Goal: Task Accomplishment & Management: Manage account settings

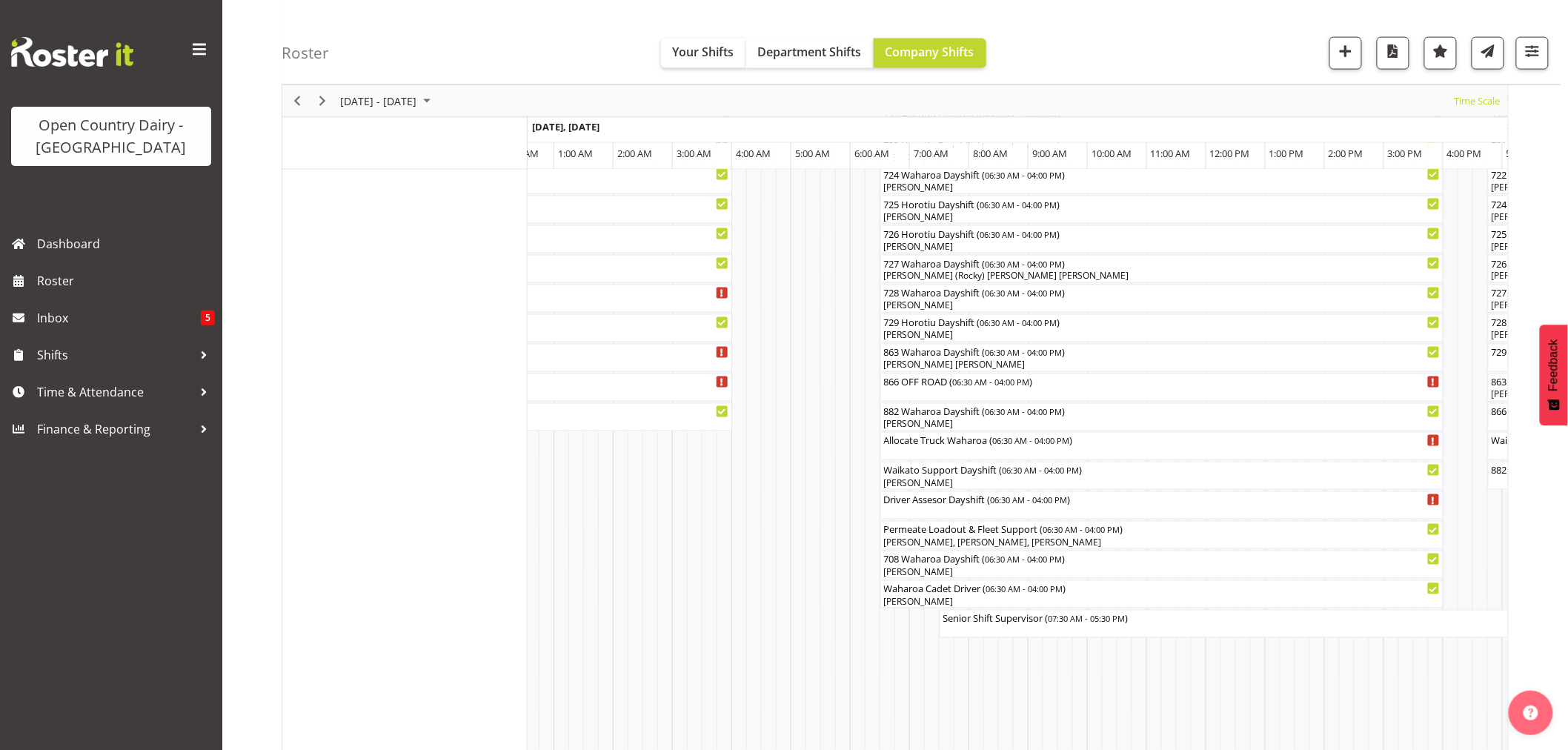
scroll to position [905, 0]
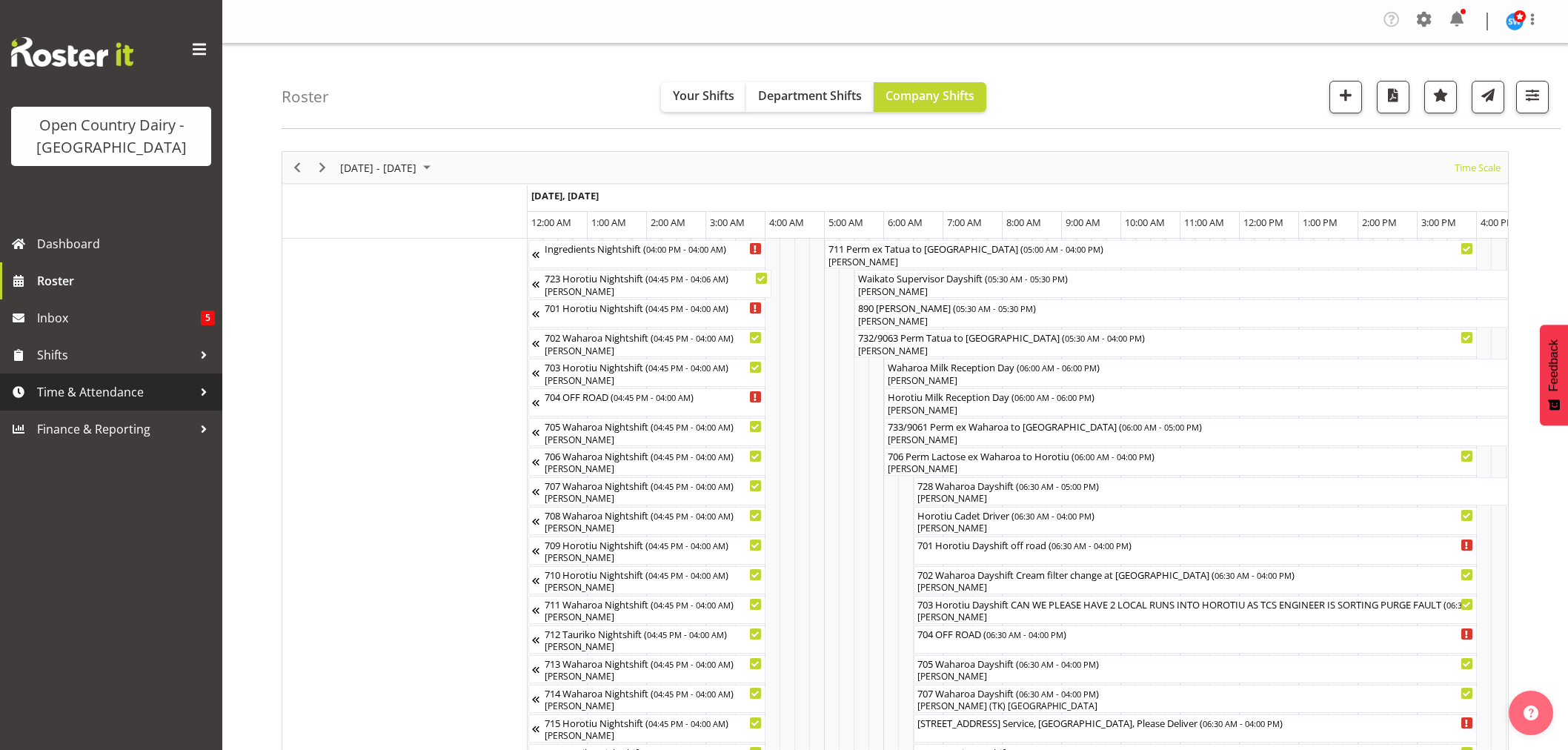
click at [50, 391] on span "Time & Attendance" at bounding box center [115, 392] width 155 height 23
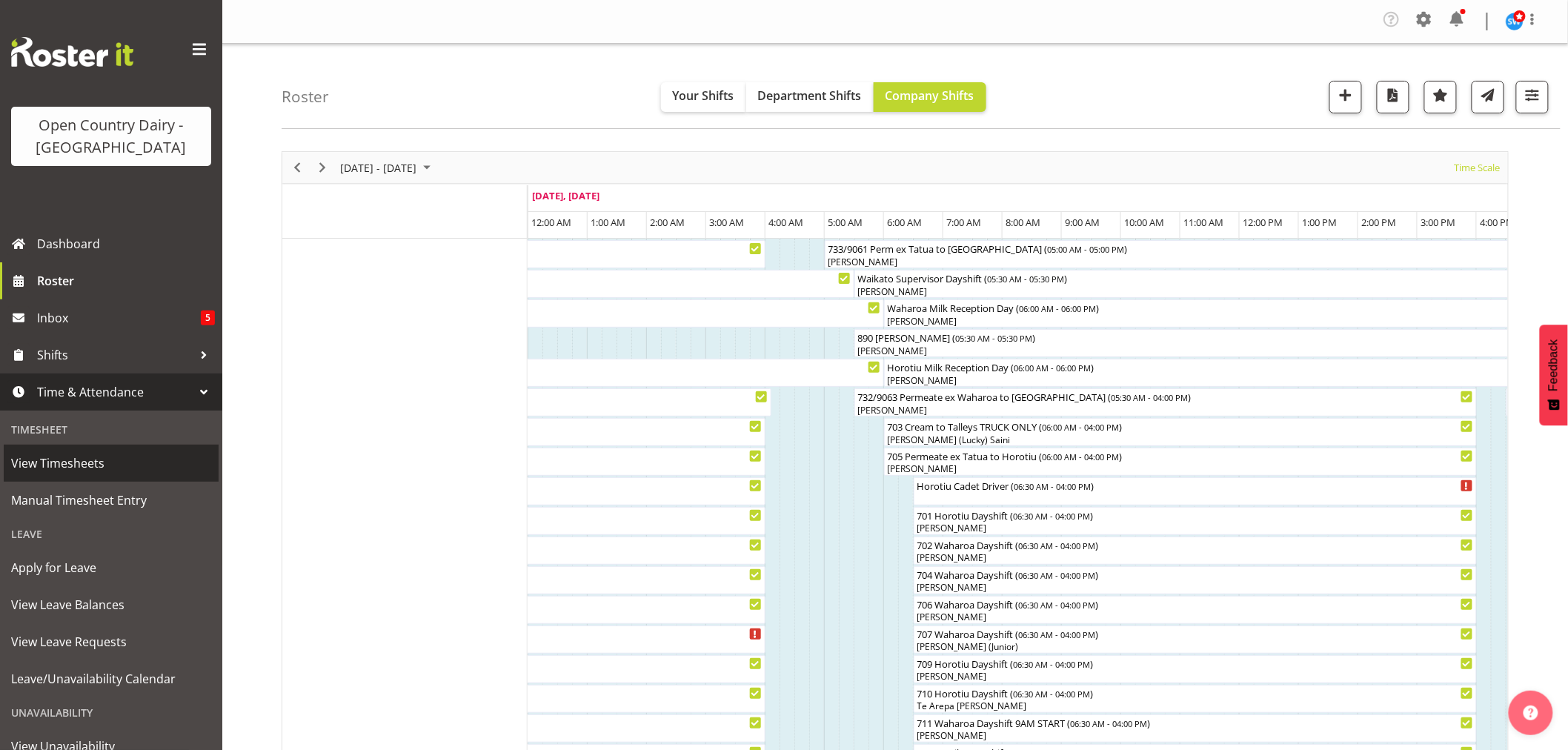
click at [71, 459] on span "View Timesheets" at bounding box center [111, 462] width 200 height 23
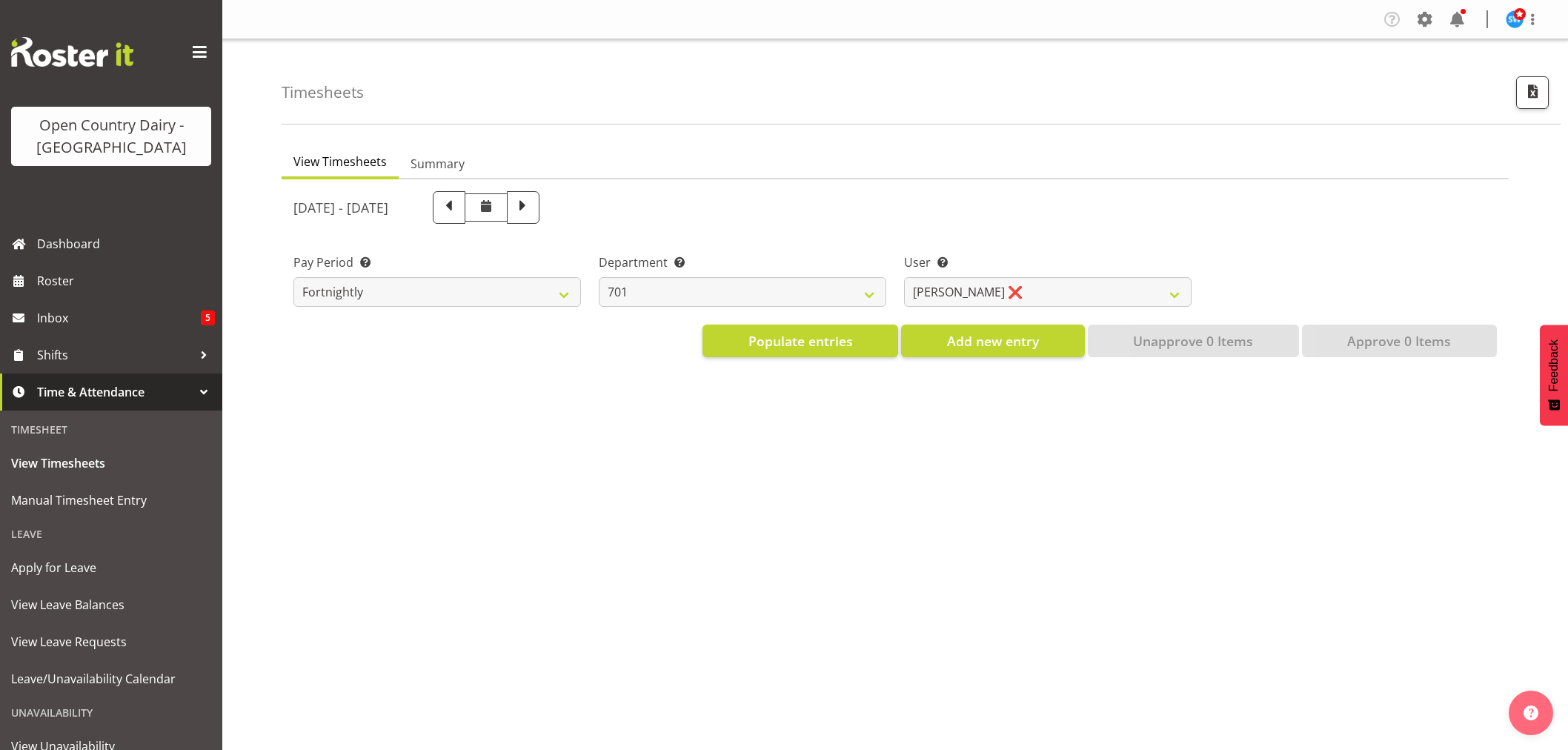
select select "733"
select select "7414"
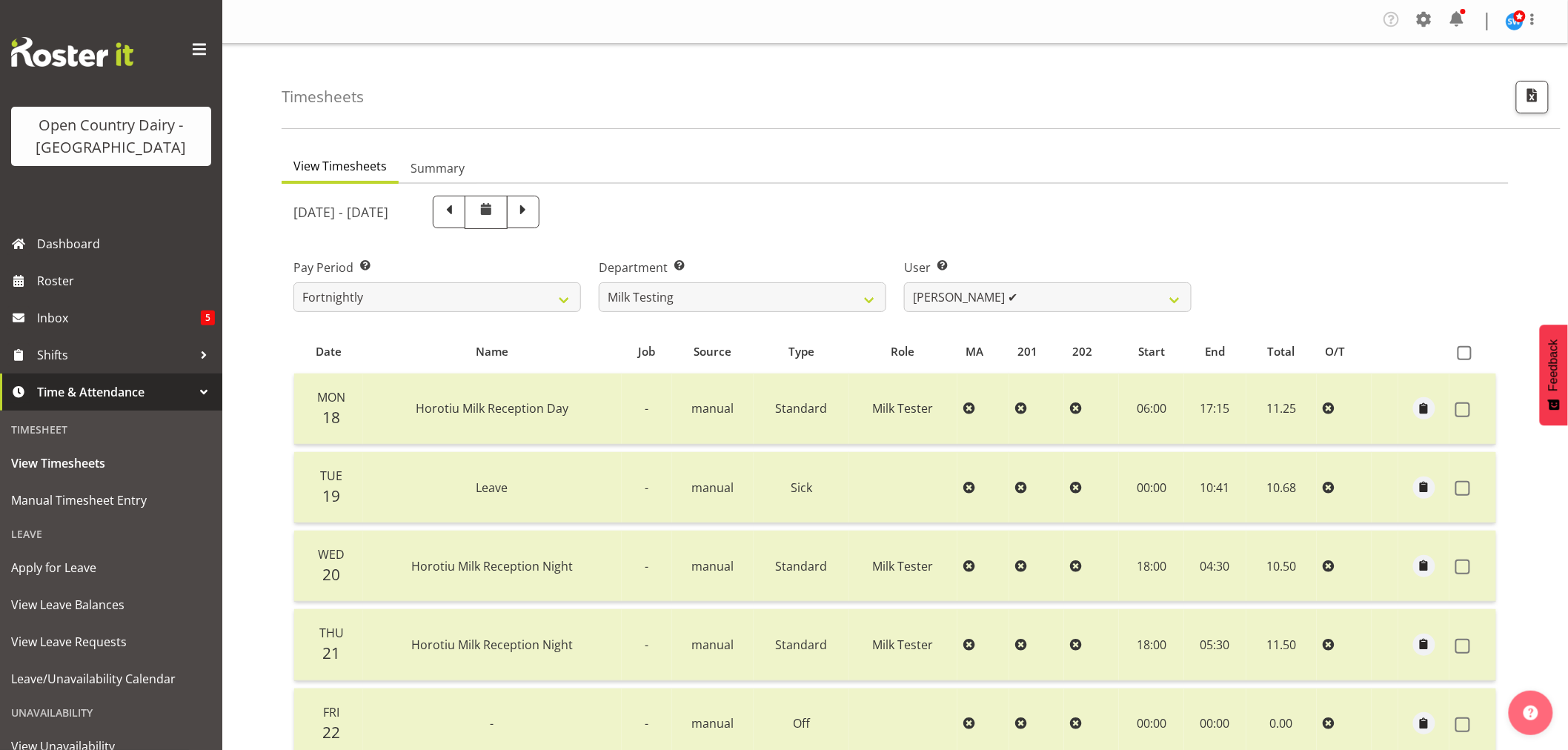
drag, startPoint x: 618, startPoint y: 219, endPoint x: 681, endPoint y: 234, distance: 64.8
click at [533, 219] on span at bounding box center [523, 211] width 20 height 20
select select
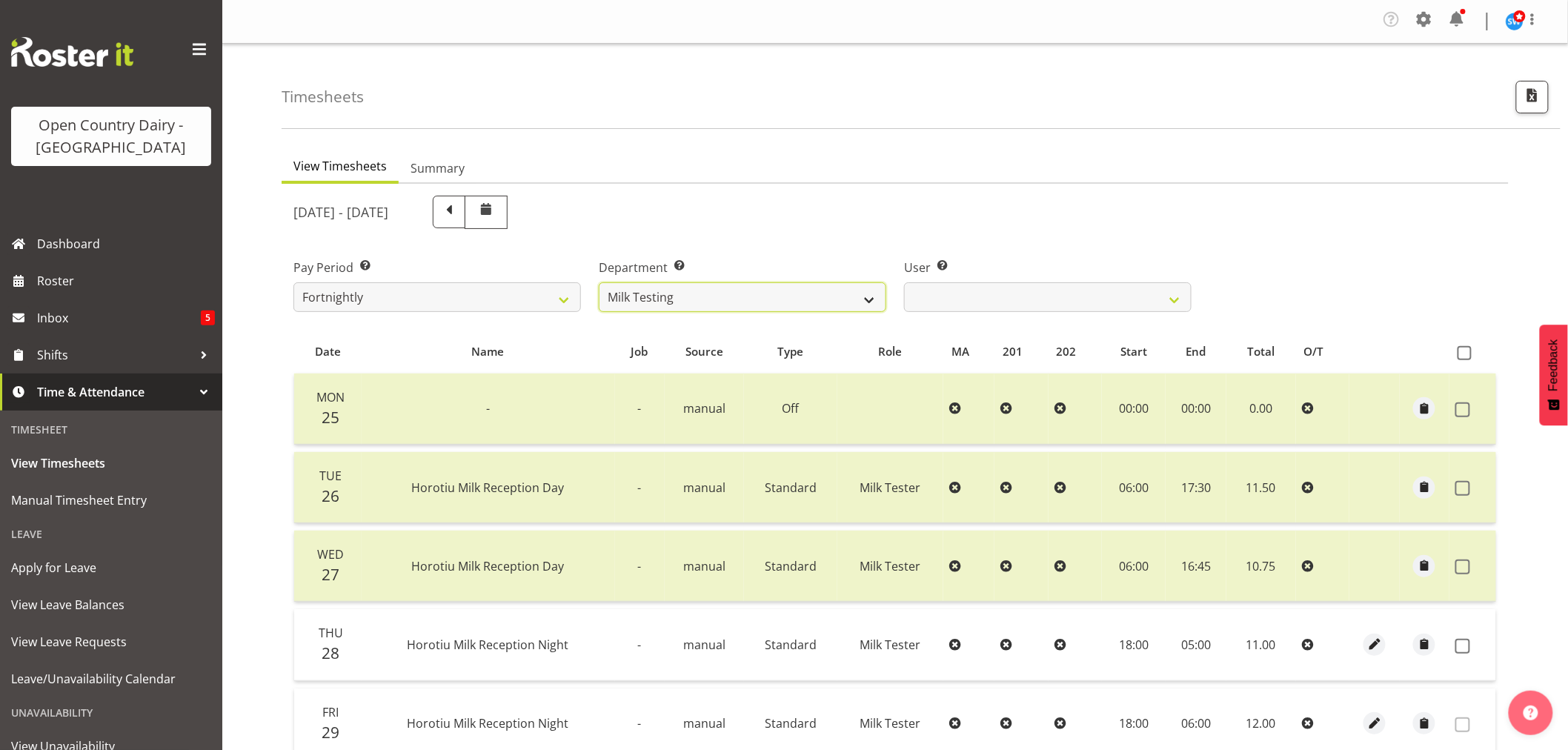
click at [838, 288] on select "701 702 703 704 705 706 707 708 709 710 711 712 713 714 715 716 717 718 719 720" at bounding box center [742, 297] width 288 height 29
select select "822"
click at [599, 283] on select "701 702 703 704 705 706 707 708 709 710 711 712 713 714 715 716 717 718 719 720" at bounding box center [742, 297] width 288 height 29
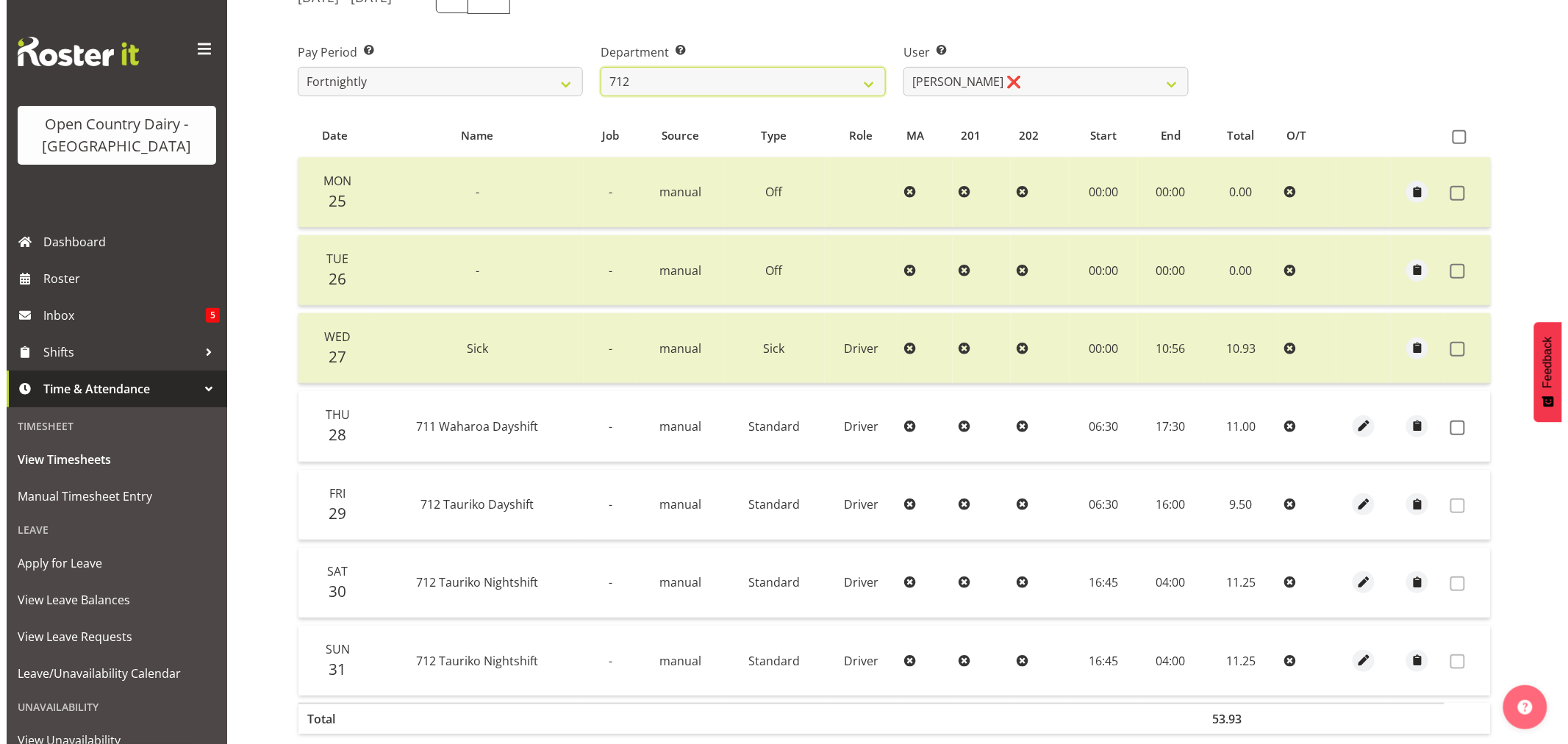
scroll to position [295, 0]
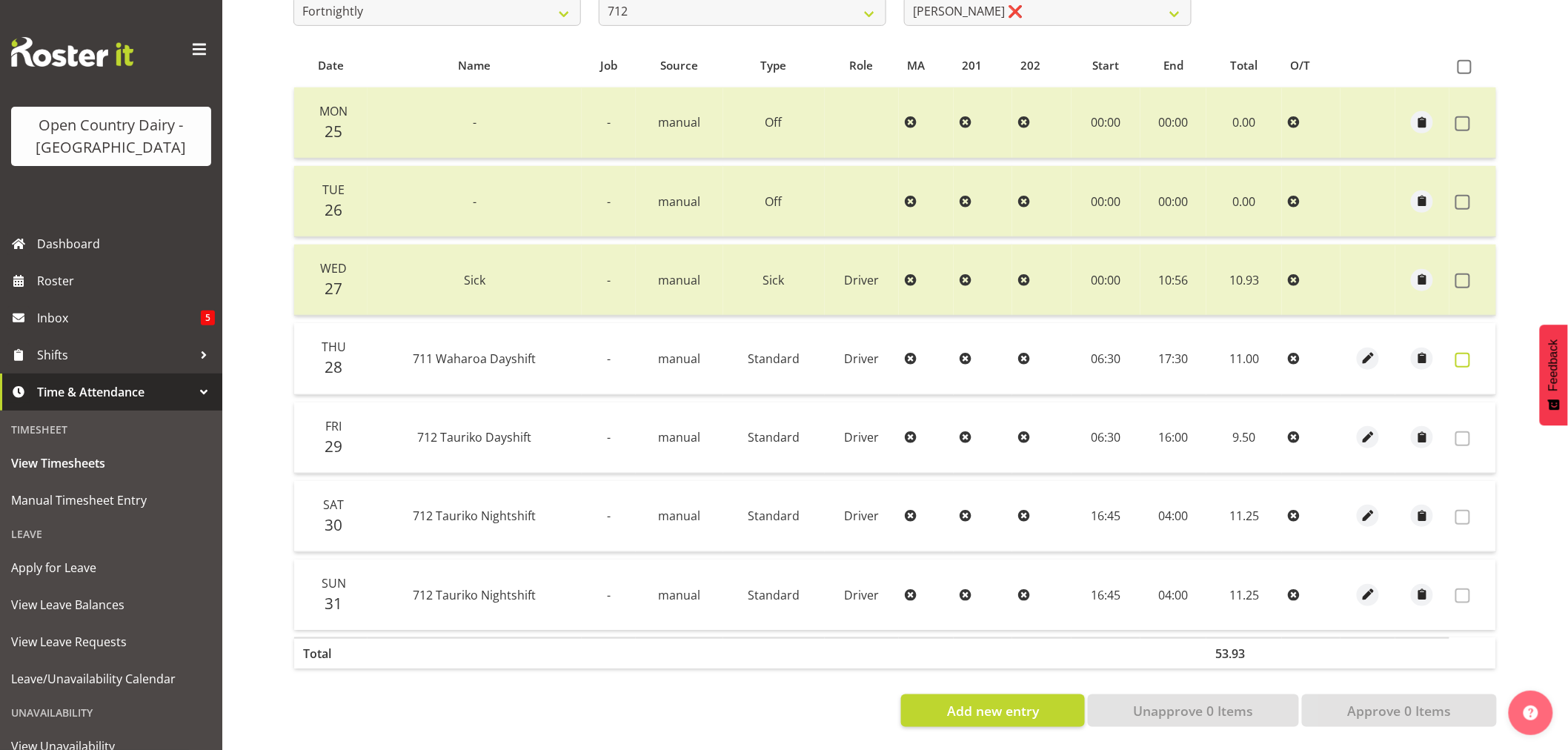
click at [1460, 352] on span at bounding box center [1462, 359] width 15 height 15
checkbox input "true"
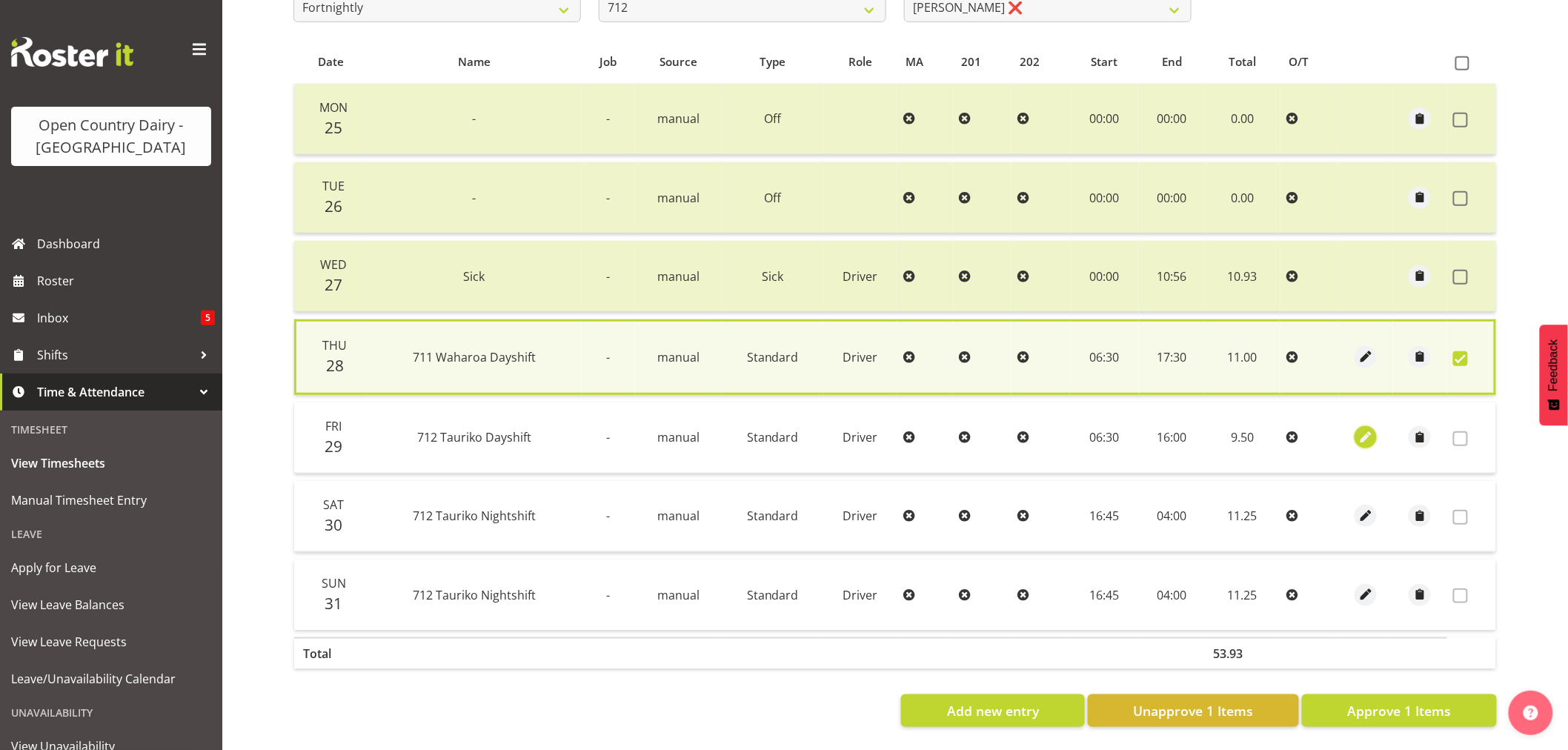
click at [1359, 429] on span "button" at bounding box center [1365, 437] width 17 height 17
select select "Standard"
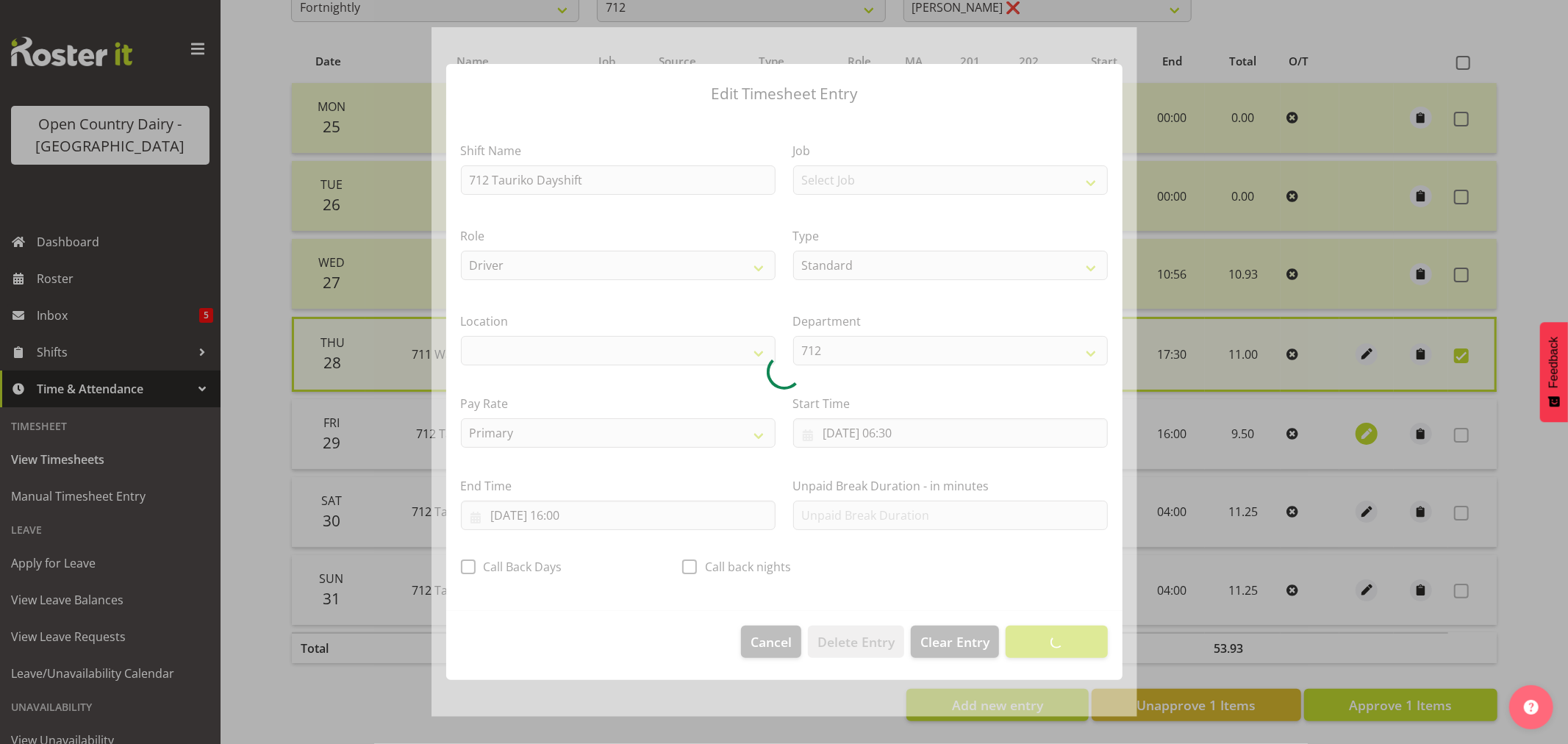
select select
click at [1362, 424] on div at bounding box center [784, 372] width 1568 height 744
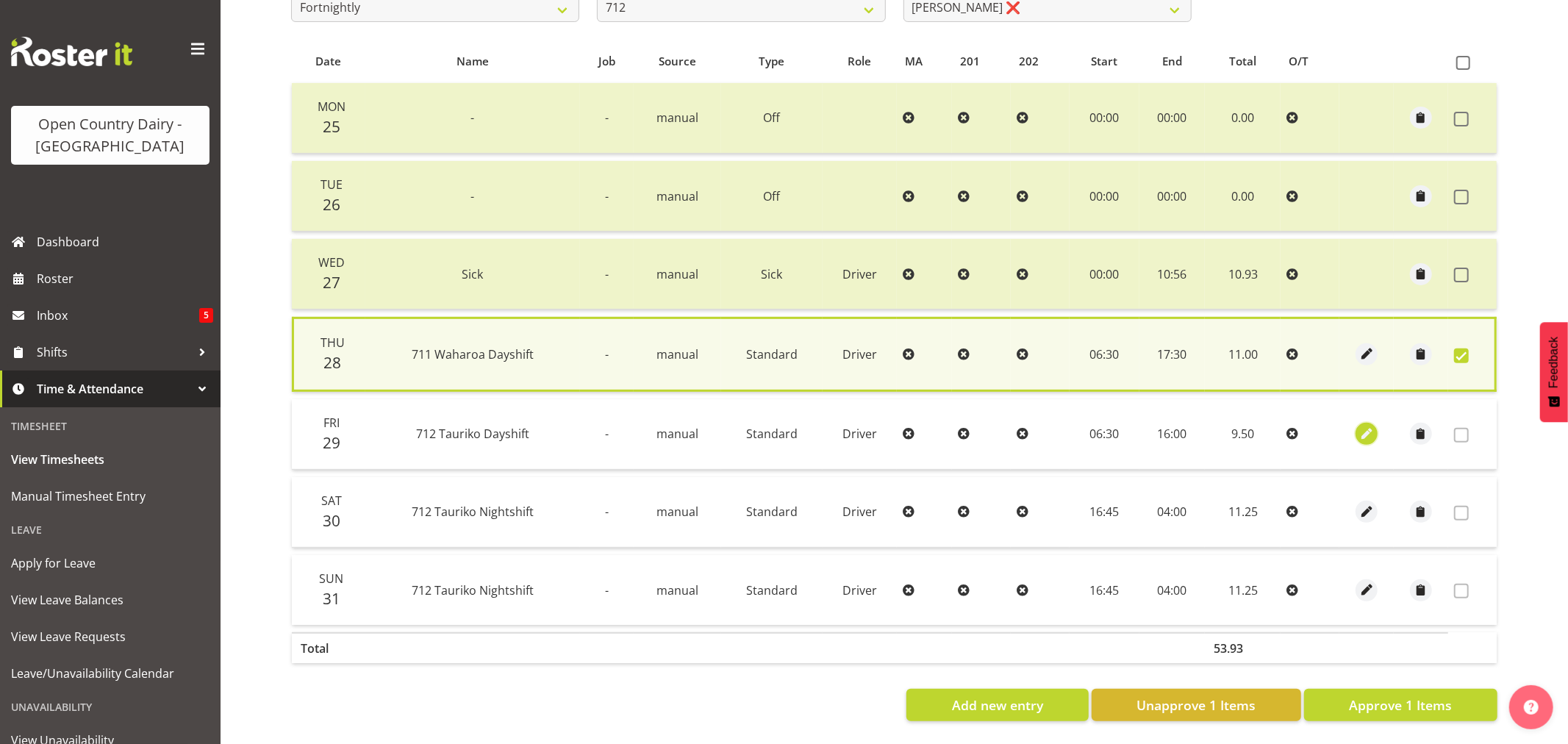
click at [1363, 426] on span "button" at bounding box center [1366, 433] width 17 height 17
select select "Standard"
select select "1054"
click at [1363, 422] on div at bounding box center [784, 372] width 1568 height 744
click at [1363, 426] on span "button" at bounding box center [1354, 433] width 17 height 17
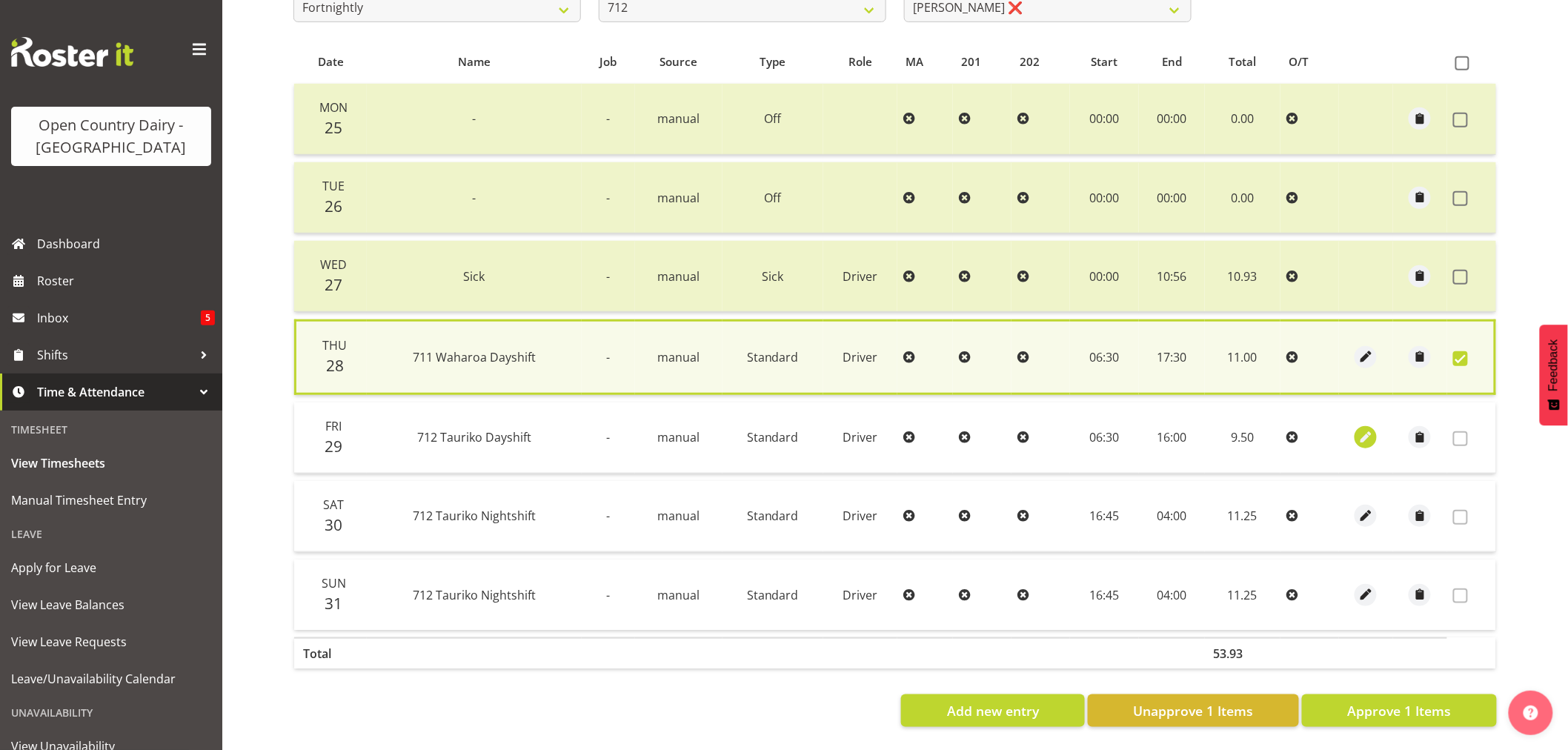
select select "Standard"
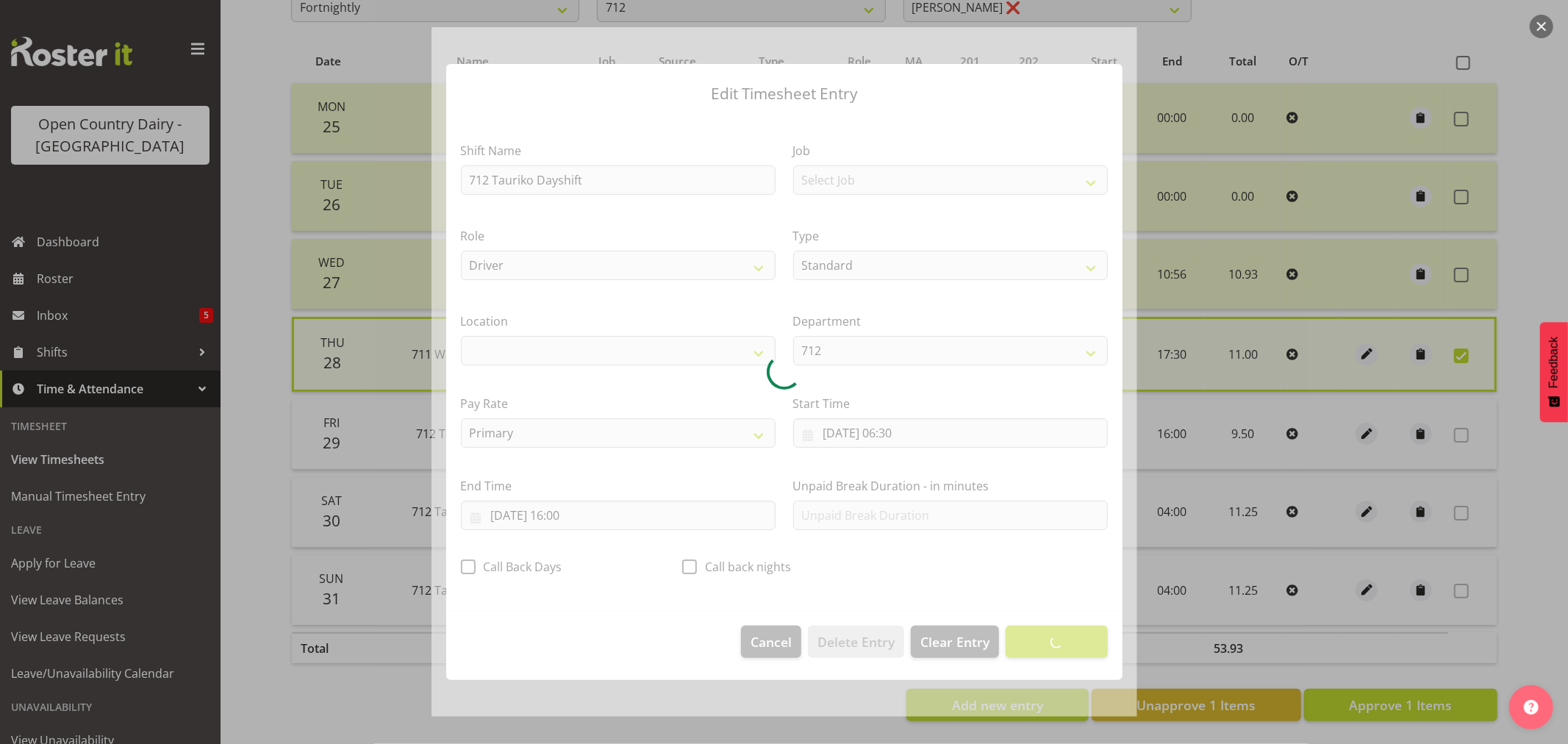
select select "1054"
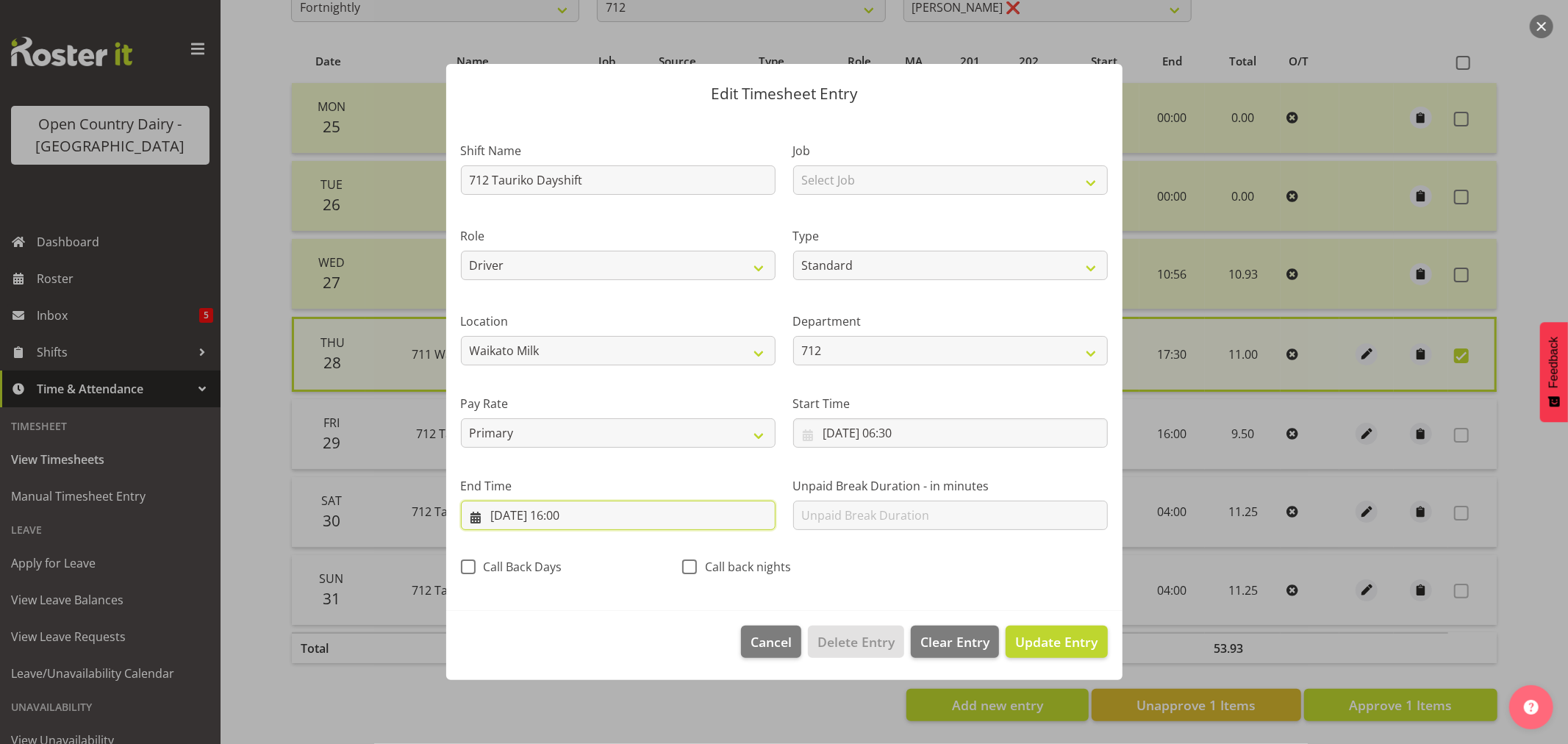
click at [562, 517] on input "29/08/2025, 16:00" at bounding box center [617, 515] width 315 height 29
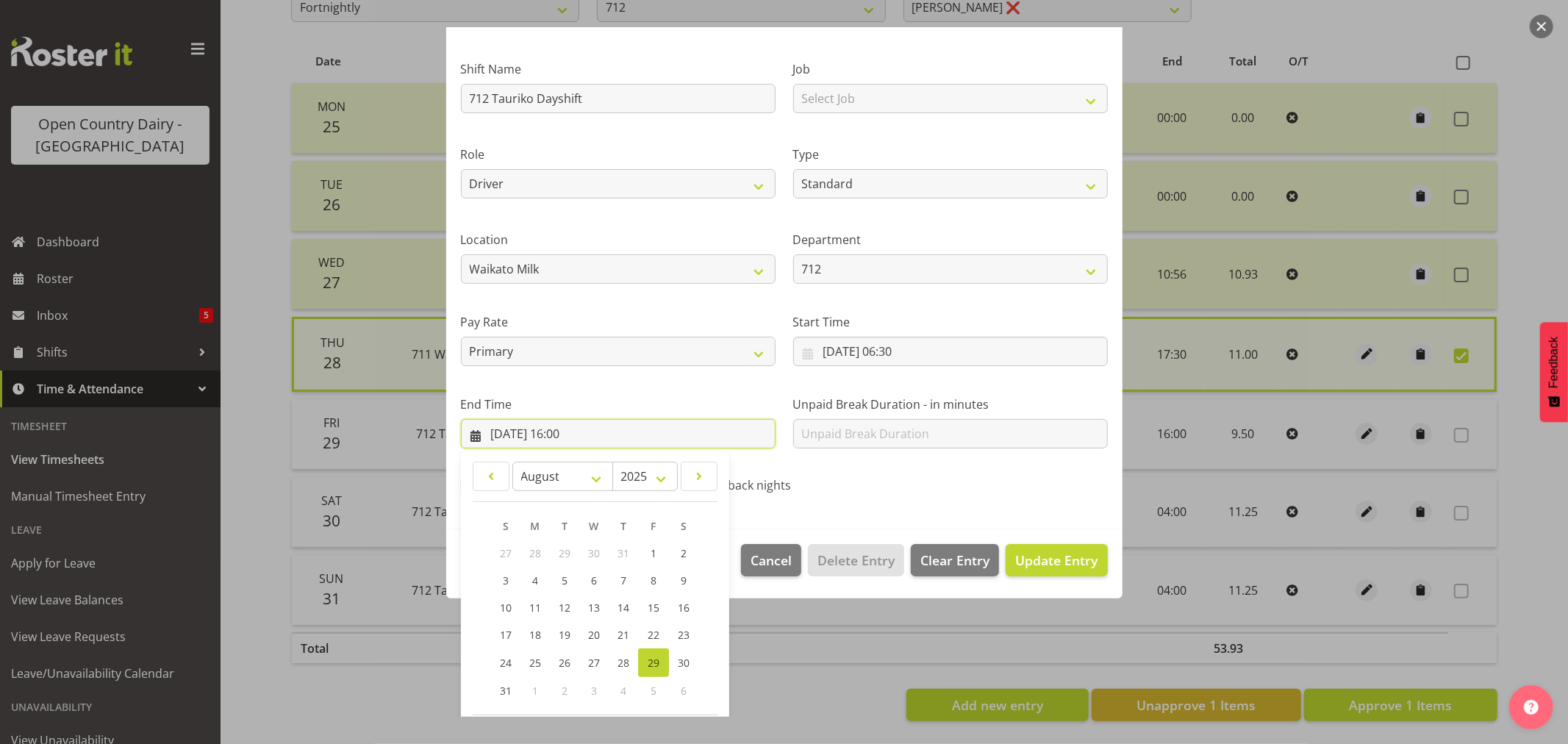
scroll to position [149, 0]
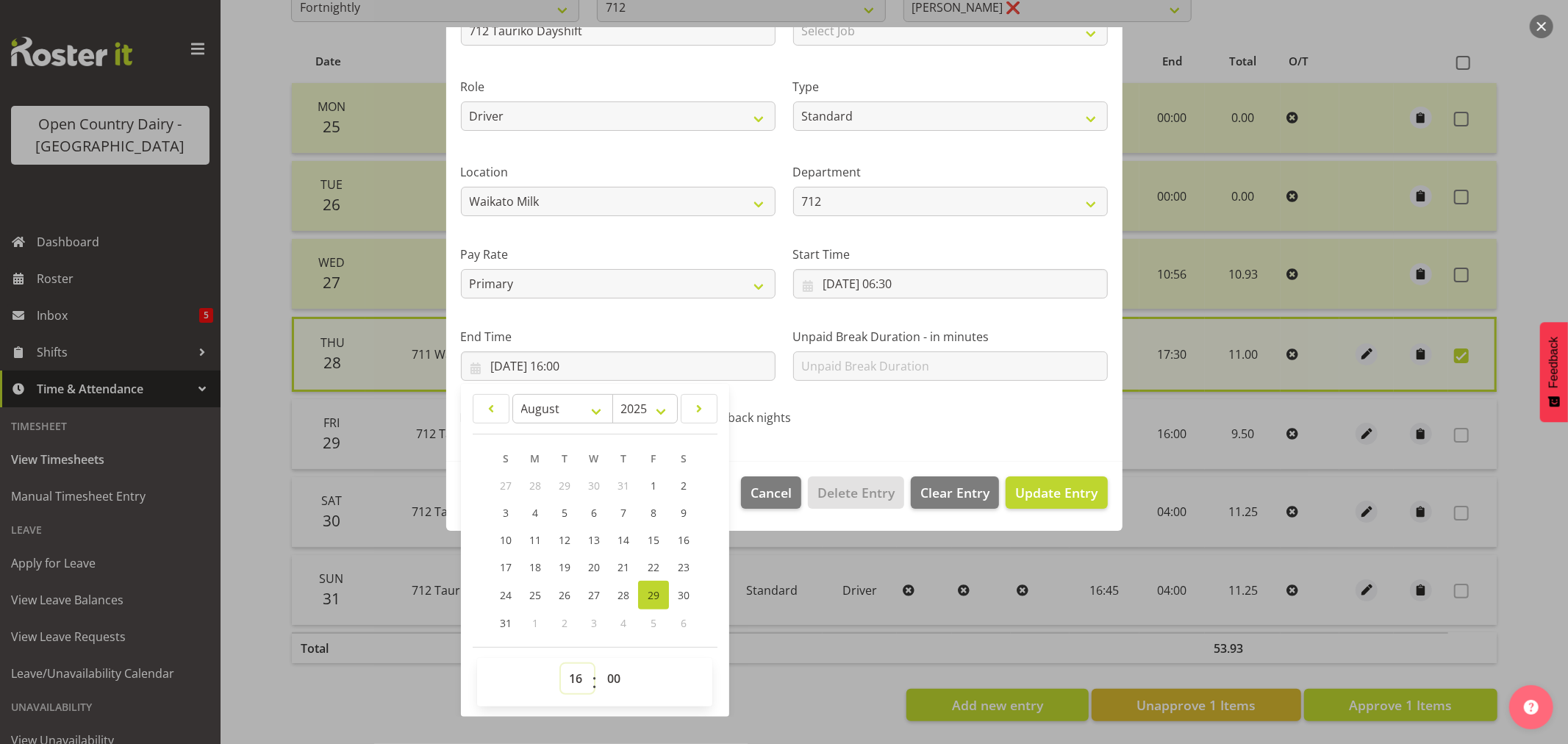
click at [575, 672] on select "00 01 02 03 04 05 06 07 08 09 10 11 12 13 14 15 16 17 18 19 20 21 22 23" at bounding box center [578, 678] width 33 height 29
select select "17"
click at [561, 663] on select "00 01 02 03 04 05 06 07 08 09 10 11 12 13 14 15 16 17 18 19 20 21 22 23" at bounding box center [578, 678] width 33 height 29
type input "29/08/2025, 17:00"
click at [1061, 493] on span "Update Entry" at bounding box center [1056, 493] width 83 height 18
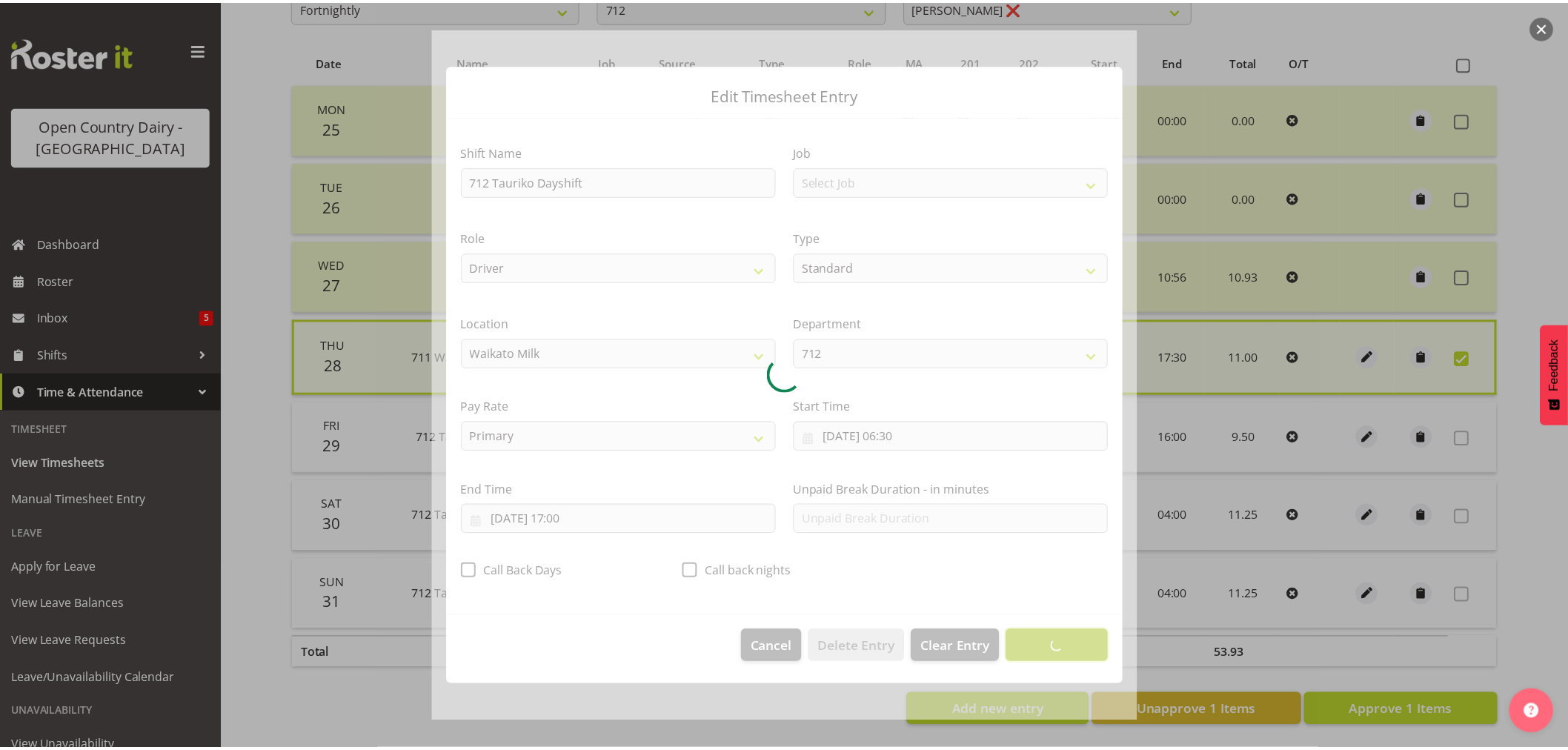
scroll to position [0, 0]
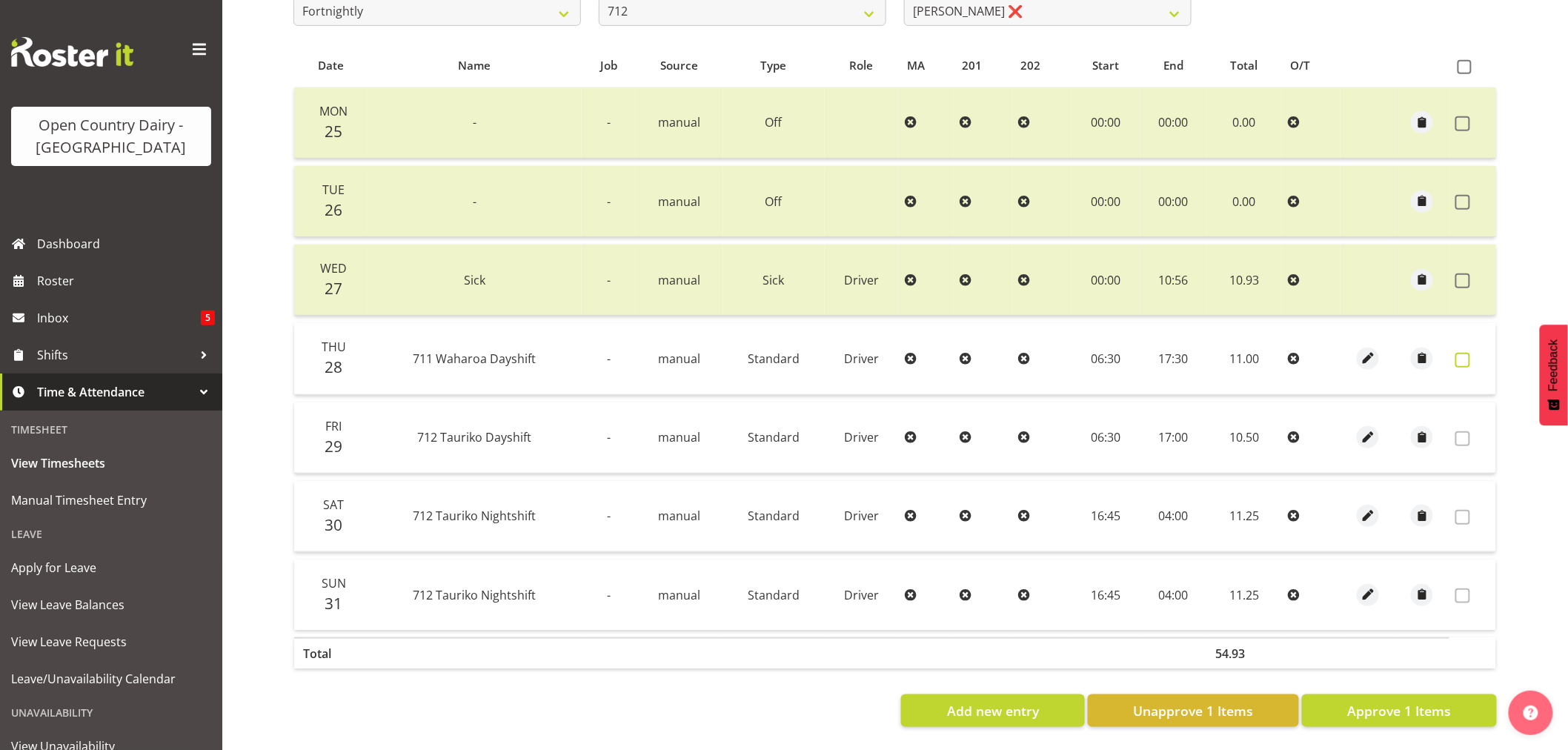
click at [1460, 352] on span at bounding box center [1462, 359] width 15 height 15
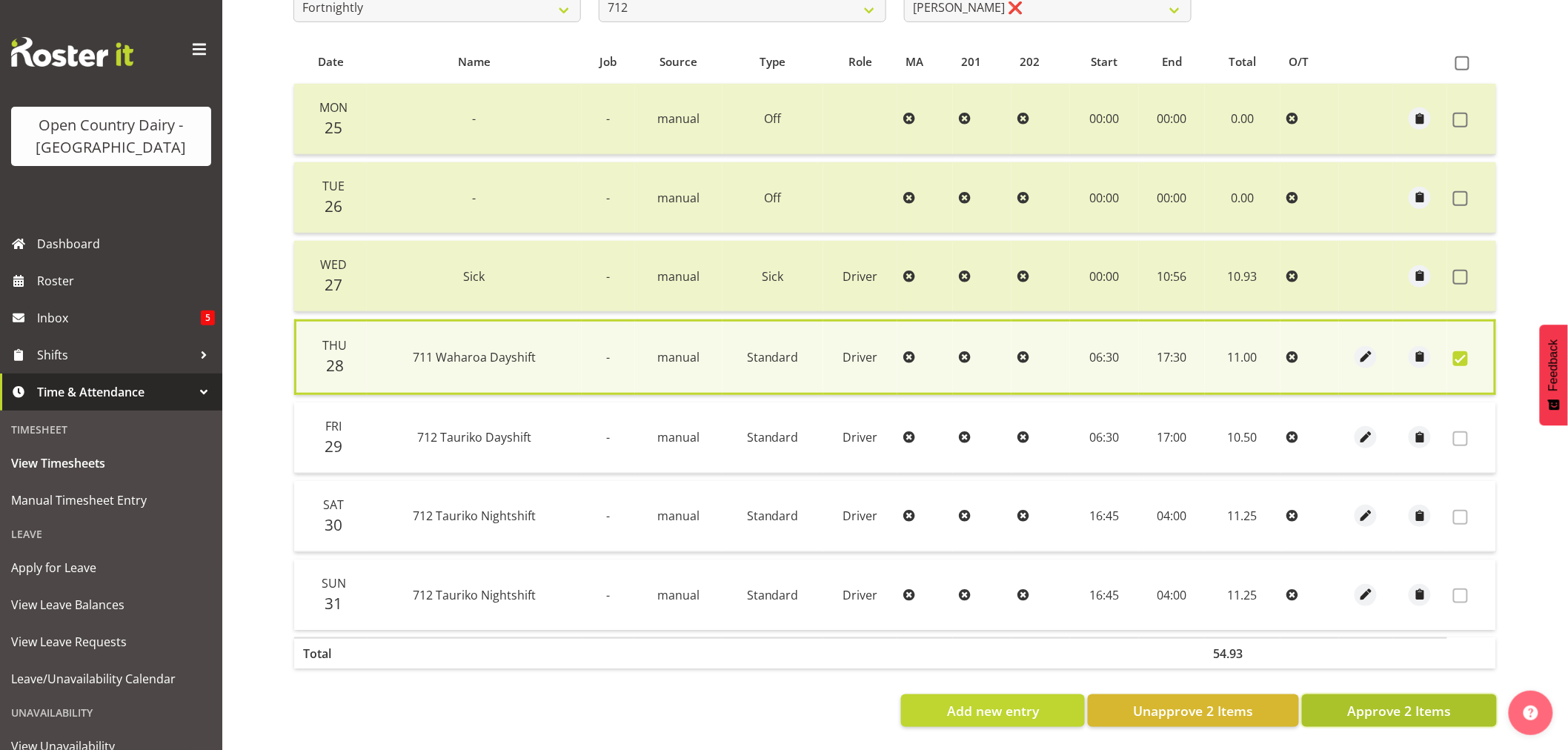
click at [1369, 701] on span "Approve 2 Items" at bounding box center [1399, 711] width 104 height 20
checkbox input "false"
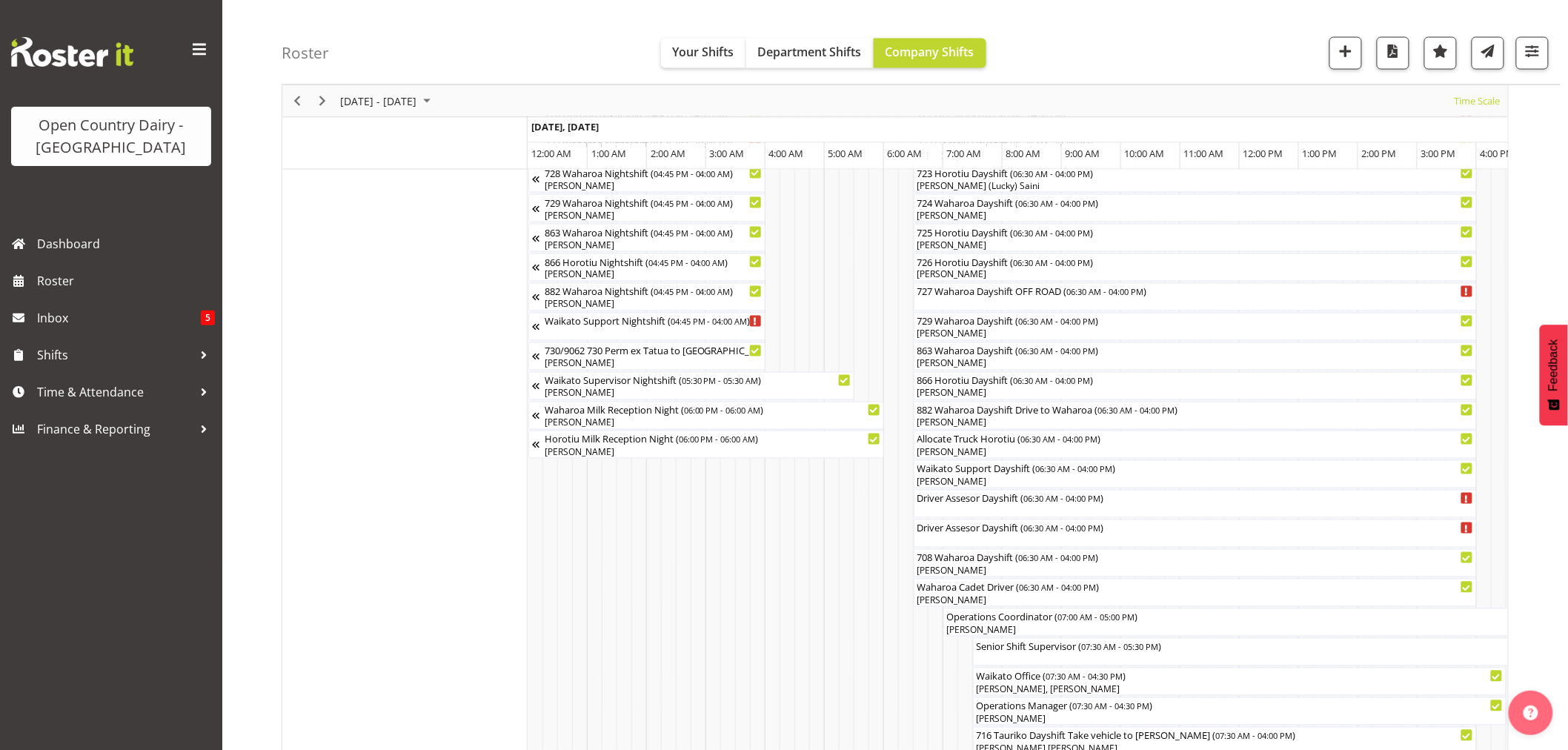
scroll to position [0, 7146]
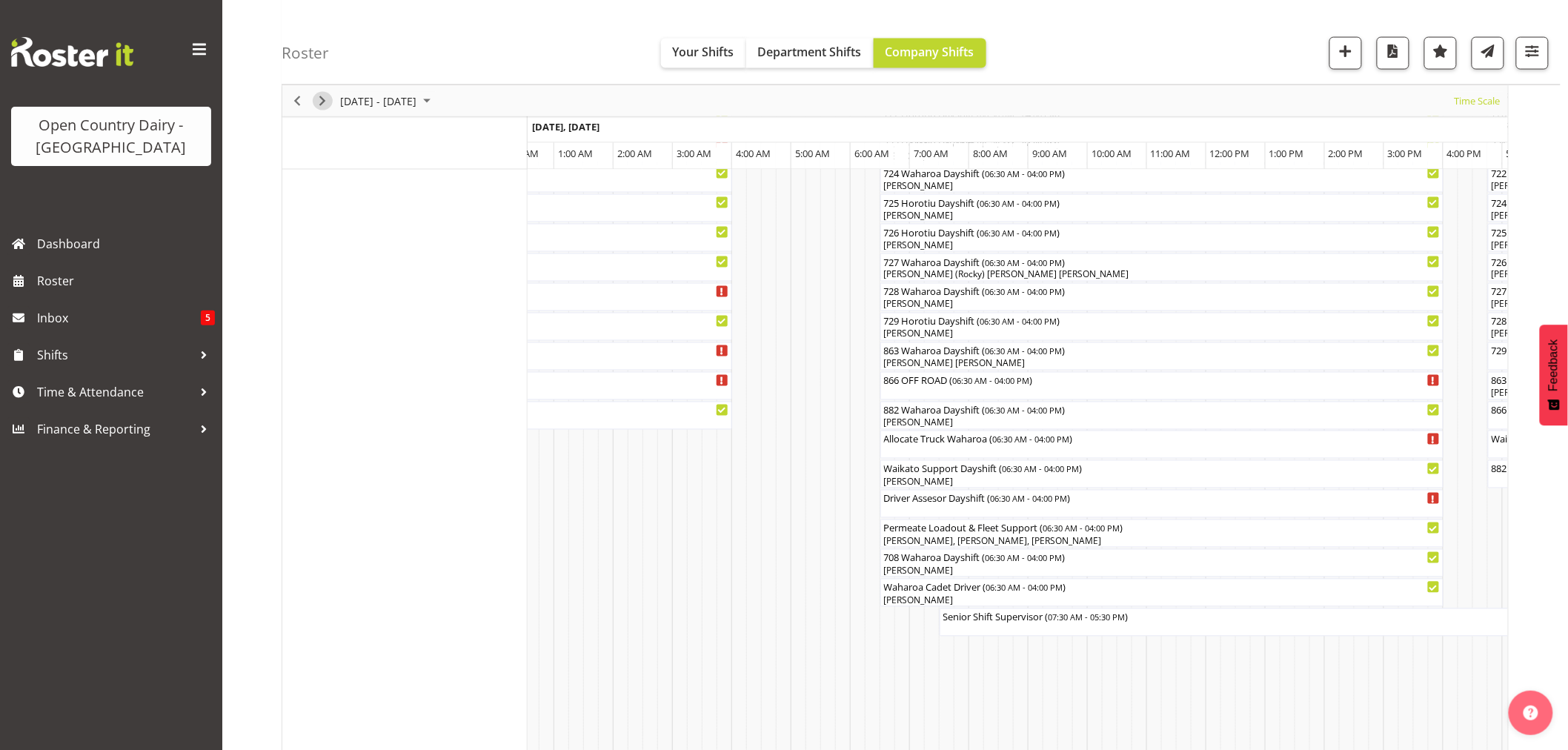
click at [321, 107] on span "Next" at bounding box center [322, 101] width 18 height 19
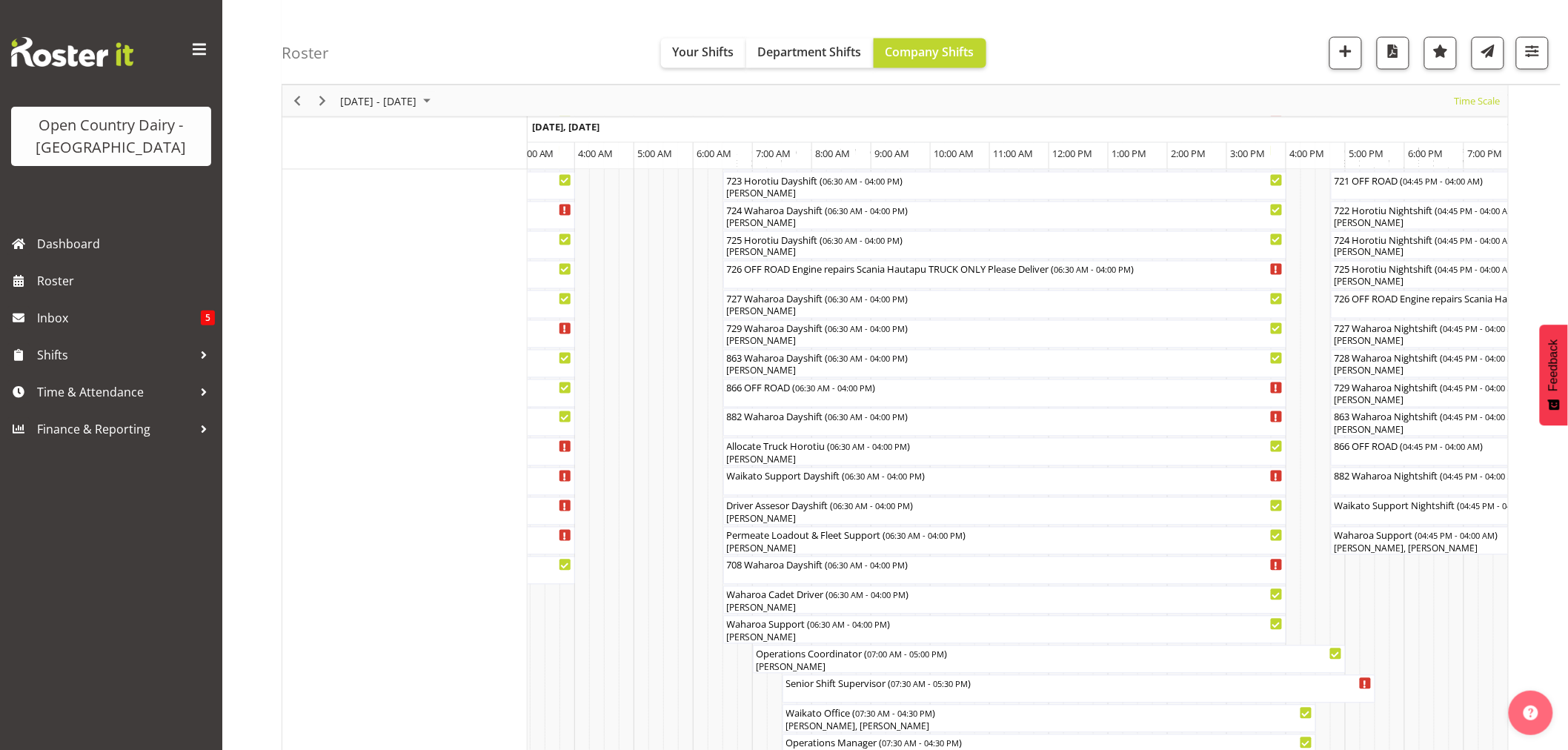
scroll to position [1109, 0]
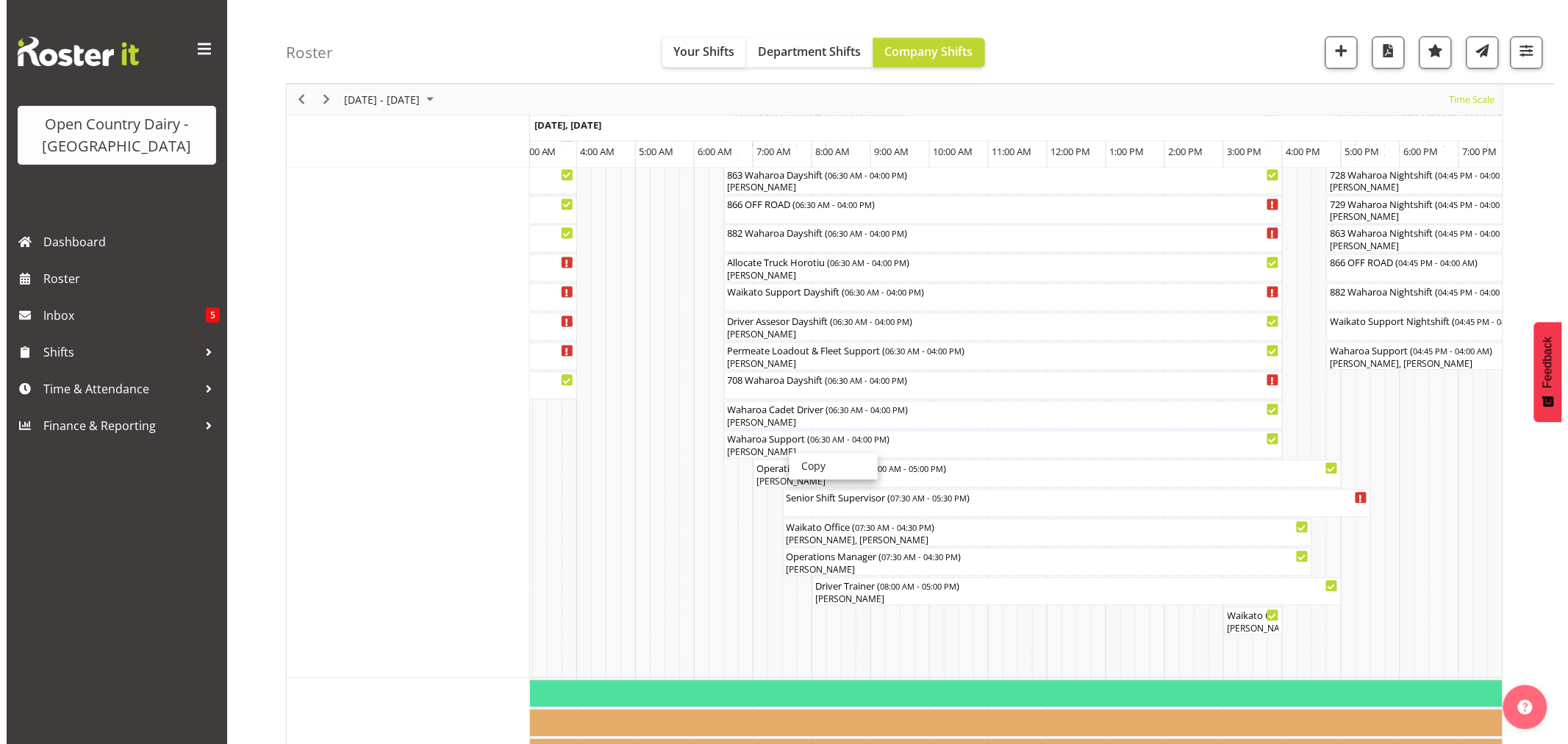
scroll to position [1034, 0]
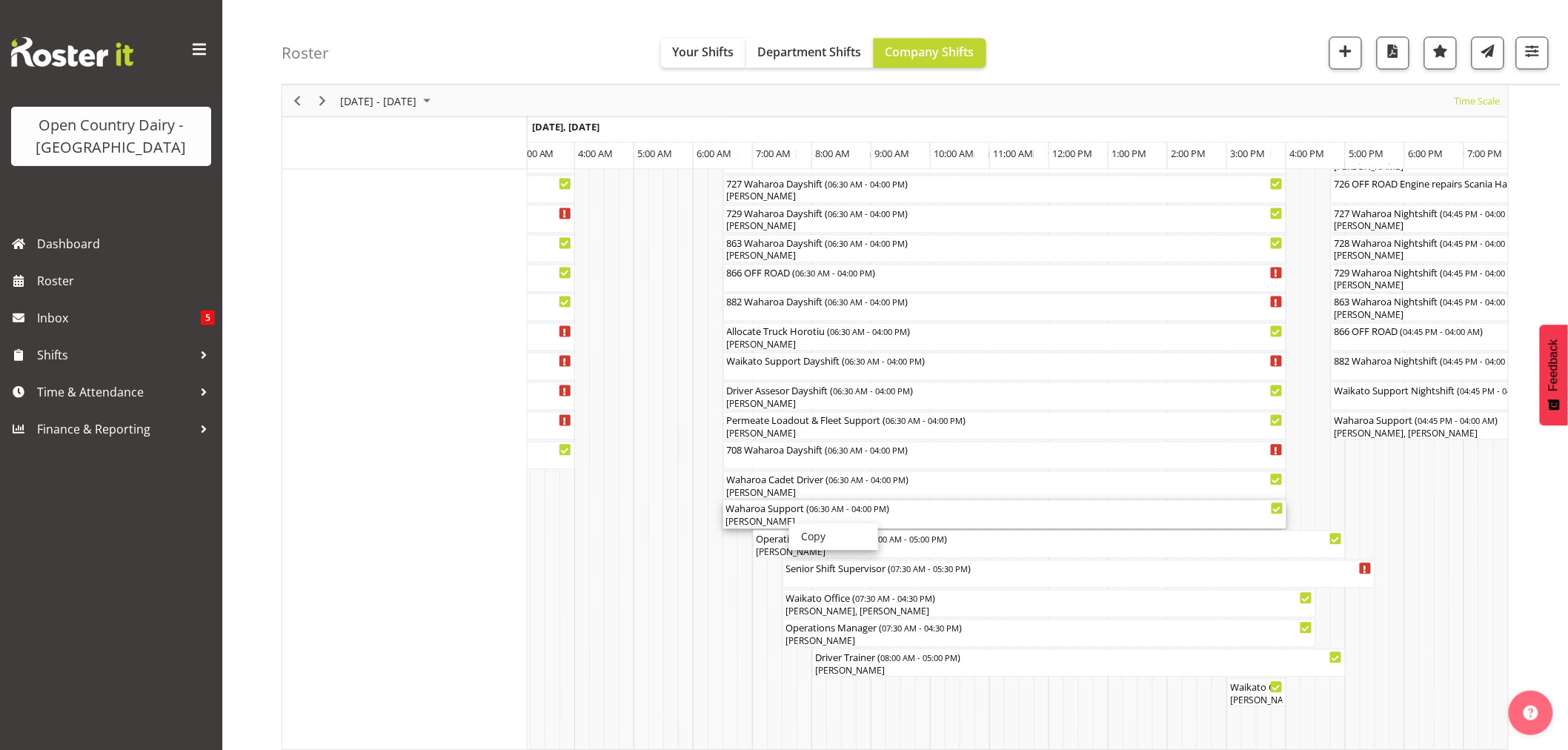
click at [772, 509] on div "Waharoa Support ( 06:30 AM - 04:00 PM )" at bounding box center [1004, 508] width 557 height 15
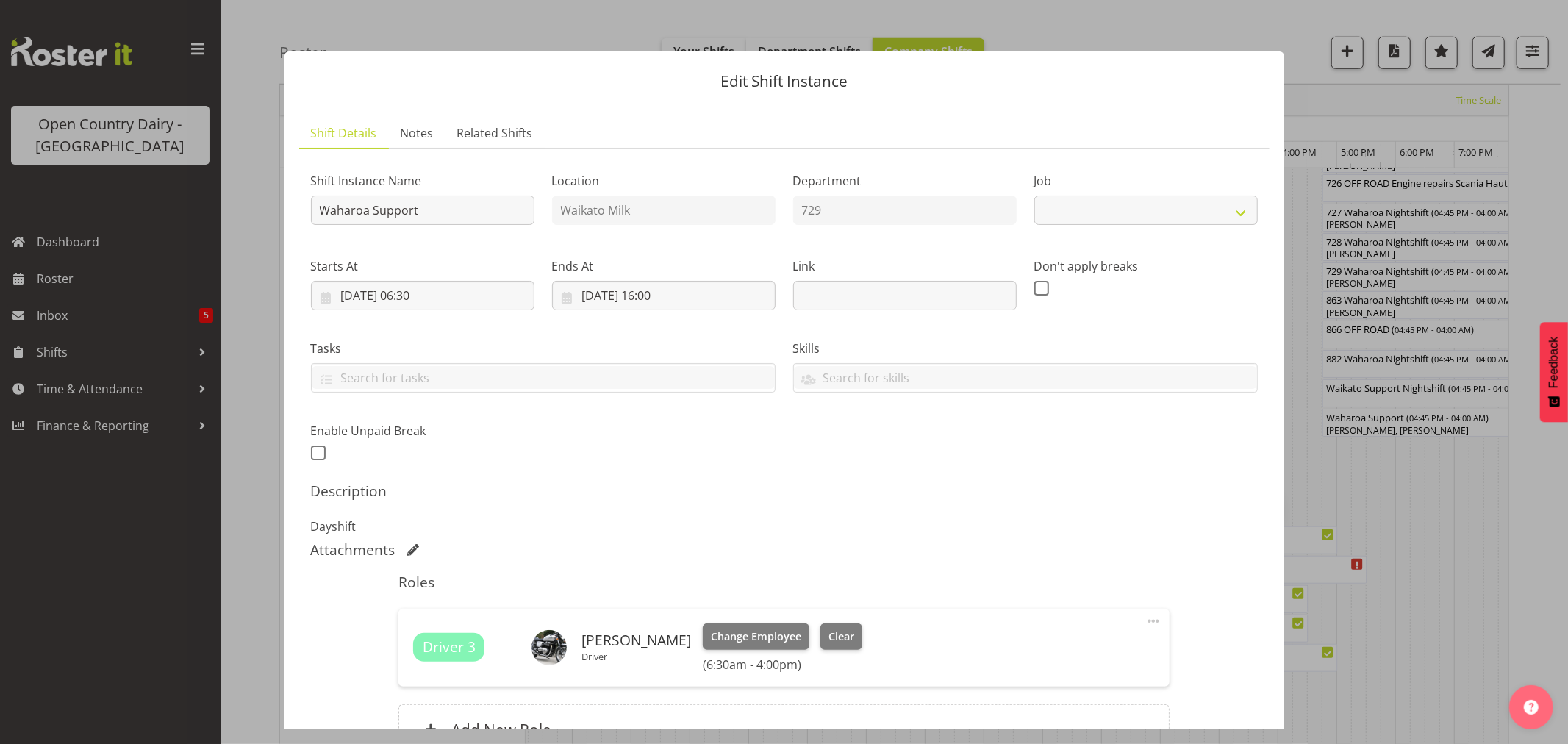
select select "9052"
click at [854, 624] on button "Clear" at bounding box center [840, 636] width 42 height 26
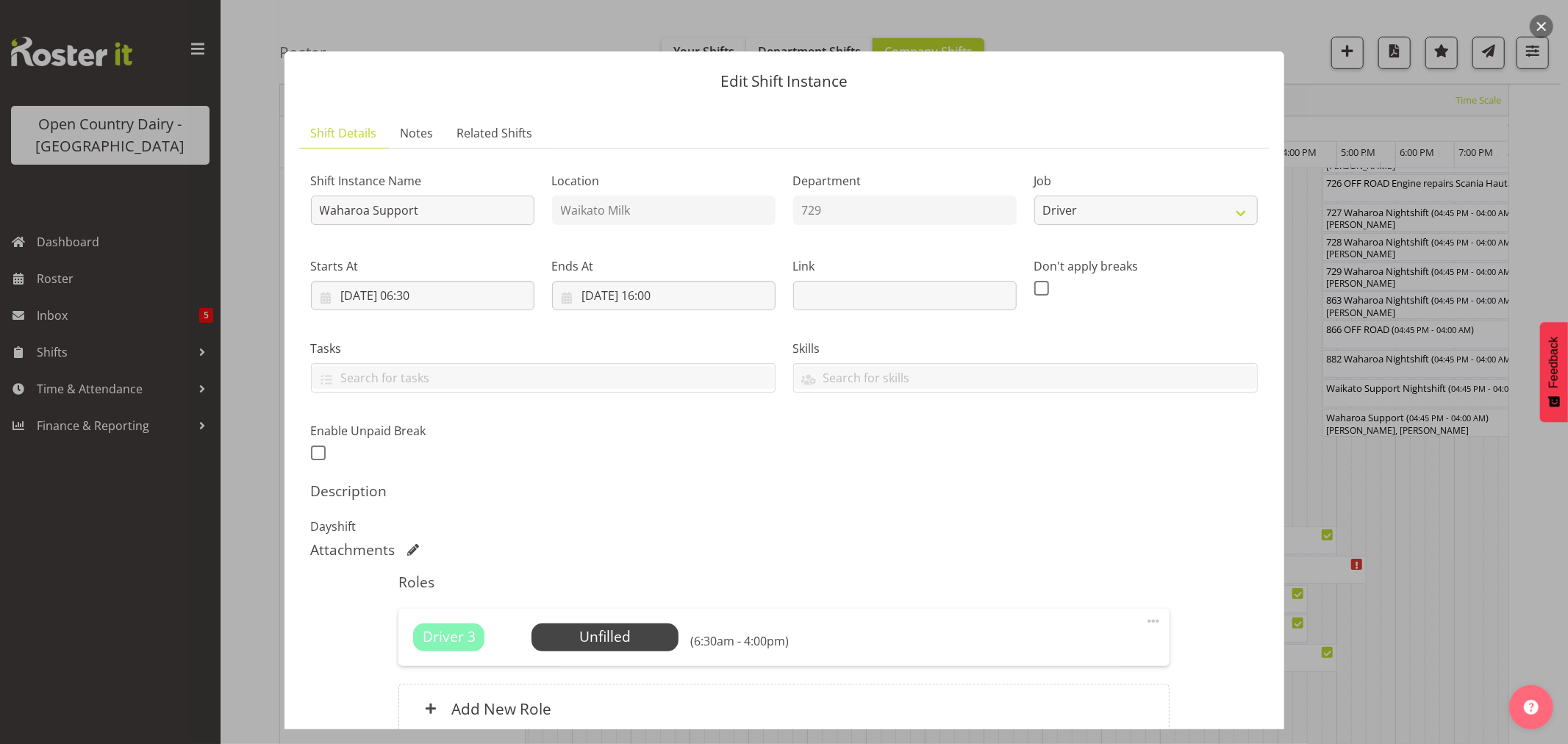
scroll to position [135, 0]
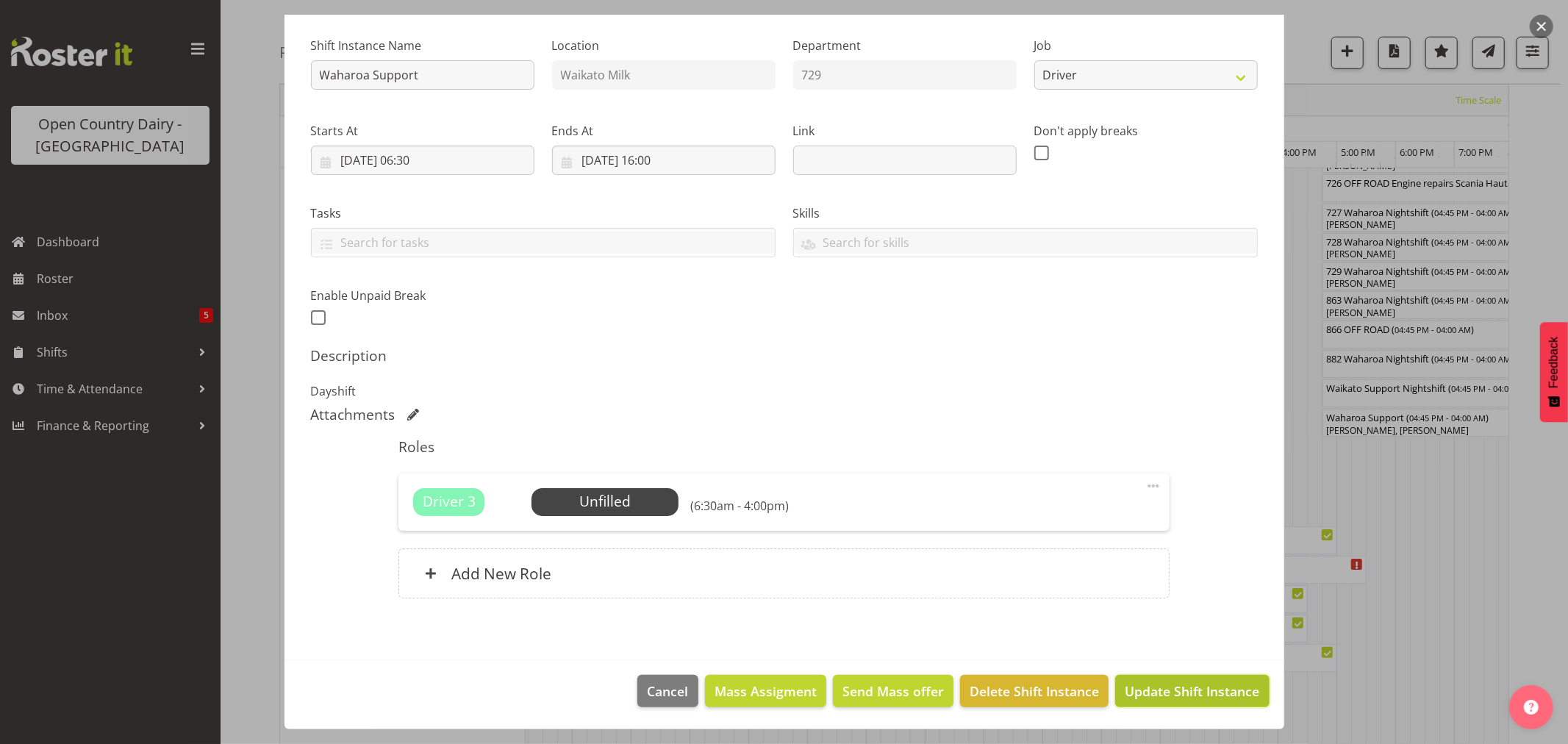
click at [1191, 690] on span "Update Shift Instance" at bounding box center [1192, 691] width 134 height 19
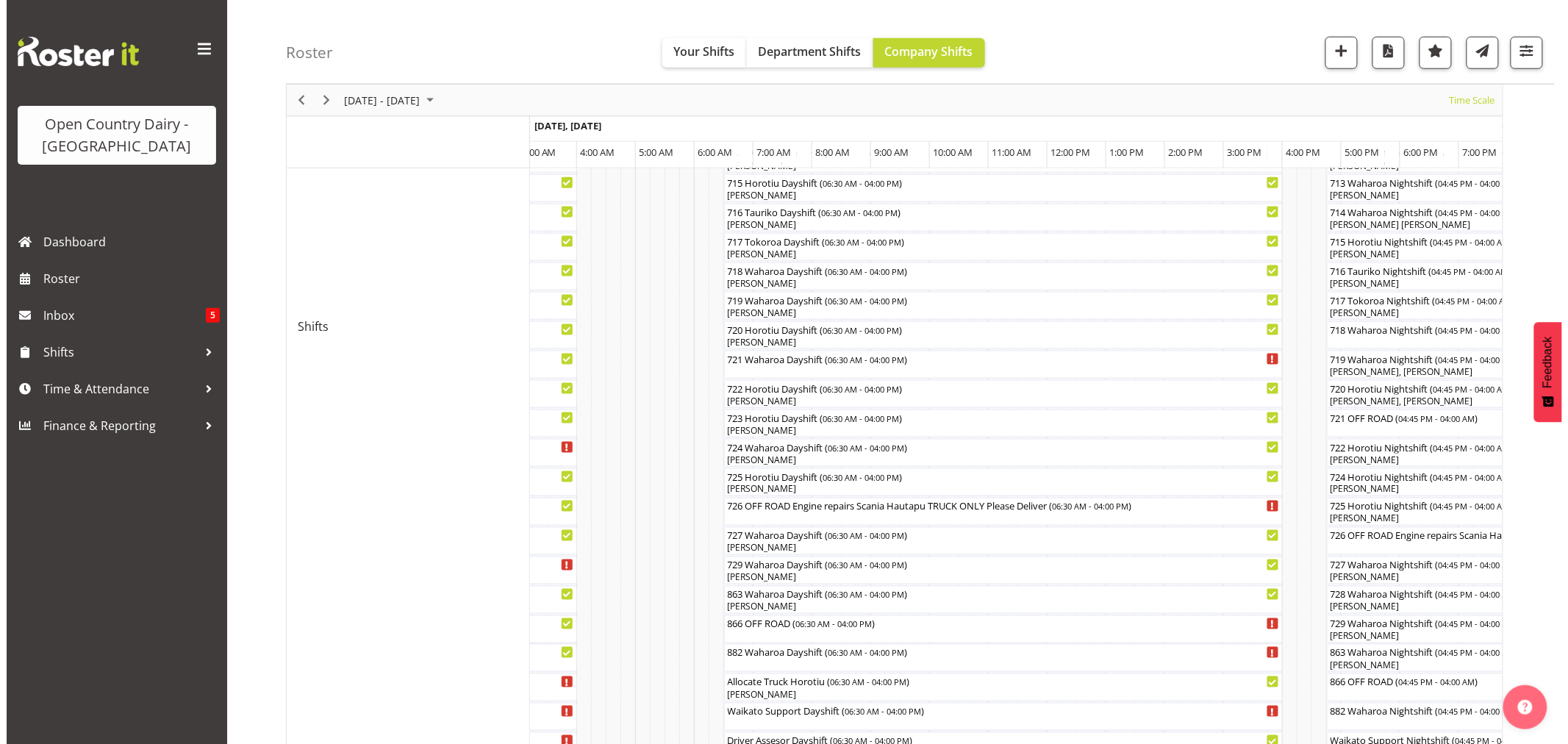
scroll to position [898, 0]
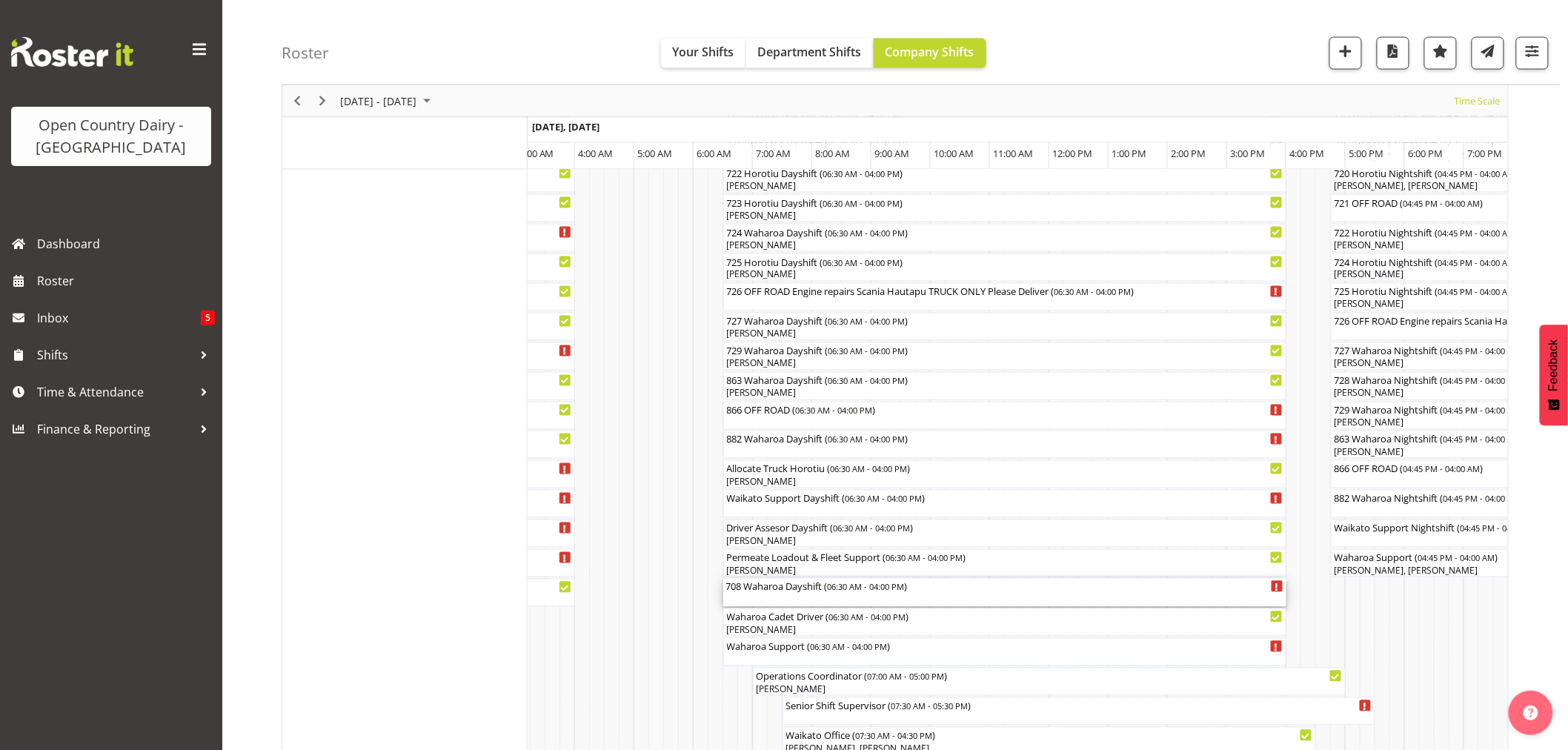
drag, startPoint x: 817, startPoint y: 595, endPoint x: 809, endPoint y: 559, distance: 36.9
click at [817, 595] on div "708 Waharoa Dayshift ( 06:30 AM - 04:00 PM )" at bounding box center [1004, 592] width 557 height 28
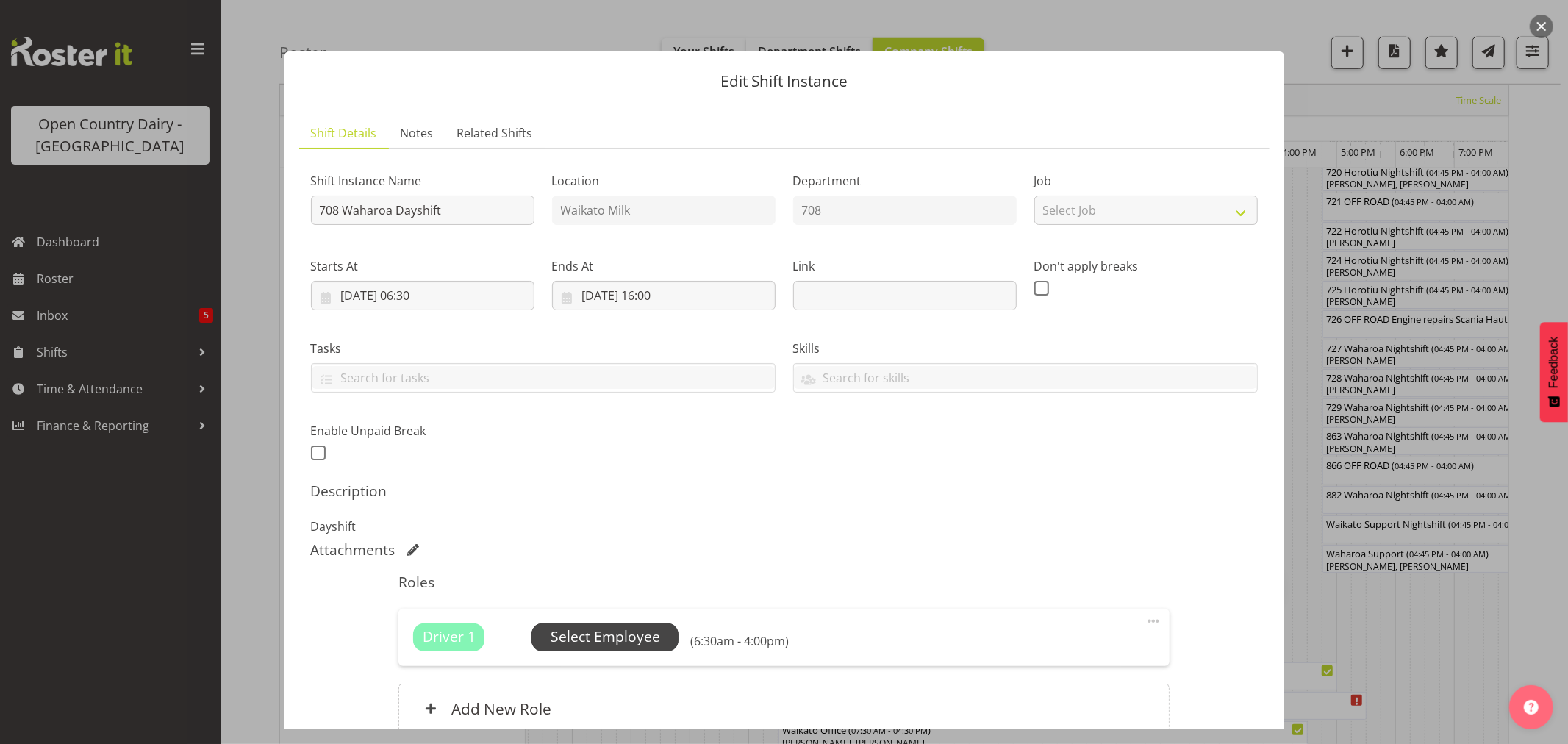
scroll to position [135, 0]
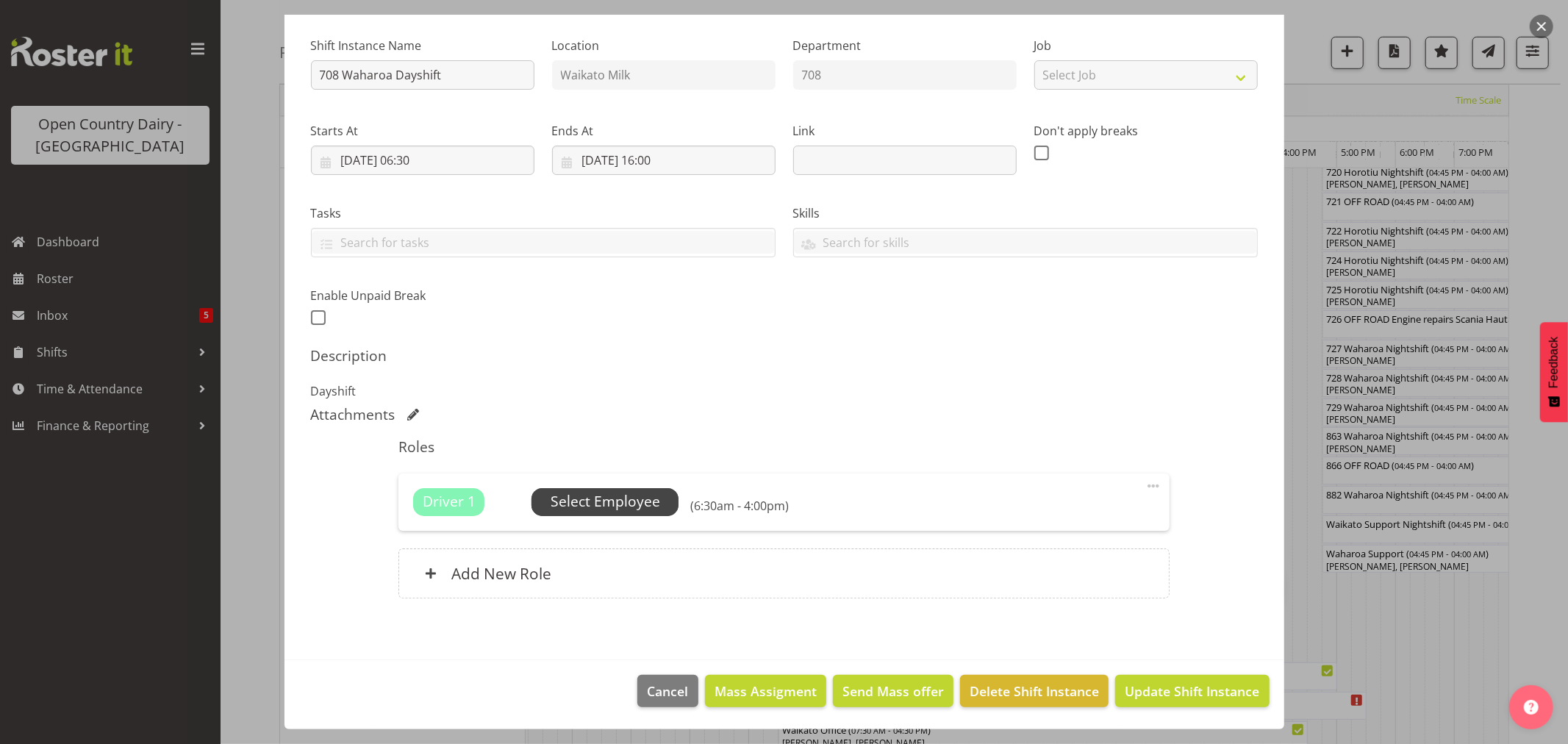
click at [601, 502] on span "Select Employee" at bounding box center [605, 502] width 109 height 21
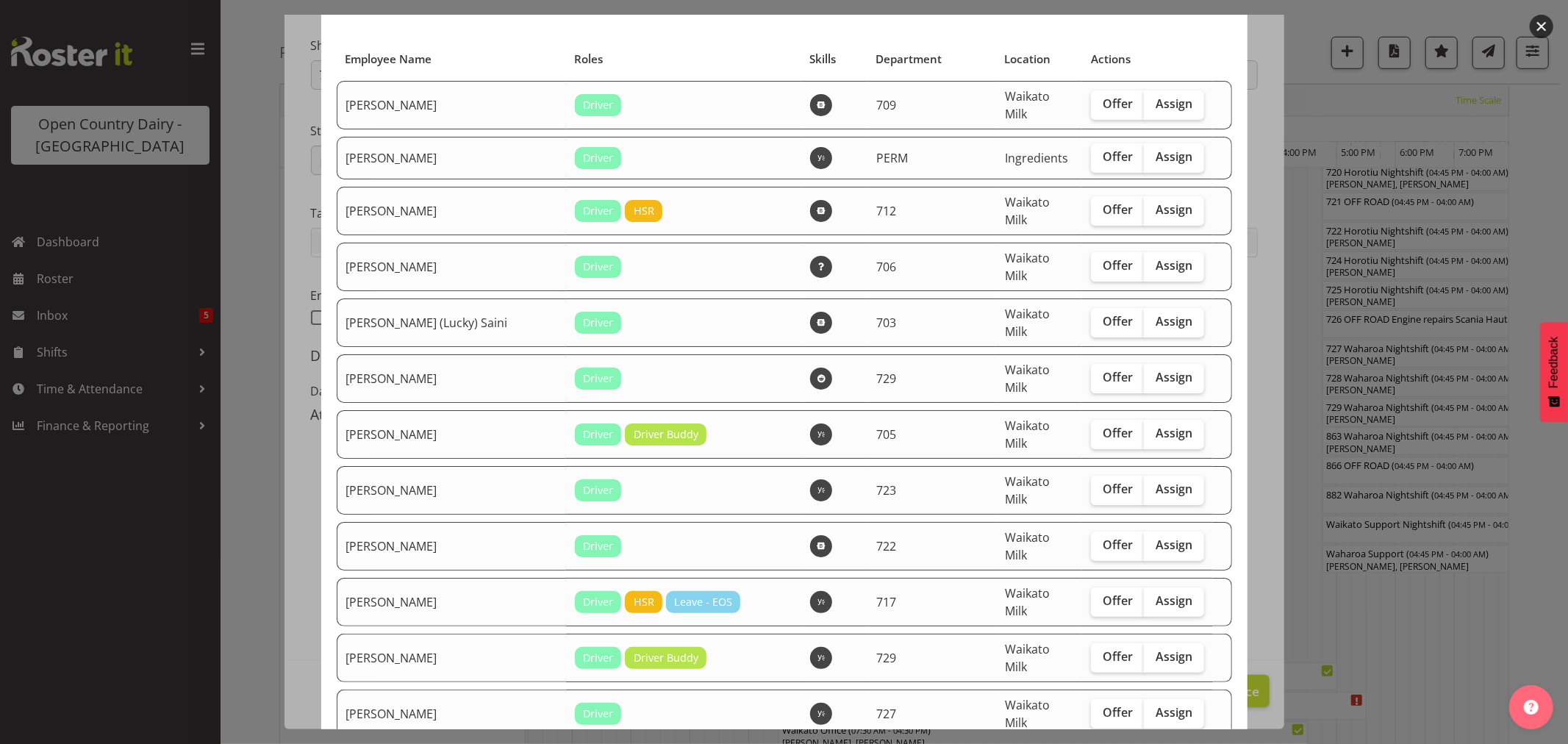
scroll to position [164, 0]
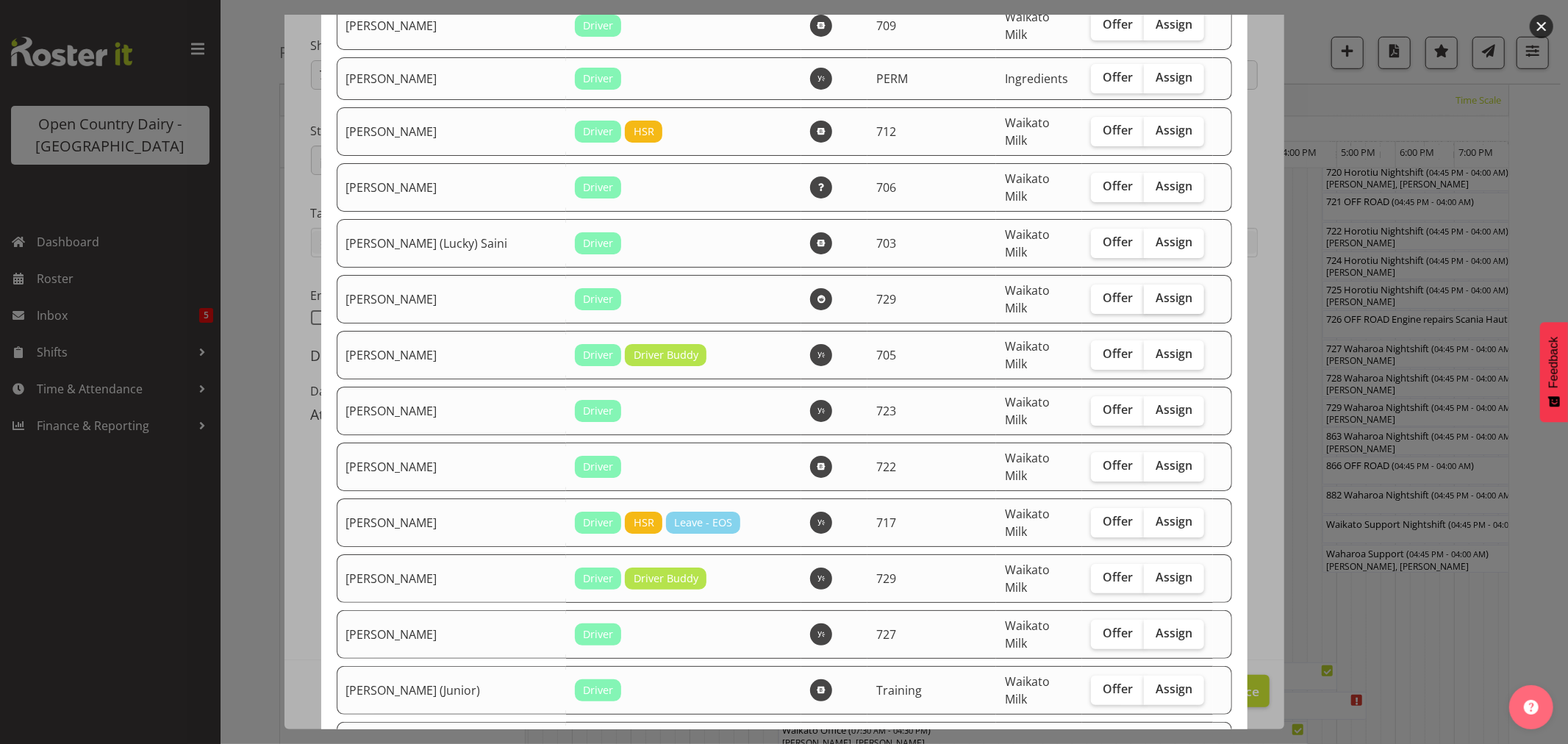
click at [1155, 290] on span "Assign" at bounding box center [1174, 297] width 37 height 15
click at [1143, 293] on input "Assign" at bounding box center [1148, 298] width 10 height 10
checkbox input "true"
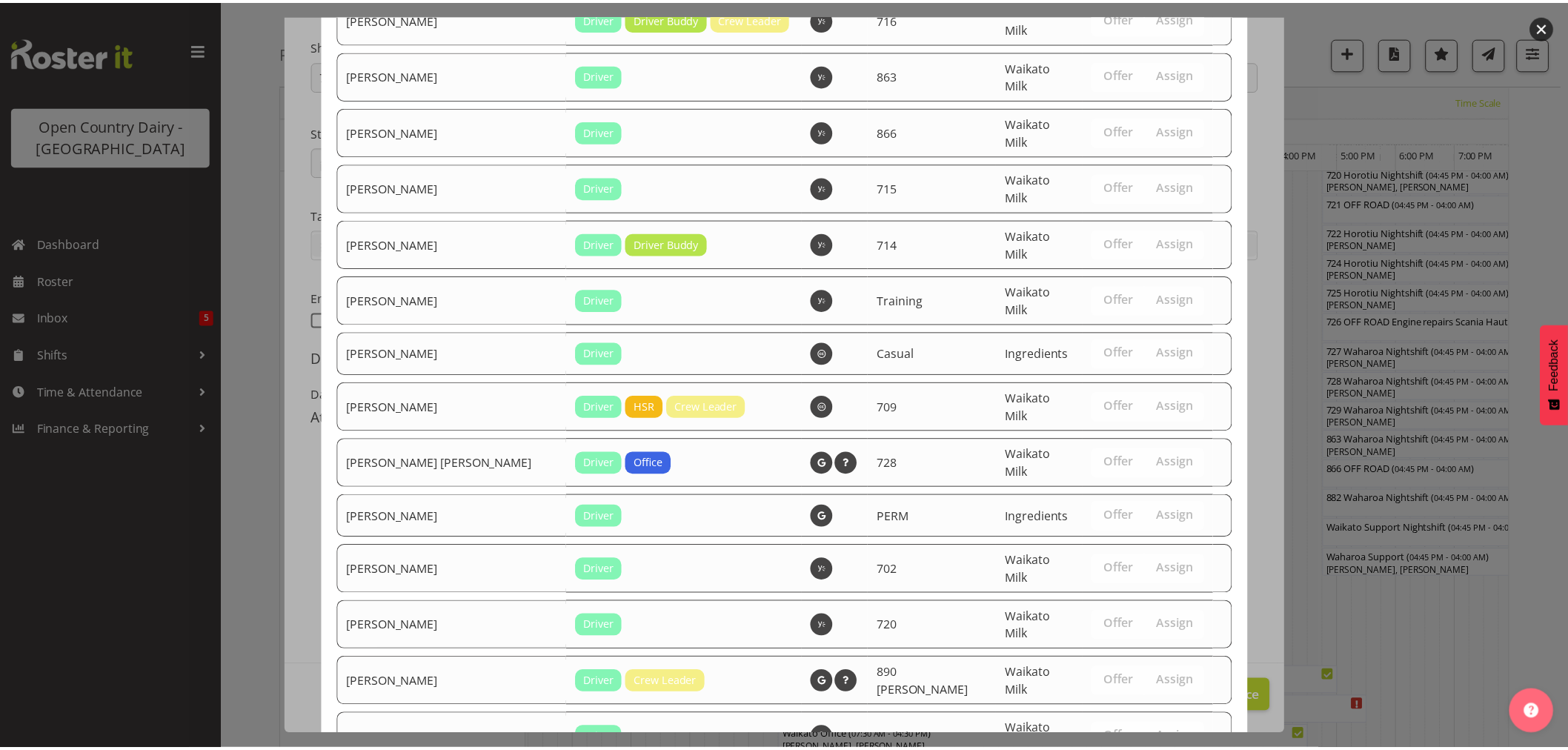
scroll to position [1706, 0]
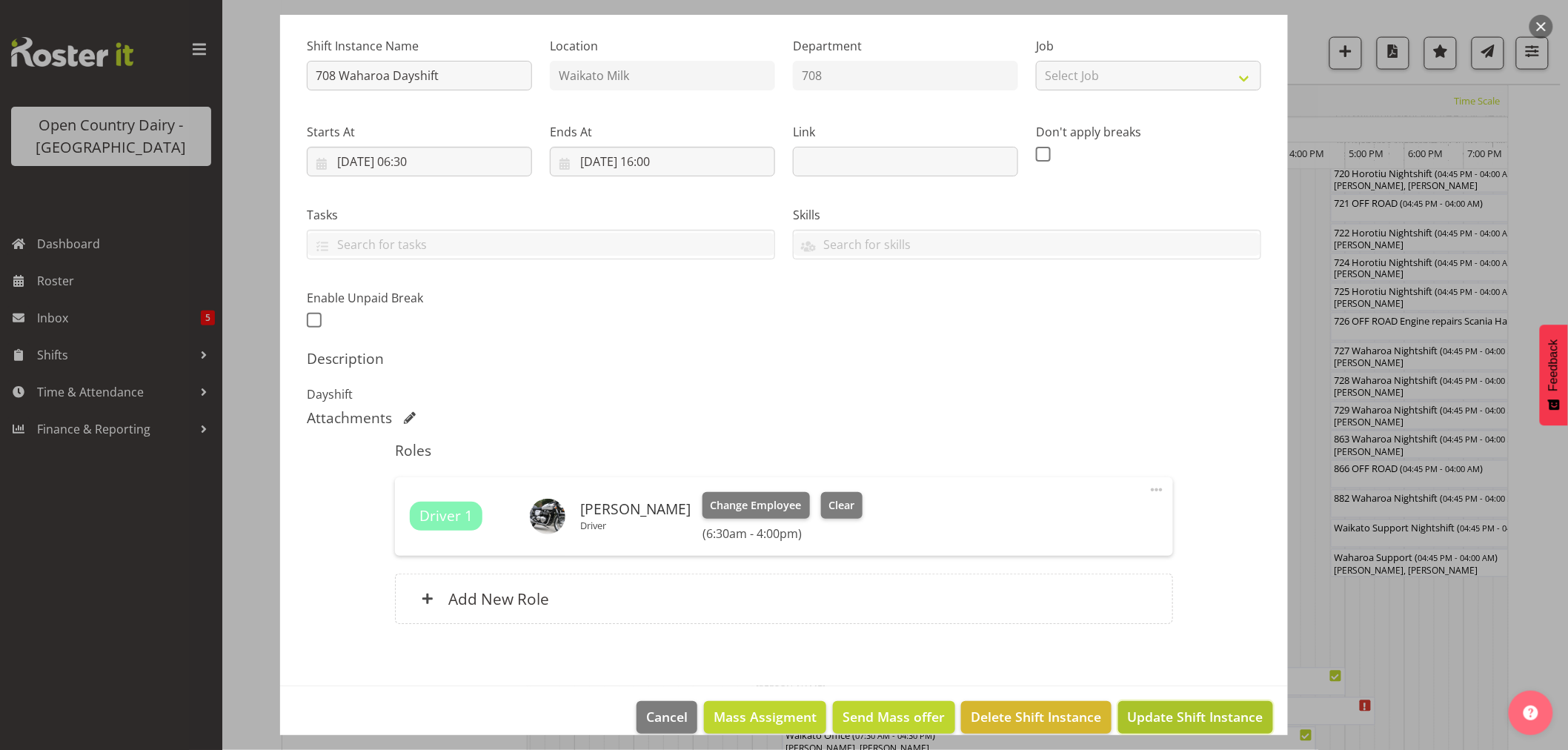
click at [1161, 712] on span "Update Shift Instance" at bounding box center [1196, 717] width 135 height 20
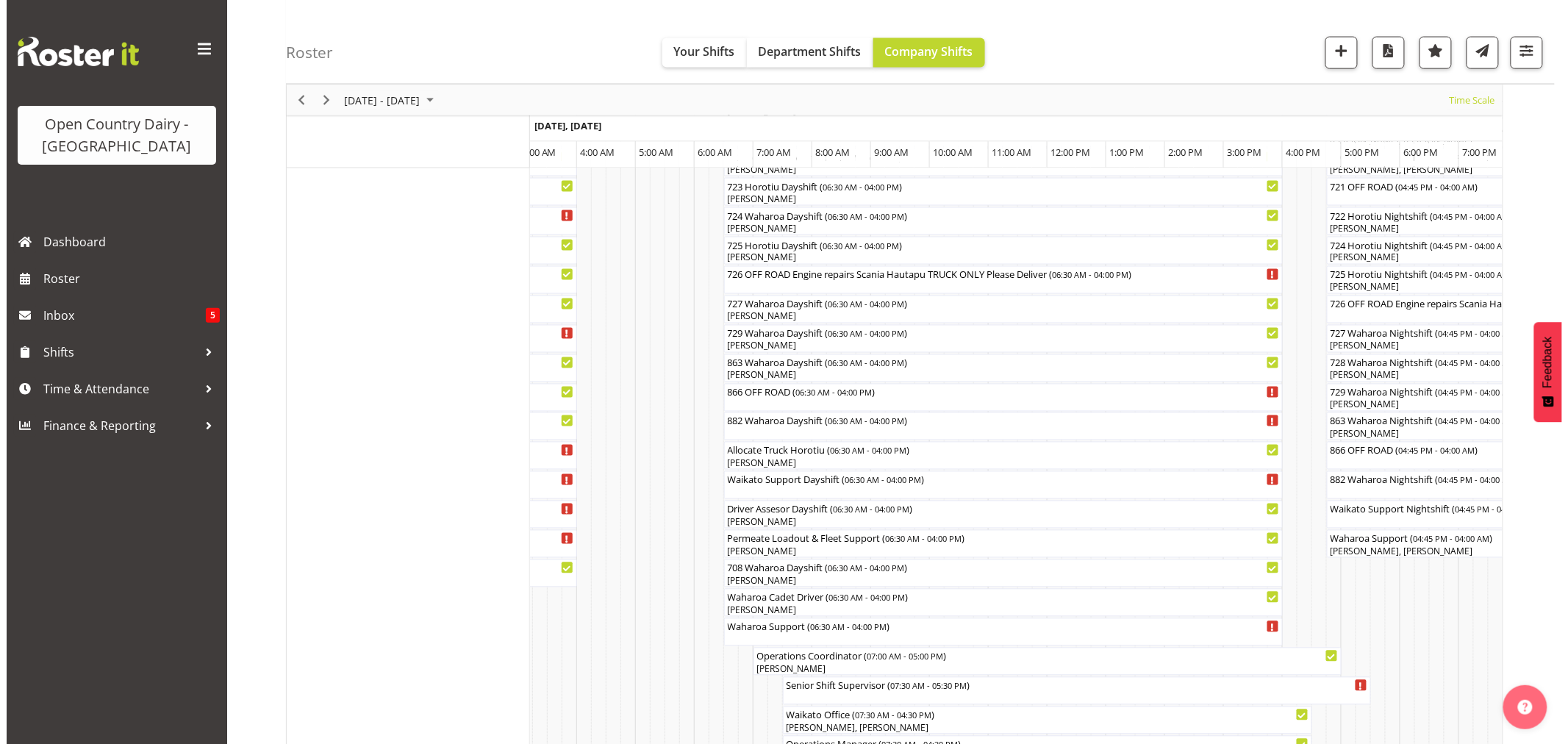
scroll to position [898, 0]
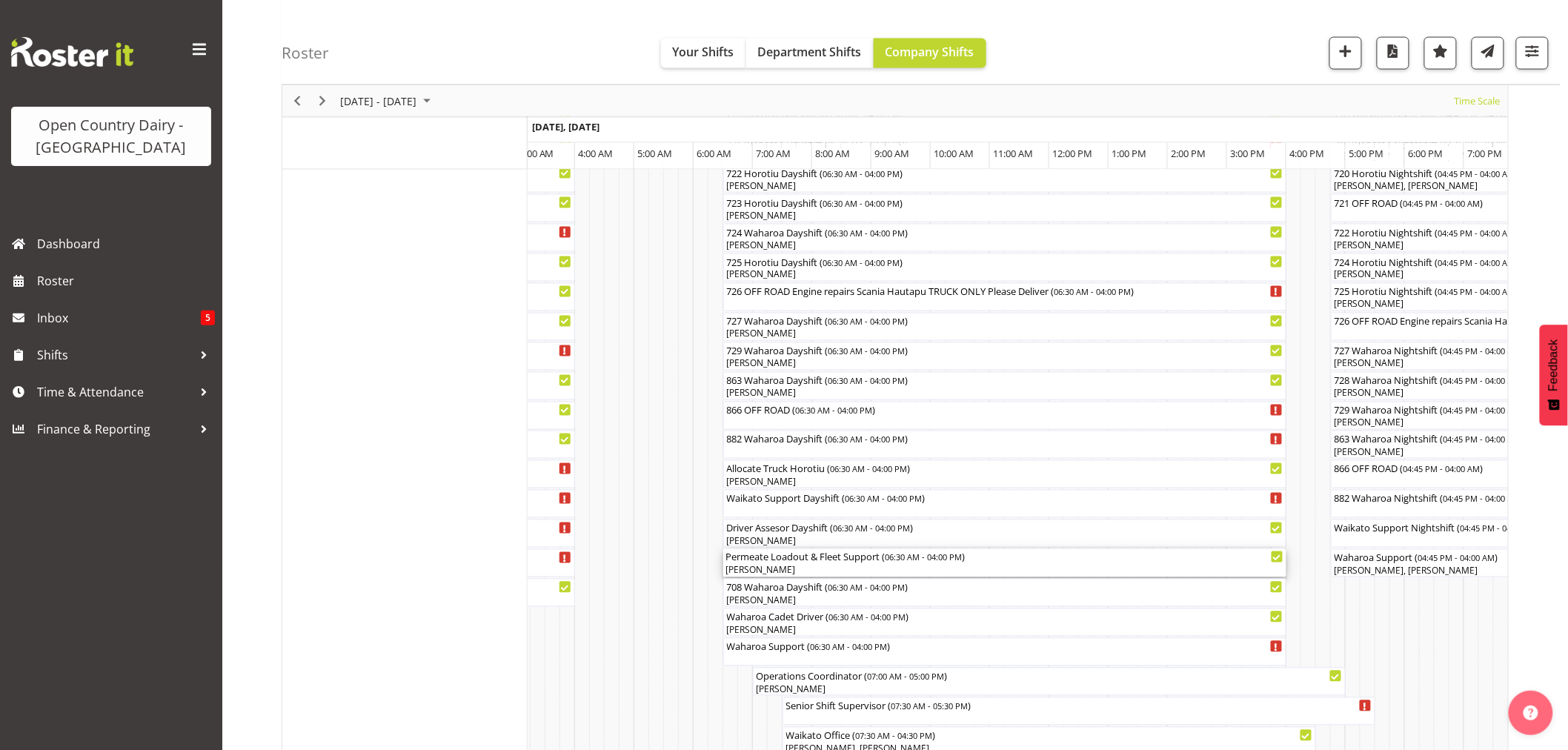
click at [765, 571] on div "[PERSON_NAME]" at bounding box center [1004, 570] width 557 height 14
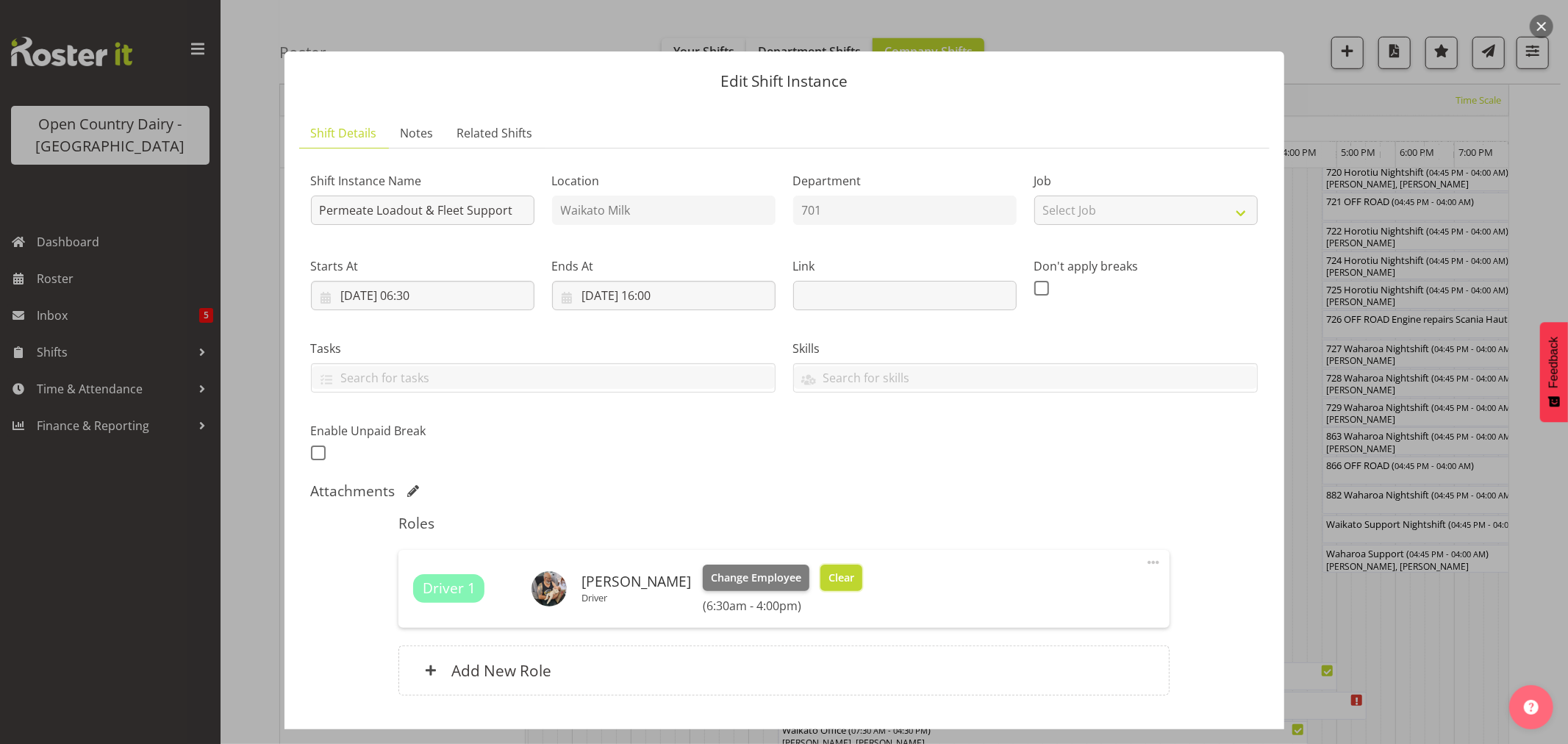
click at [822, 567] on button "Clear" at bounding box center [840, 577] width 42 height 26
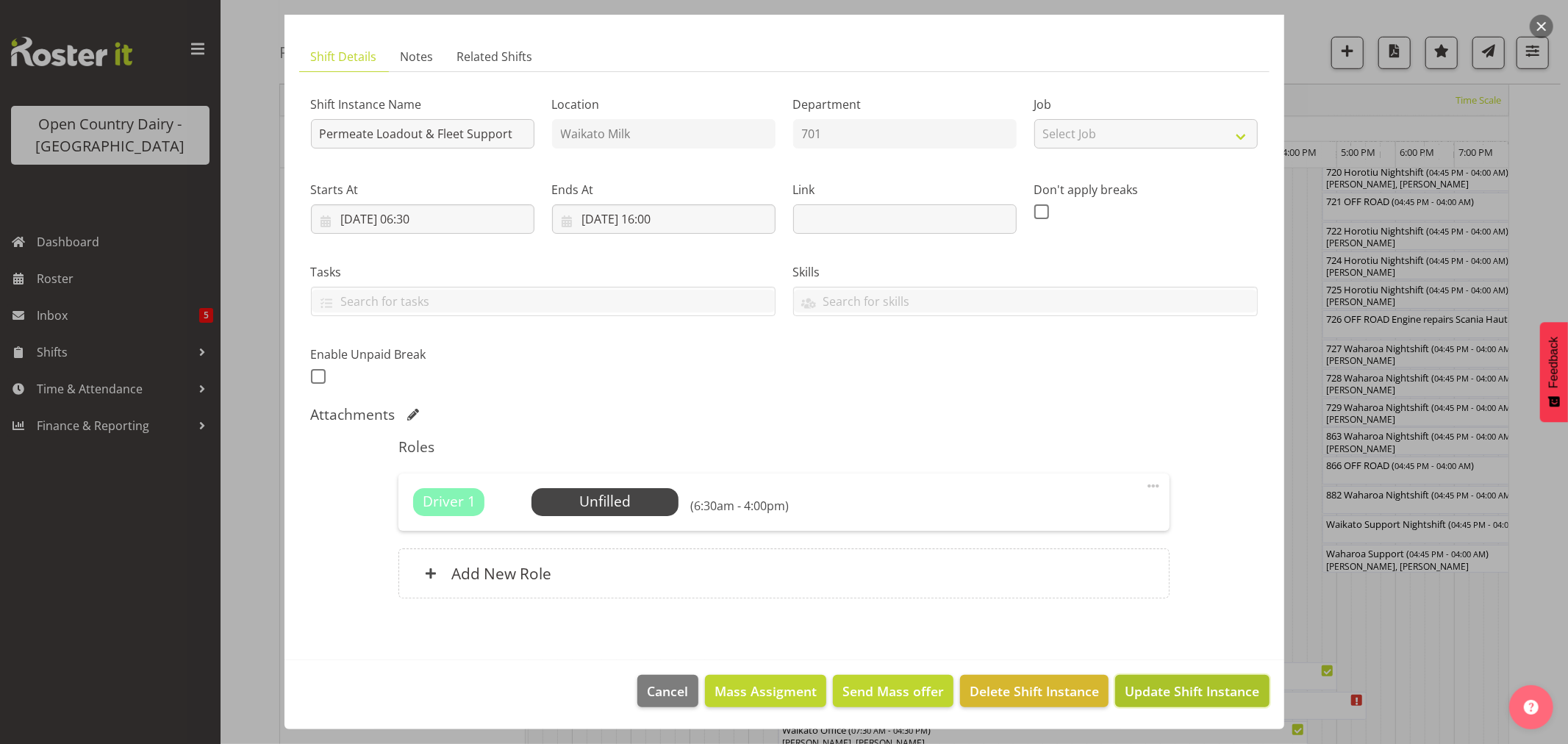
click at [1178, 688] on span "Update Shift Instance" at bounding box center [1192, 691] width 134 height 19
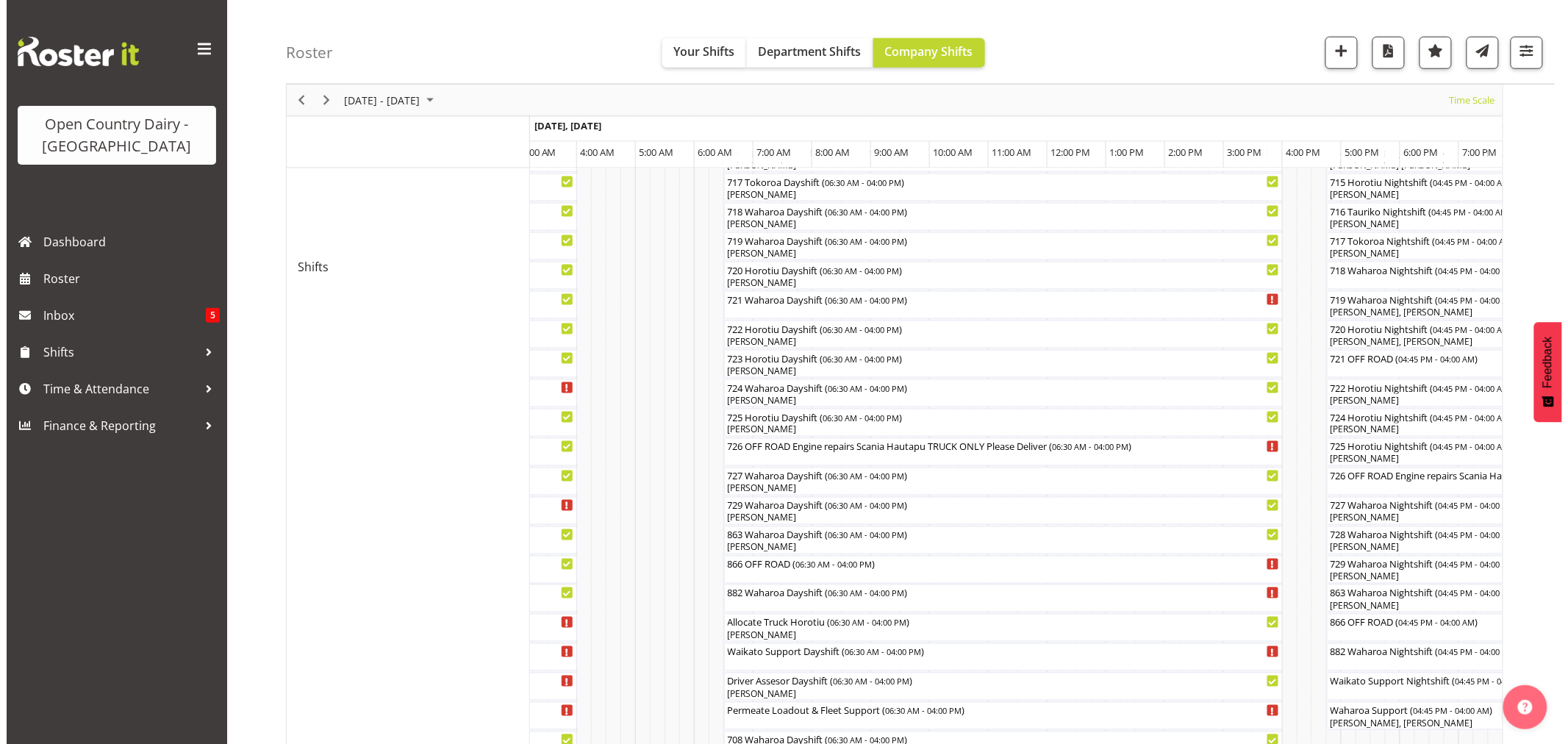
scroll to position [816, 0]
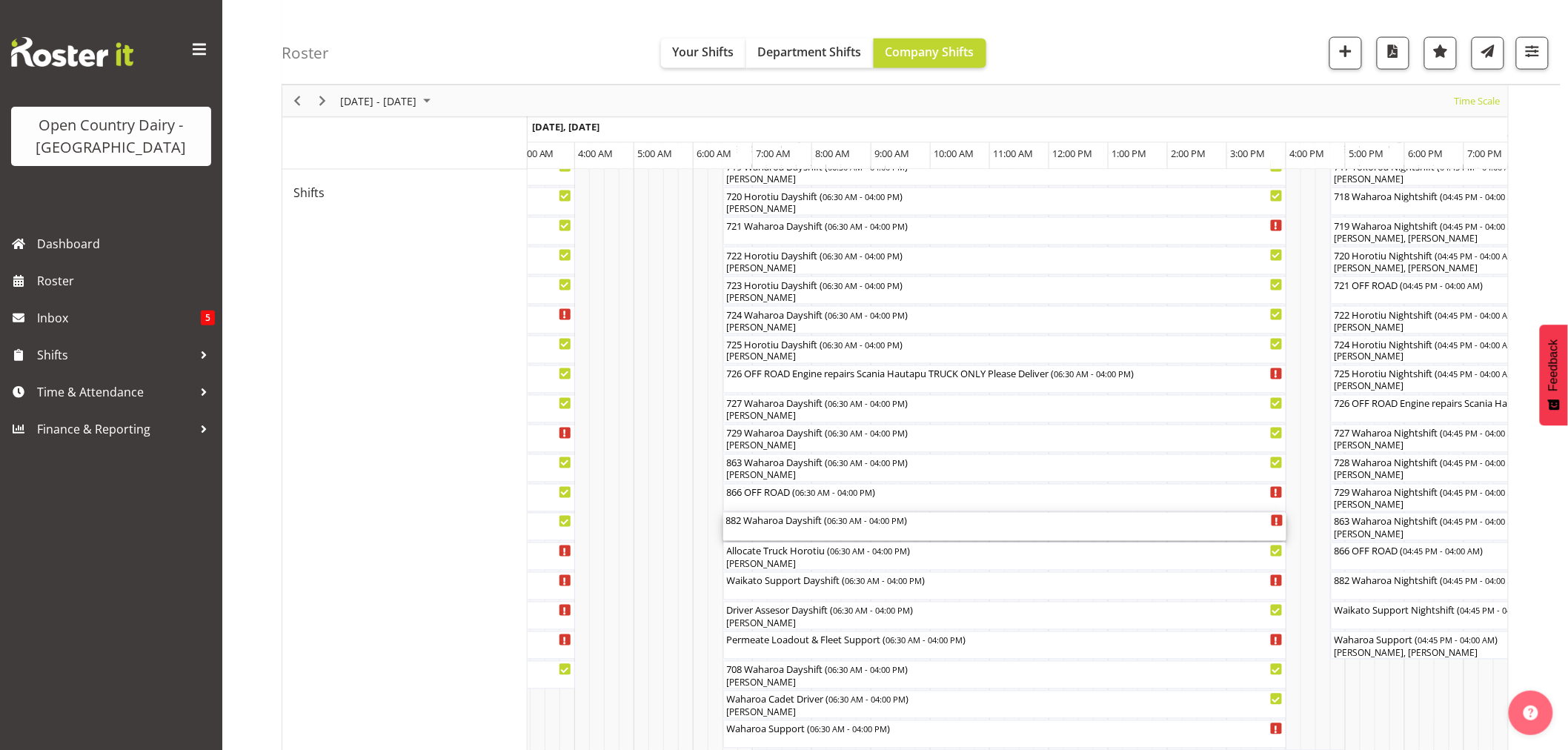
click at [808, 528] on div "882 Waharoa Dayshift ( 06:30 AM - 04:00 PM )" at bounding box center [1004, 526] width 557 height 28
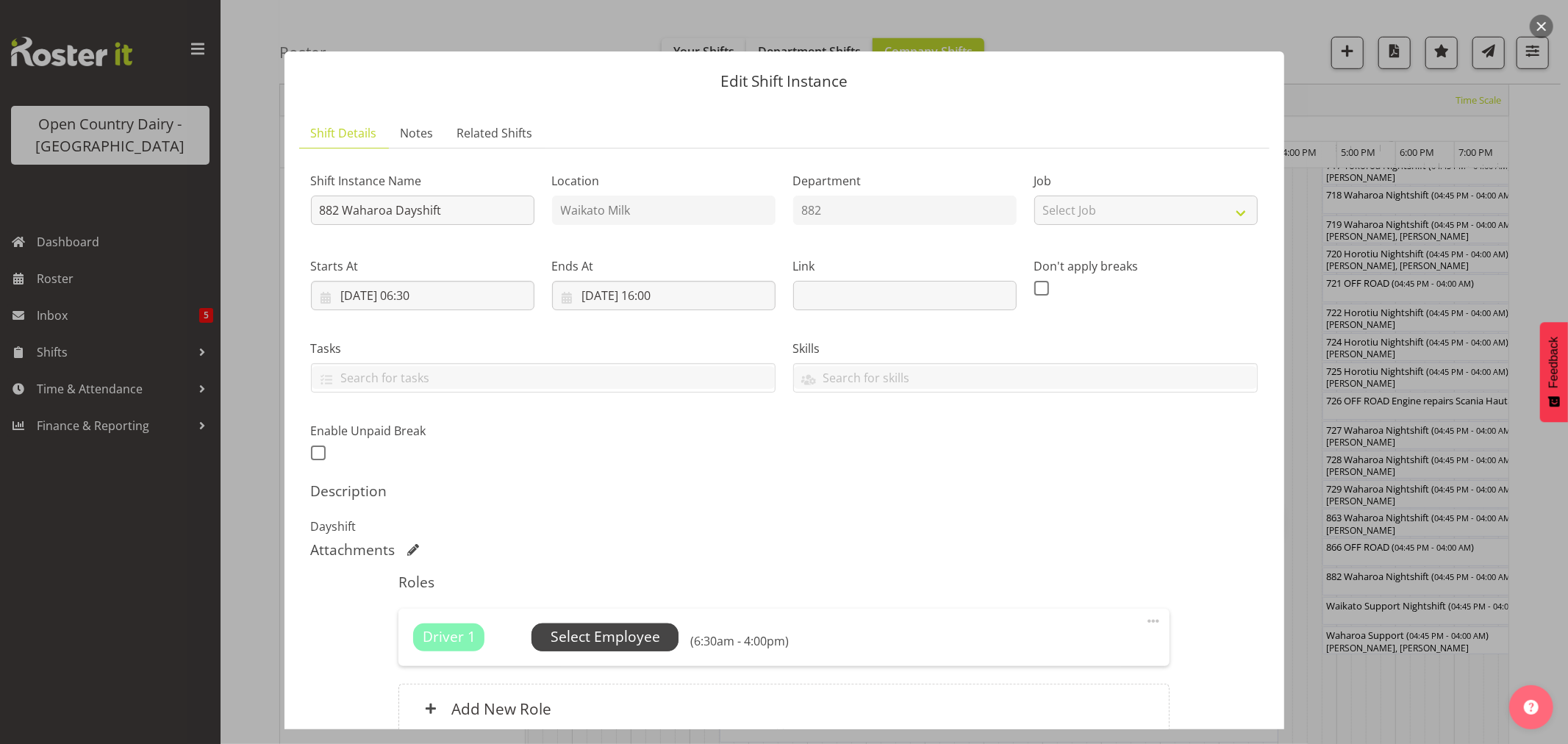
scroll to position [135, 0]
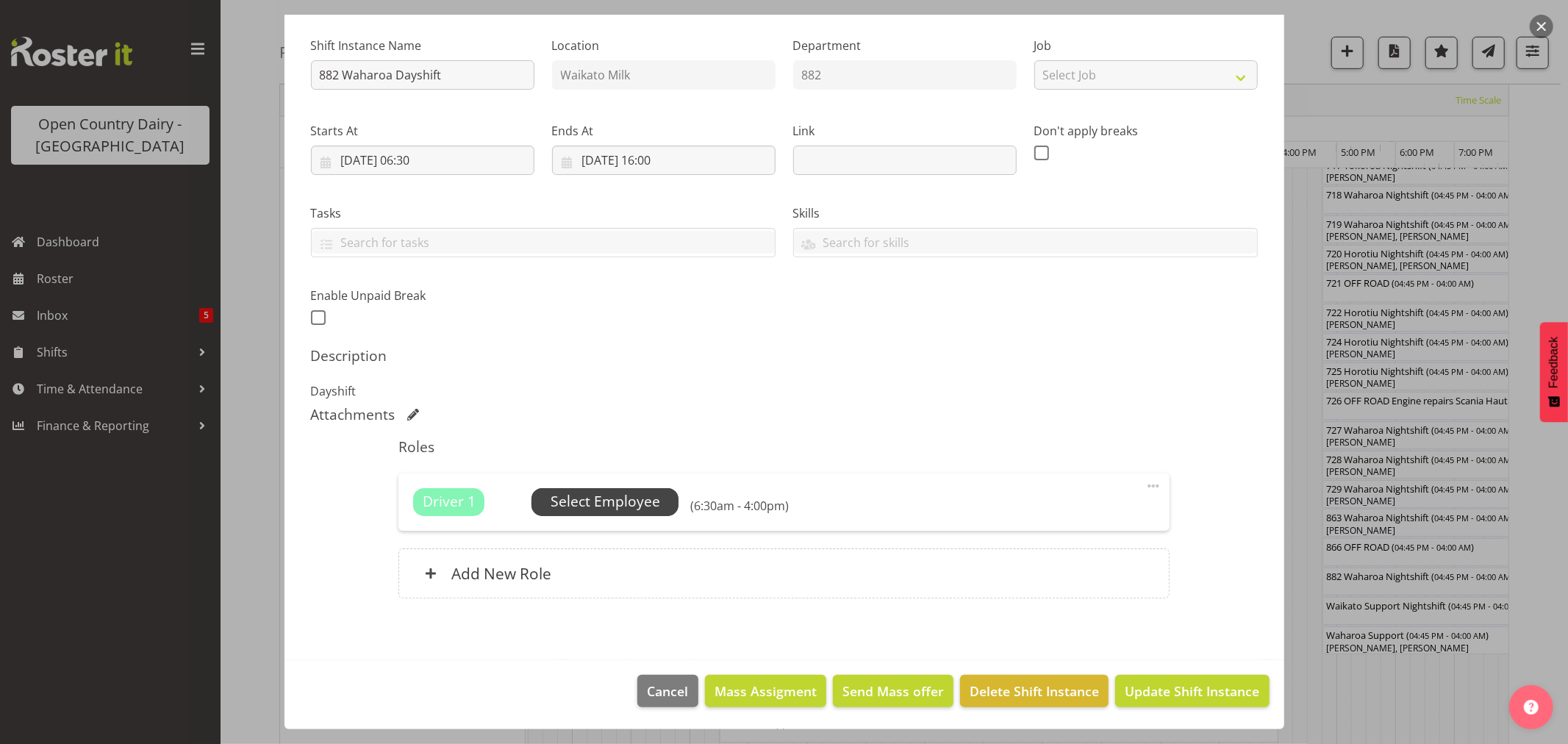
click at [615, 504] on span "Select Employee" at bounding box center [605, 502] width 109 height 21
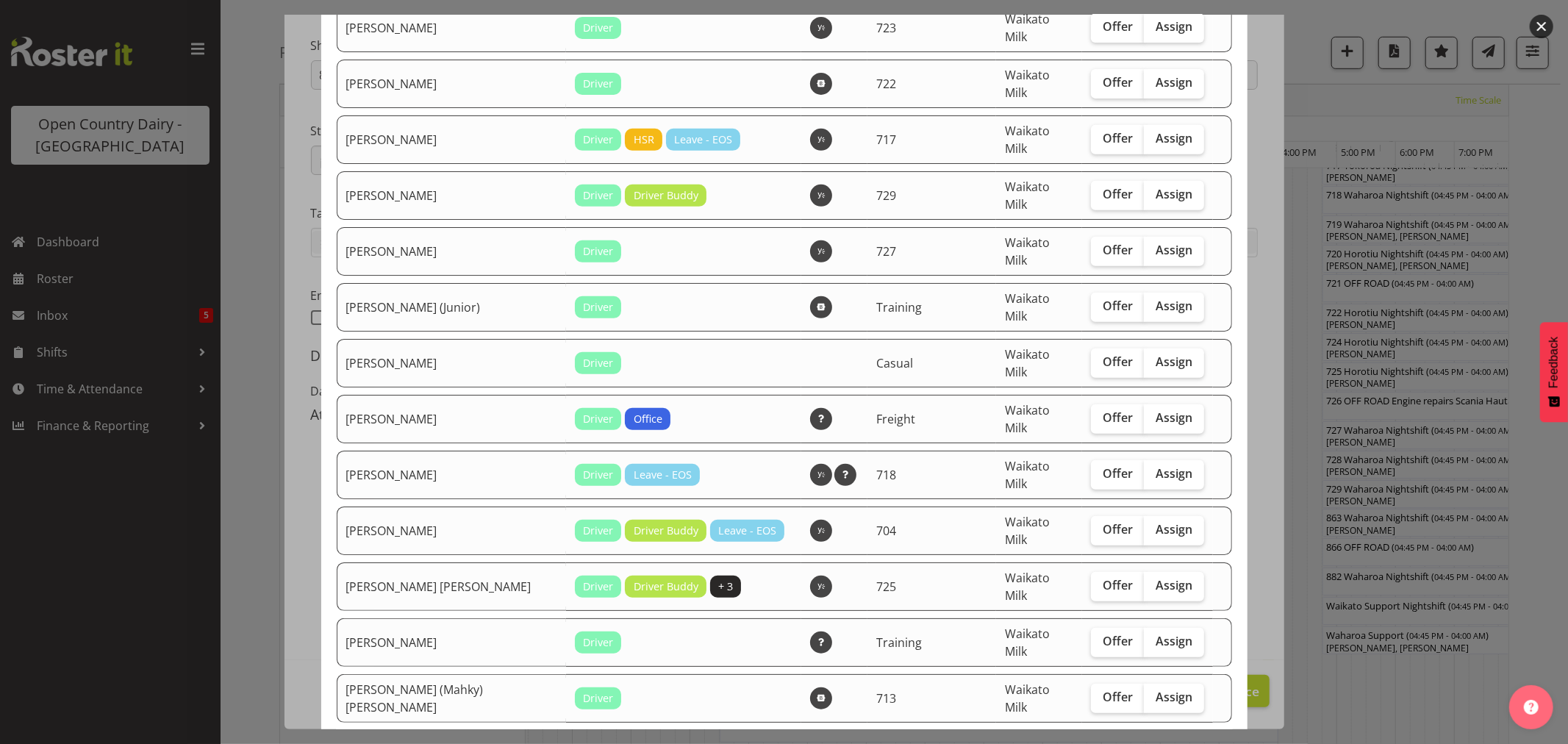
scroll to position [490, 0]
click at [1155, 411] on span "Assign" at bounding box center [1174, 418] width 37 height 15
click at [1143, 414] on input "Assign" at bounding box center [1148, 419] width 10 height 10
checkbox input "true"
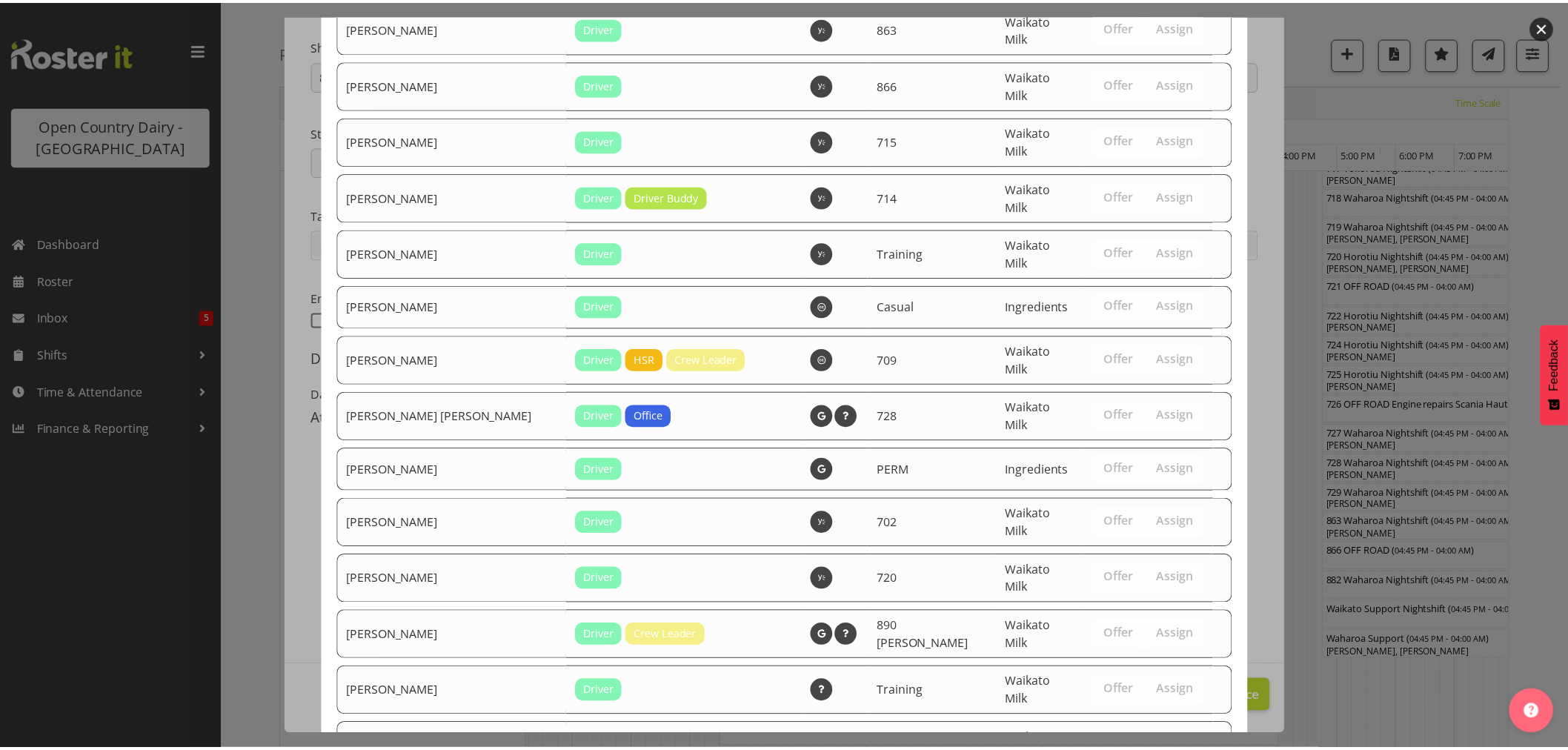
scroll to position [1706, 0]
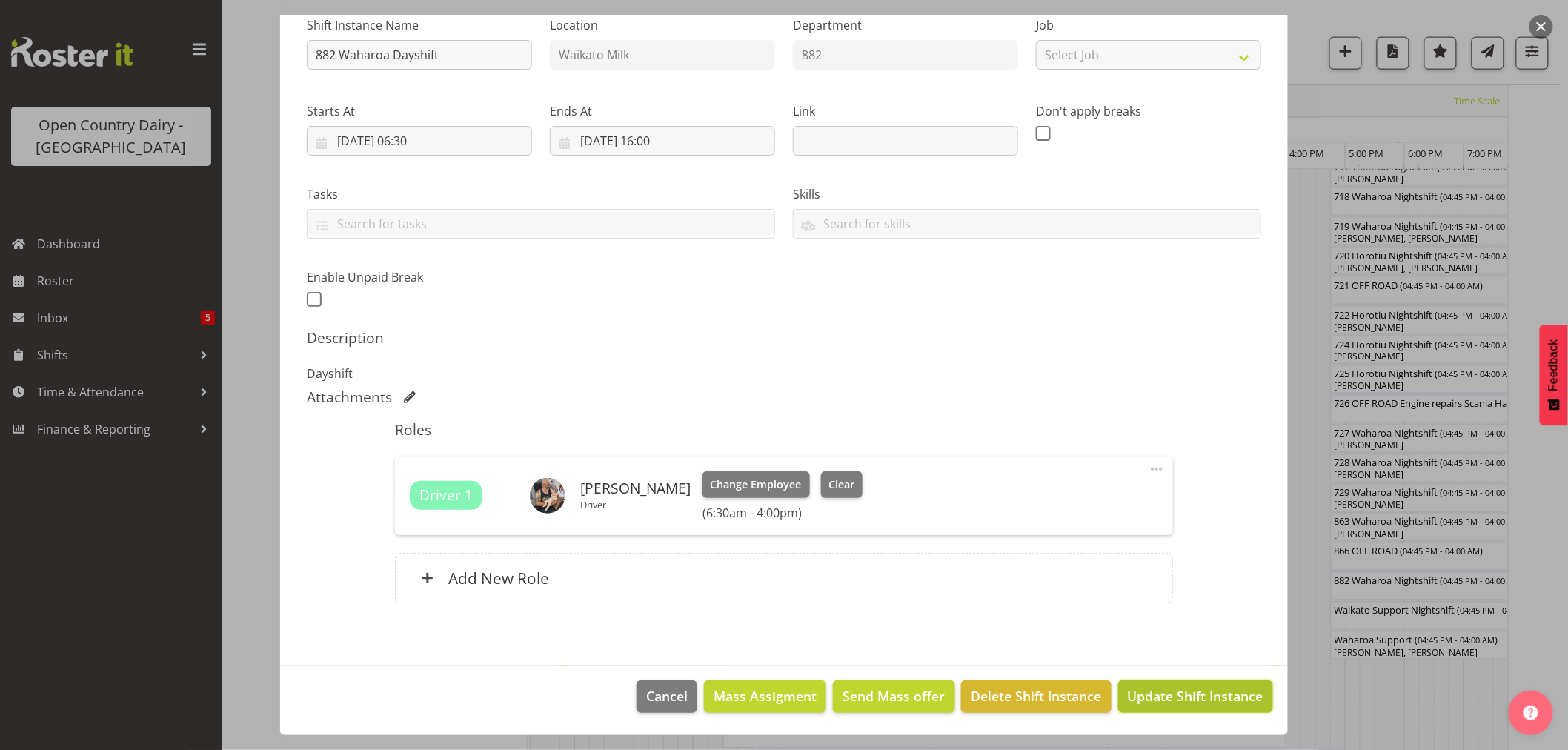
click at [1176, 691] on span "Update Shift Instance" at bounding box center [1196, 696] width 135 height 20
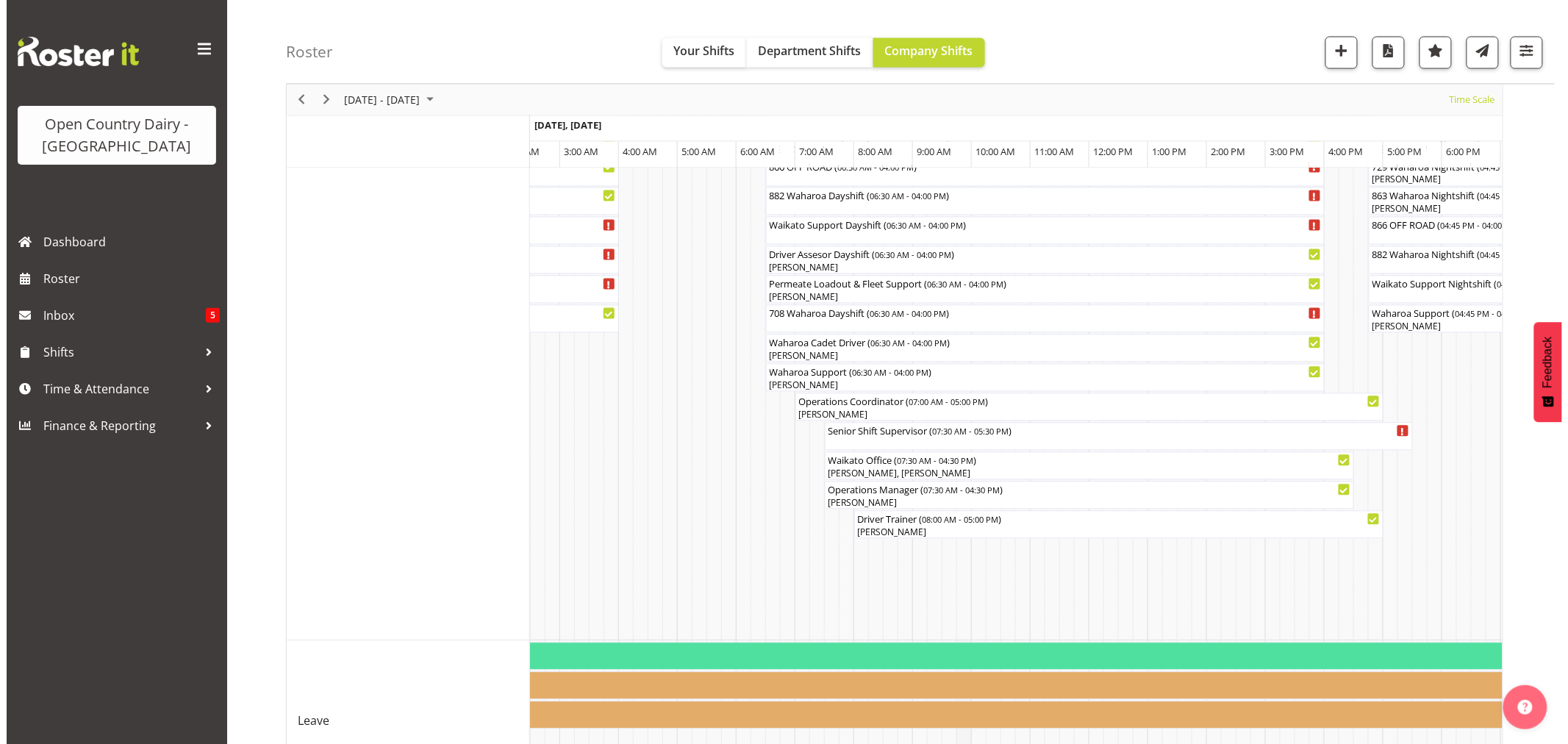
scroll to position [1019, 0]
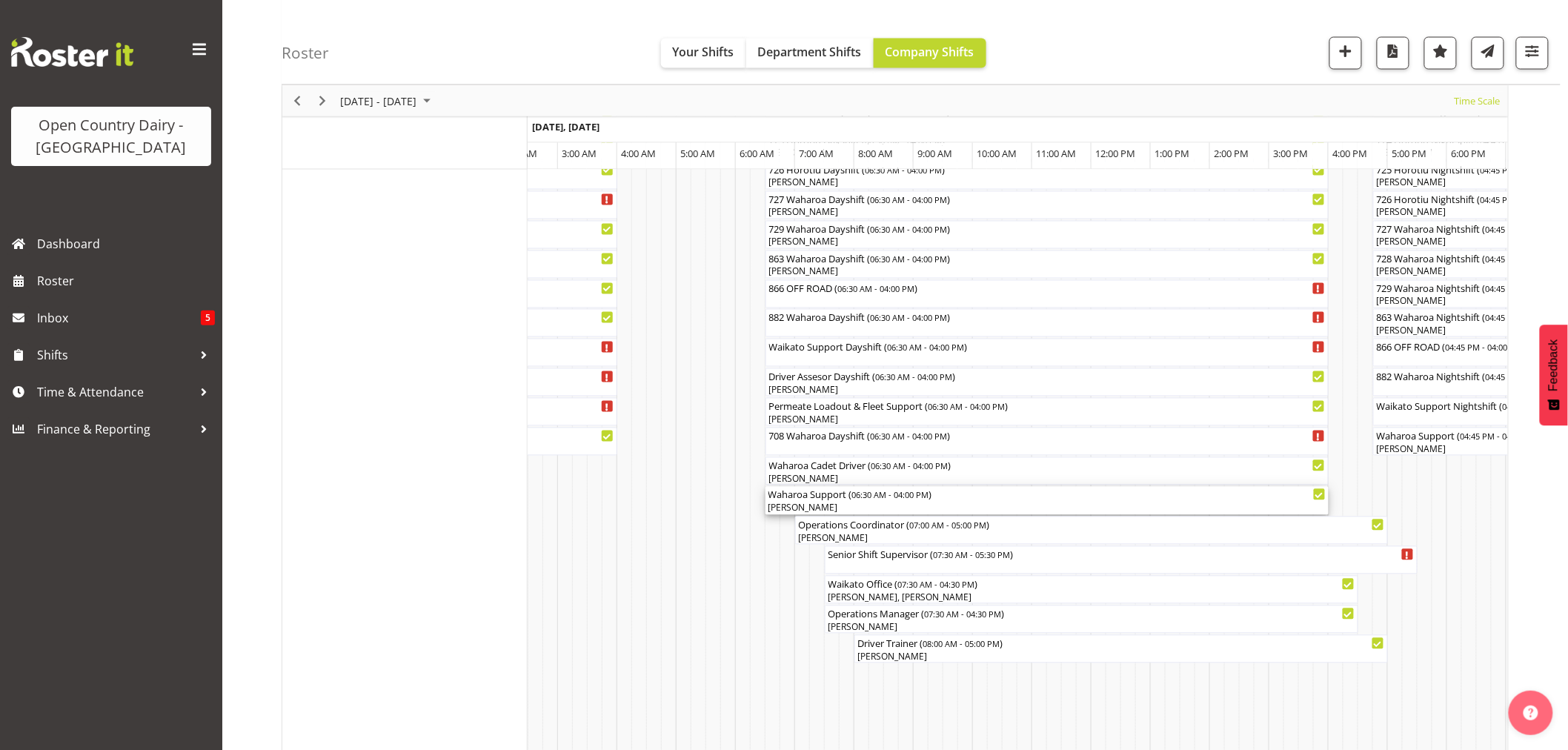
click at [811, 505] on div "[PERSON_NAME]" at bounding box center [1047, 509] width 557 height 14
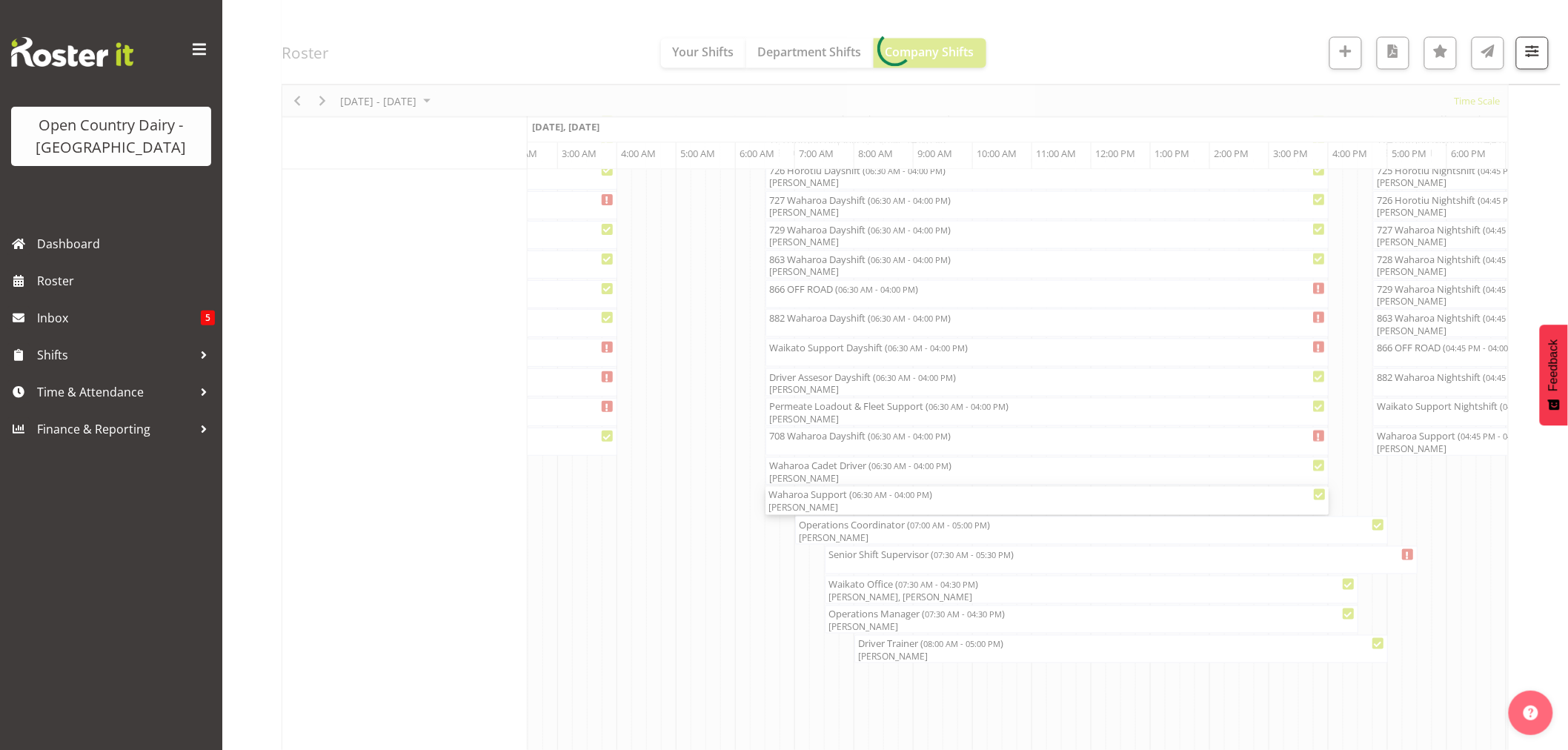
select select "9052"
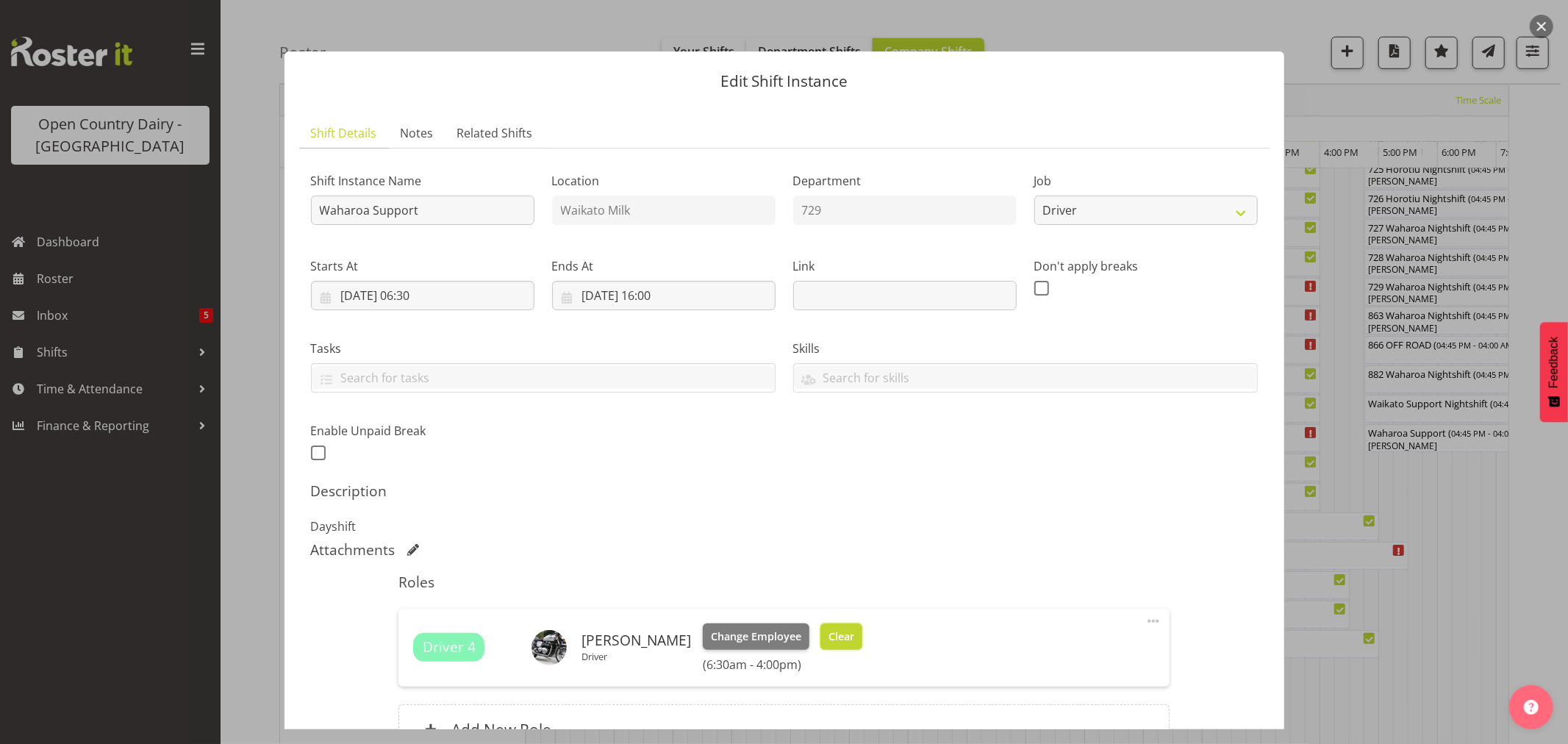
click at [849, 625] on button "Clear" at bounding box center [840, 636] width 42 height 26
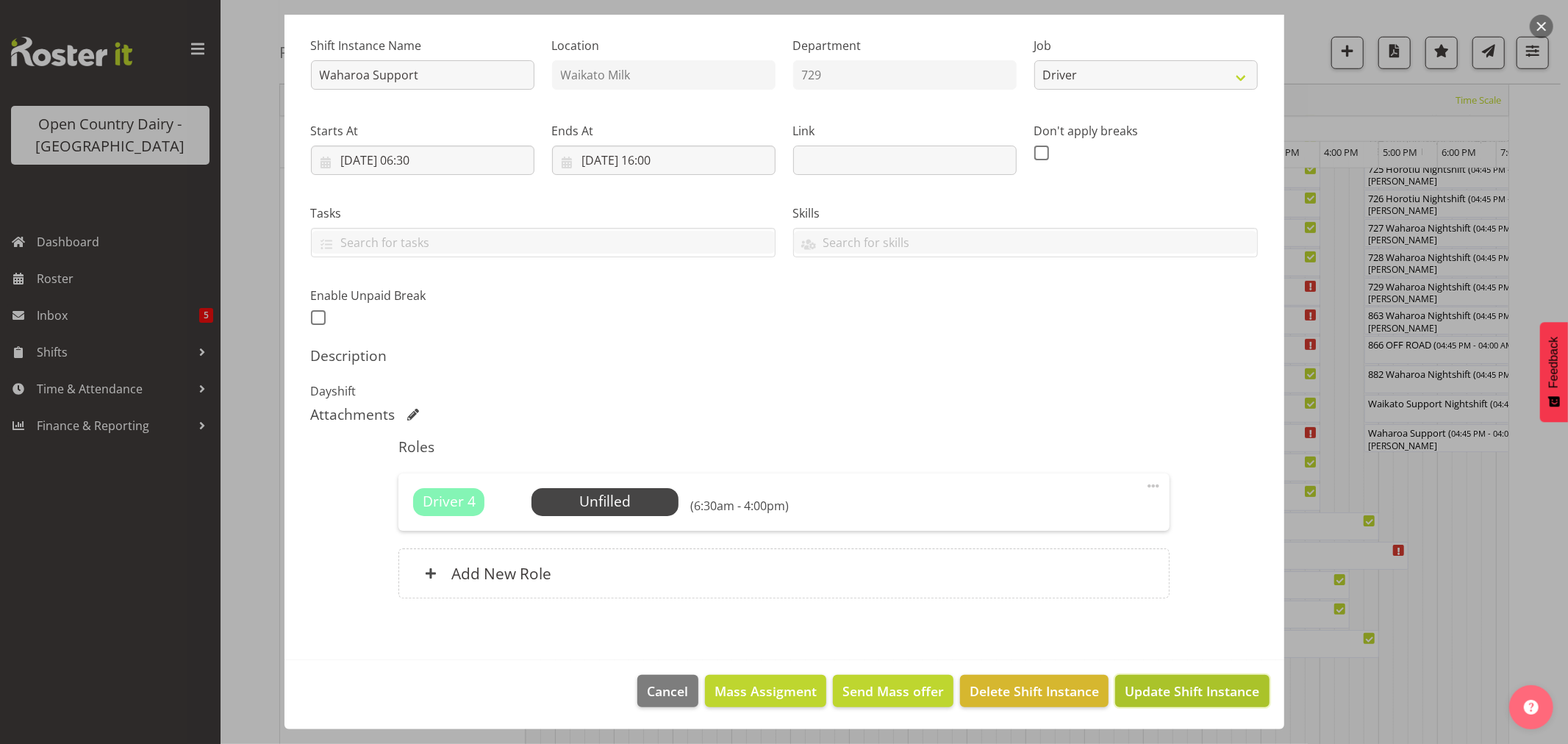
click at [1148, 682] on span "Update Shift Instance" at bounding box center [1192, 691] width 134 height 19
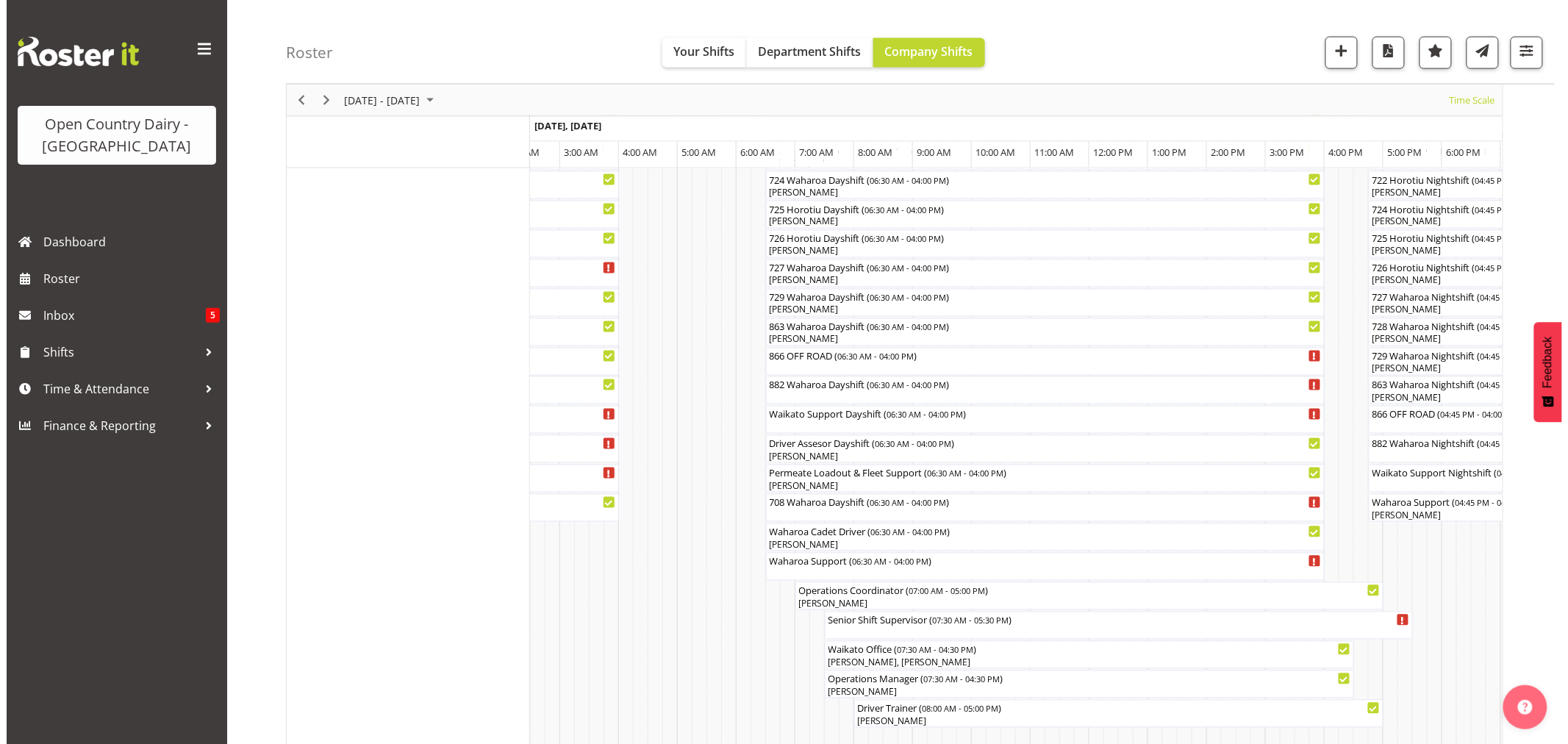
scroll to position [980, 0]
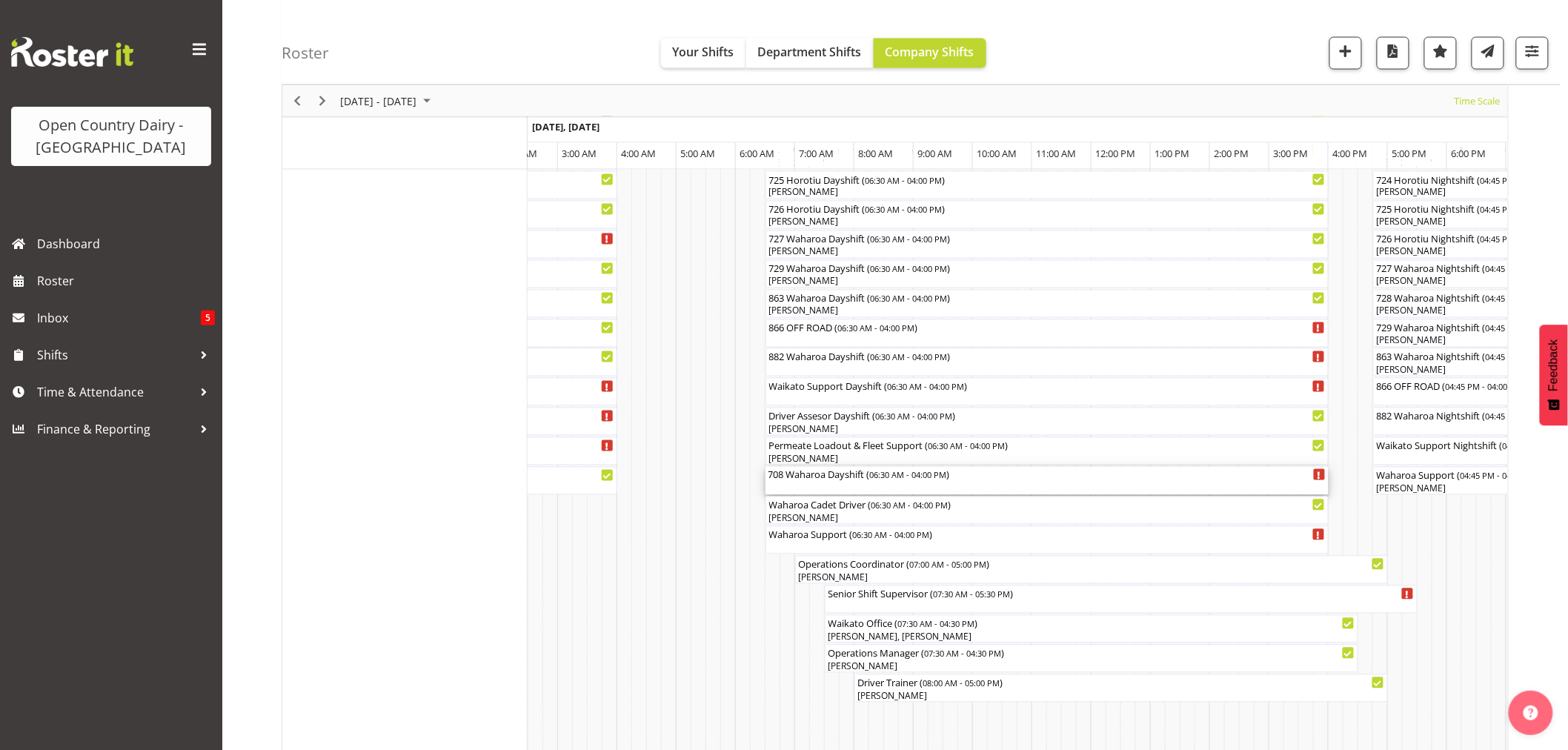
click at [795, 474] on div "708 Waharoa Dayshift ( 06:30 AM - 04:00 PM )" at bounding box center [1047, 473] width 557 height 15
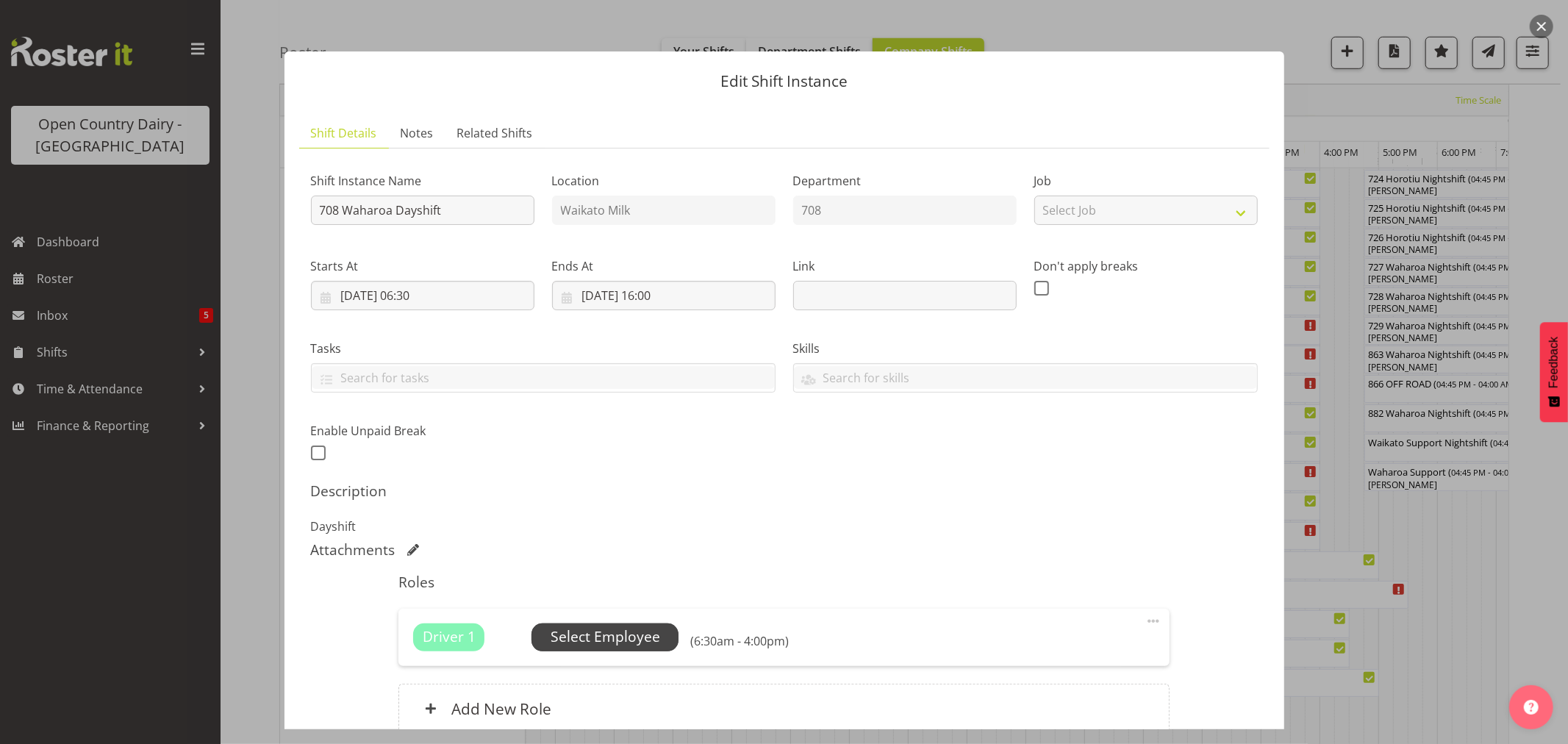
click at [634, 623] on span "Select Employee" at bounding box center [605, 637] width 147 height 28
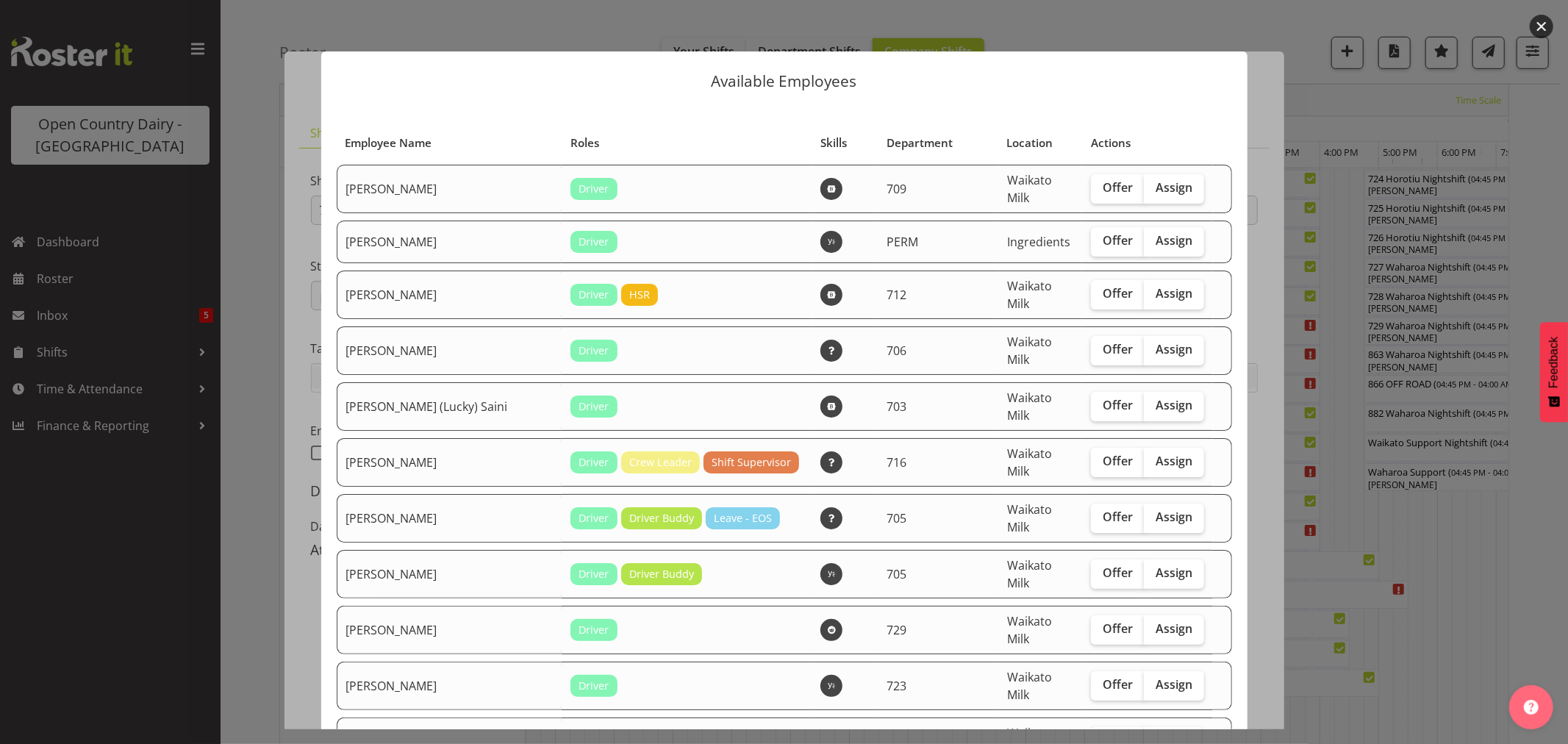
scroll to position [244, 0]
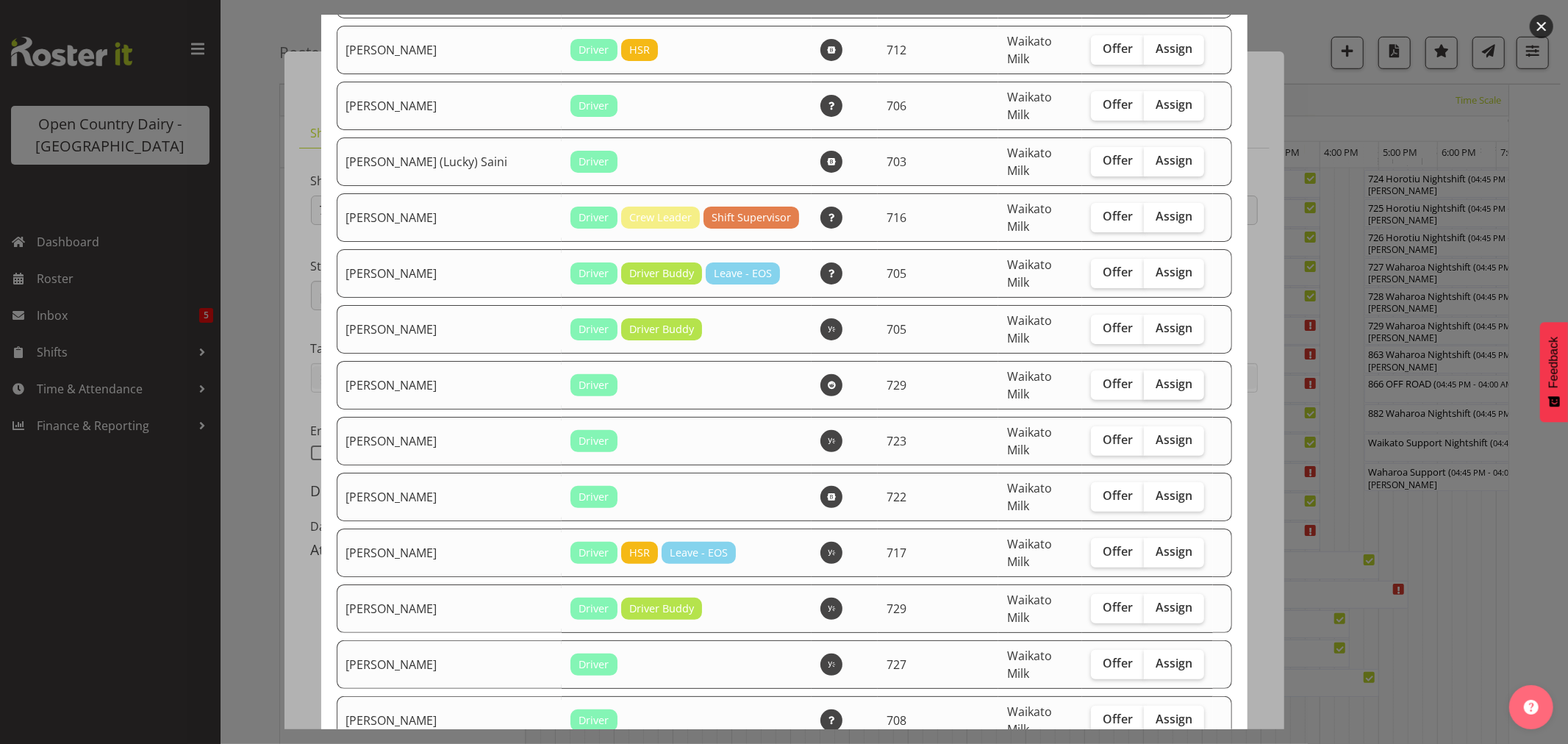
click at [1155, 376] on span "Assign" at bounding box center [1174, 383] width 37 height 15
click at [1145, 379] on input "Assign" at bounding box center [1148, 384] width 10 height 10
checkbox input "true"
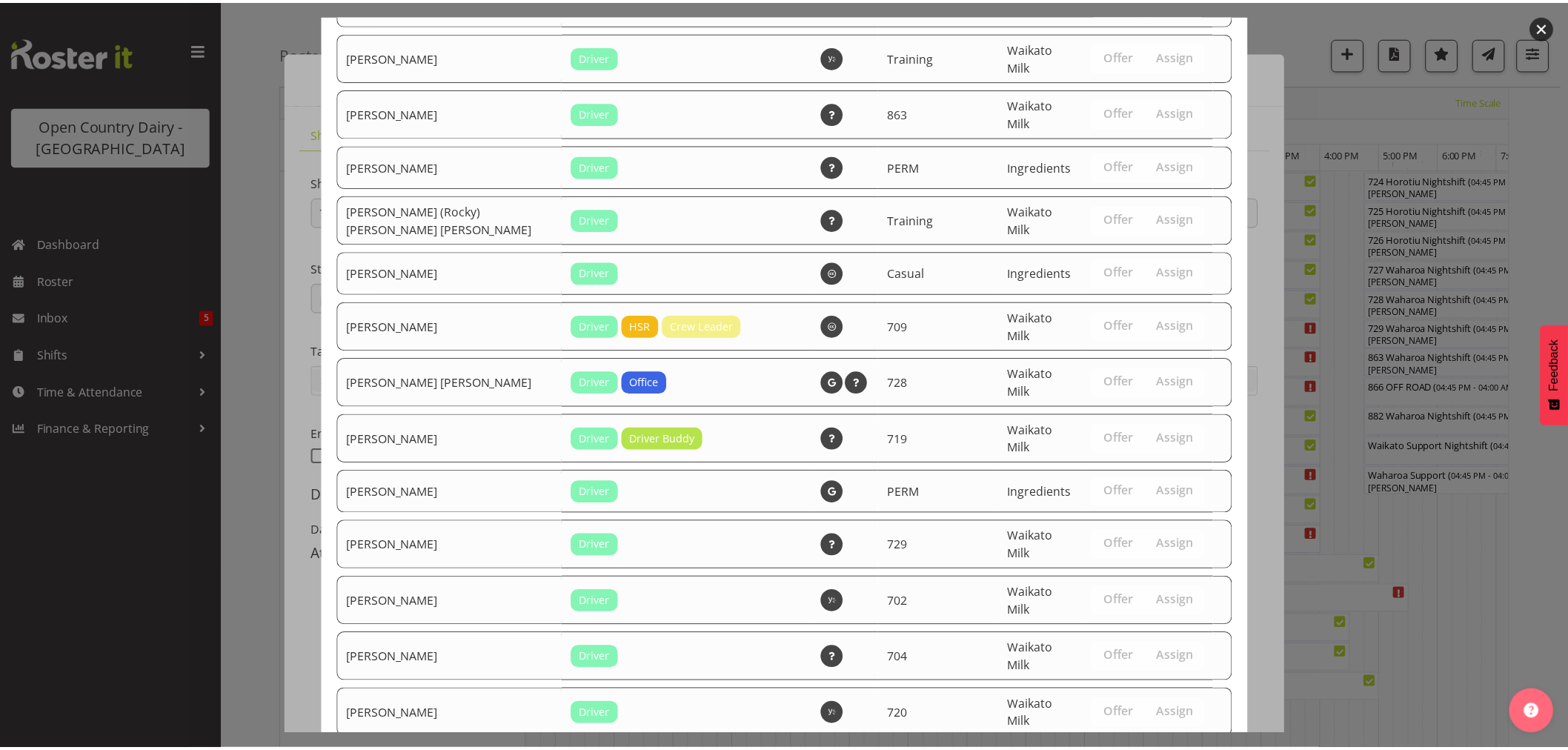
scroll to position [2817, 0]
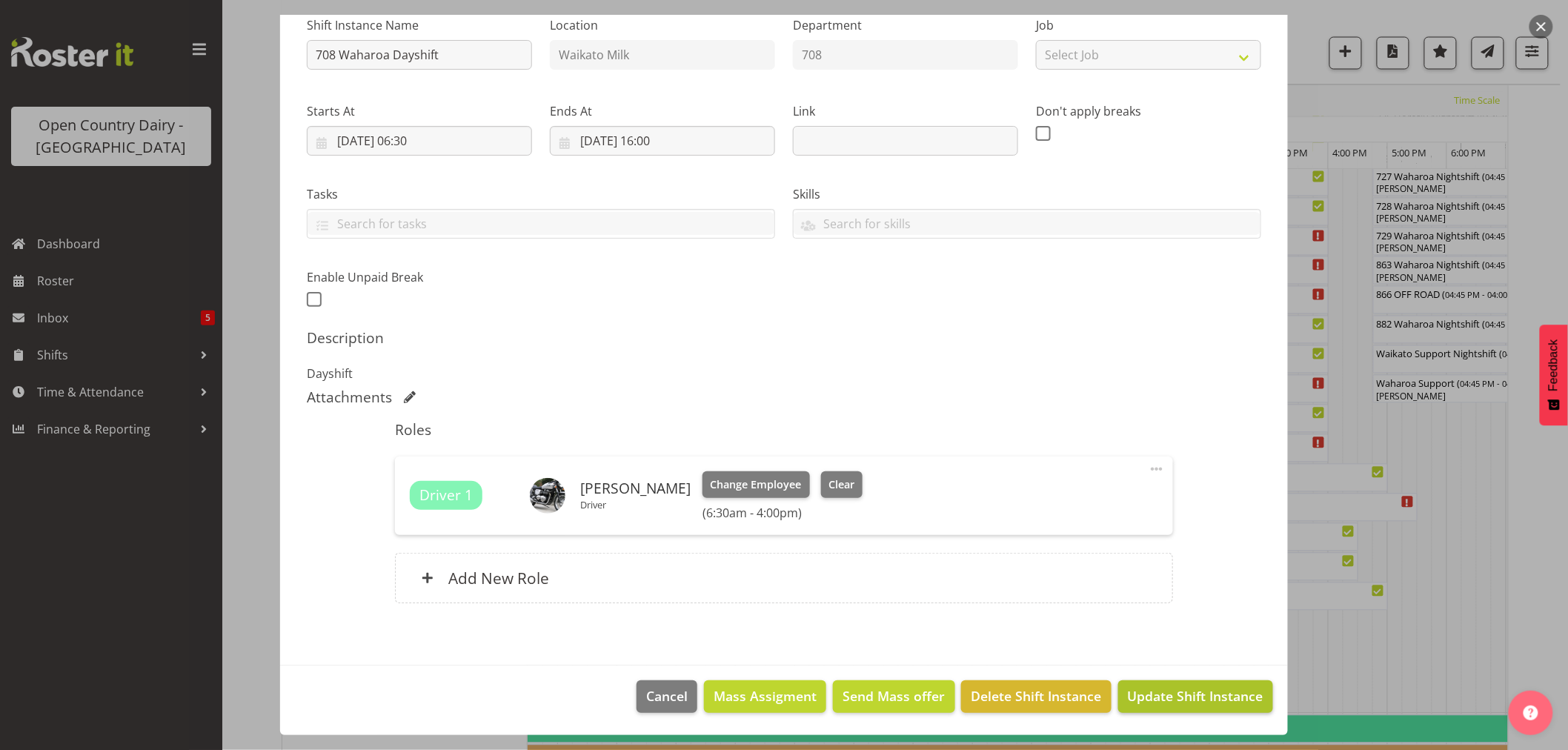
scroll to position [1274, 0]
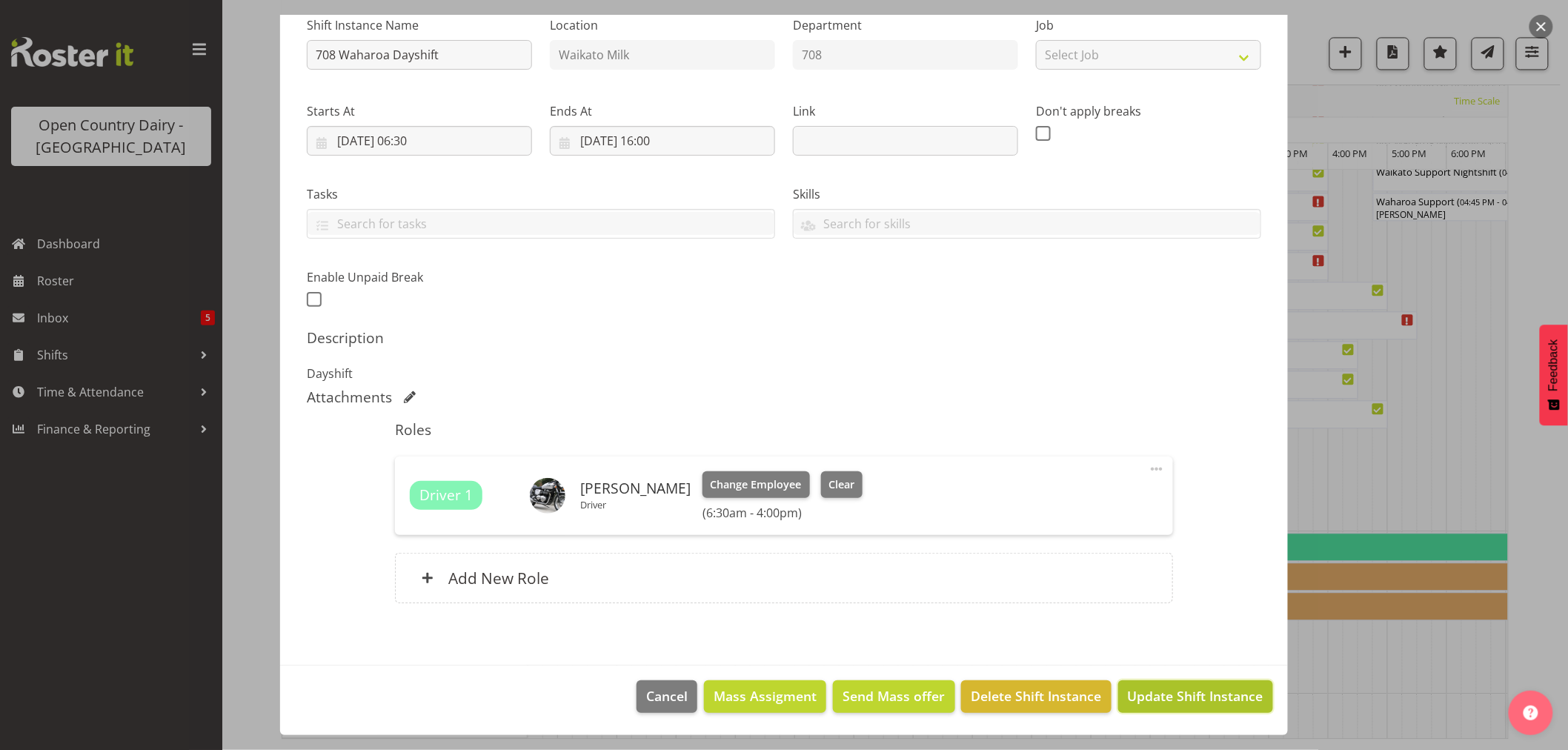
click at [1161, 691] on span "Update Shift Instance" at bounding box center [1196, 696] width 135 height 20
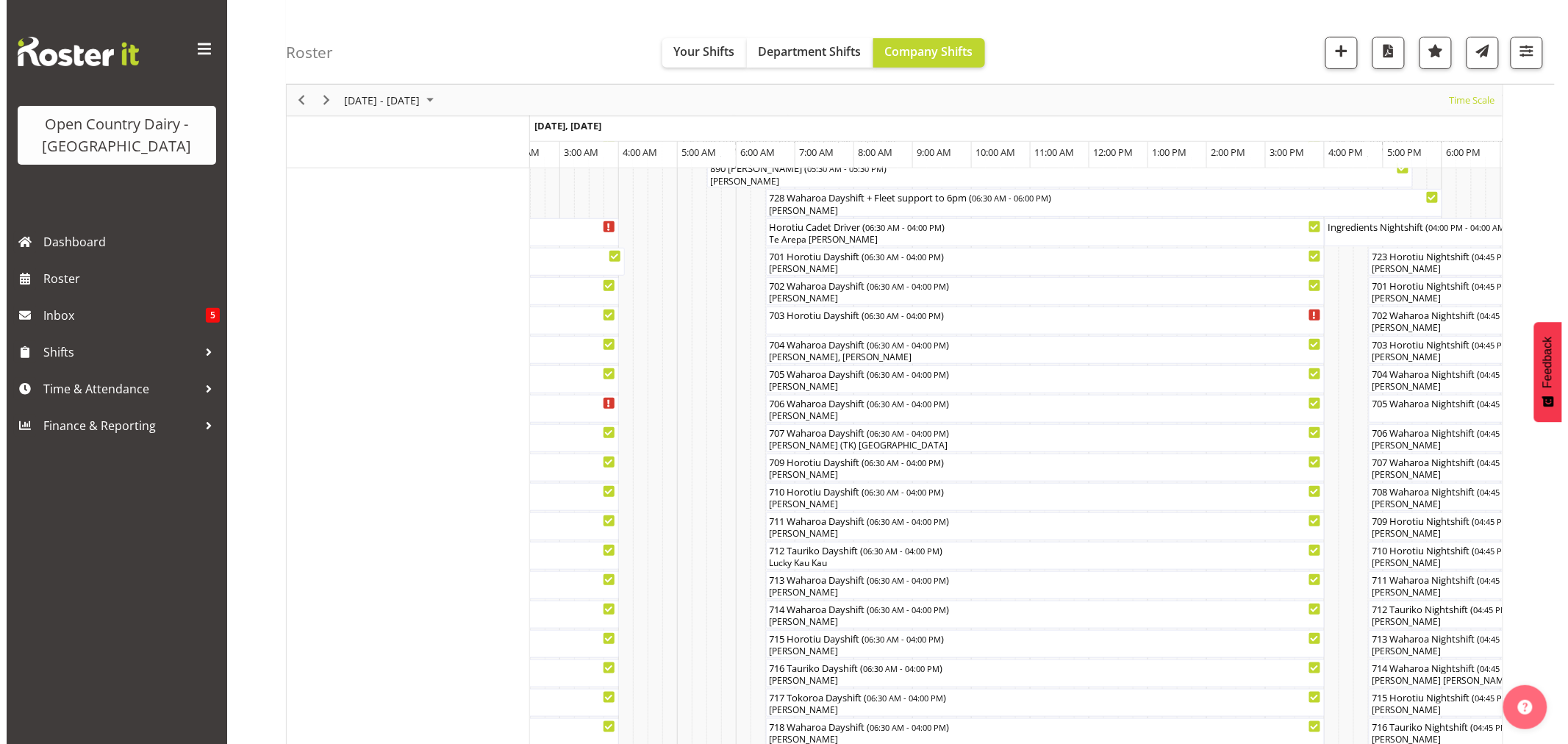
scroll to position [244, 0]
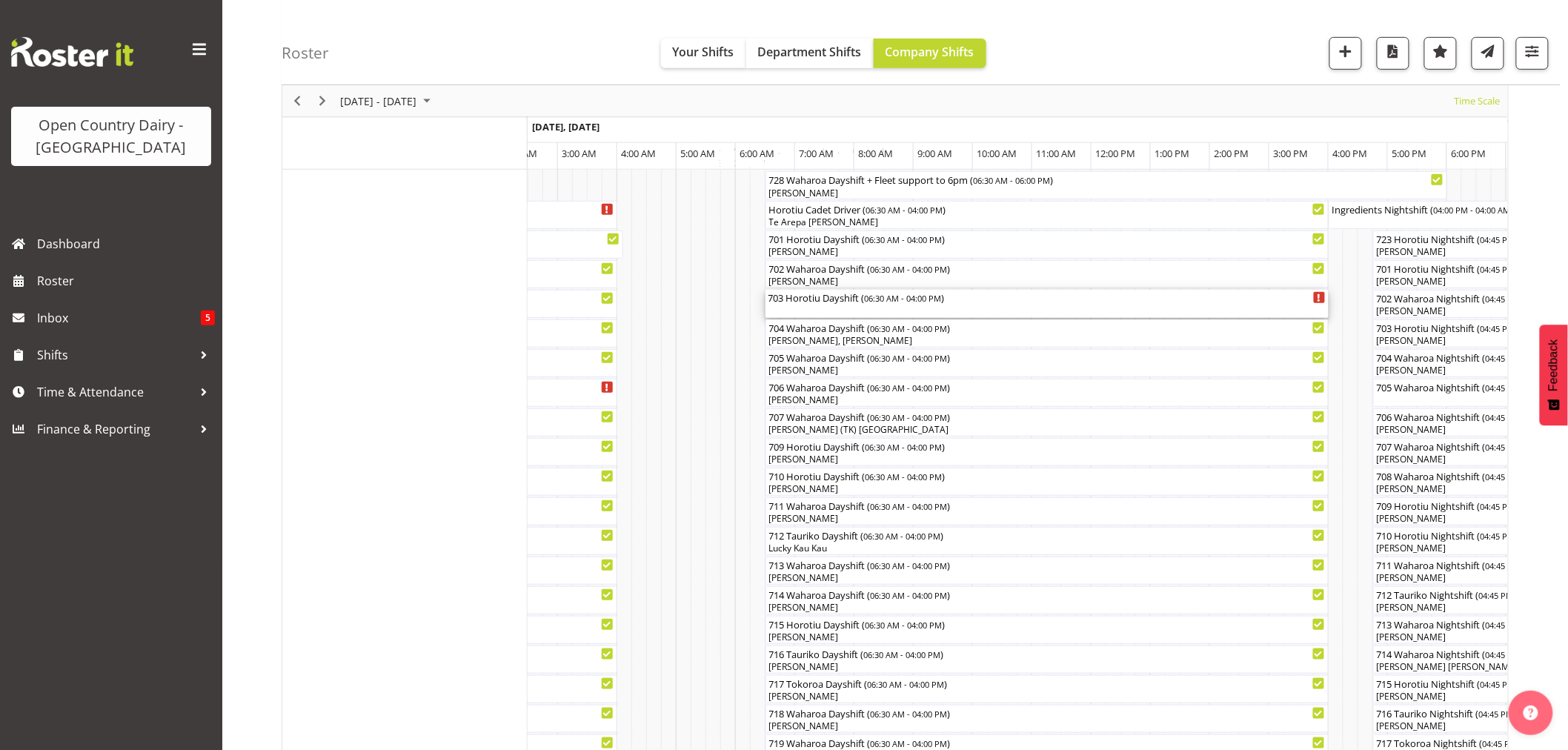
click at [838, 306] on div "703 Horotiu Dayshift ( 06:30 AM - 04:00 PM )" at bounding box center [1047, 303] width 557 height 28
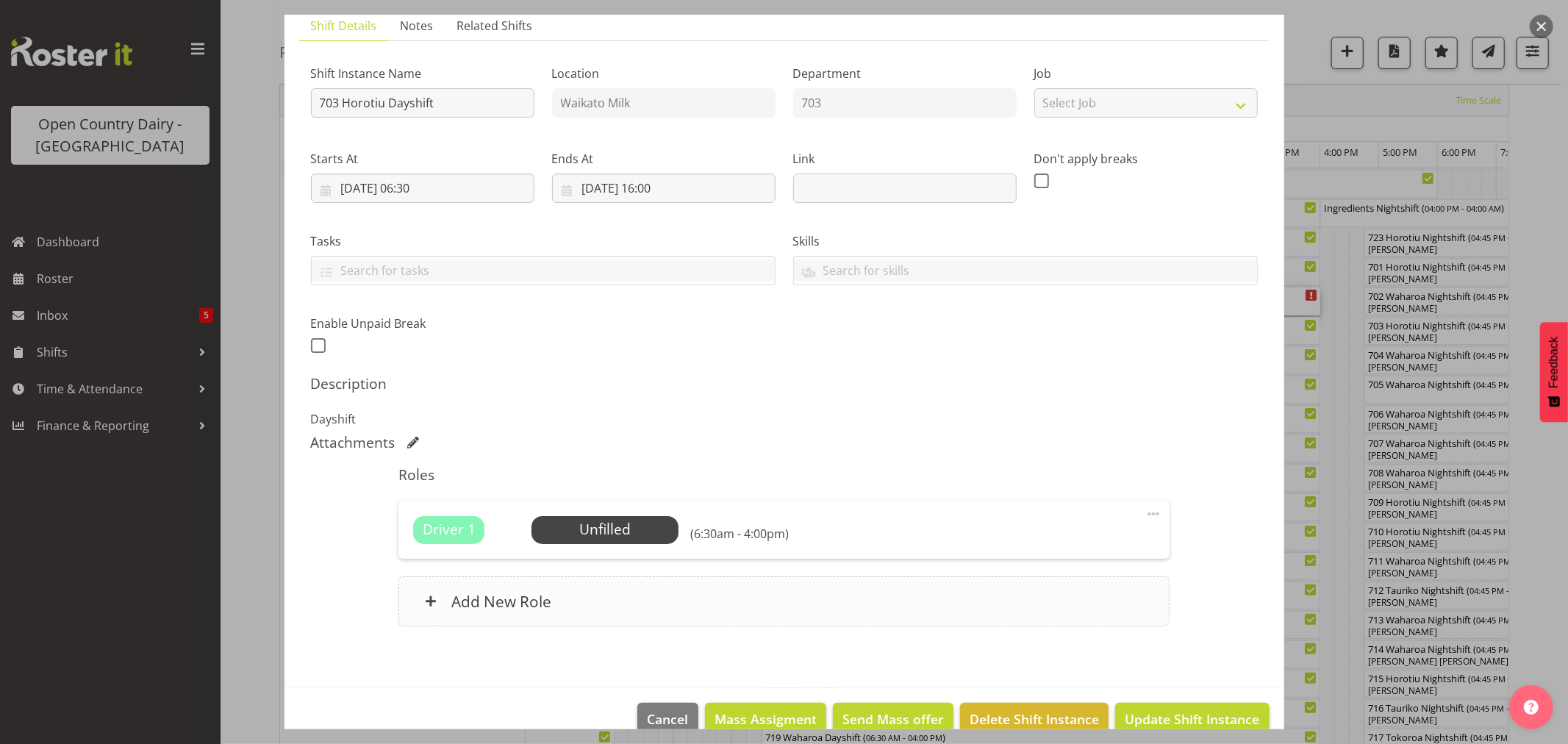
scroll to position [135, 0]
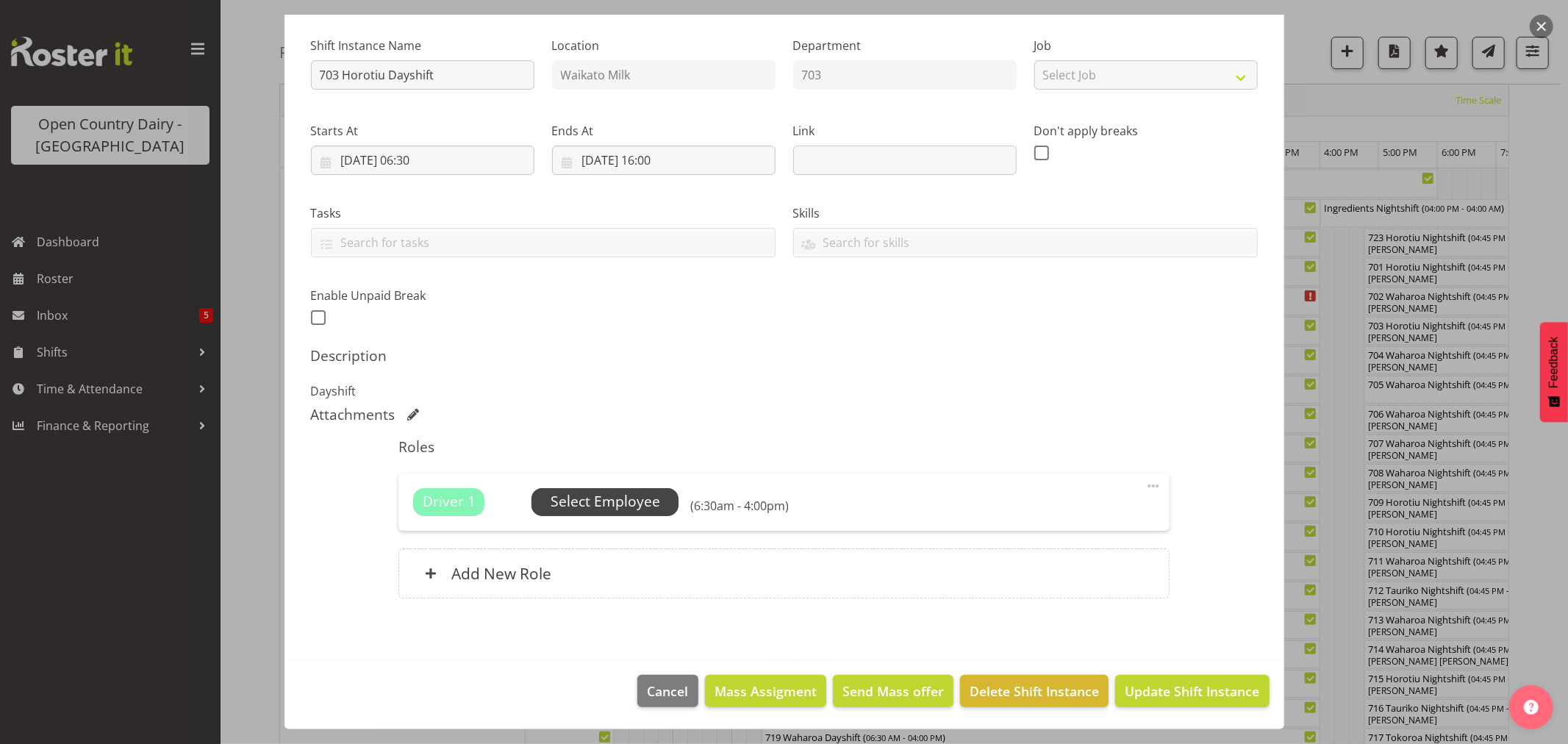
click at [618, 493] on span "Select Employee" at bounding box center [605, 502] width 109 height 21
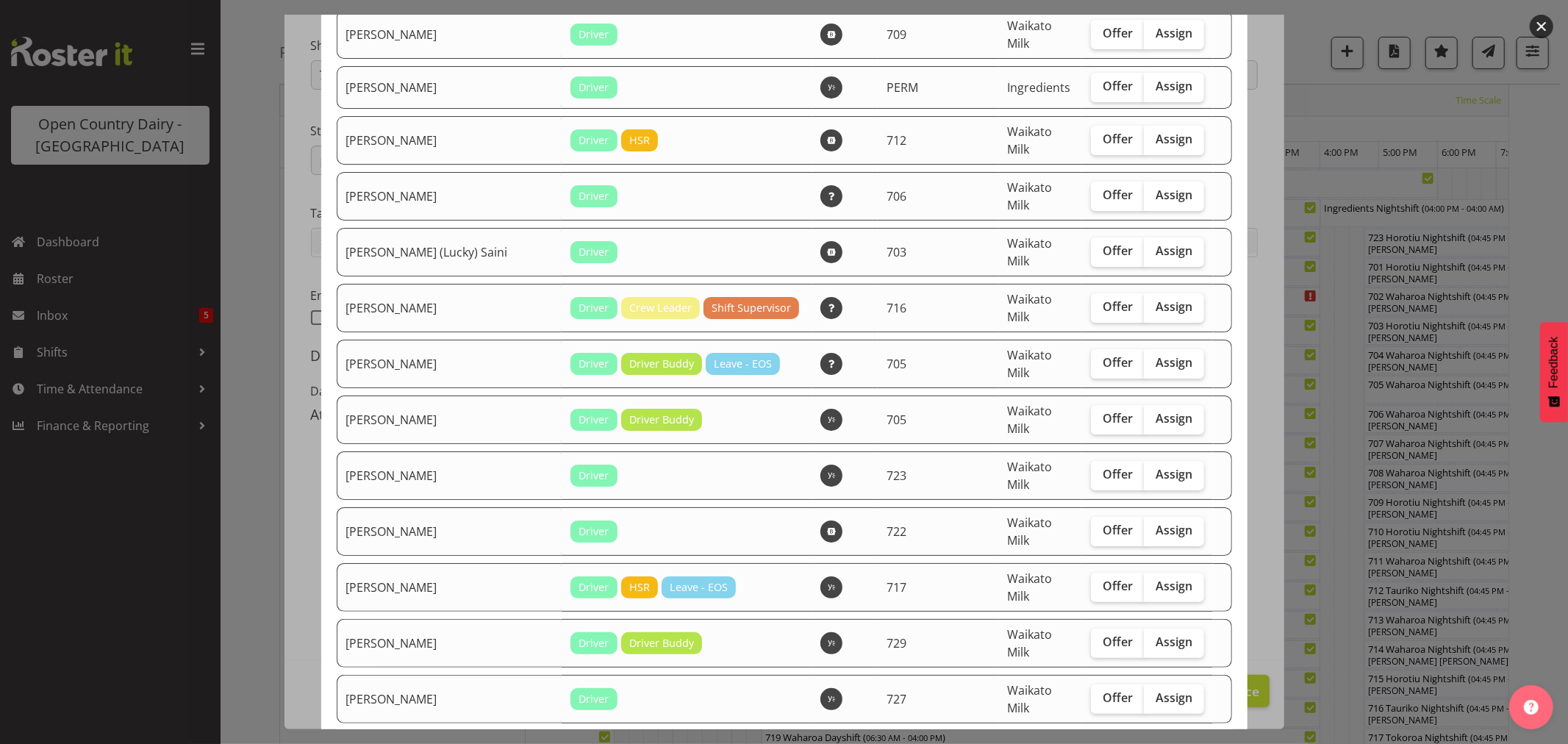
scroll to position [164, 0]
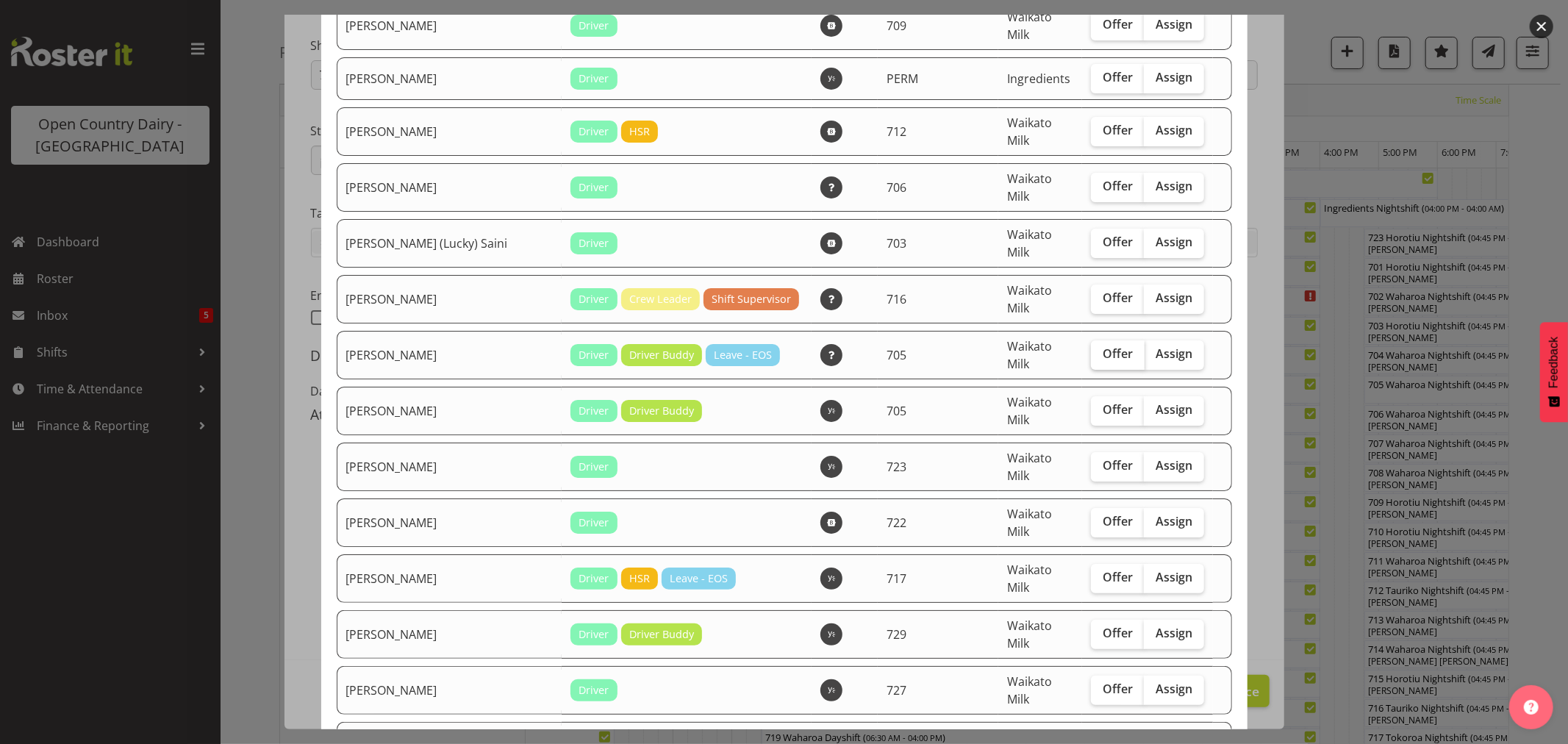
click at [1099, 340] on label "Offer" at bounding box center [1117, 354] width 54 height 29
click at [1099, 349] on input "Offer" at bounding box center [1096, 353] width 10 height 10
checkbox input "true"
click at [1102, 402] on span "Offer" at bounding box center [1117, 409] width 30 height 15
click at [1091, 405] on input "Offer" at bounding box center [1096, 410] width 10 height 10
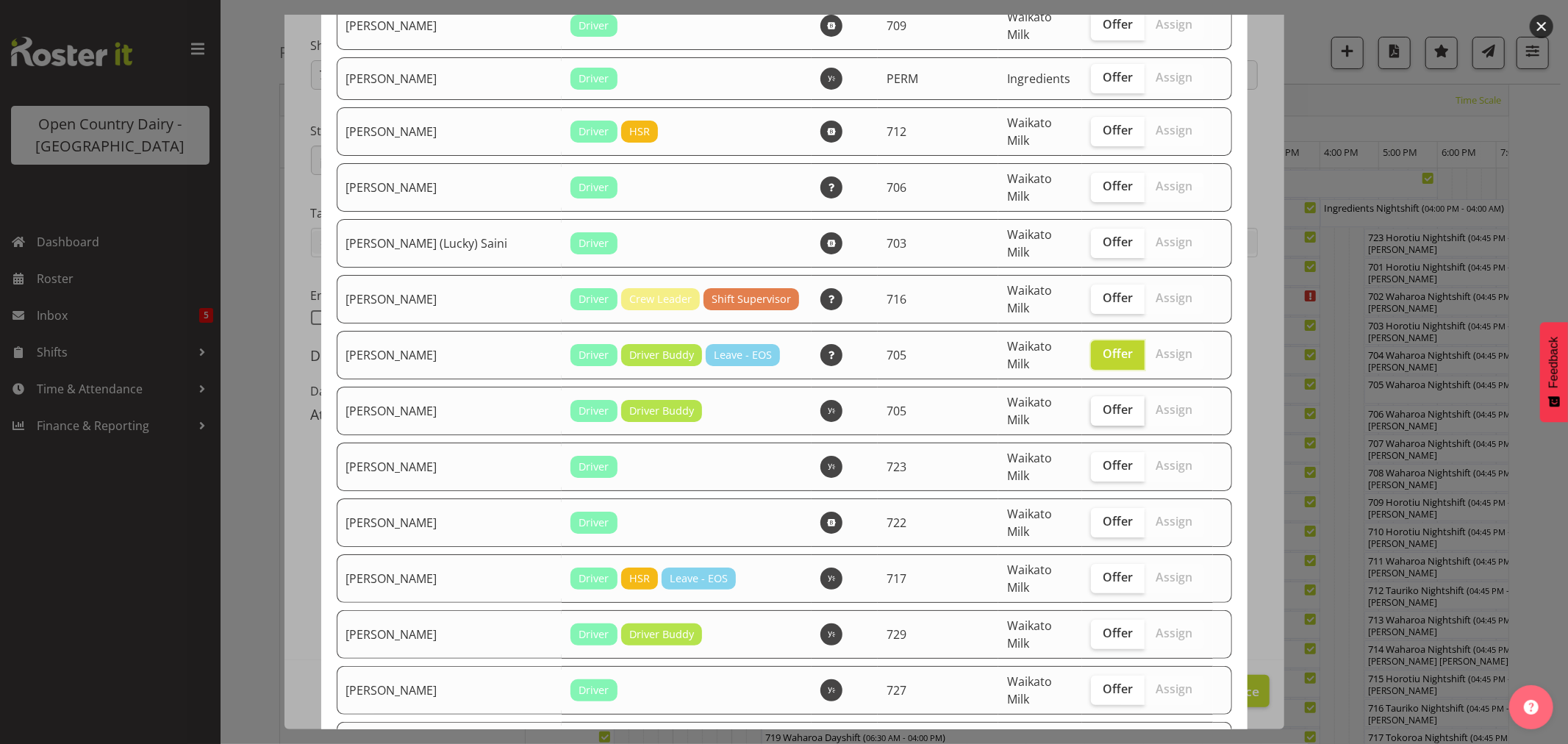
checkbox input "true"
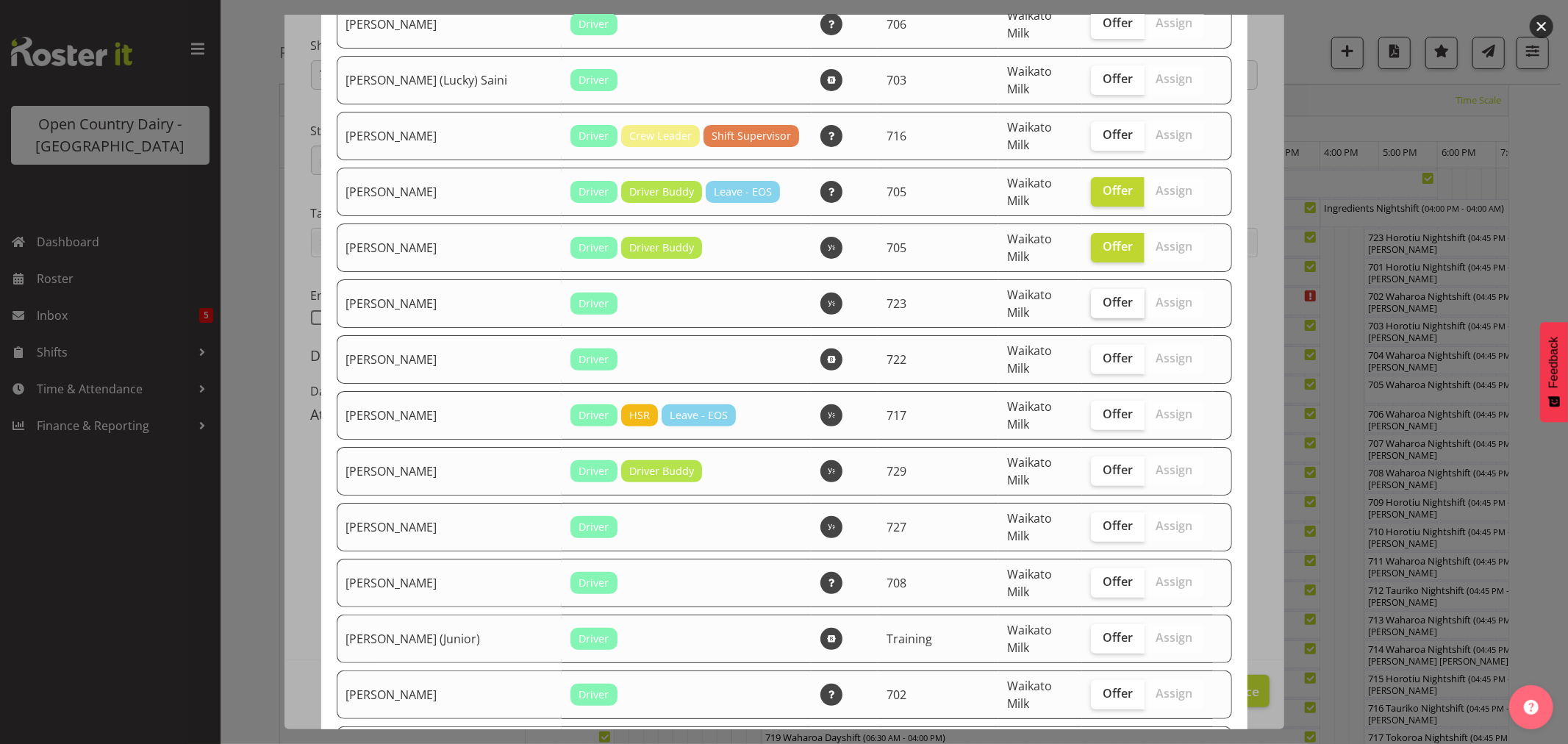
click at [1102, 295] on span "Offer" at bounding box center [1117, 302] width 30 height 15
click at [1101, 298] on input "Offer" at bounding box center [1096, 303] width 10 height 10
checkbox input "true"
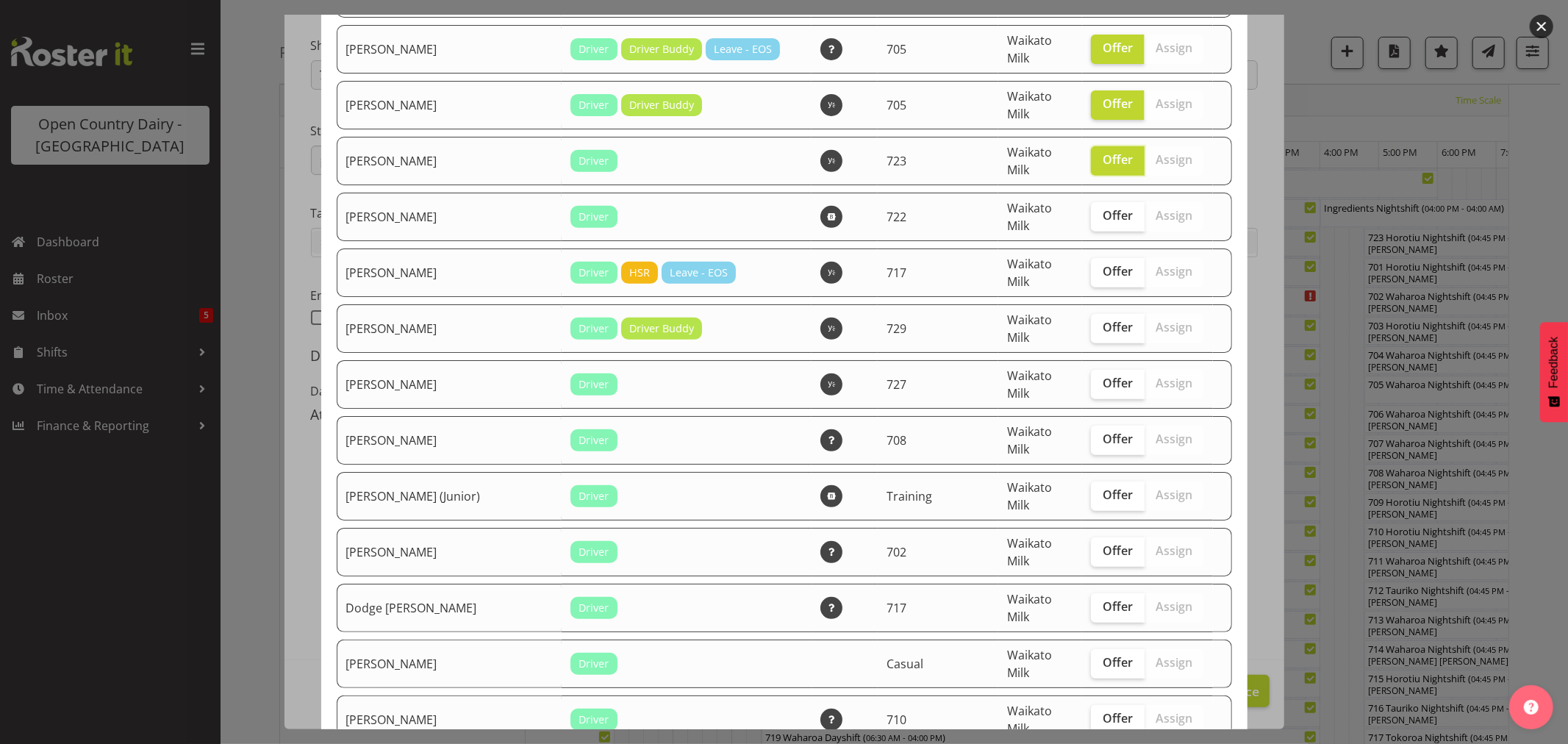
scroll to position [490, 0]
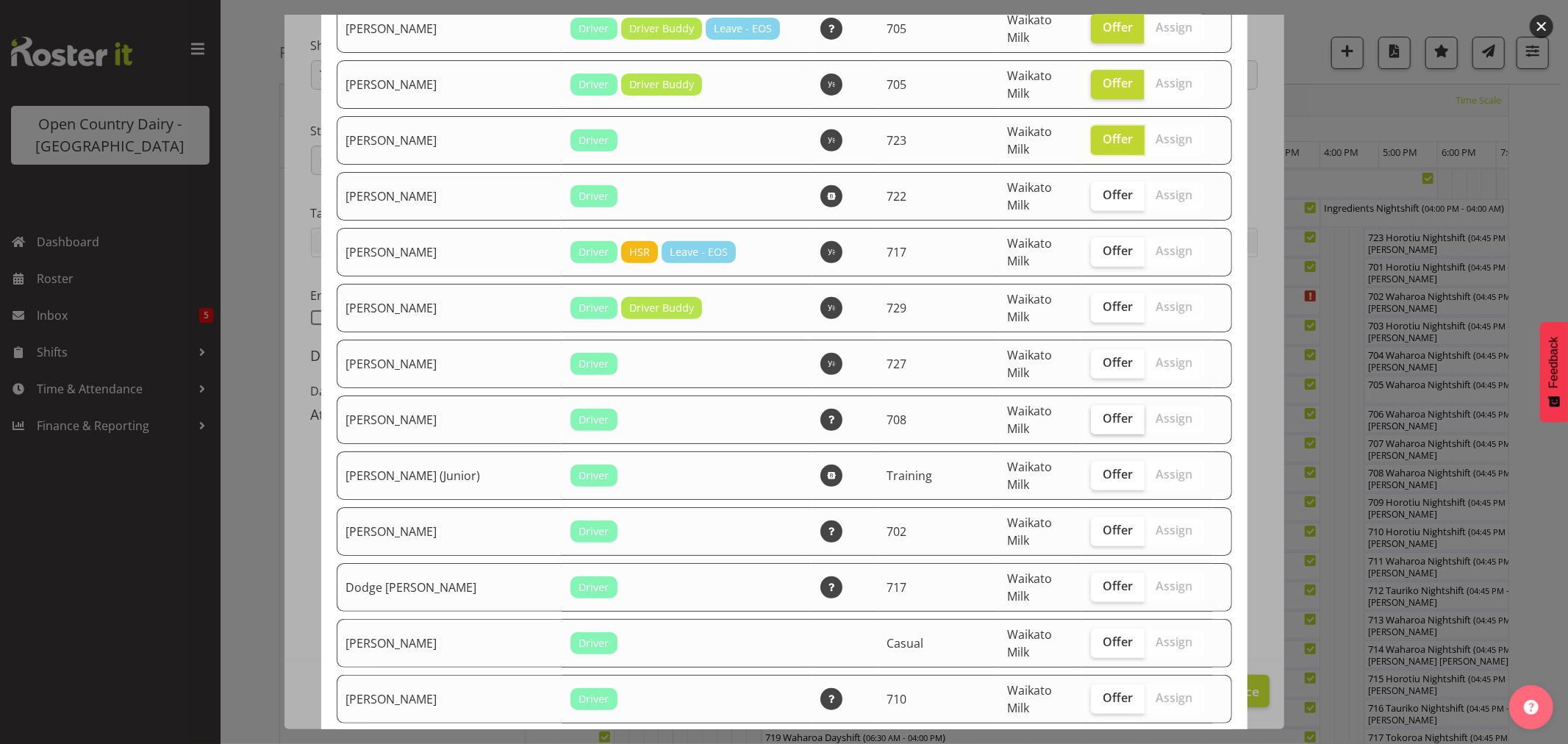
click at [1102, 411] on span "Offer" at bounding box center [1117, 418] width 30 height 15
click at [1092, 414] on input "Offer" at bounding box center [1096, 419] width 10 height 10
click at [1102, 411] on span "Offer" at bounding box center [1117, 418] width 30 height 15
click at [1092, 414] on input "Offer" at bounding box center [1096, 419] width 10 height 10
checkbox input "false"
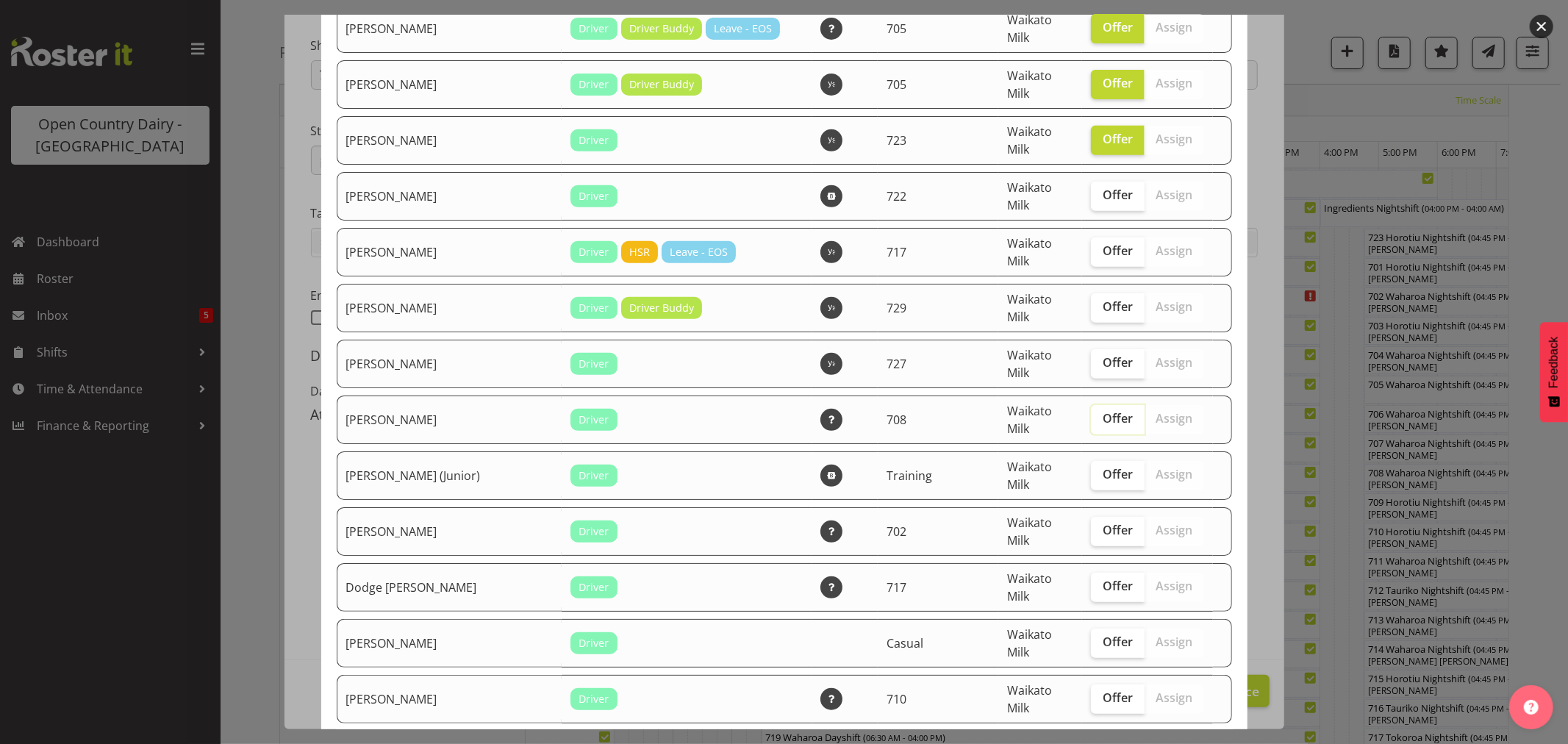
click at [1102, 354] on span "Offer" at bounding box center [1117, 361] width 30 height 15
click at [1095, 357] on input "Offer" at bounding box center [1096, 362] width 10 height 10
checkbox input "true"
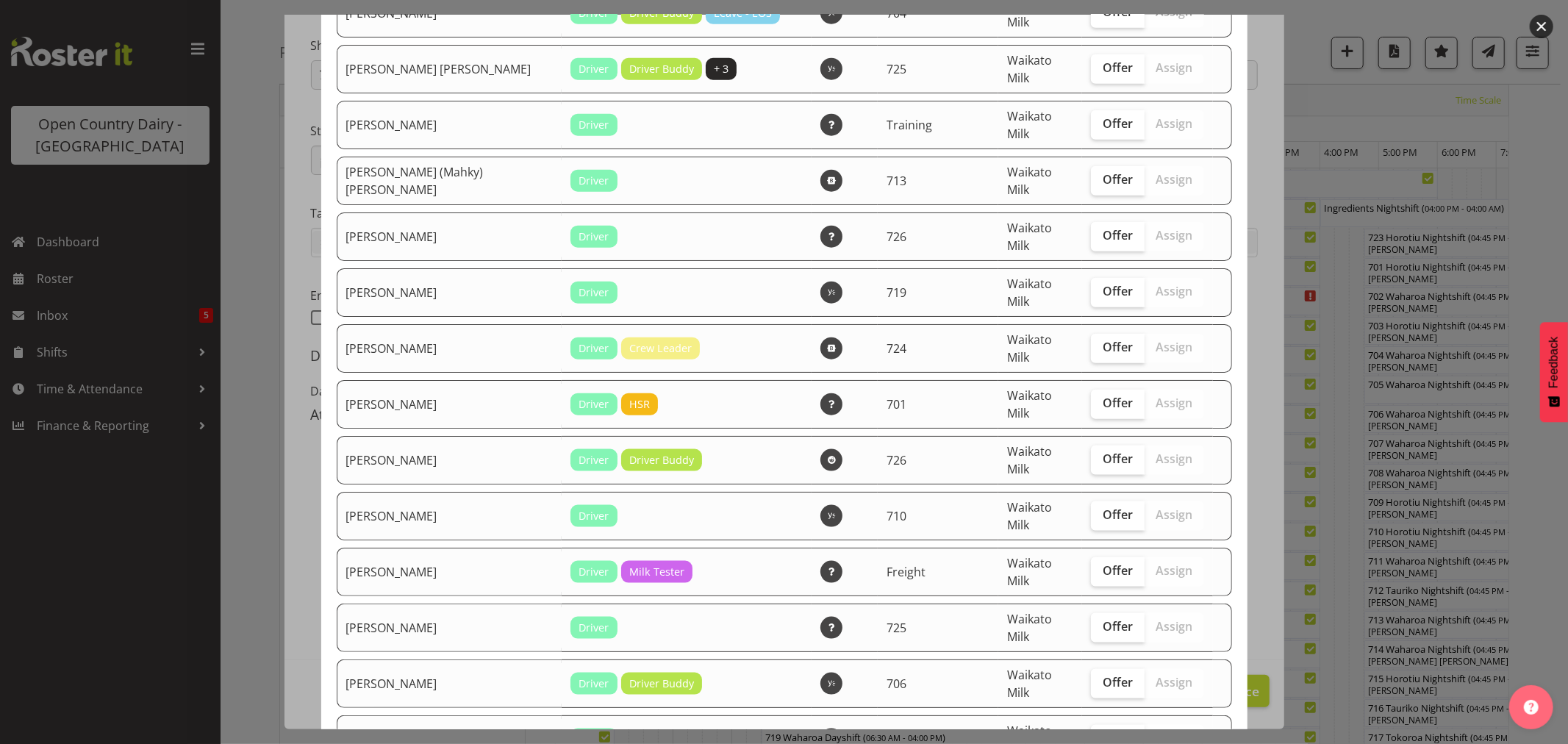
scroll to position [1306, 0]
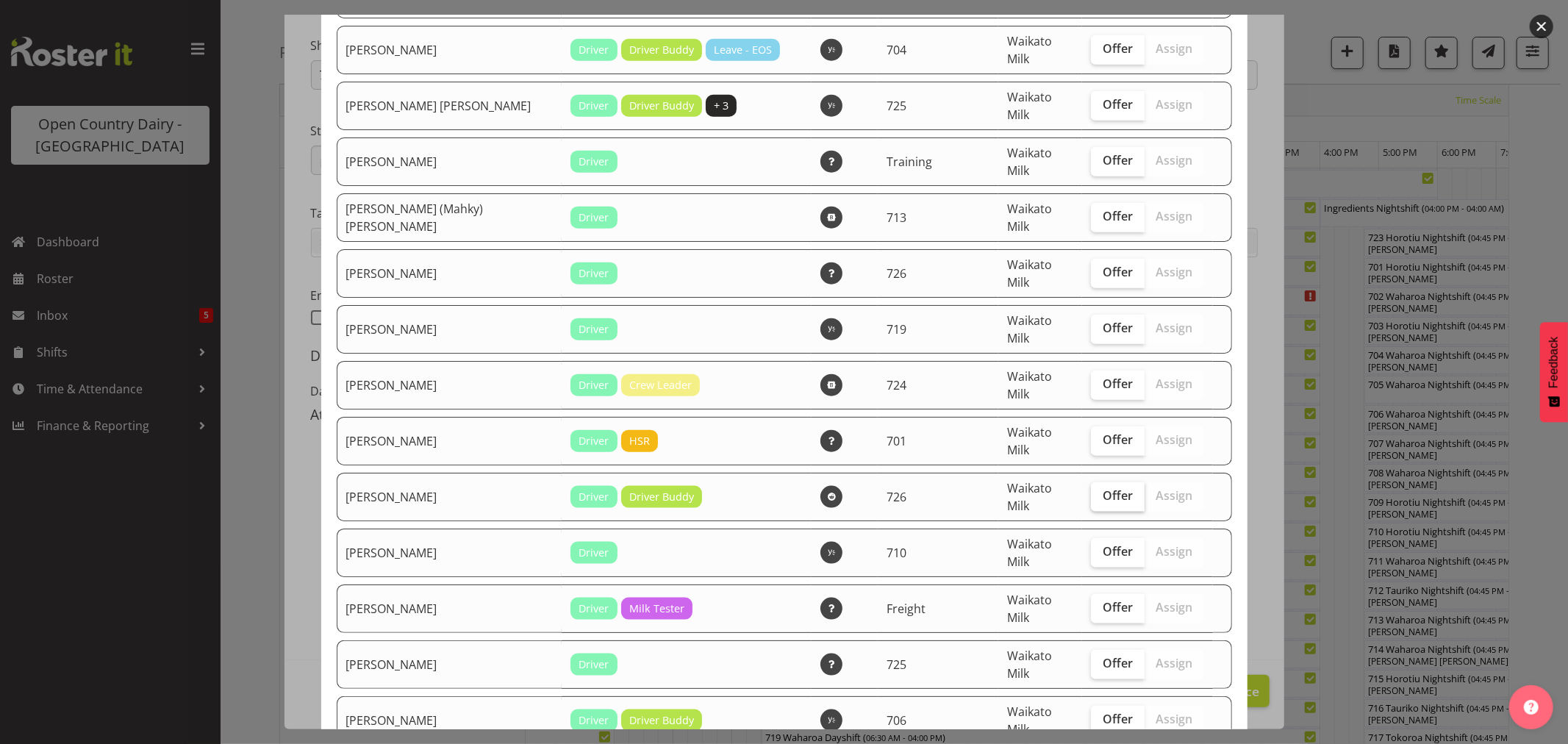
click at [1103, 488] on span "Offer" at bounding box center [1117, 495] width 30 height 15
click at [1101, 491] on input "Offer" at bounding box center [1096, 496] width 10 height 10
checkbox input "true"
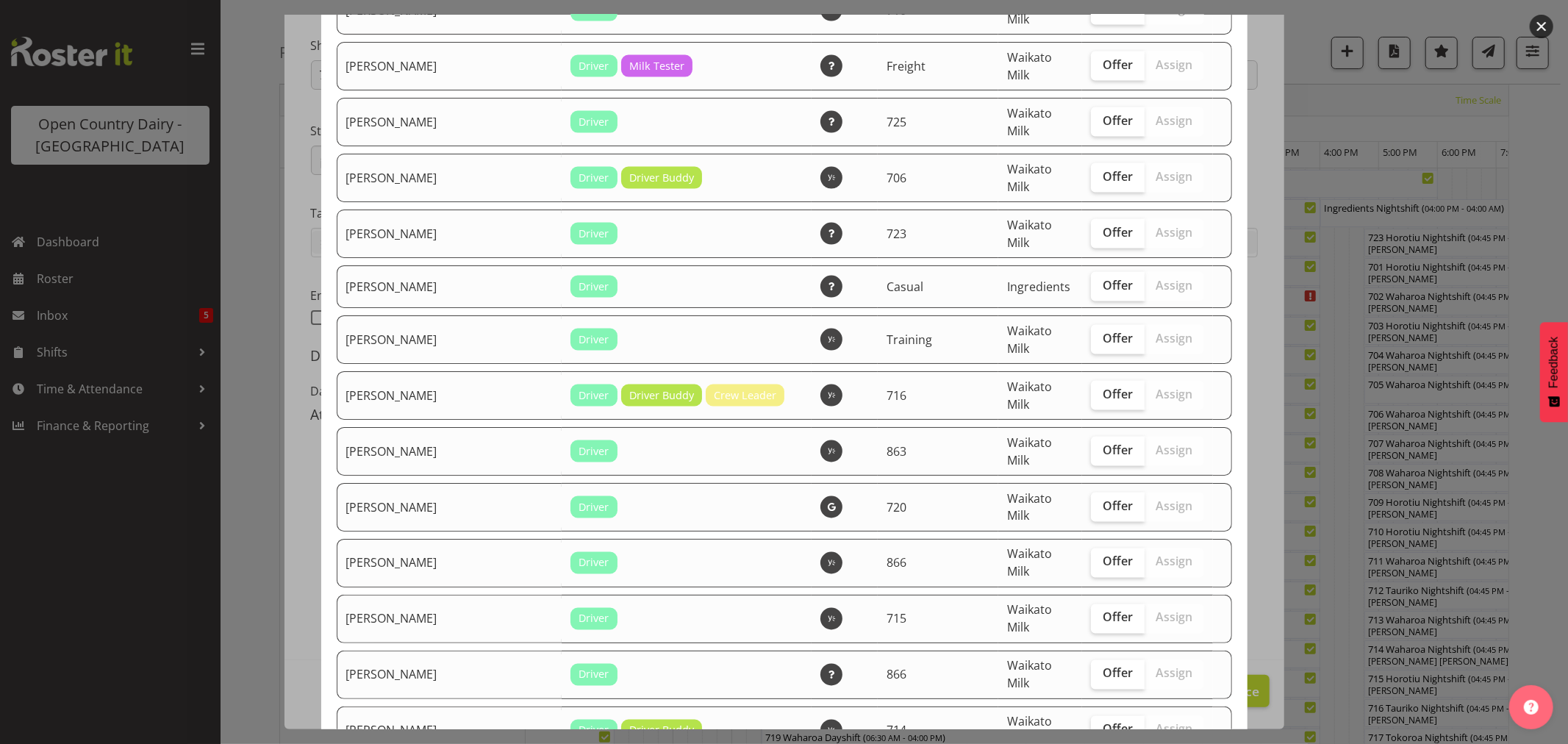
scroll to position [1846, 0]
click at [1102, 500] on span "Offer" at bounding box center [1117, 506] width 30 height 15
click at [1098, 502] on input "Offer" at bounding box center [1096, 507] width 10 height 10
checkbox input "true"
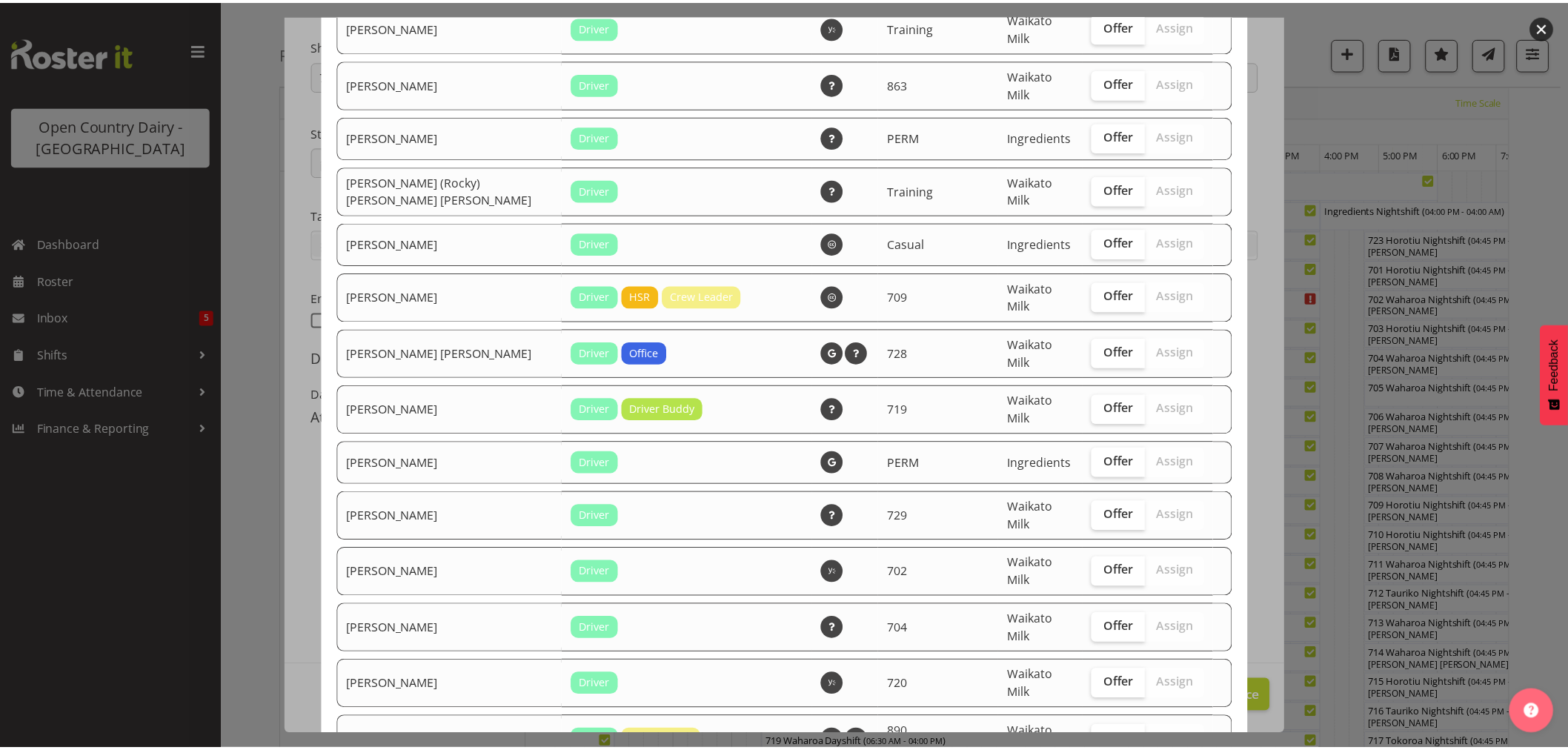
scroll to position [2766, 0]
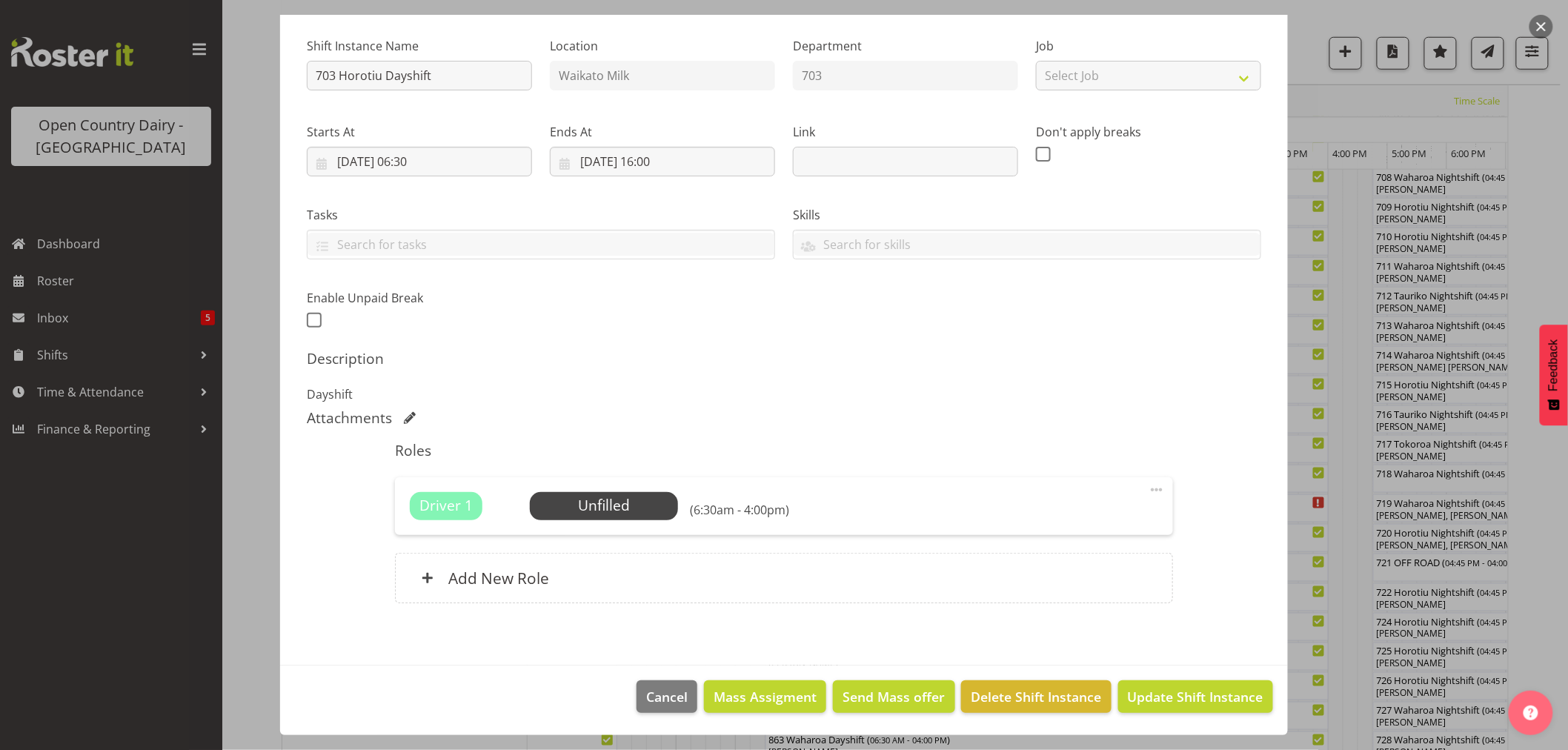
scroll to position [575, 0]
click at [1158, 687] on span "Update Shift Instance" at bounding box center [1196, 697] width 135 height 20
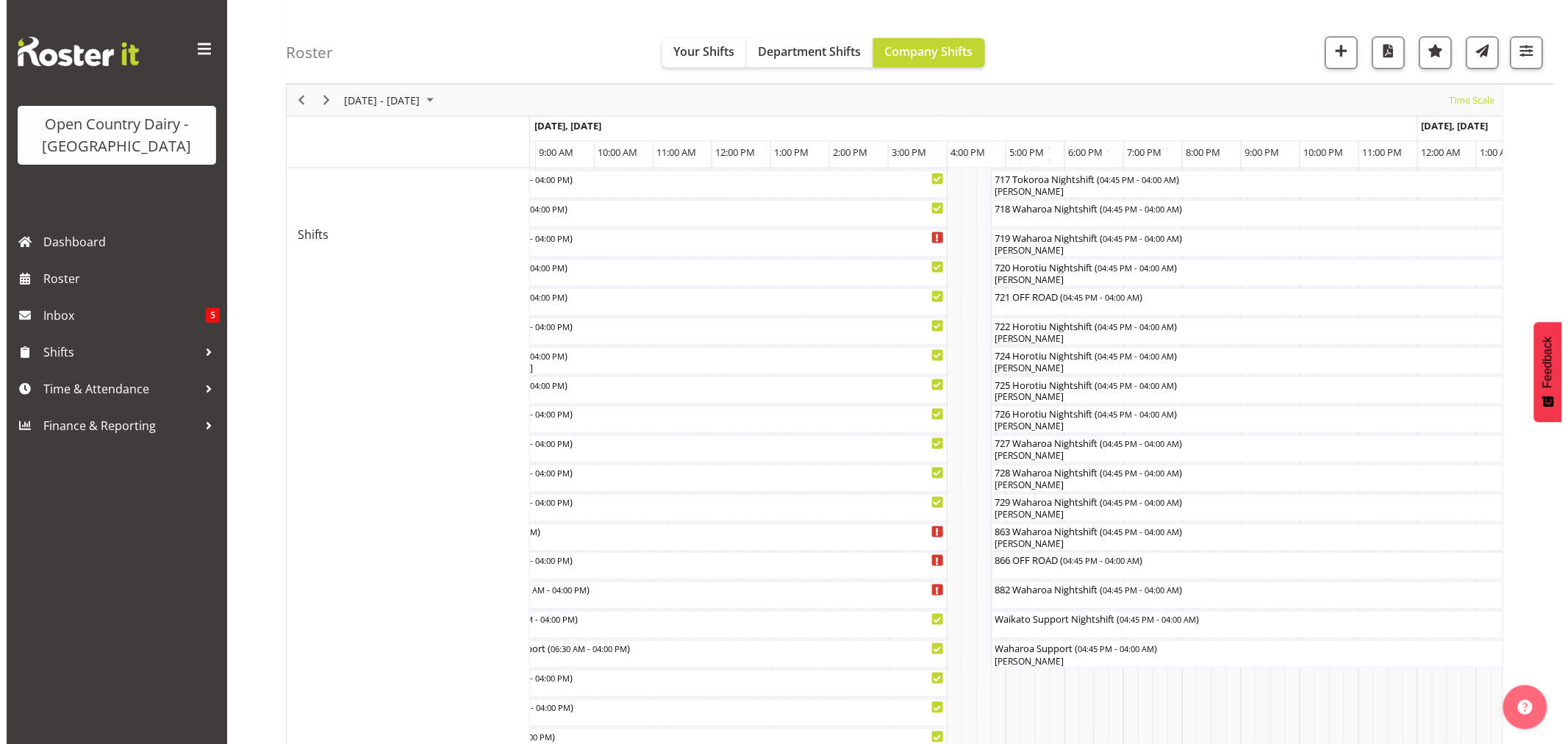
scroll to position [774, 0]
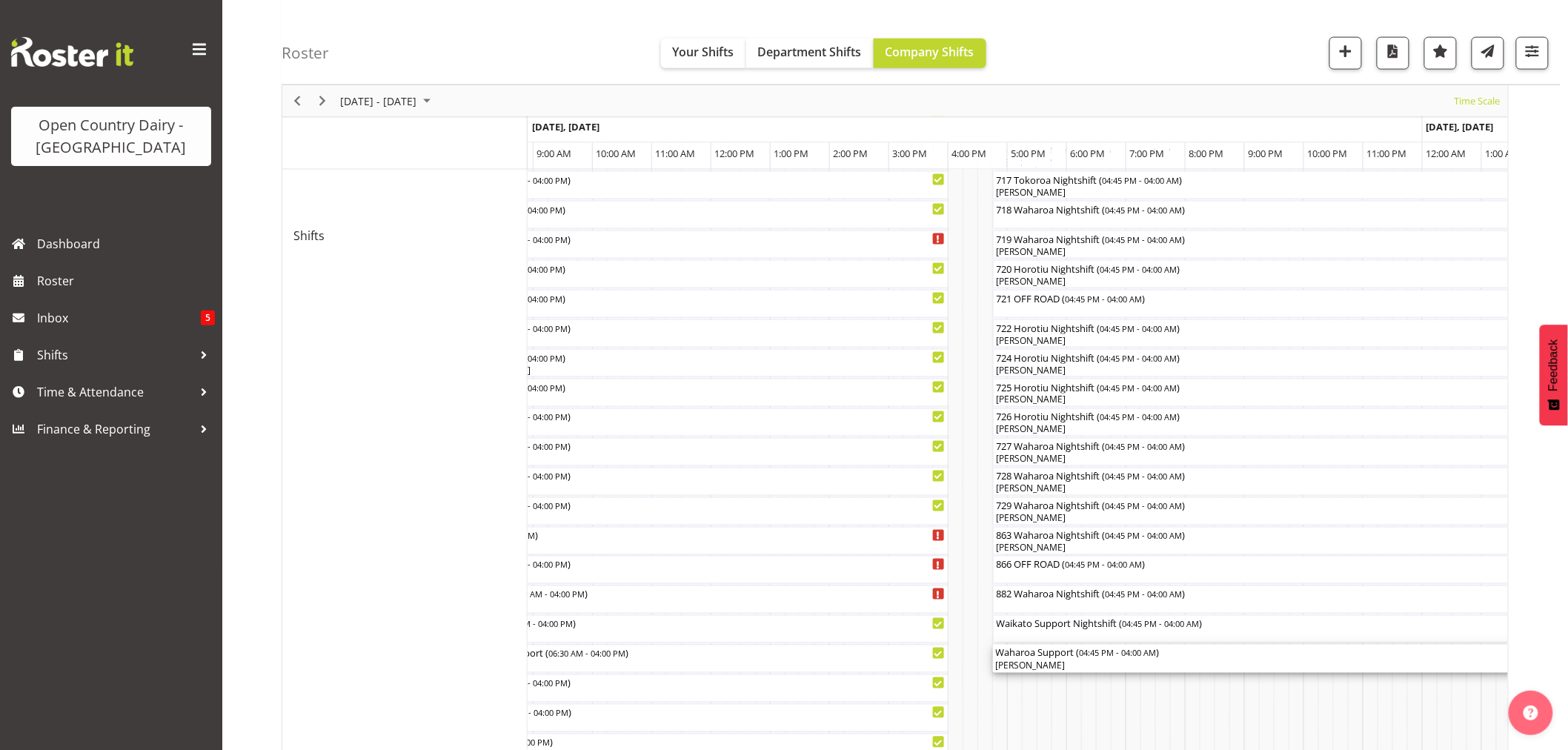
click at [1026, 662] on div "[PERSON_NAME]" at bounding box center [1325, 667] width 661 height 14
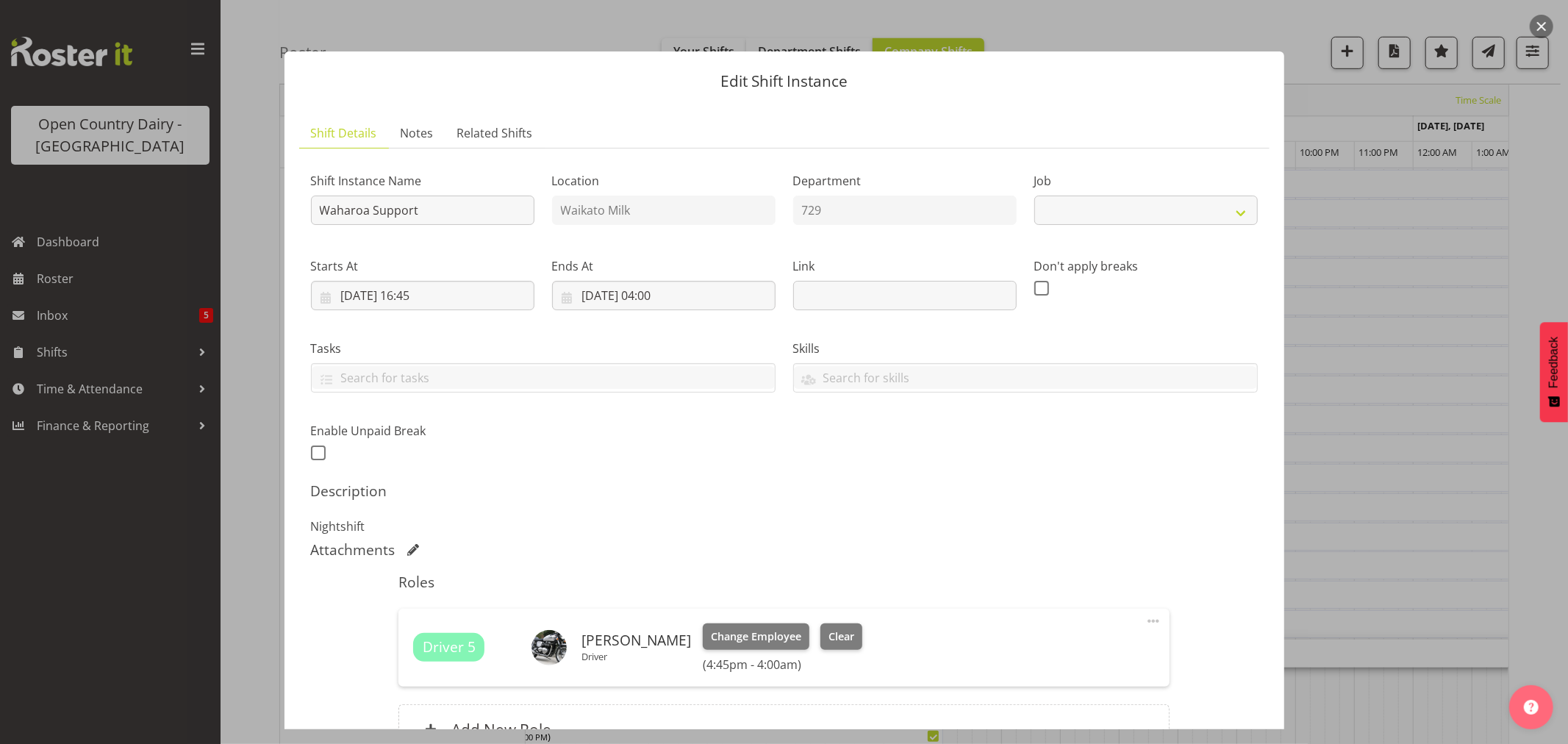
select select "9052"
click at [853, 628] on span "Clear" at bounding box center [840, 636] width 25 height 17
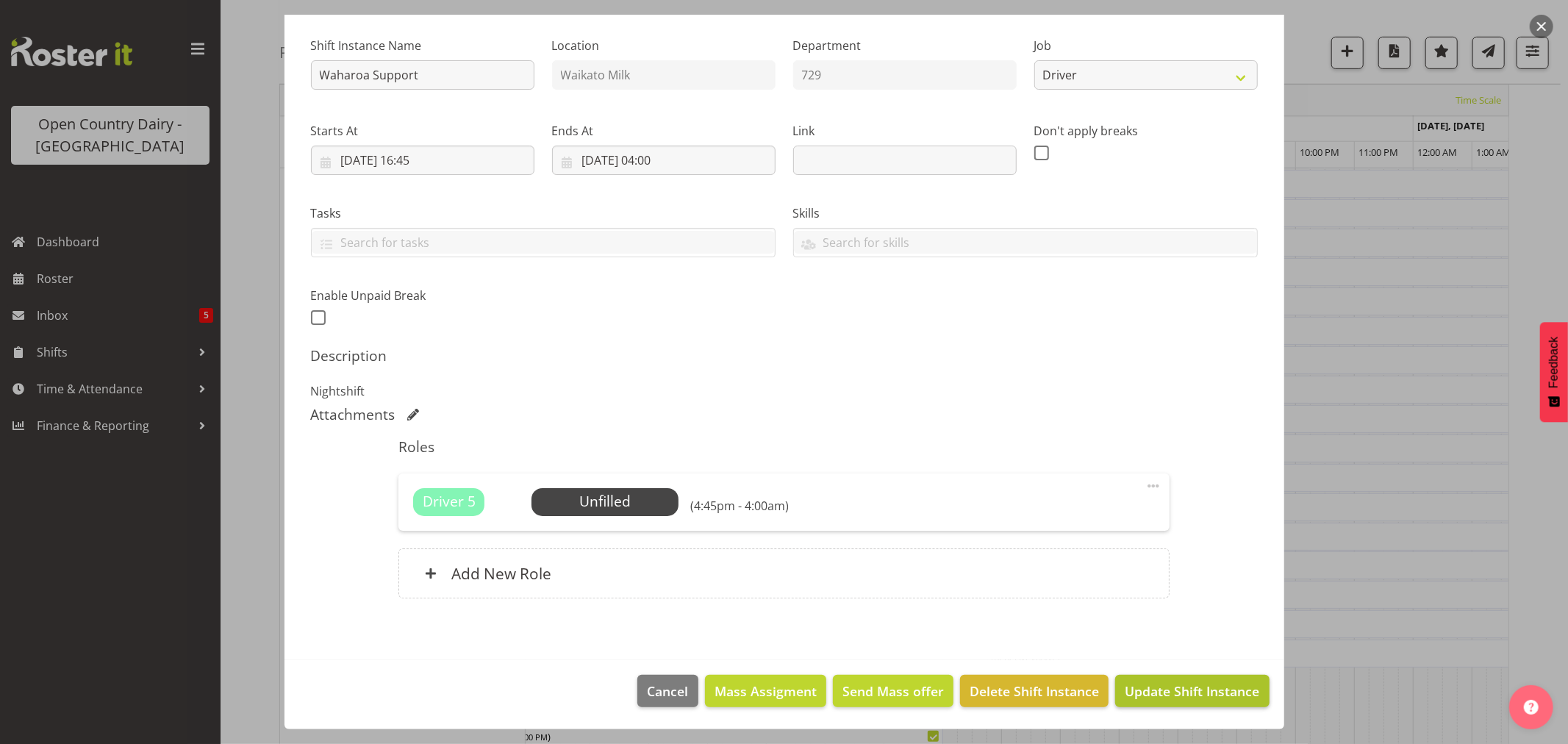
click at [1134, 685] on span "Update Shift Instance" at bounding box center [1192, 691] width 134 height 19
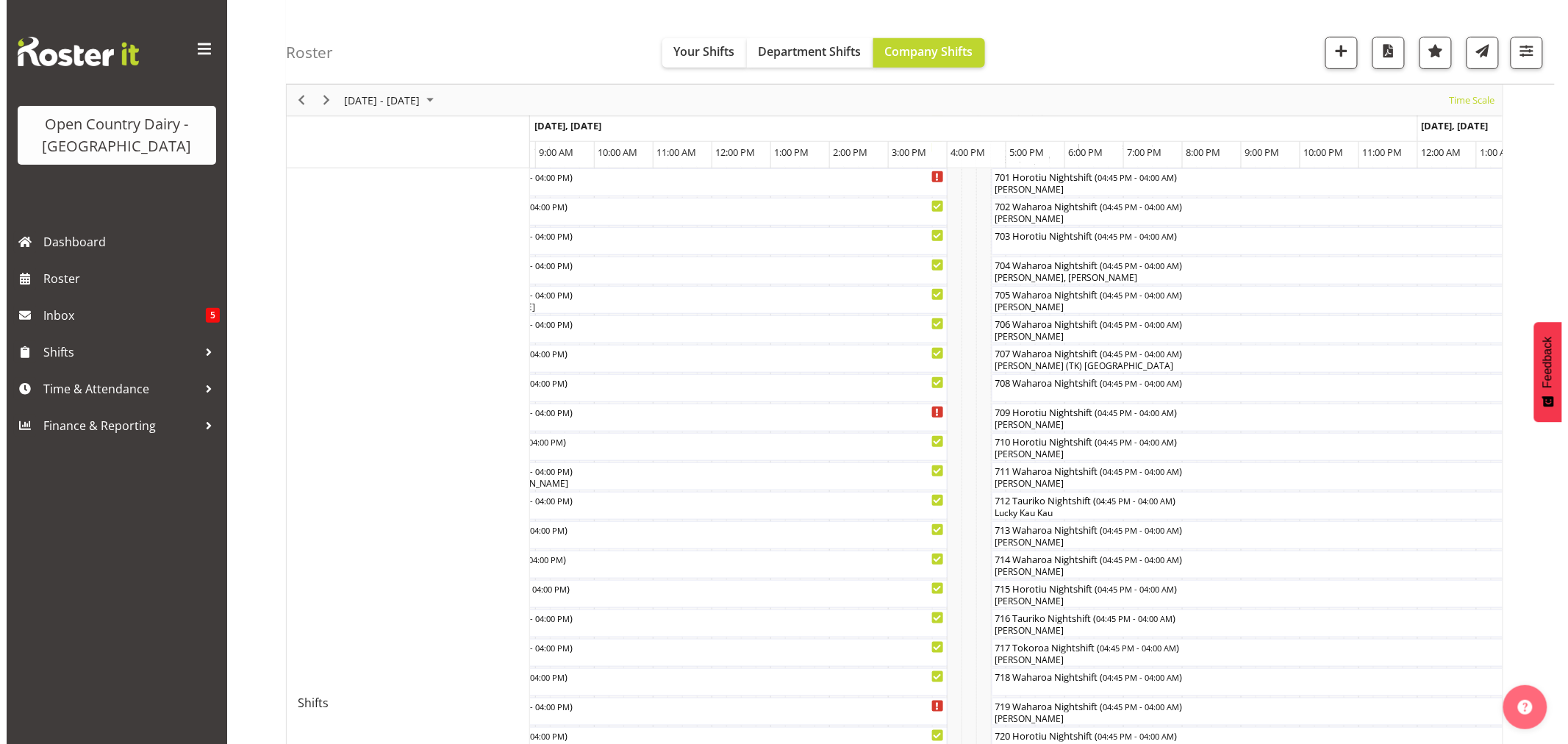
scroll to position [326, 0]
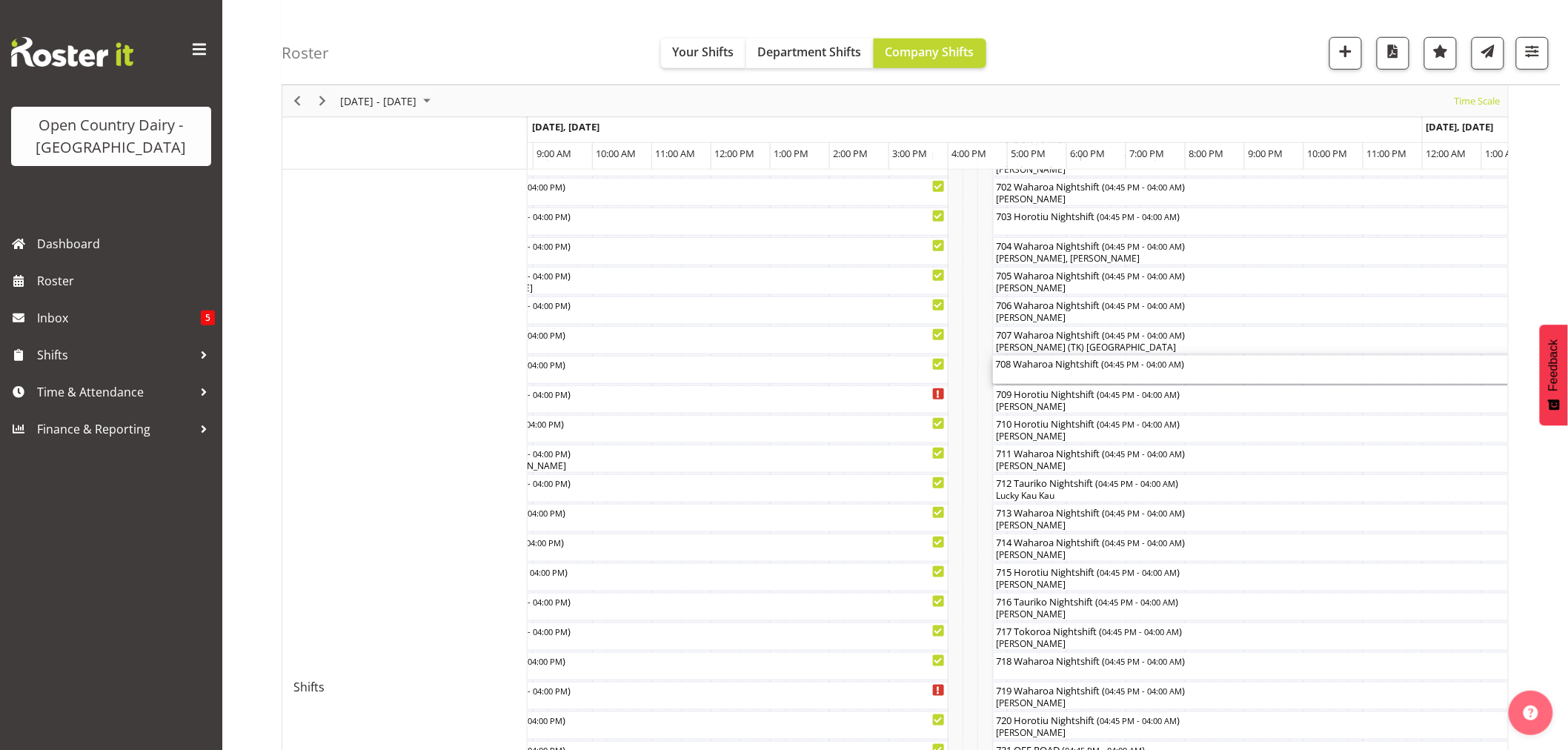
click at [1033, 375] on div "708 Waharoa Nightshift ( 04:45 PM - 04:00 AM )" at bounding box center [1325, 369] width 661 height 28
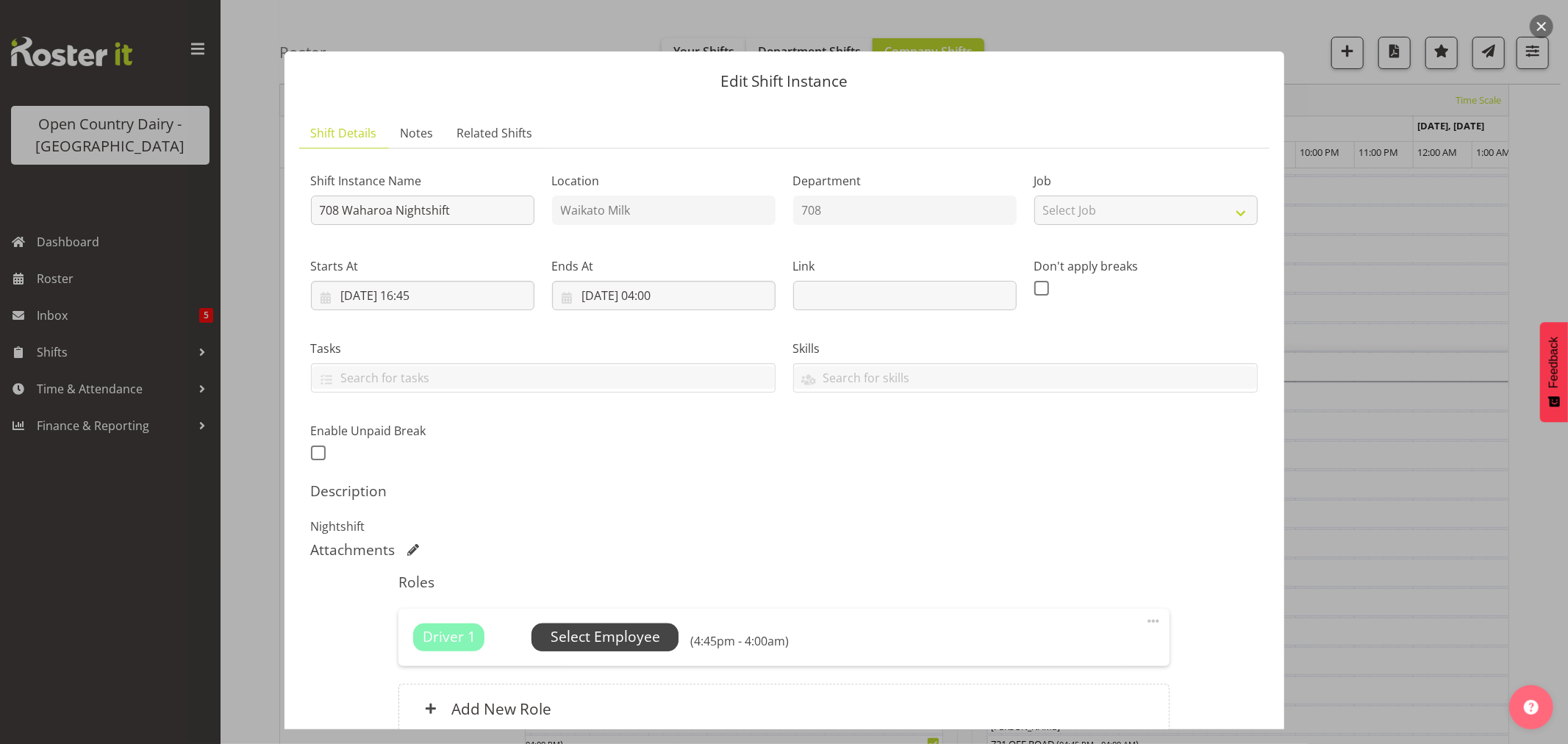
click at [599, 627] on span "Select Employee" at bounding box center [605, 637] width 109 height 21
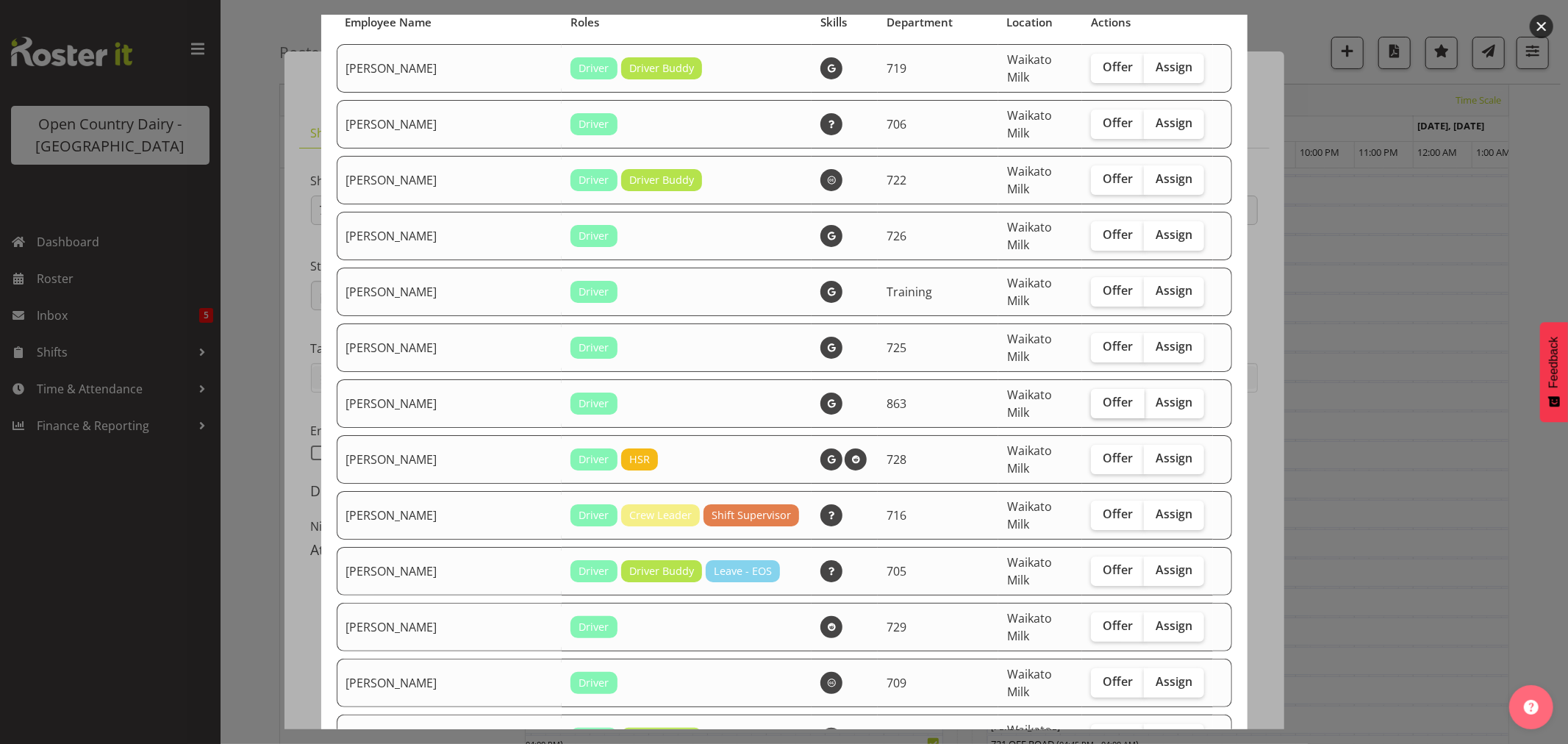
scroll to position [164, 0]
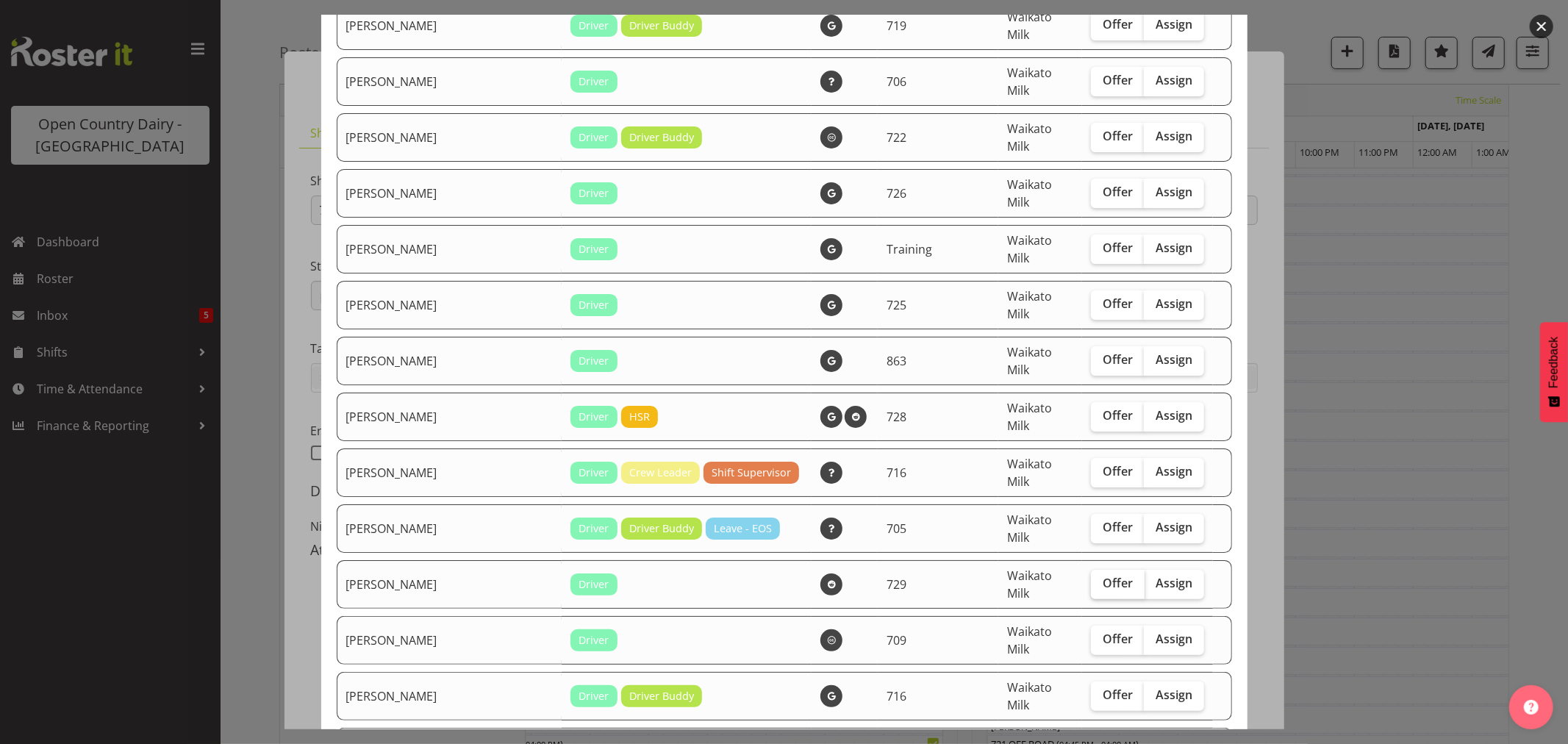
click at [1102, 576] on span "Offer" at bounding box center [1117, 582] width 30 height 15
click at [1096, 578] on input "Offer" at bounding box center [1096, 583] width 10 height 10
checkbox input "true"
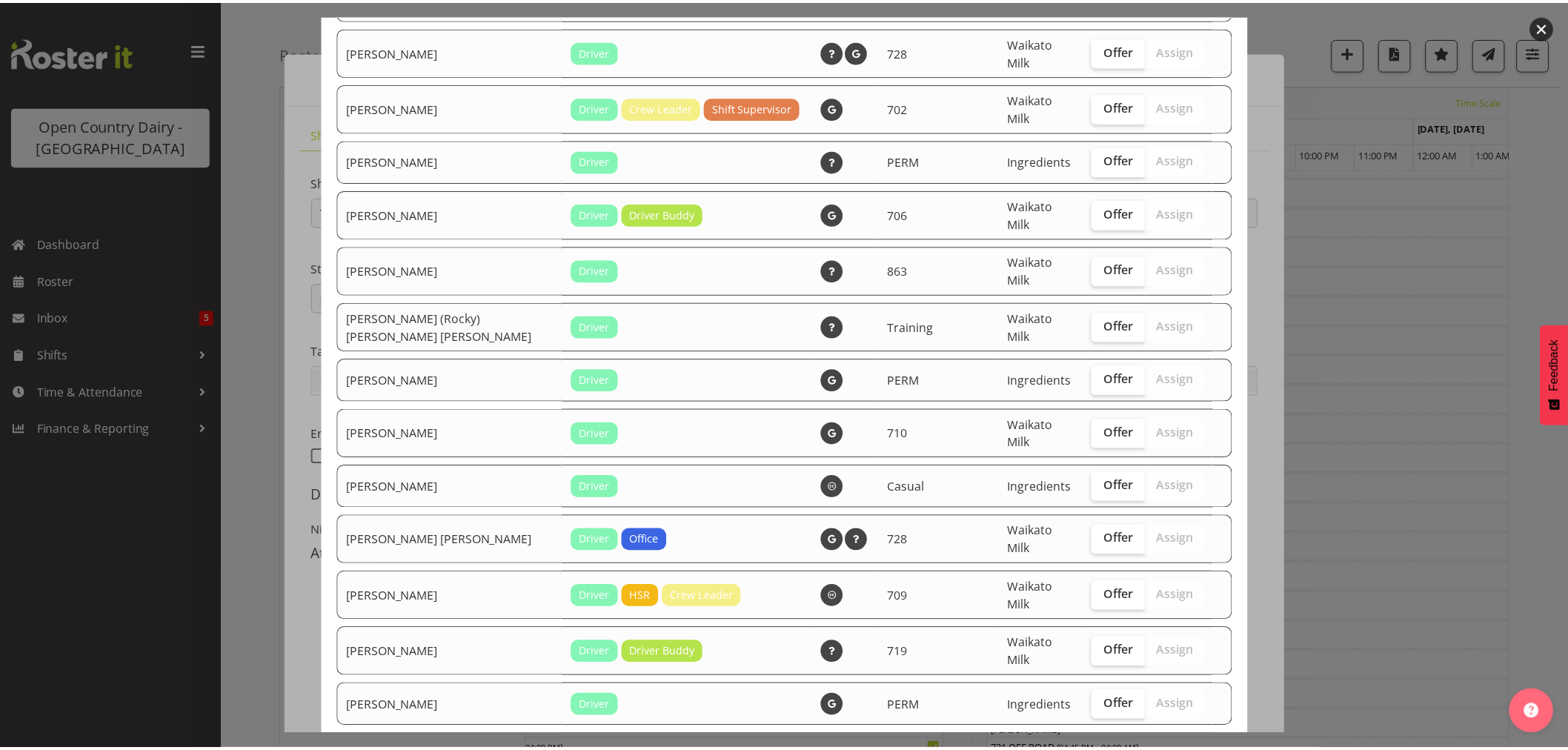
scroll to position [2867, 0]
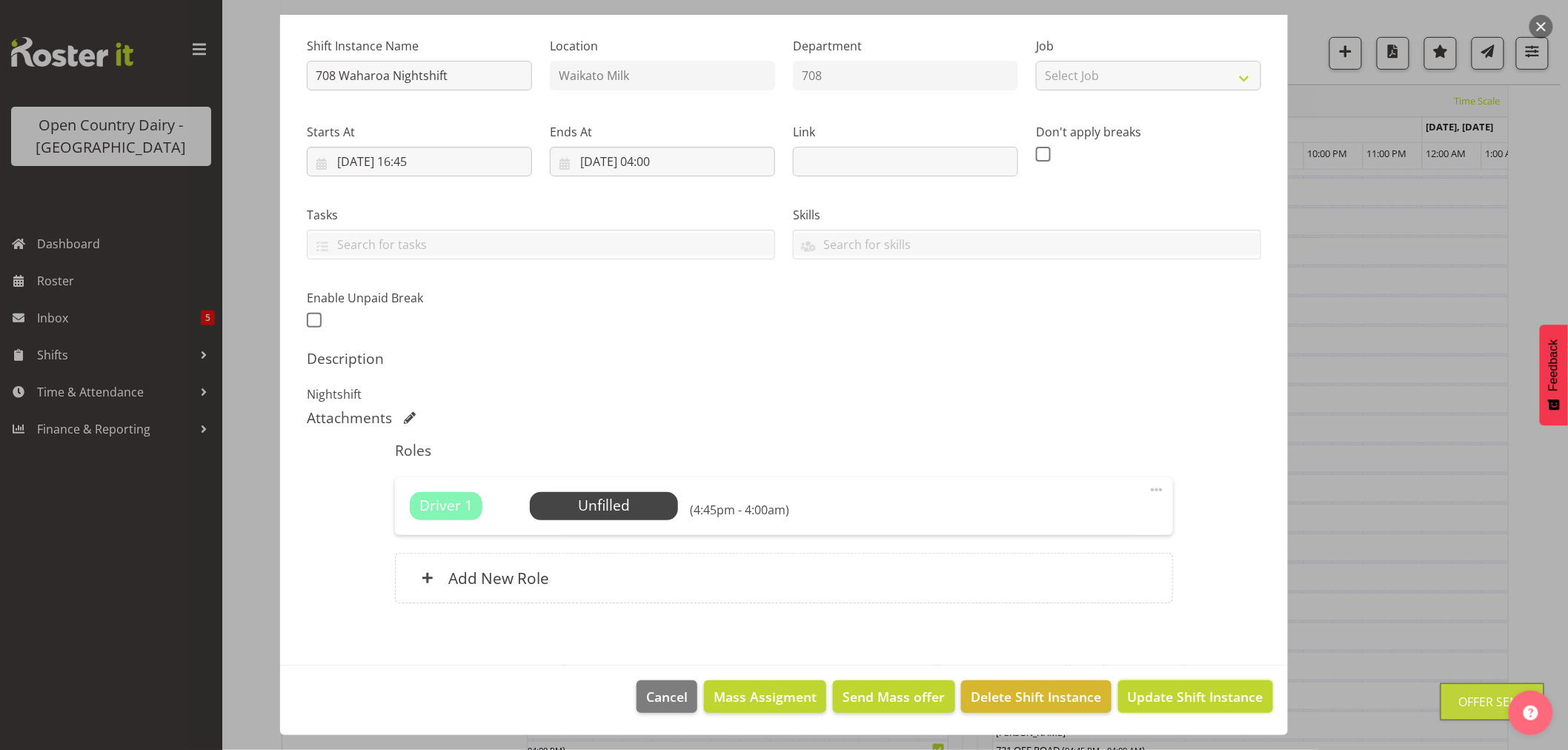
click at [1149, 690] on span "Update Shift Instance" at bounding box center [1196, 697] width 135 height 20
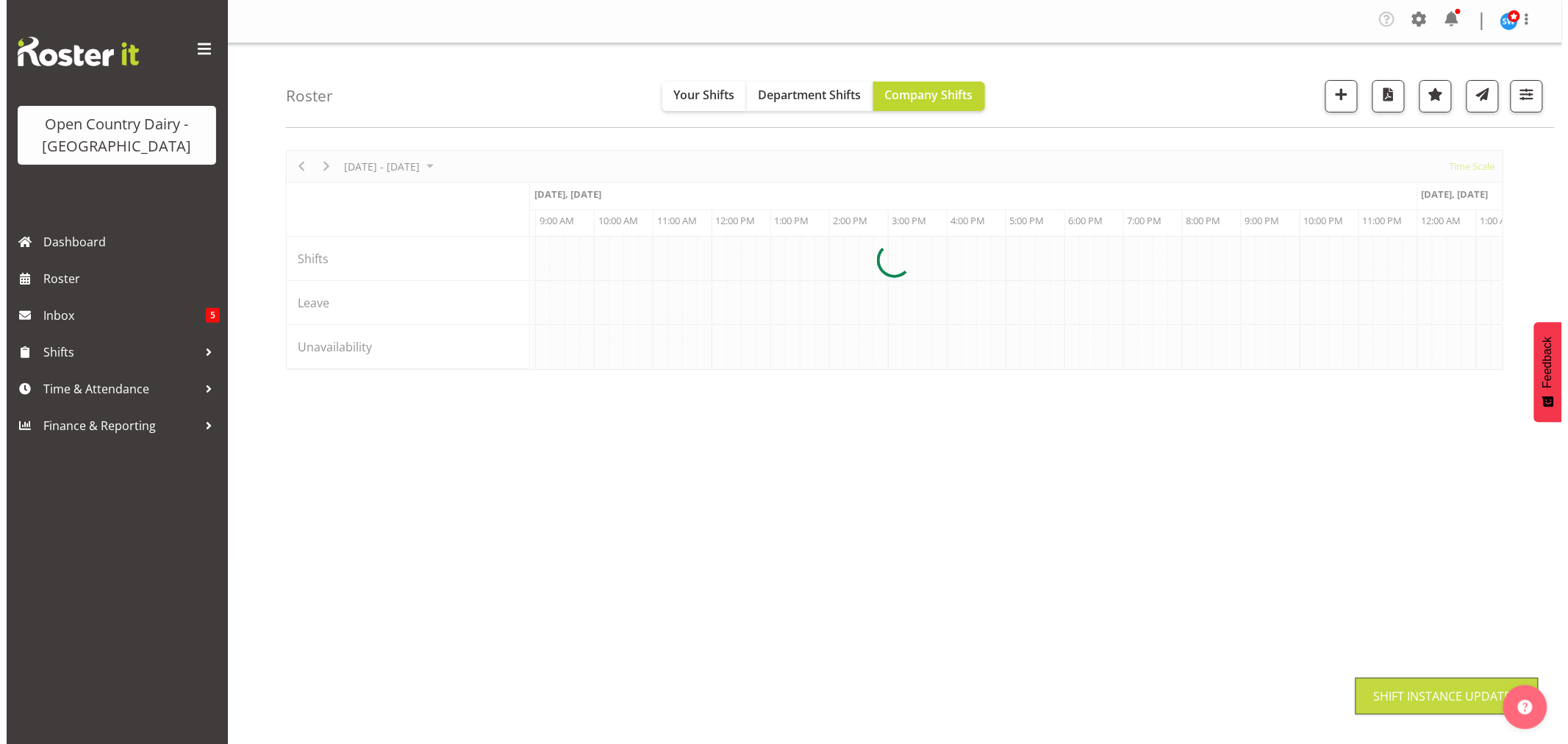
scroll to position [0, 0]
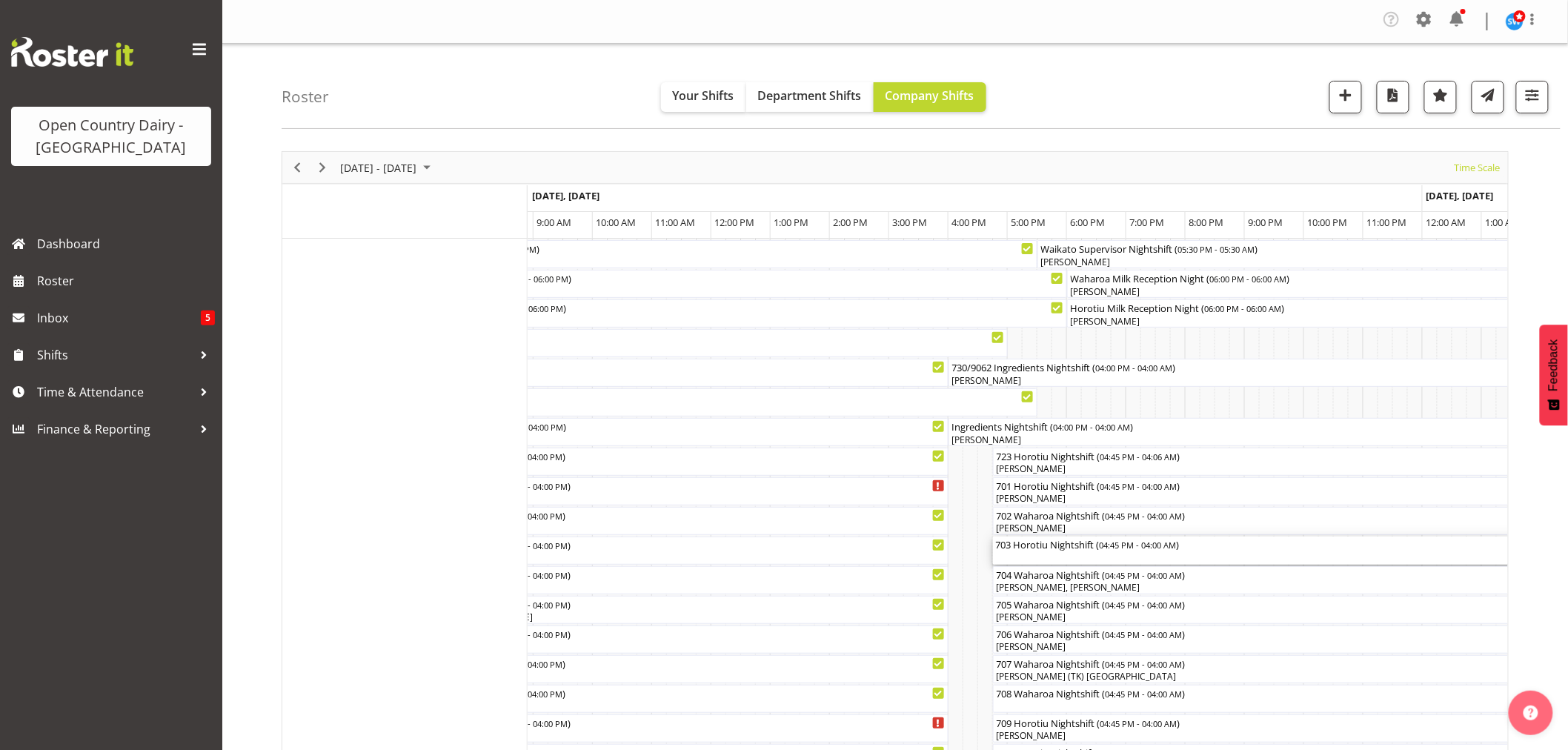
click at [1064, 554] on div "703 Horotiu Nightshift ( 04:45 PM - 04:00 AM )" at bounding box center [1325, 550] width 661 height 28
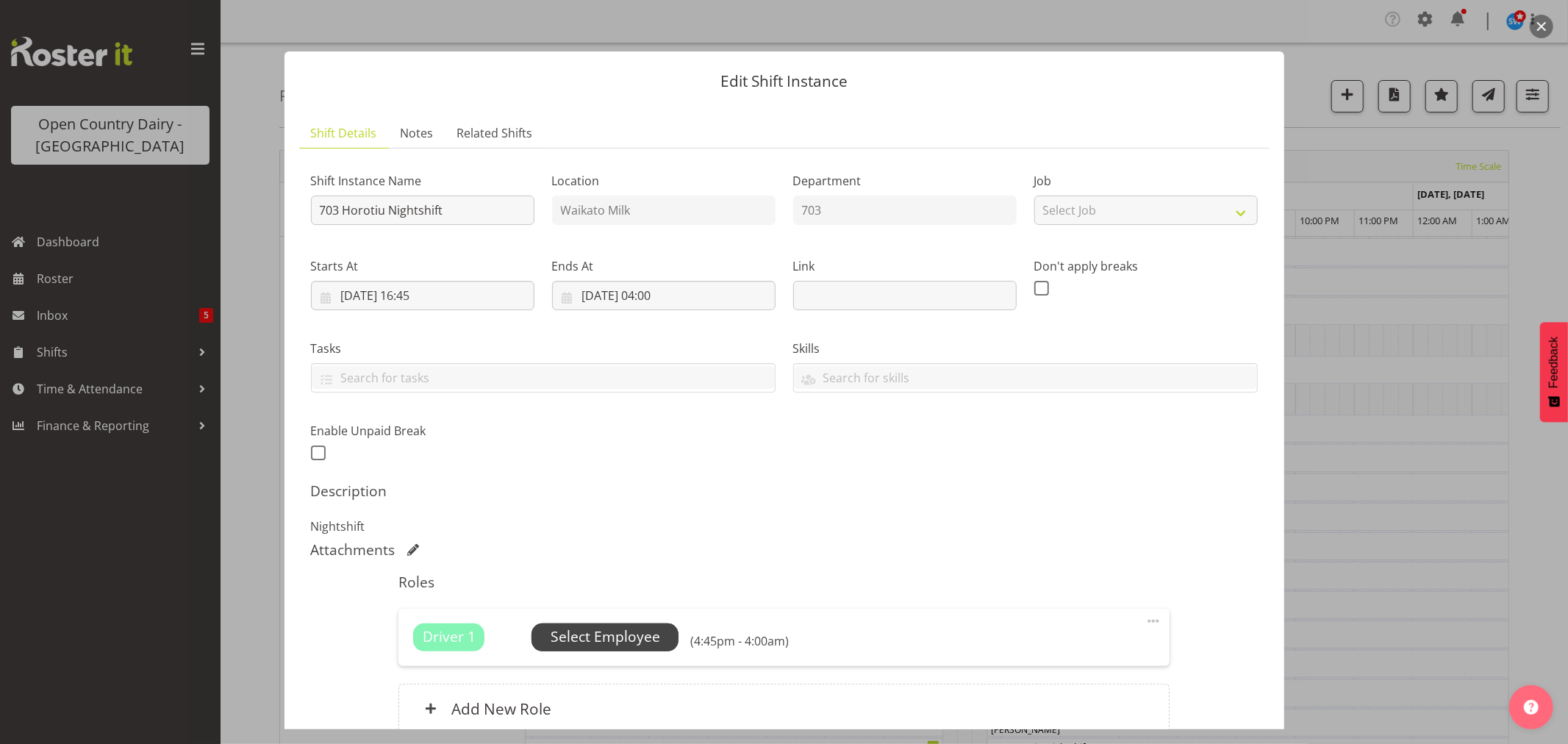
click at [578, 623] on span "Select Employee" at bounding box center [605, 637] width 147 height 28
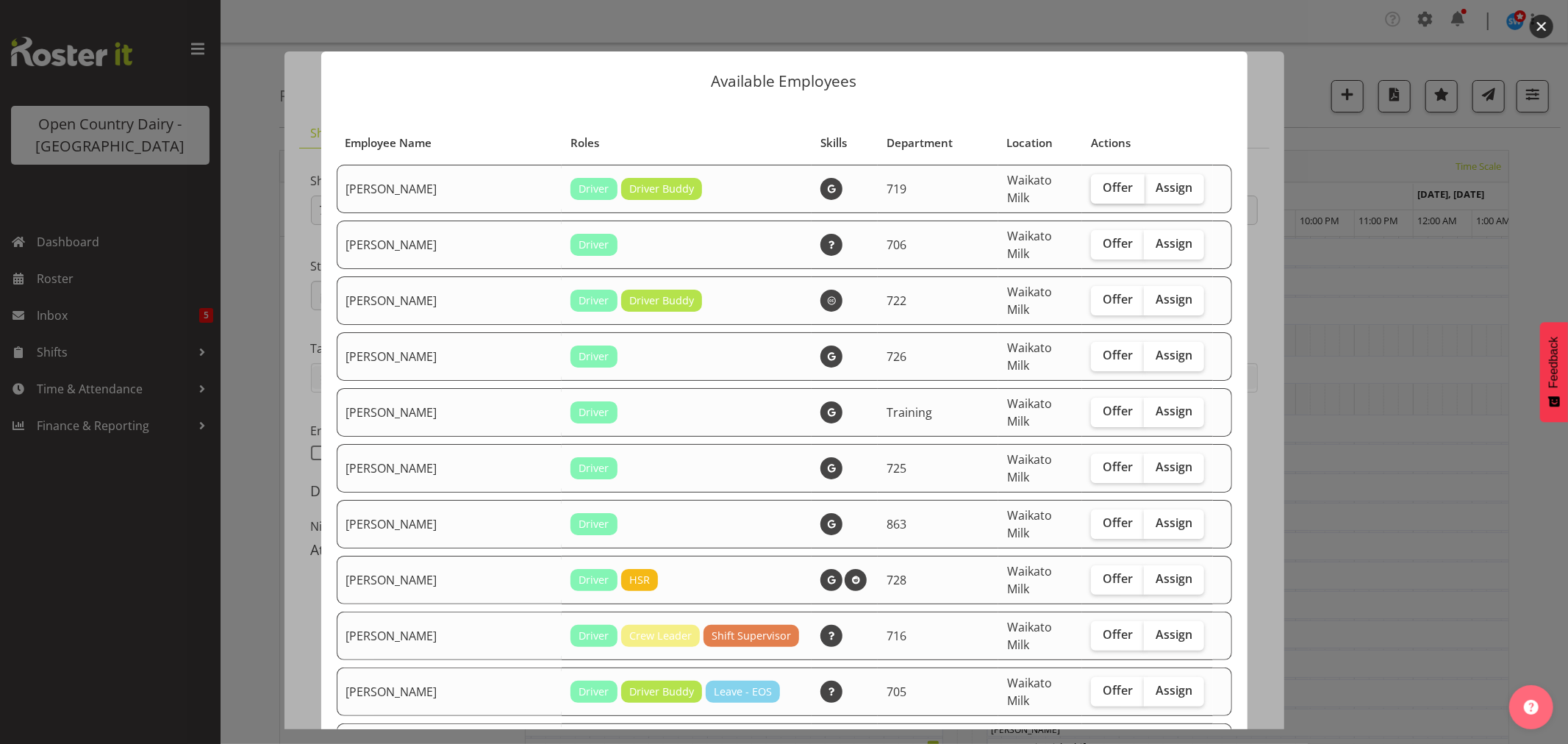
drag, startPoint x: 1090, startPoint y: 176, endPoint x: 1089, endPoint y: 241, distance: 65.0
click at [1102, 180] on span "Offer" at bounding box center [1117, 187] width 30 height 15
click at [1091, 183] on input "Offer" at bounding box center [1096, 188] width 10 height 10
checkbox input "true"
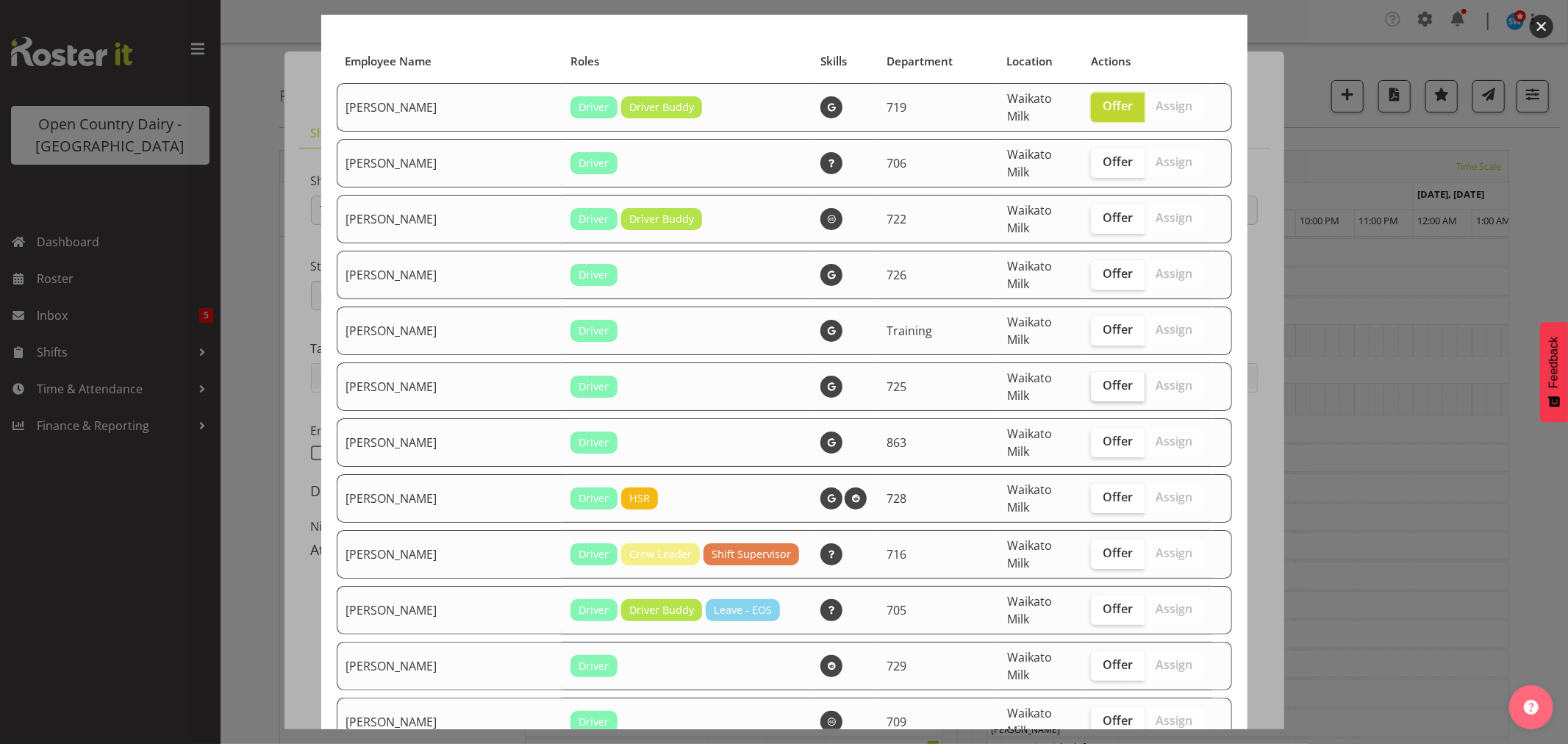
click at [1102, 378] on span "Offer" at bounding box center [1117, 385] width 30 height 15
click at [1091, 381] on input "Offer" at bounding box center [1096, 386] width 10 height 10
checkbox input "true"
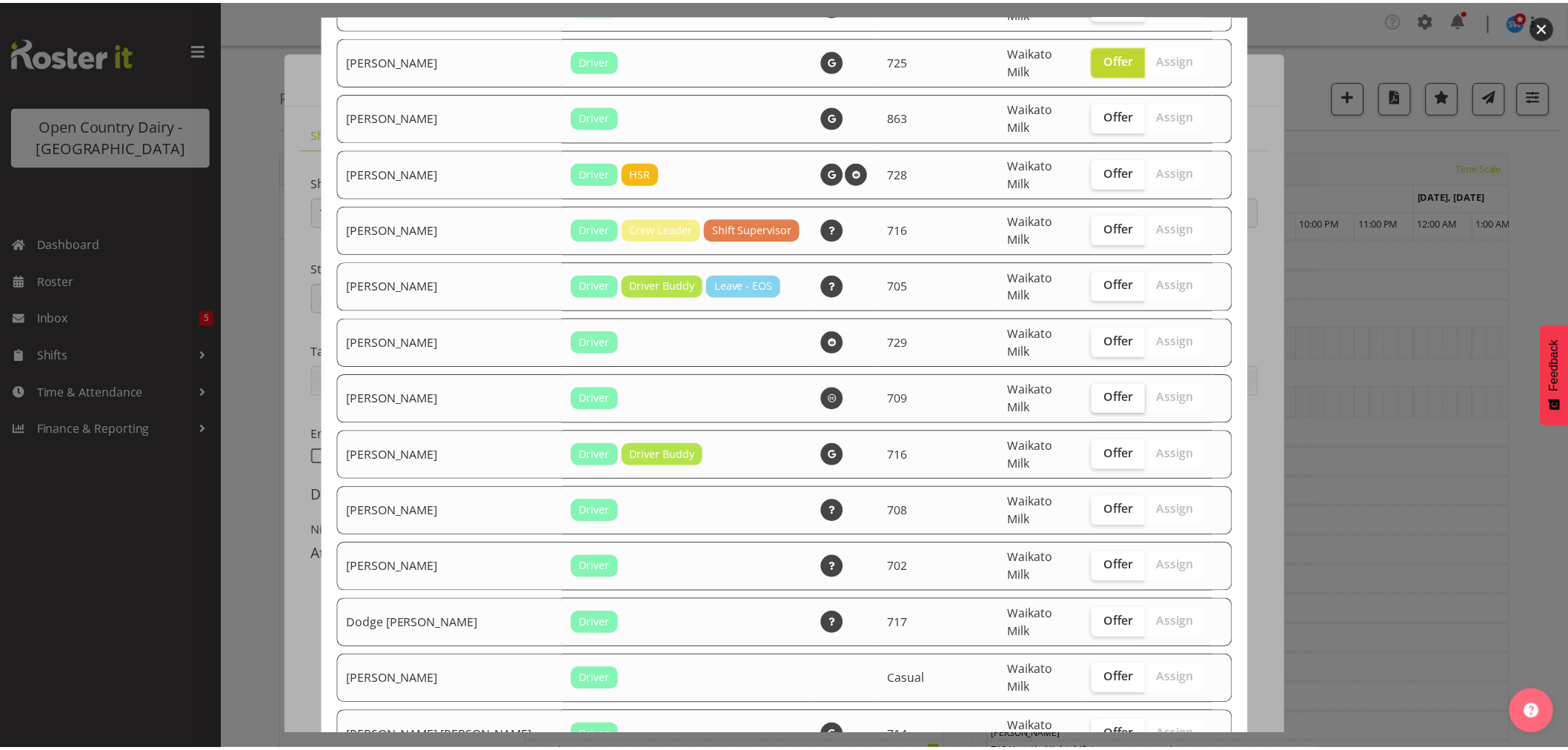
scroll to position [494, 0]
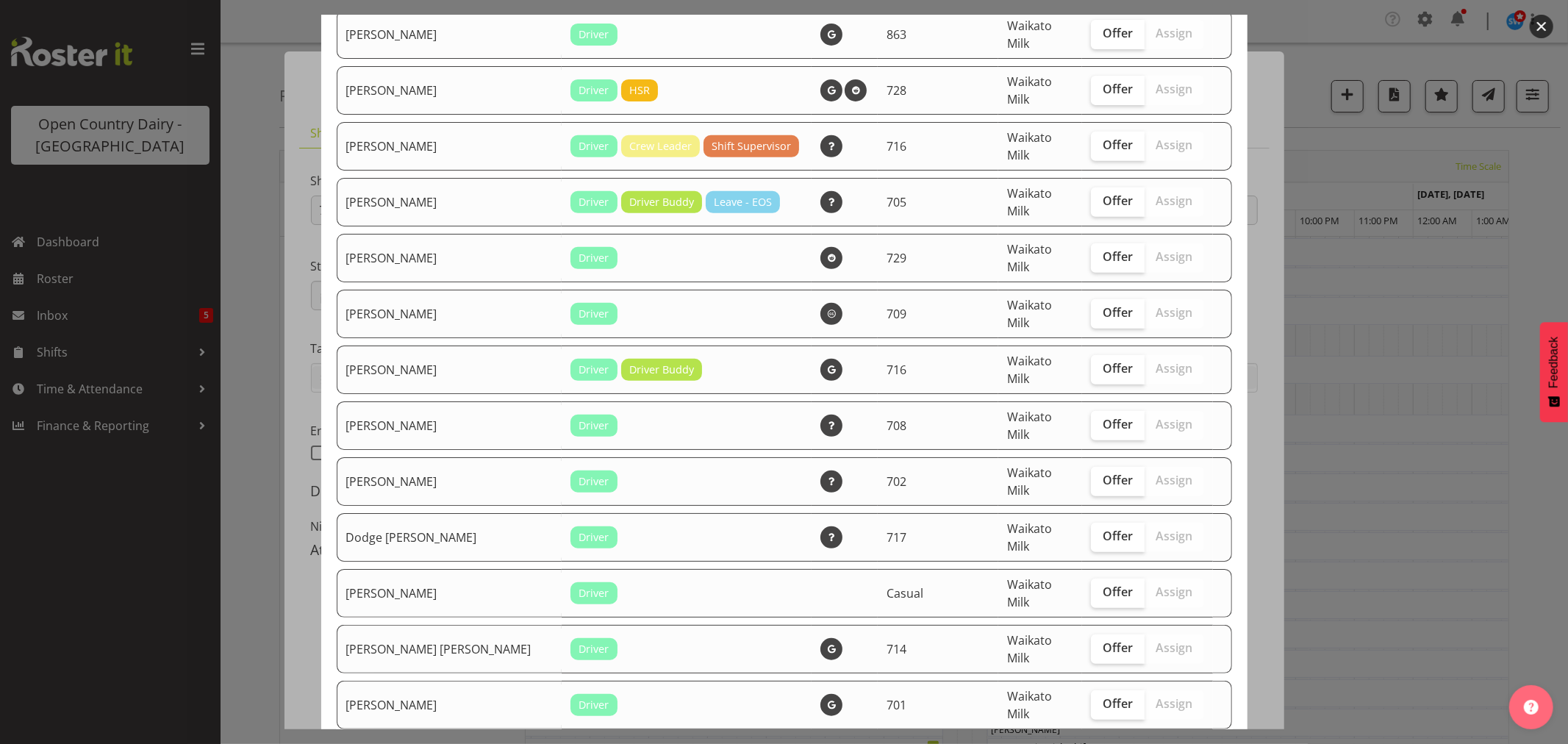
click at [1538, 28] on button "button" at bounding box center [1541, 26] width 23 height 23
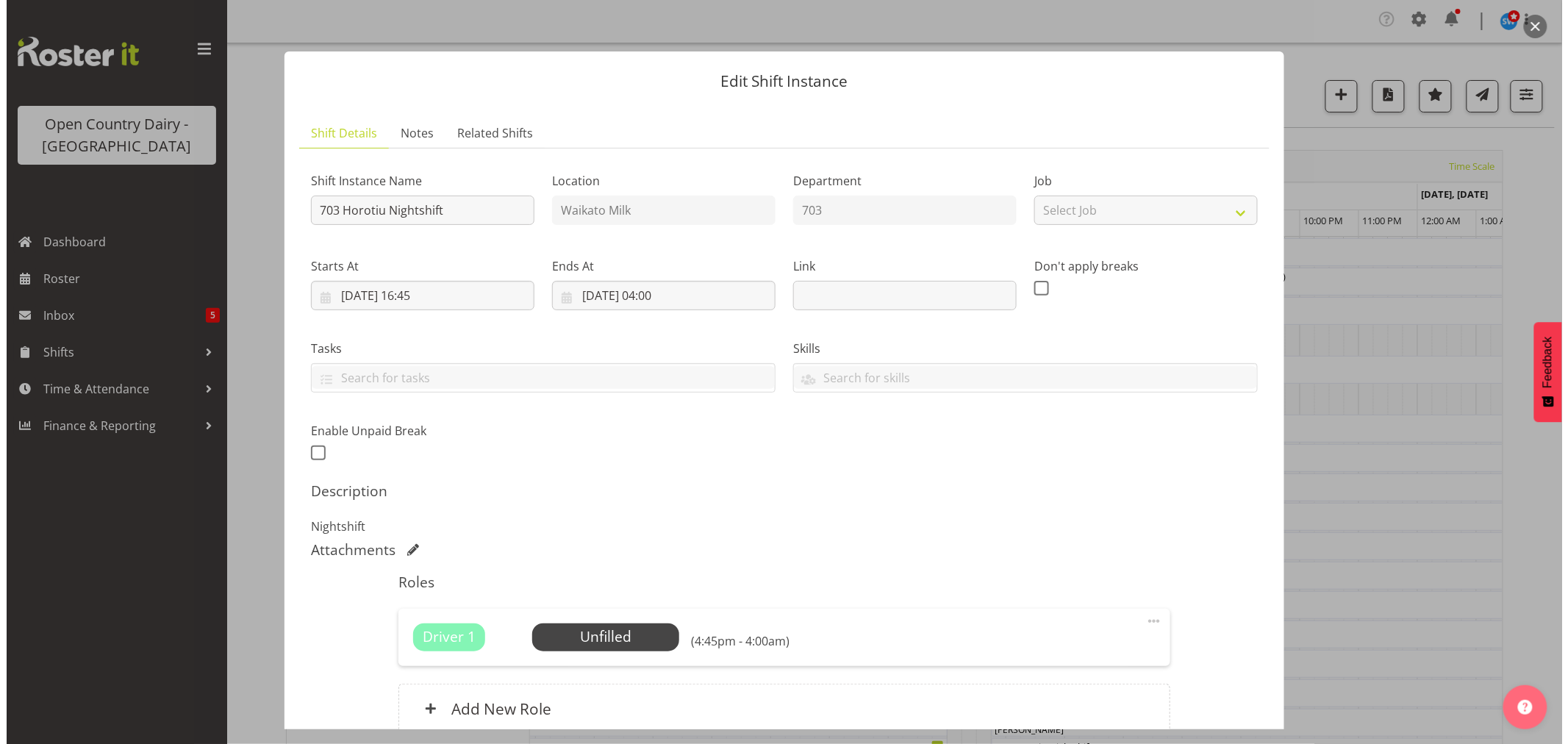
scroll to position [135, 0]
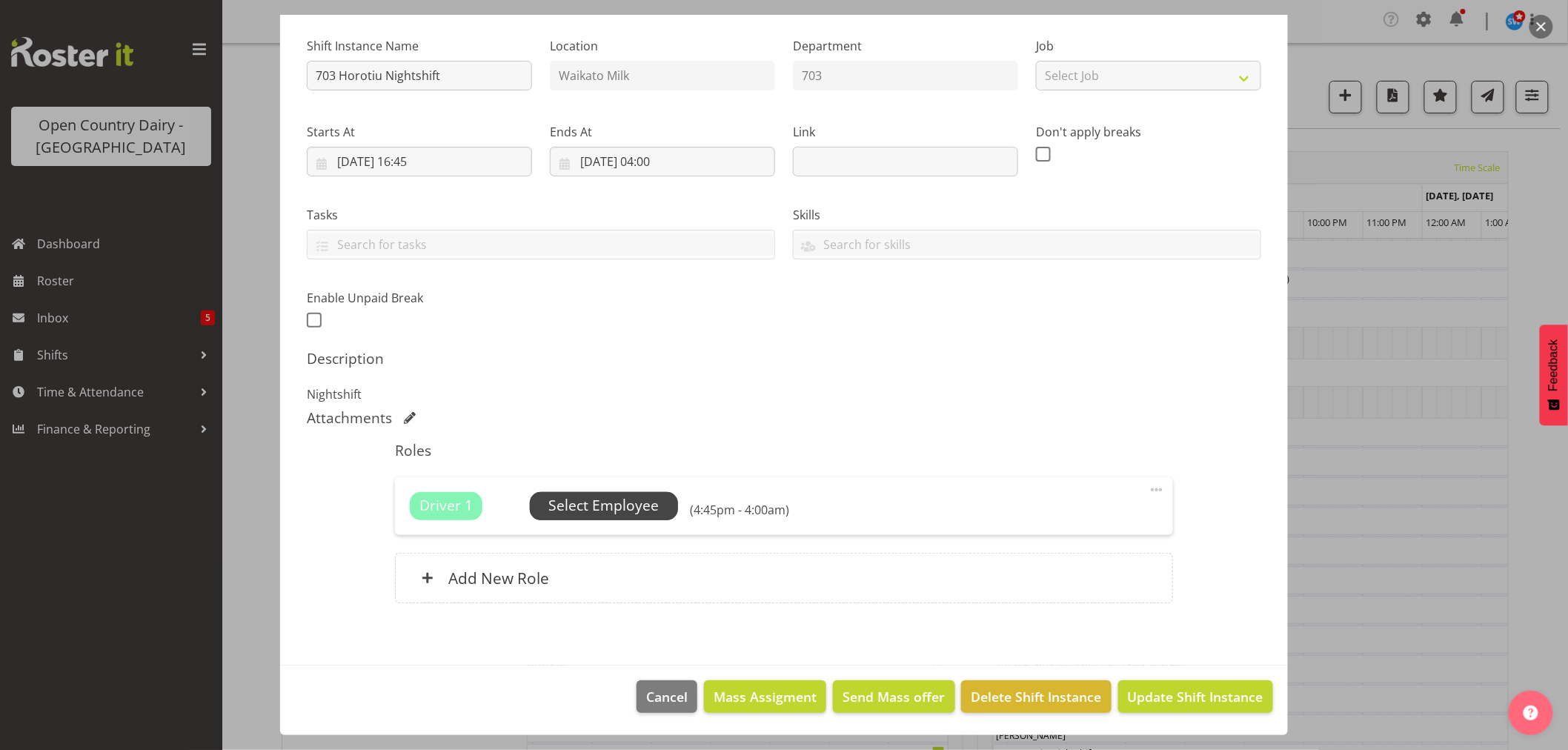
click at [620, 500] on span "Select Employee" at bounding box center [603, 506] width 110 height 22
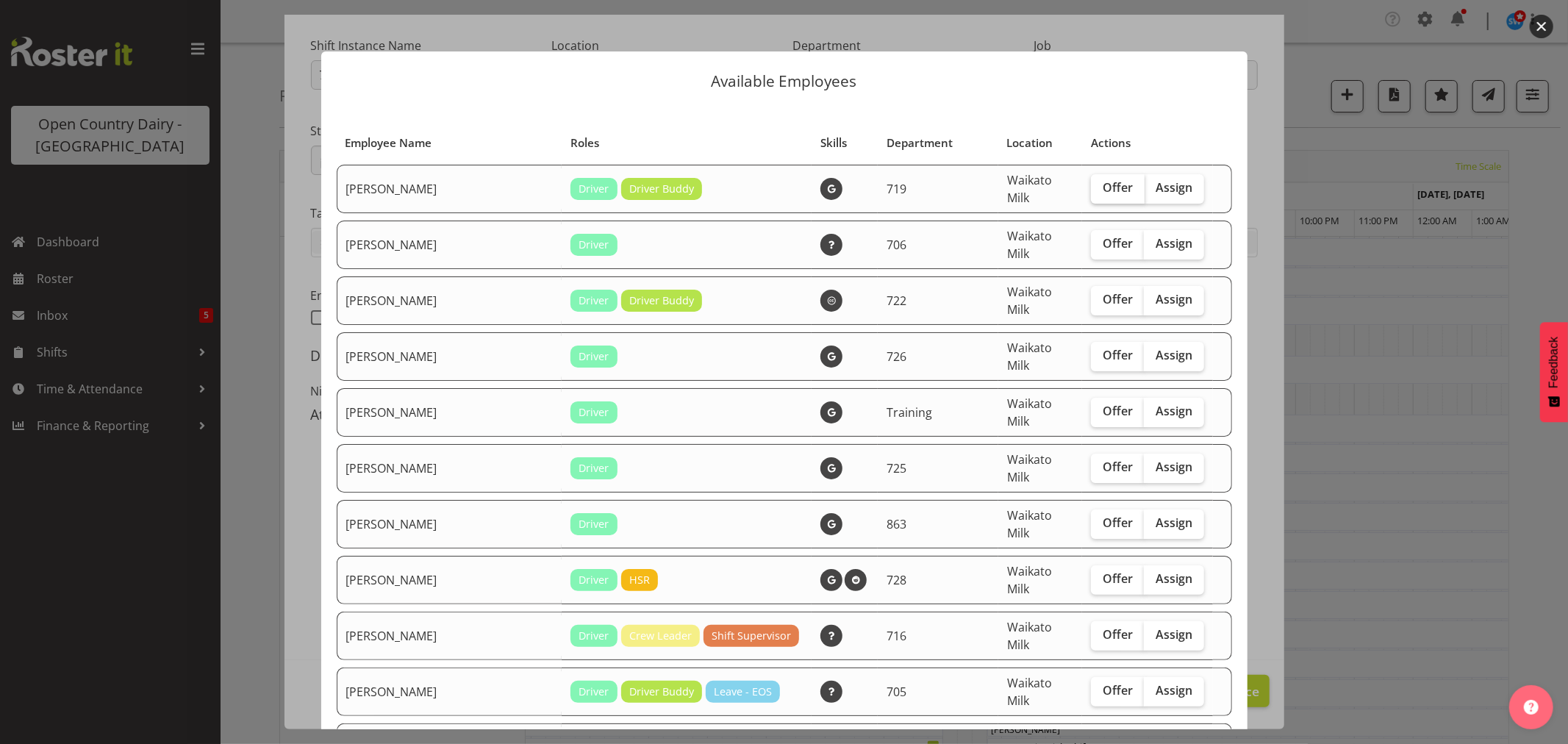
click at [1102, 191] on span "Offer" at bounding box center [1117, 187] width 30 height 15
click at [1099, 191] on input "Offer" at bounding box center [1096, 188] width 10 height 10
checkbox input "true"
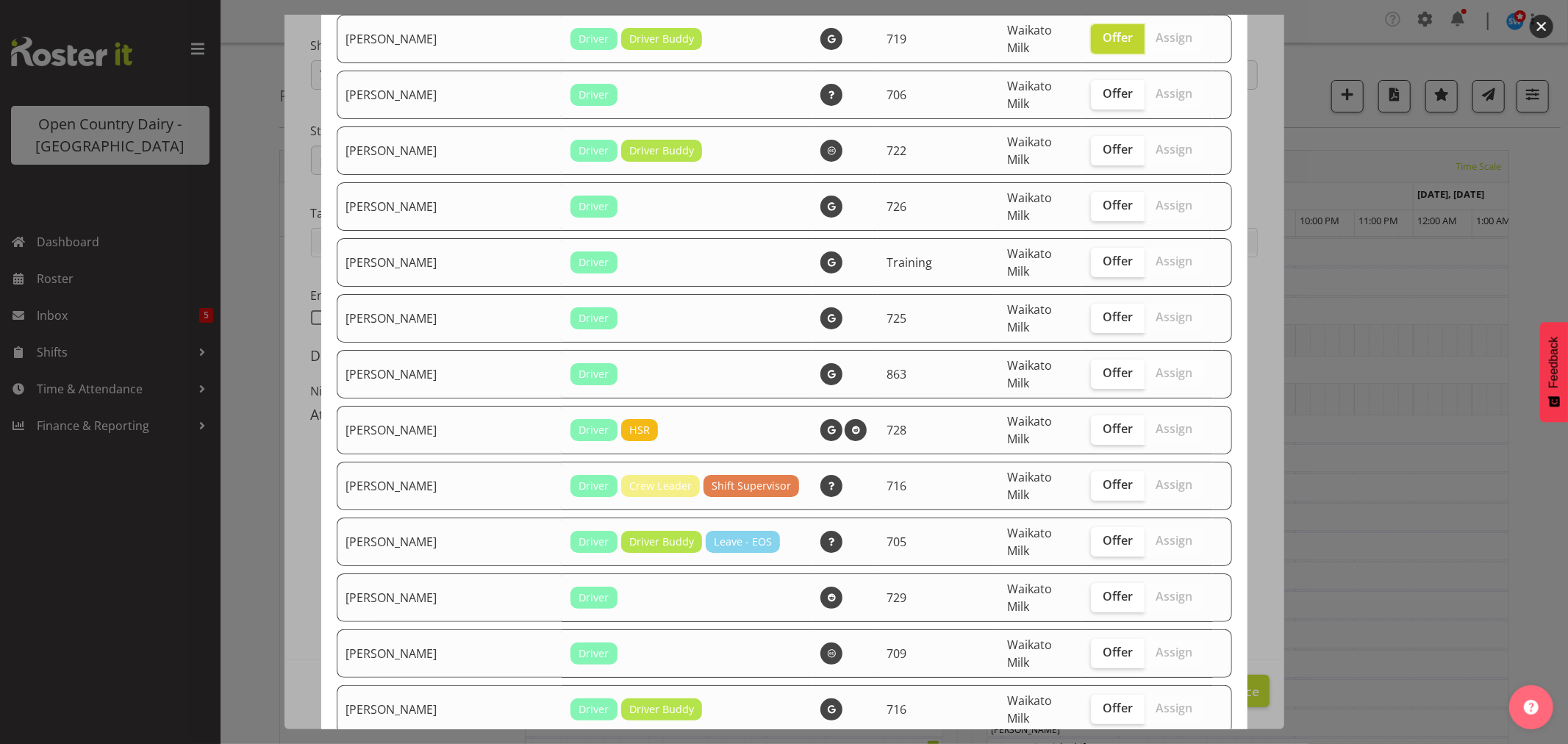
scroll to position [164, 0]
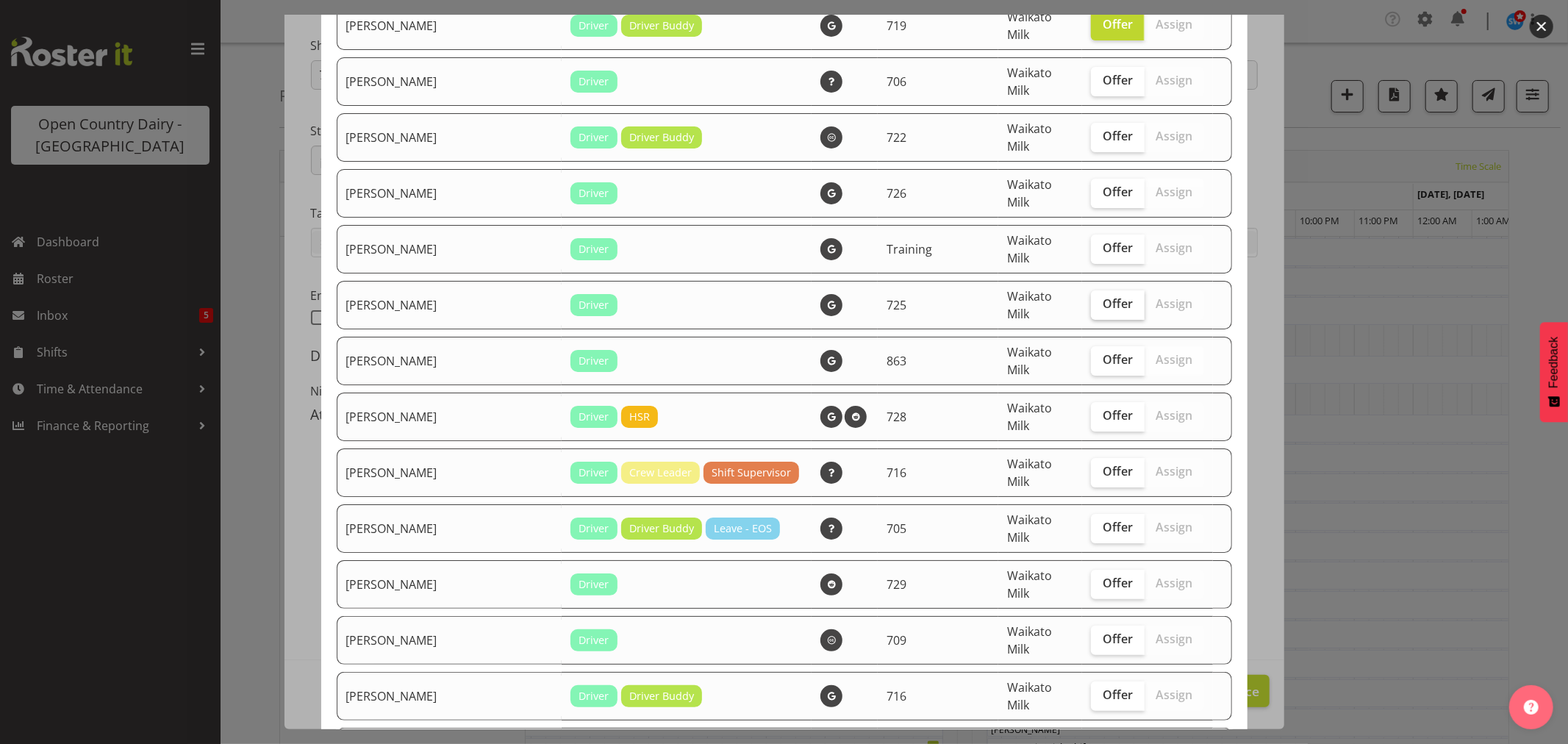
click at [1102, 296] on span "Offer" at bounding box center [1117, 303] width 30 height 15
click at [1091, 299] on input "Offer" at bounding box center [1096, 304] width 10 height 10
checkbox input "true"
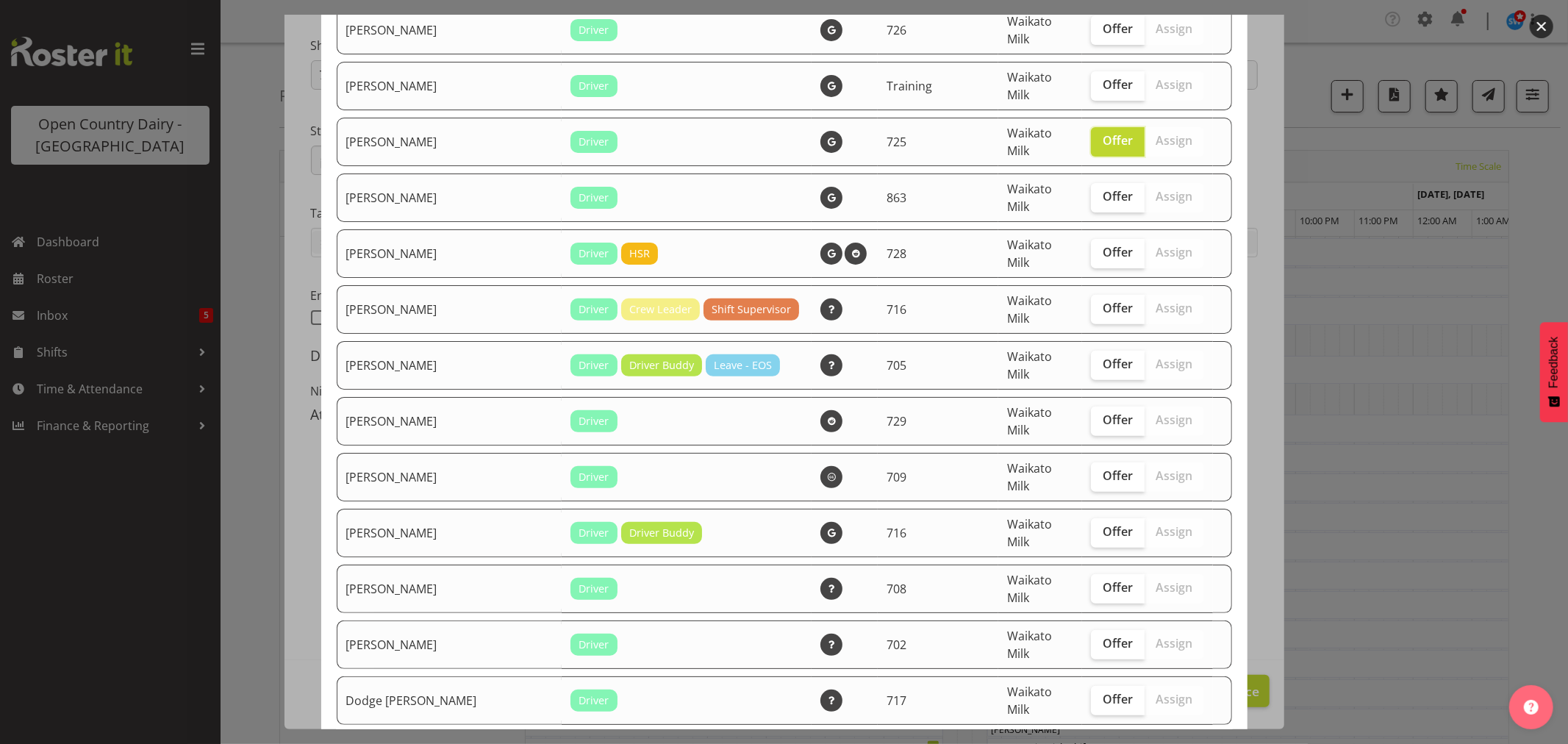
scroll to position [408, 0]
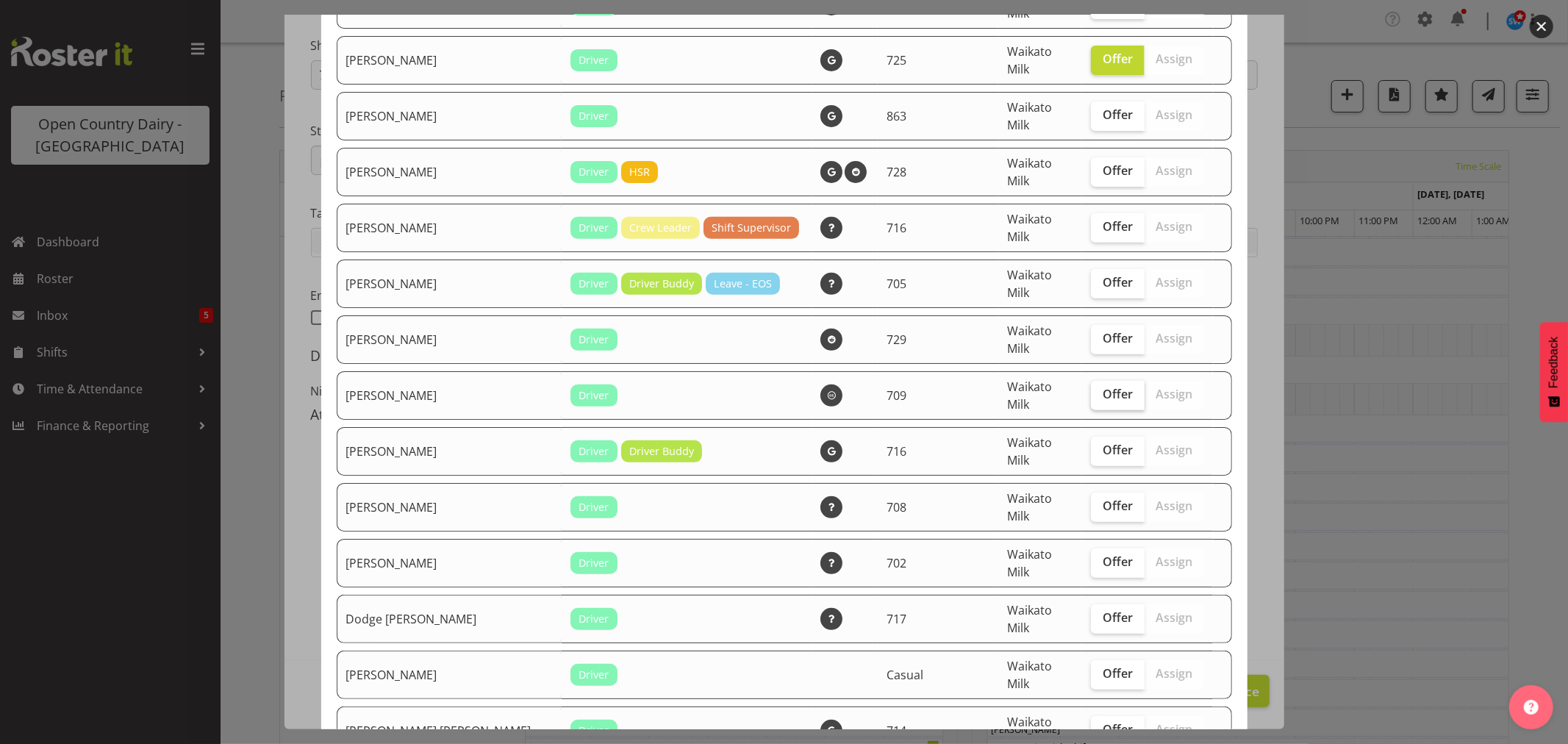
click at [1102, 387] on span "Offer" at bounding box center [1117, 393] width 30 height 15
click at [1096, 390] on input "Offer" at bounding box center [1096, 394] width 10 height 10
checkbox input "true"
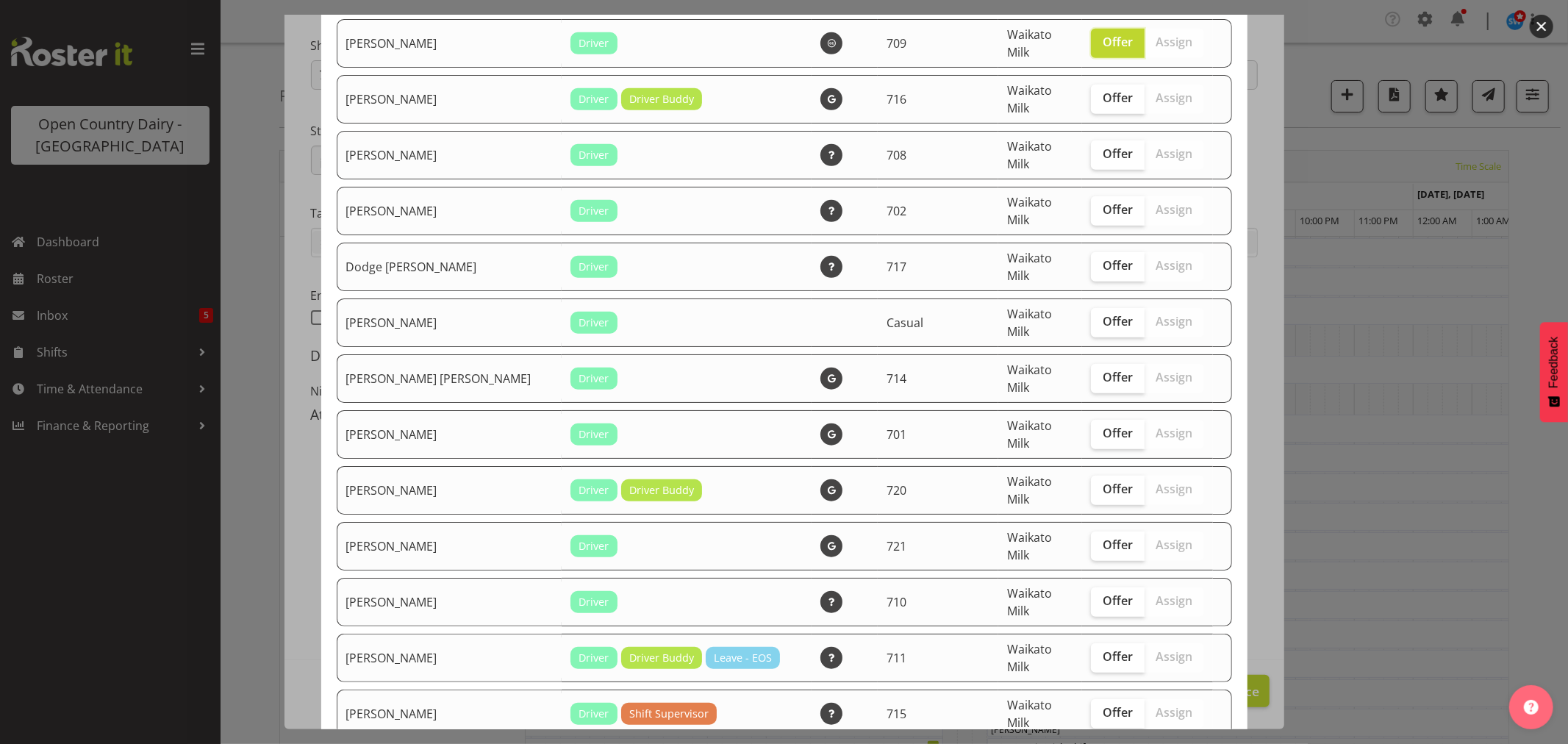
scroll to position [816, 0]
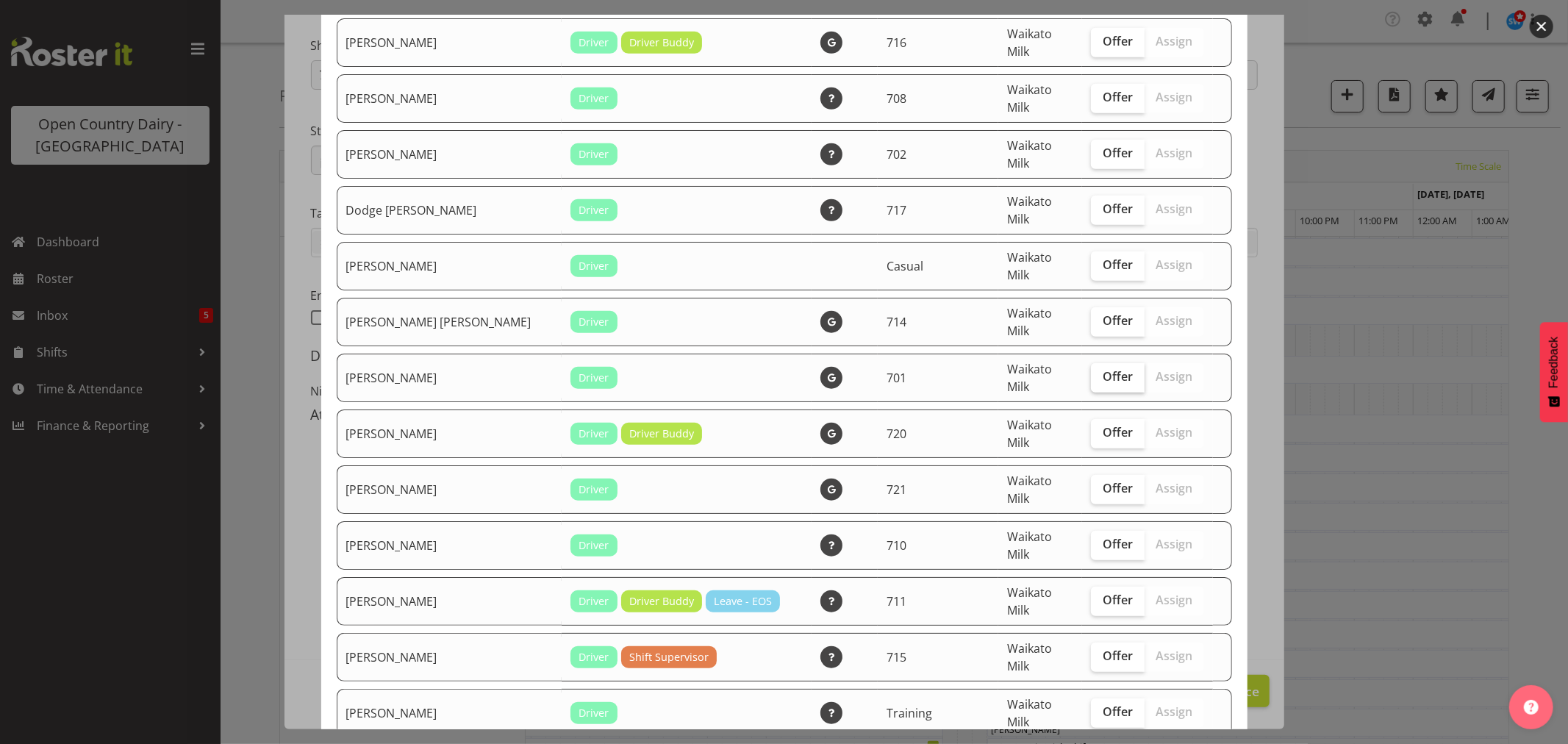
click at [1092, 363] on label "Offer" at bounding box center [1117, 378] width 54 height 29
click at [1092, 372] on input "Offer" at bounding box center [1096, 377] width 10 height 10
checkbox input "true"
click at [1102, 425] on span "Offer" at bounding box center [1117, 431] width 30 height 15
click at [1091, 428] on input "Offer" at bounding box center [1096, 432] width 10 height 10
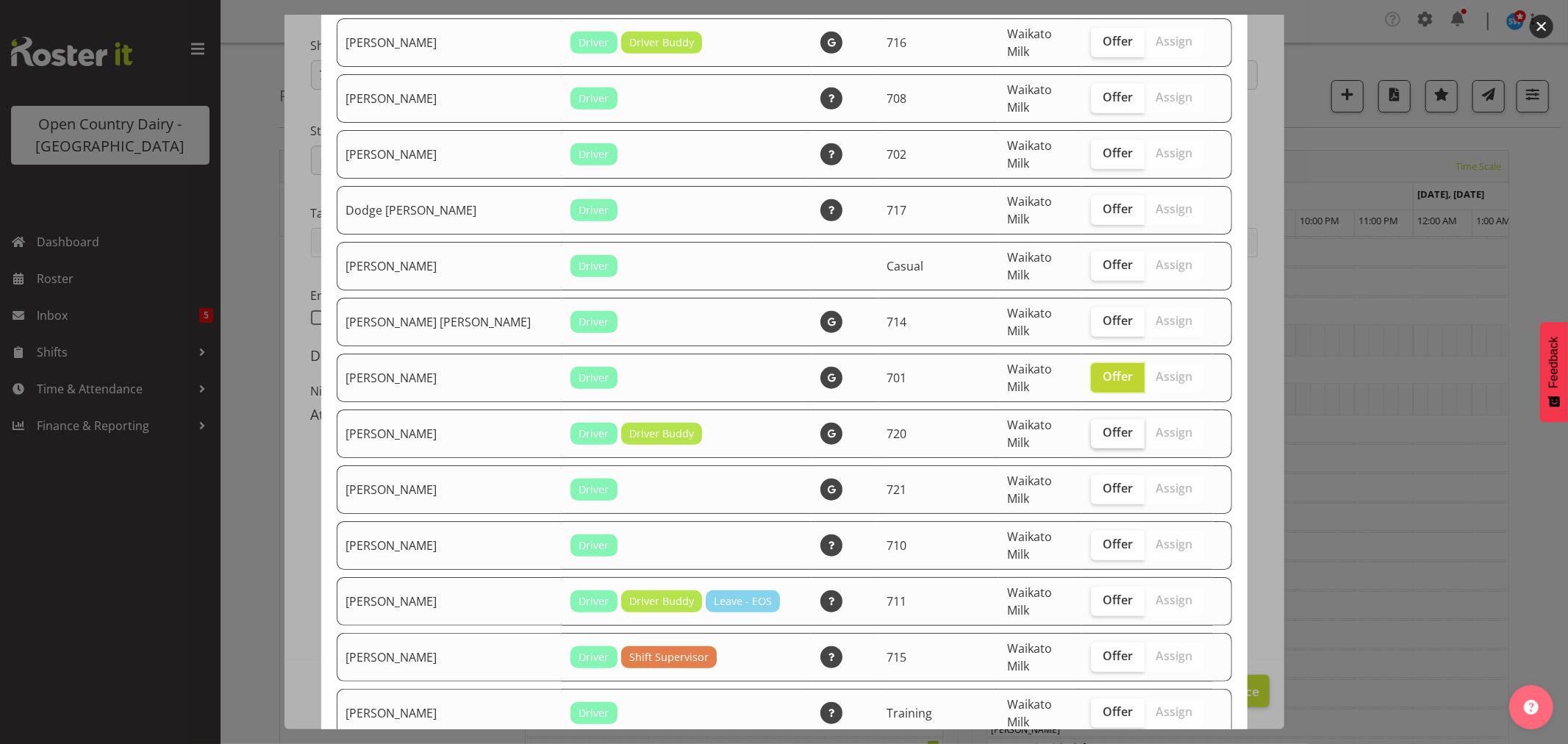
checkbox input "true"
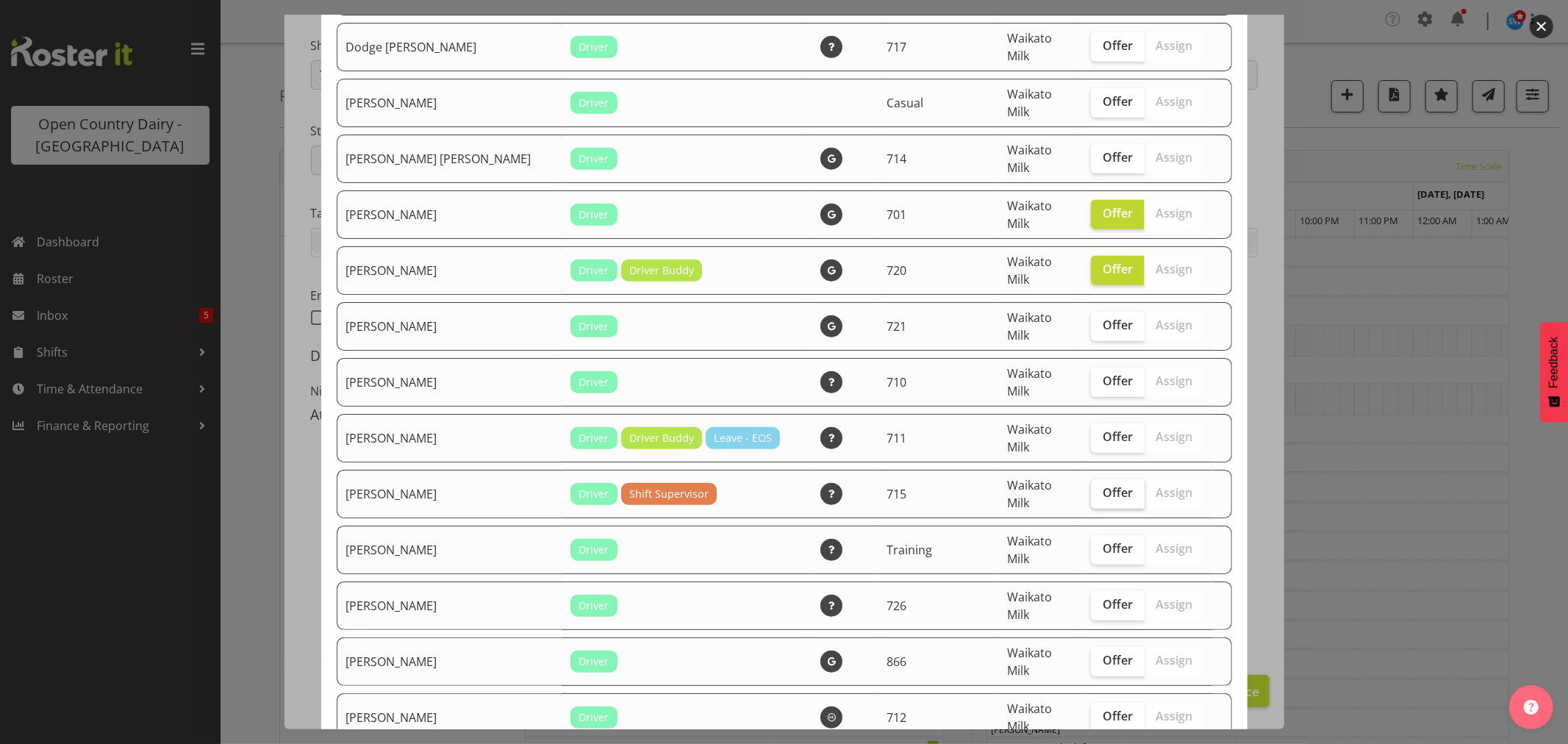
click at [1102, 485] on span "Offer" at bounding box center [1117, 492] width 30 height 15
click at [1100, 488] on input "Offer" at bounding box center [1096, 493] width 10 height 10
checkbox input "true"
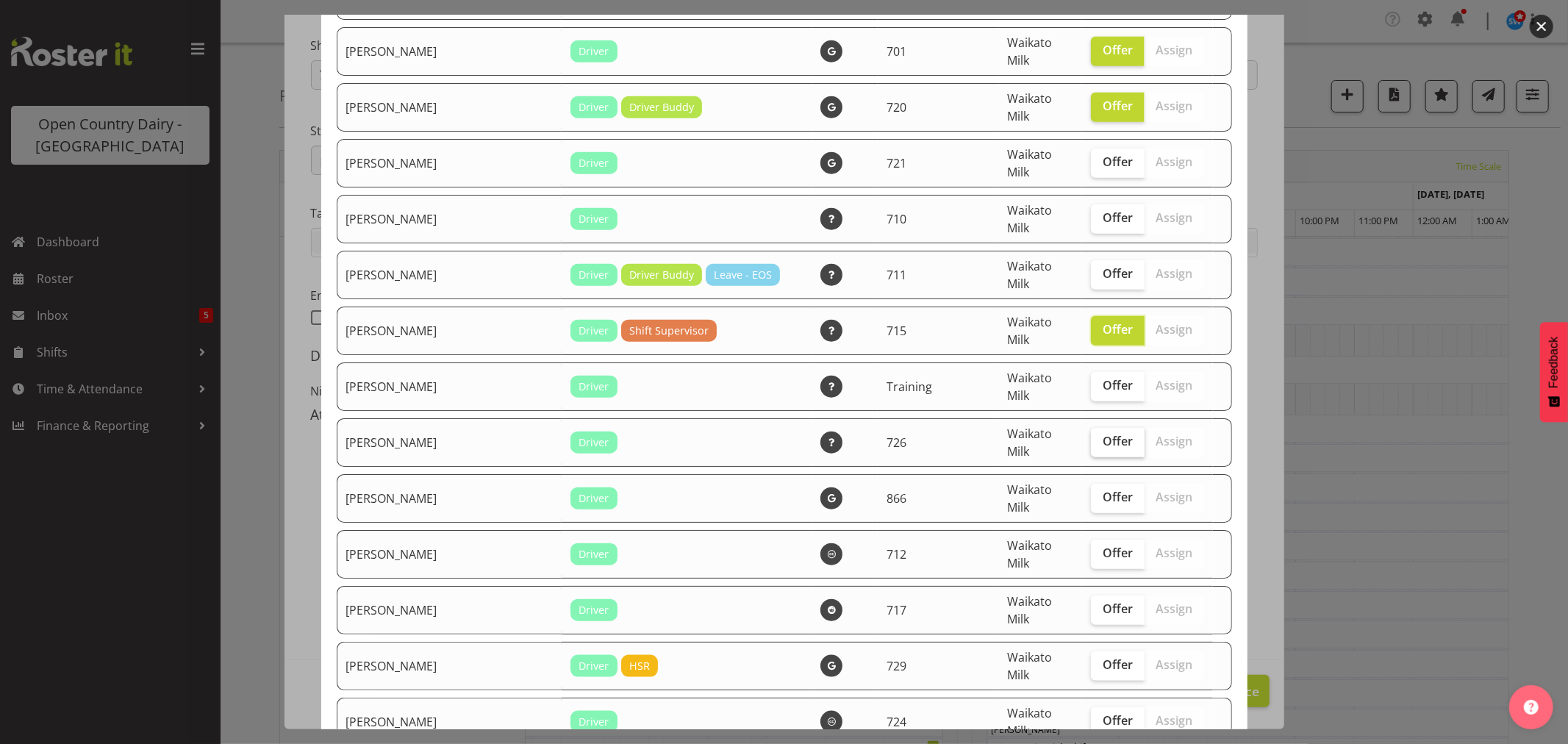
click at [1102, 433] on span "Offer" at bounding box center [1117, 440] width 30 height 15
click at [1098, 436] on input "Offer" at bounding box center [1096, 441] width 10 height 10
checkbox input "true"
click at [1102, 490] on span "Offer" at bounding box center [1117, 497] width 30 height 15
click at [1091, 493] on input "Offer" at bounding box center [1096, 498] width 10 height 10
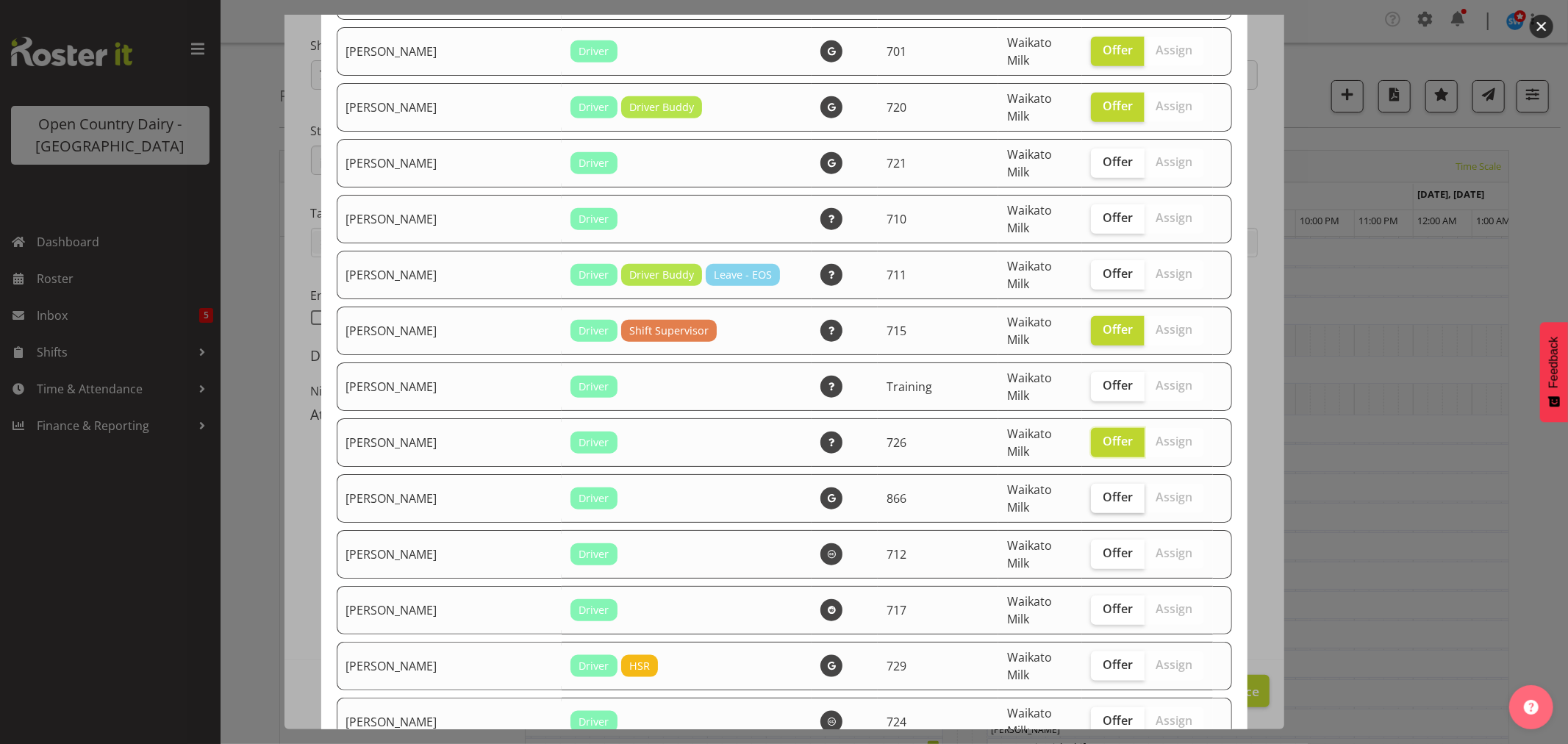
checkbox input "true"
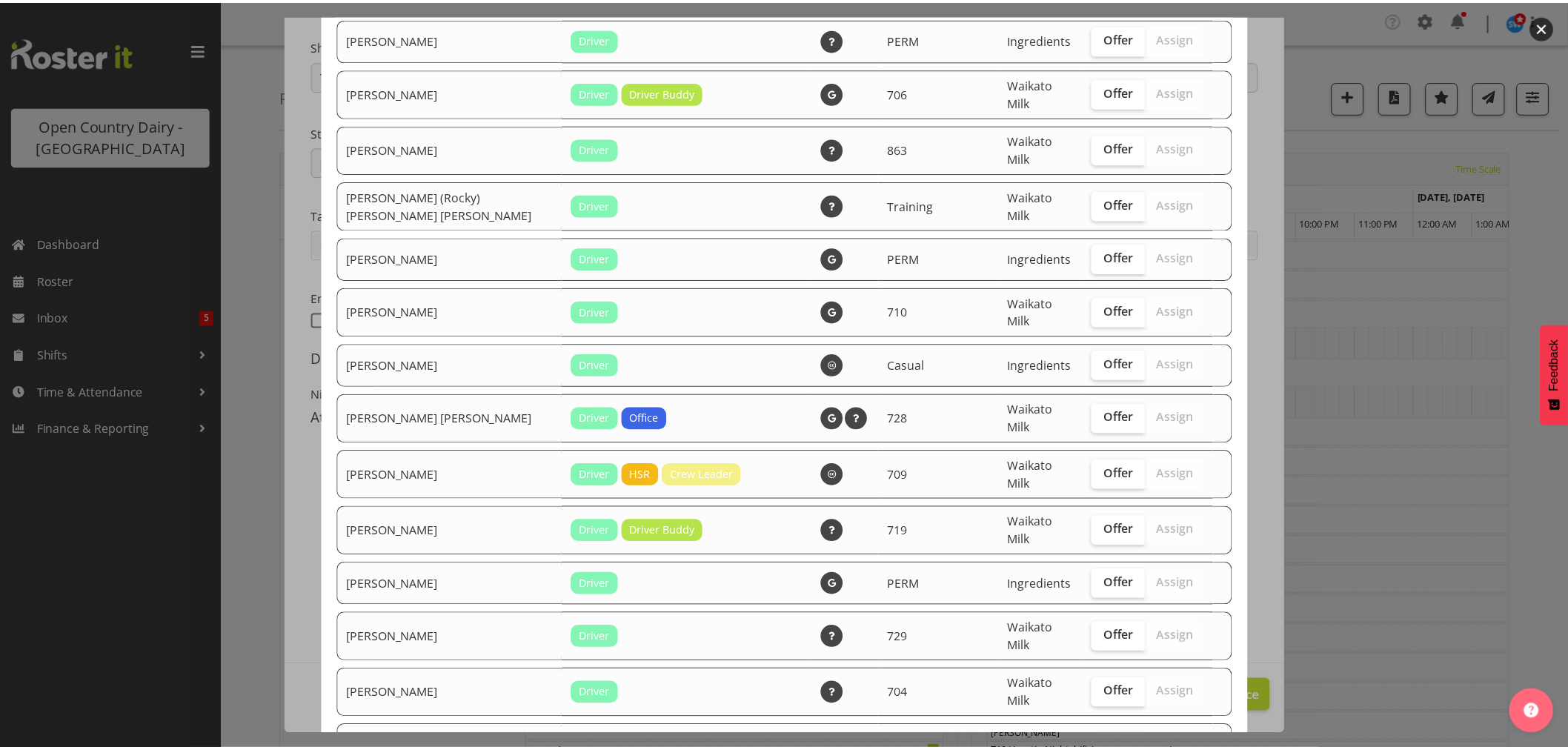
scroll to position [2867, 0]
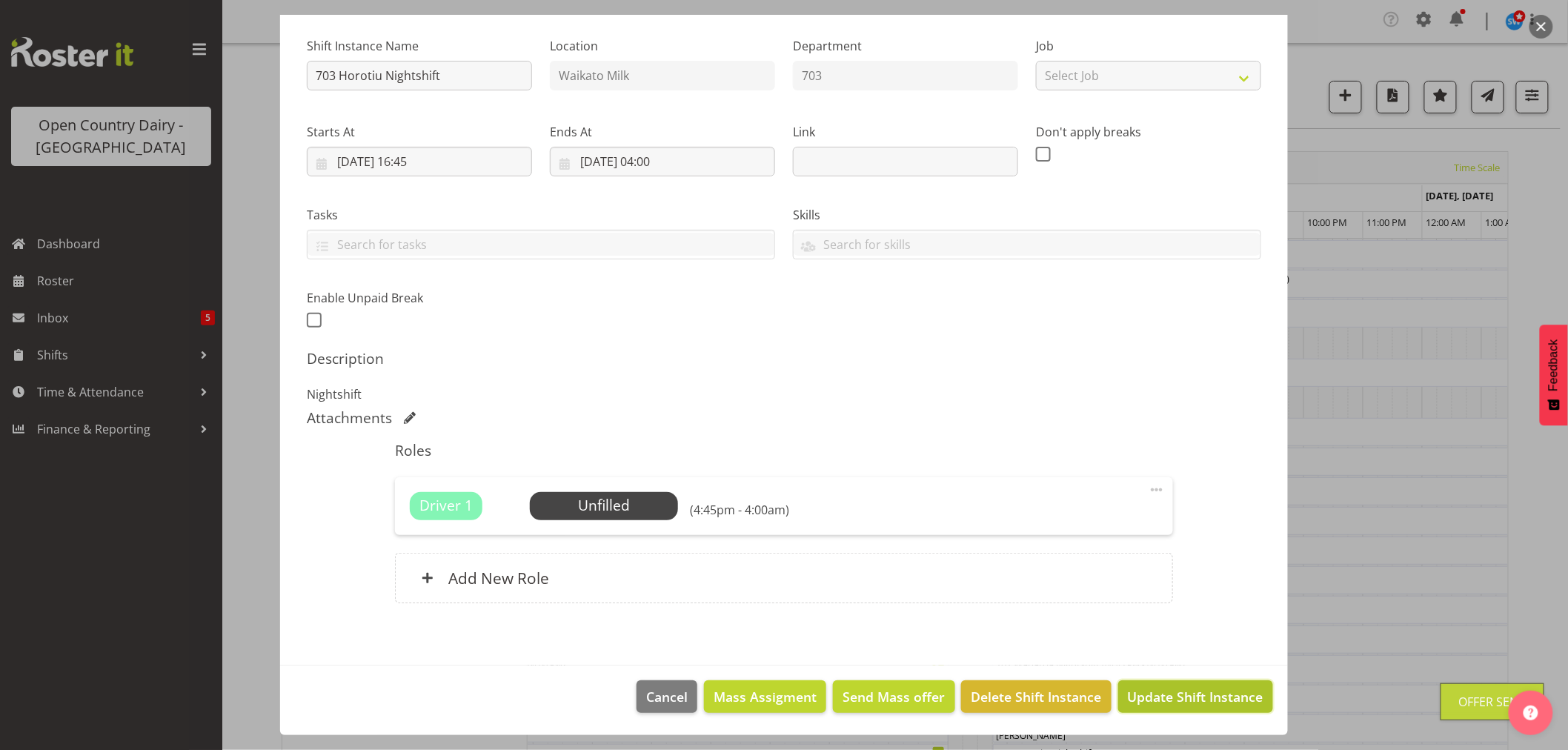
click at [1209, 687] on span "Update Shift Instance" at bounding box center [1196, 697] width 135 height 20
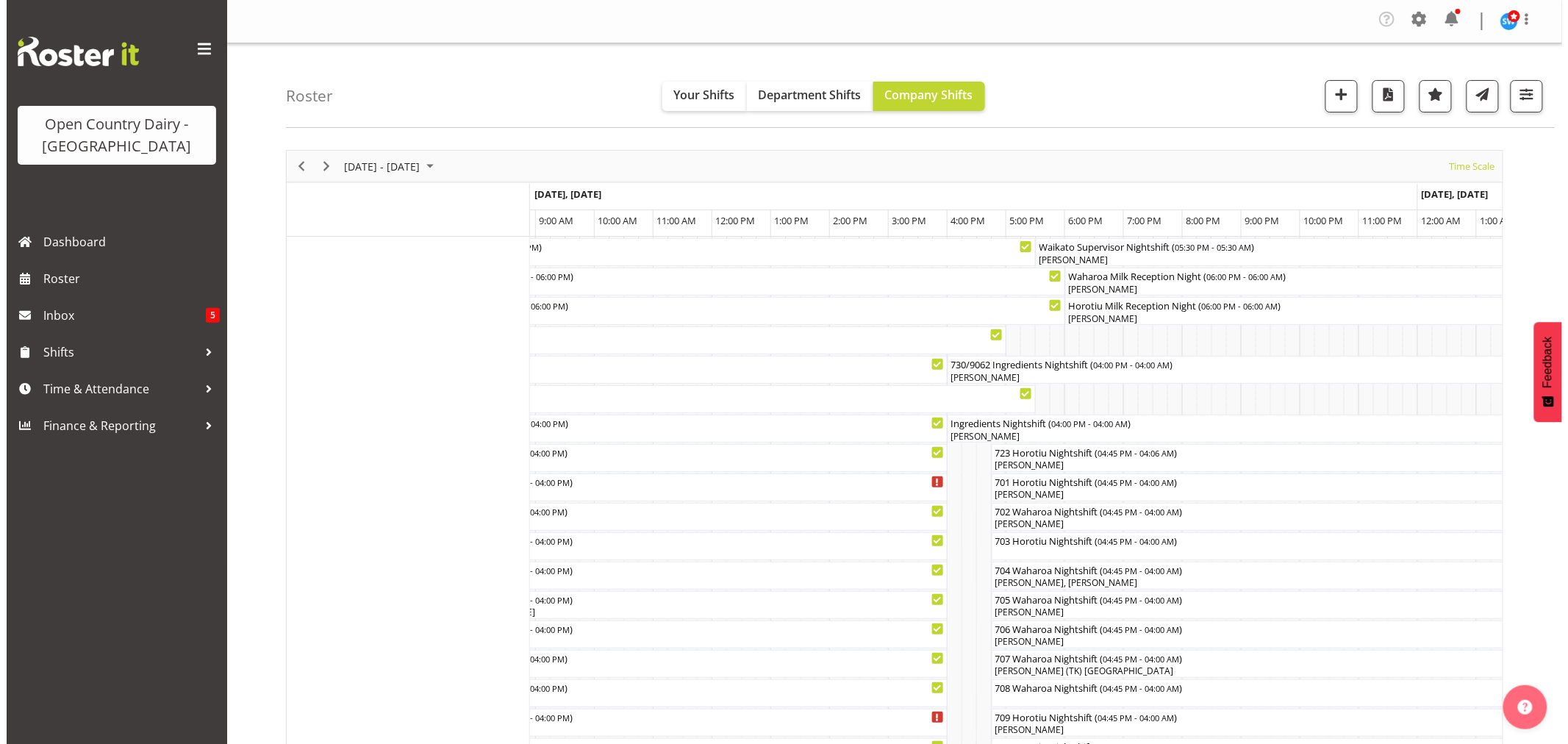
scroll to position [244, 0]
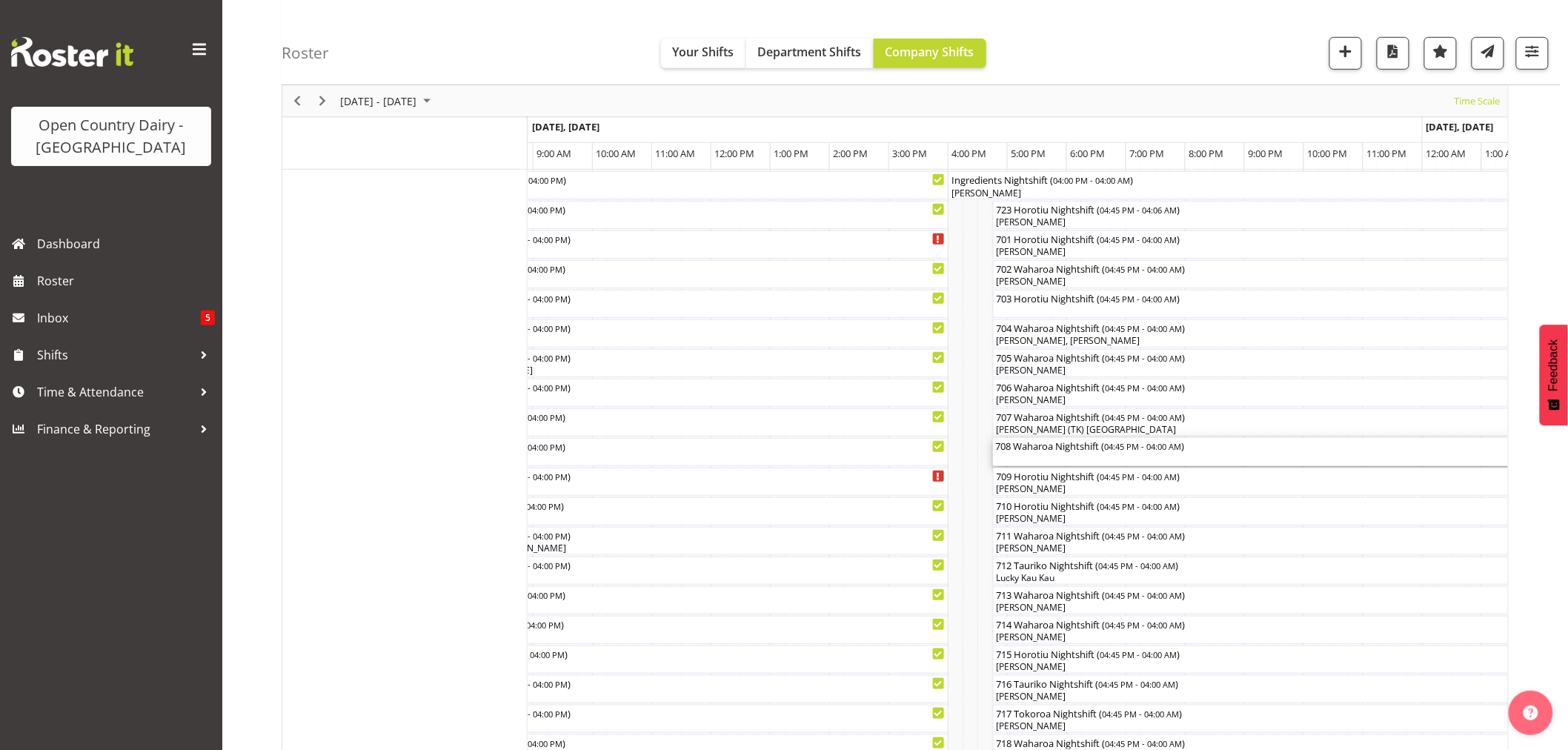
click at [1036, 457] on div "708 Waharoa Nightshift ( 04:45 PM - 04:00 AM )" at bounding box center [1325, 452] width 661 height 28
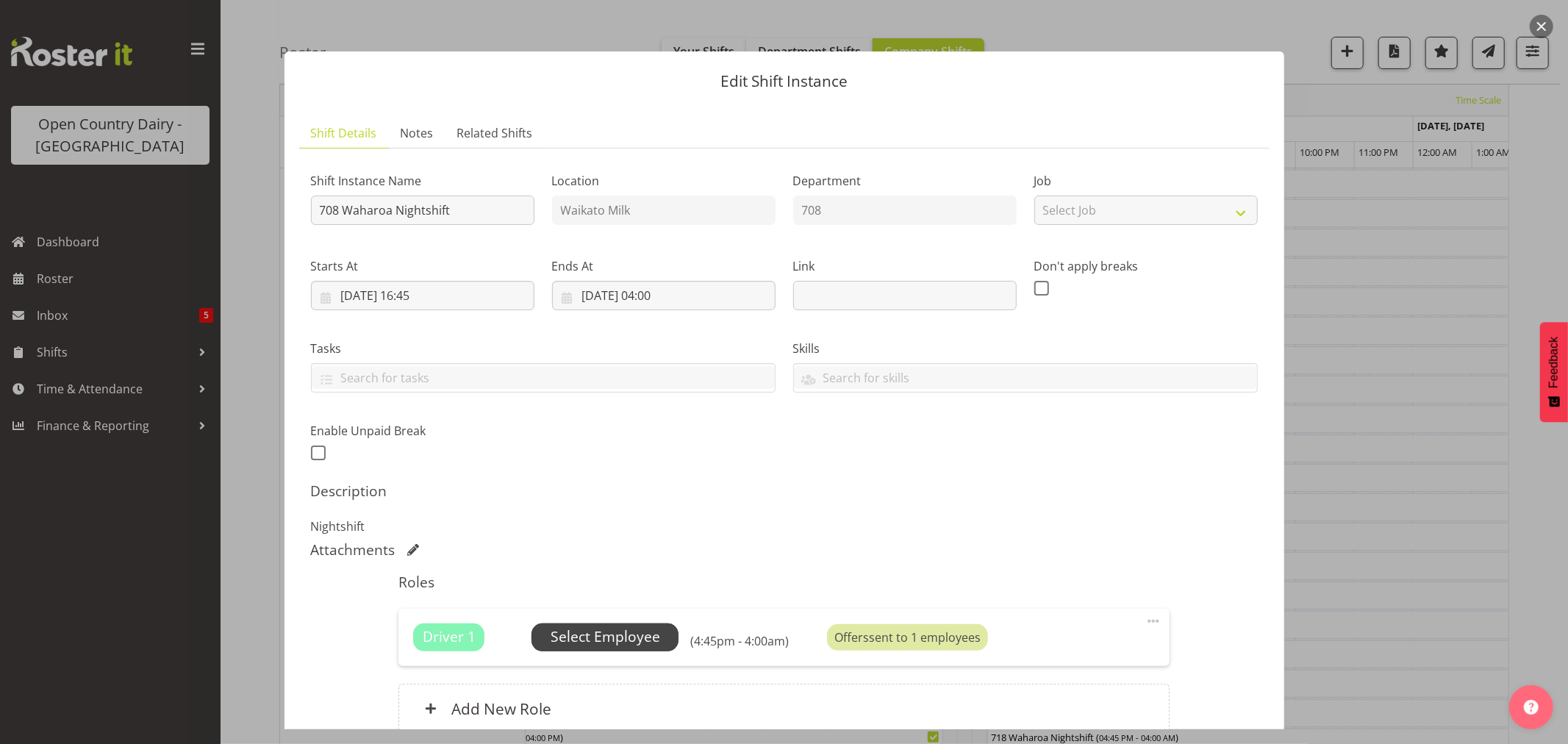
click at [640, 637] on span "Select Employee" at bounding box center [605, 637] width 109 height 21
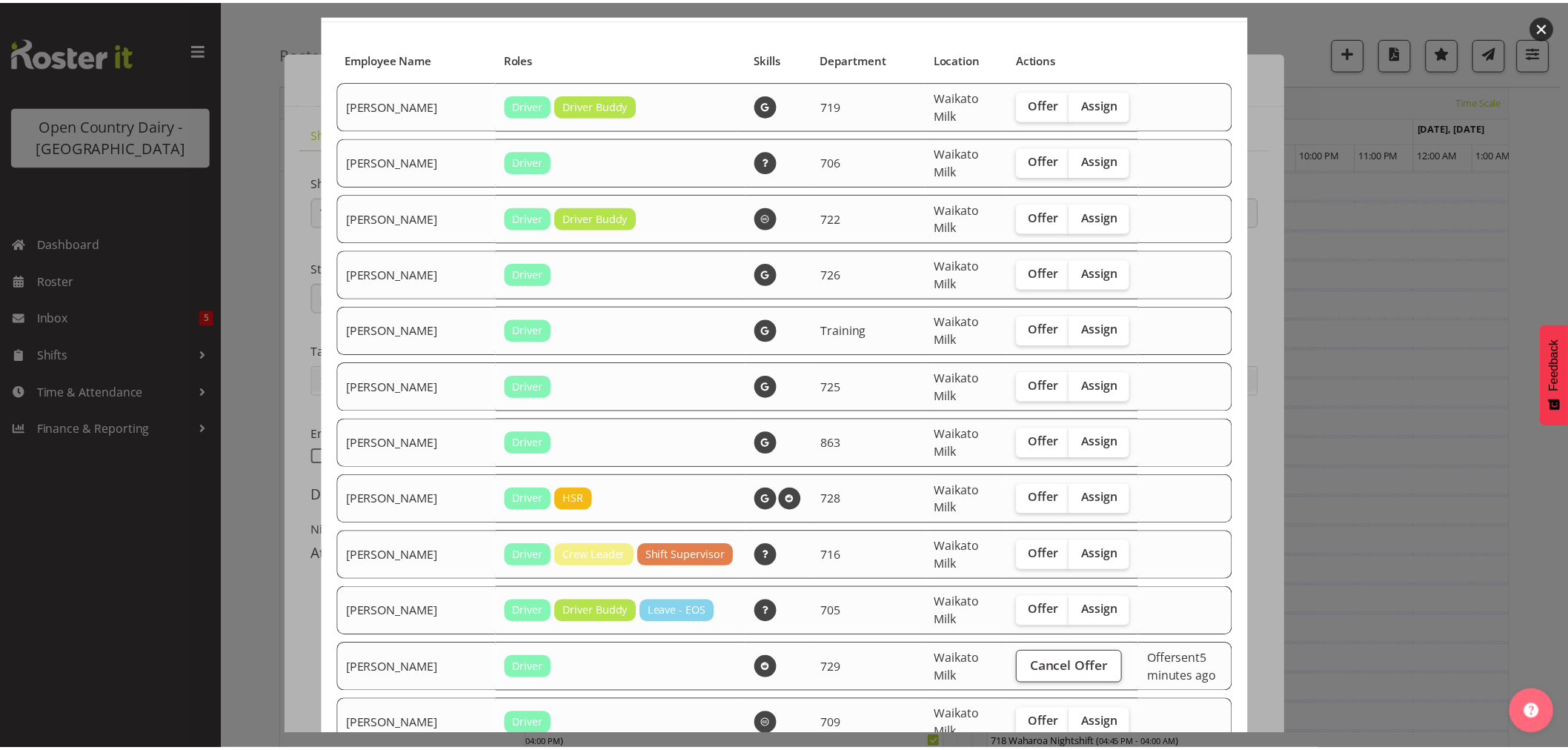
scroll to position [165, 0]
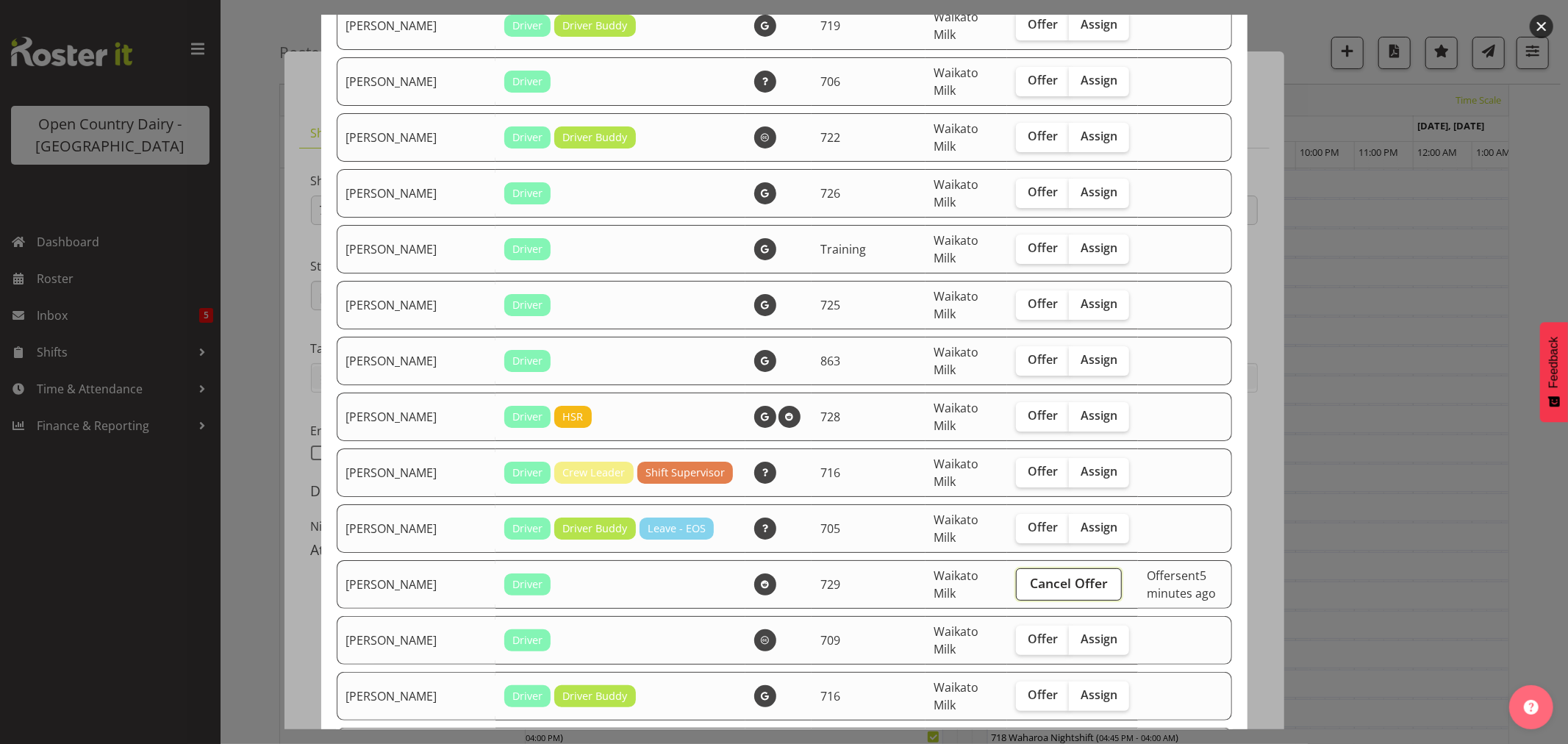
click at [1056, 586] on span "Cancel Offer" at bounding box center [1068, 583] width 78 height 19
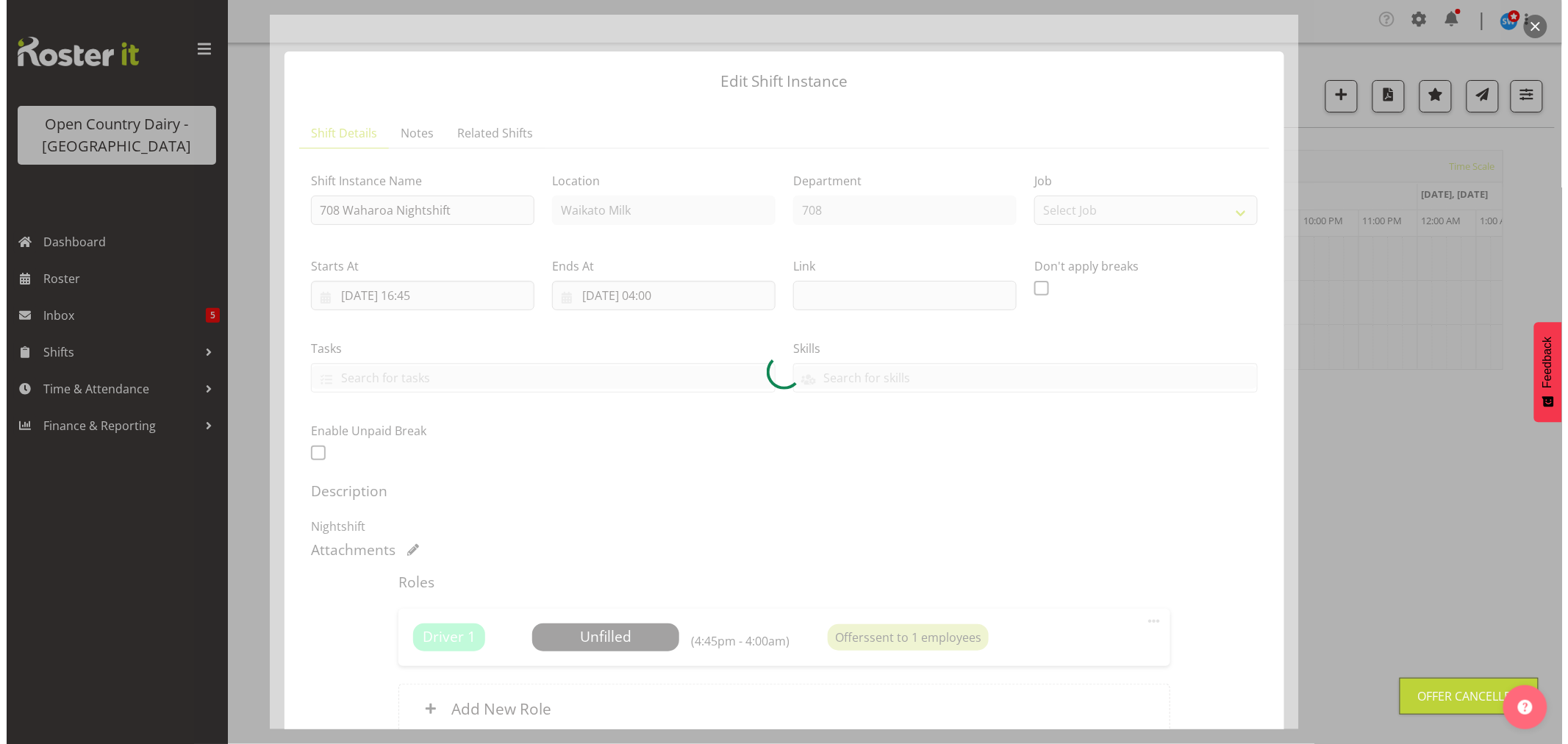
scroll to position [0, 0]
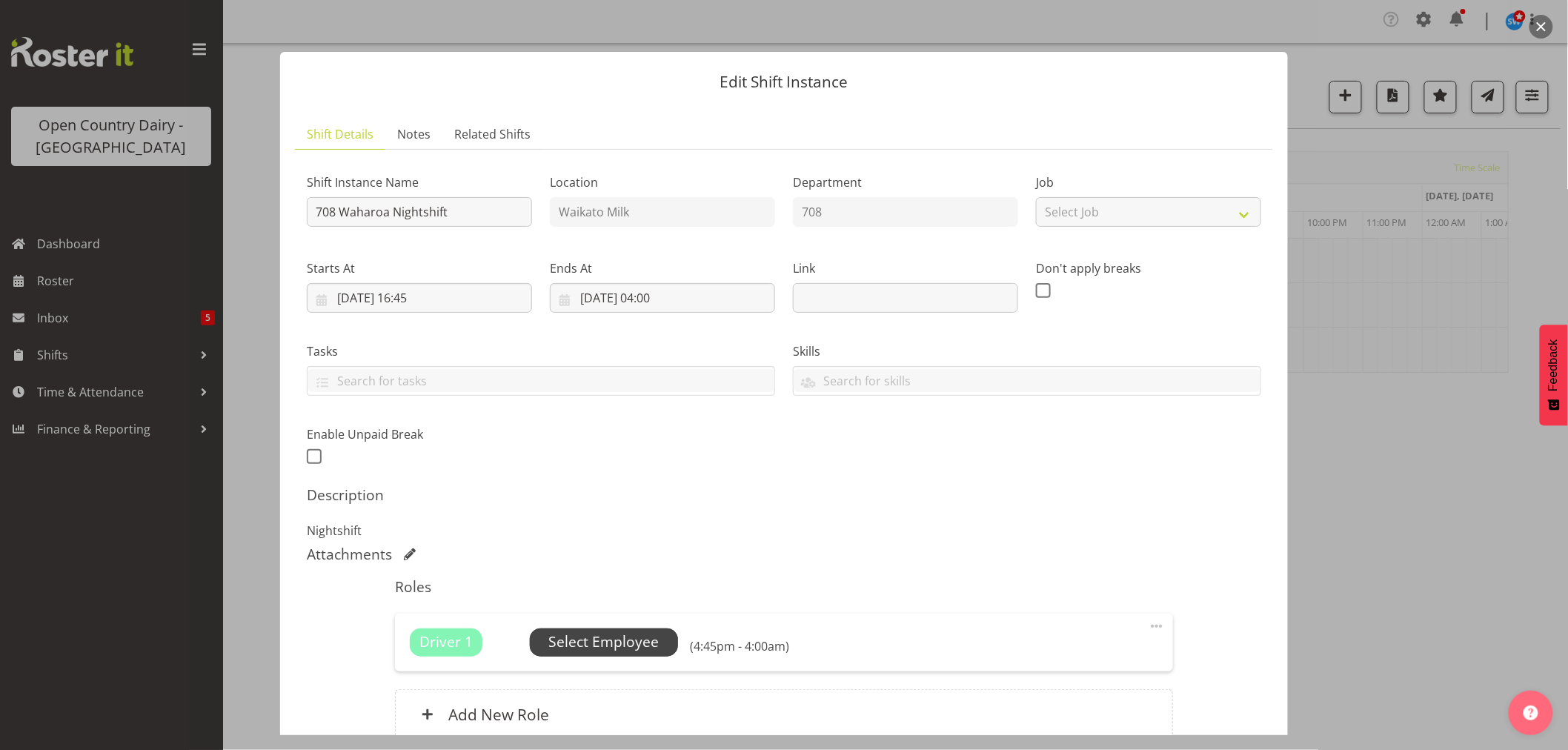
click at [628, 643] on span "Select Employee" at bounding box center [603, 642] width 110 height 22
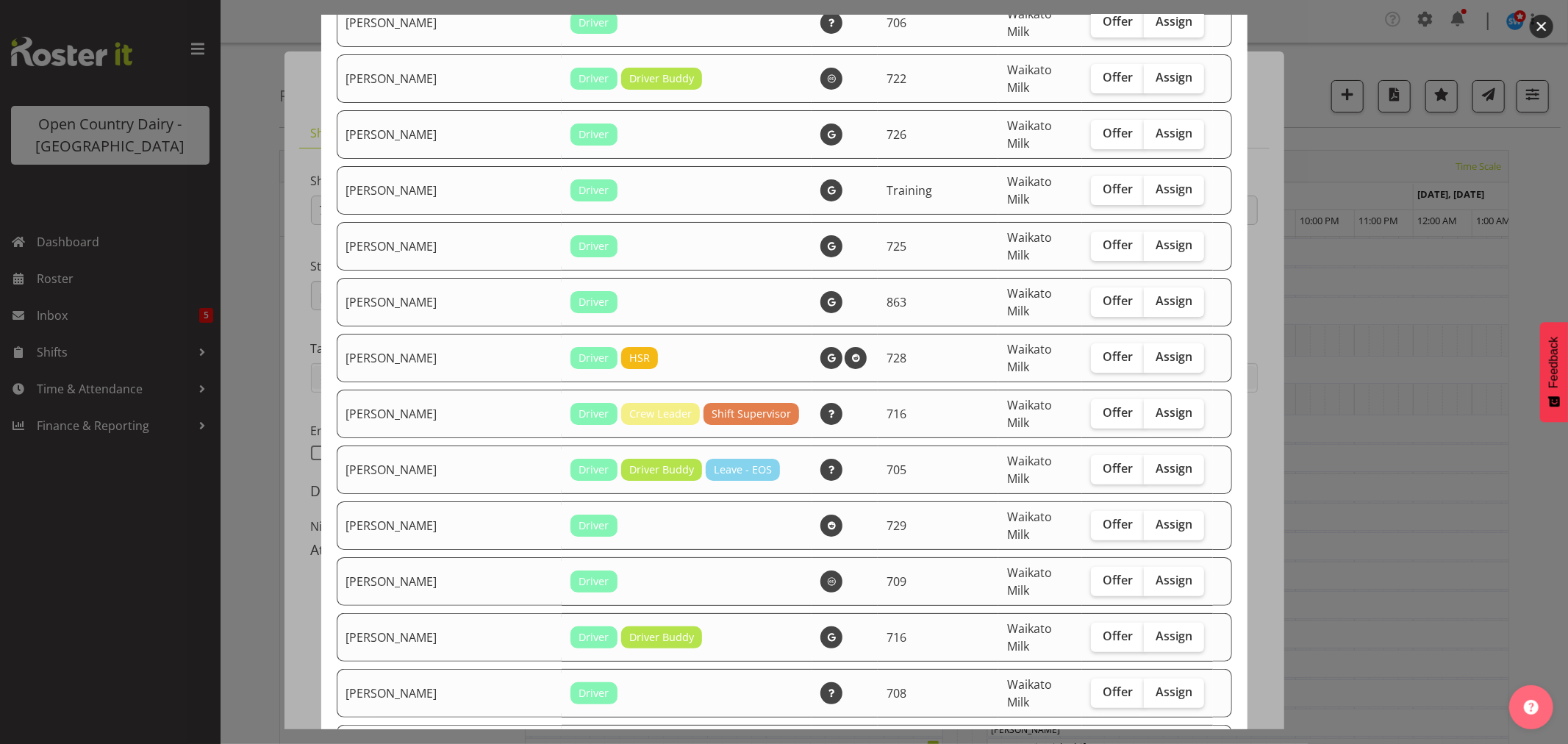
scroll to position [244, 0]
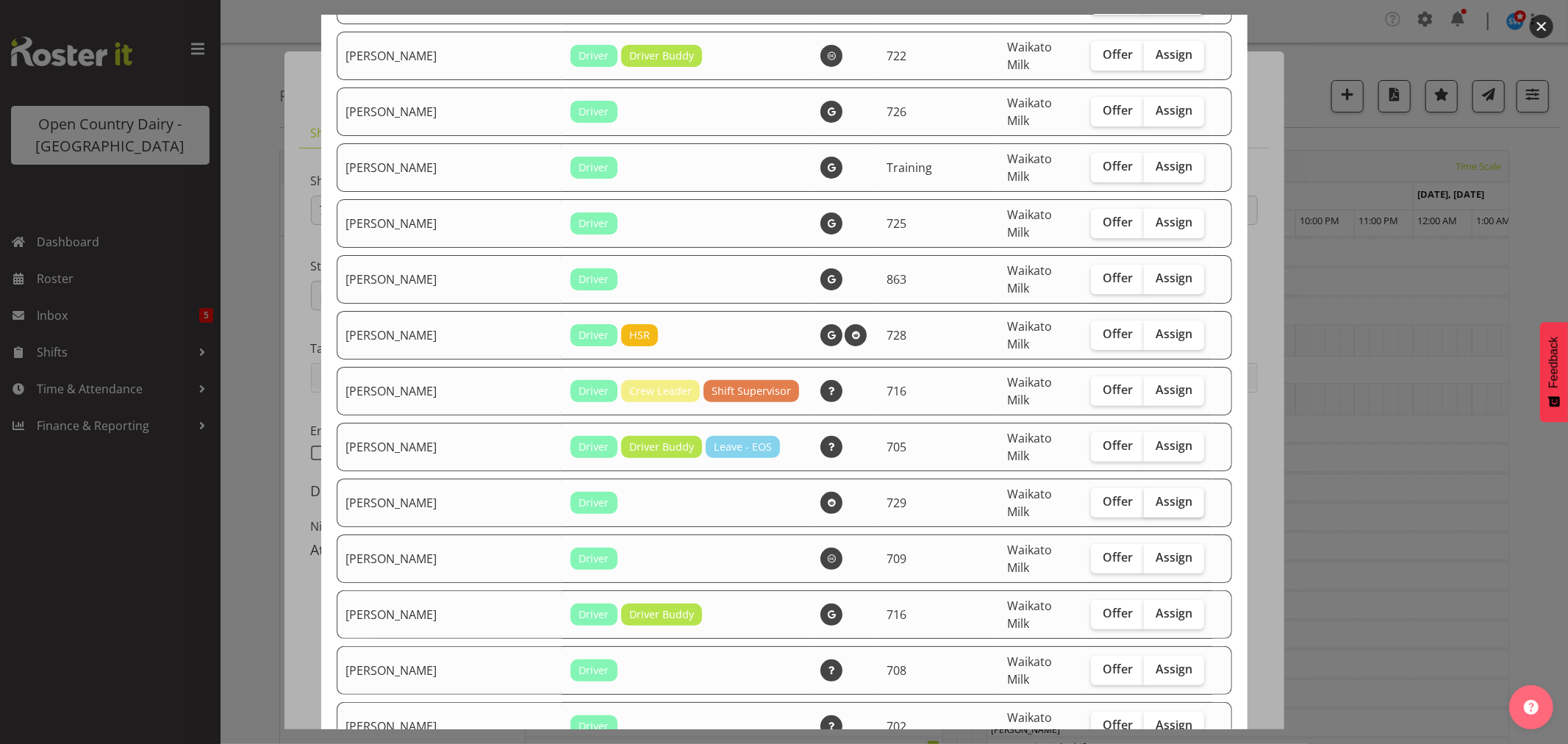
click at [1155, 494] on span "Assign" at bounding box center [1174, 501] width 37 height 15
click at [1153, 497] on input "Assign" at bounding box center [1148, 502] width 10 height 10
checkbox input "true"
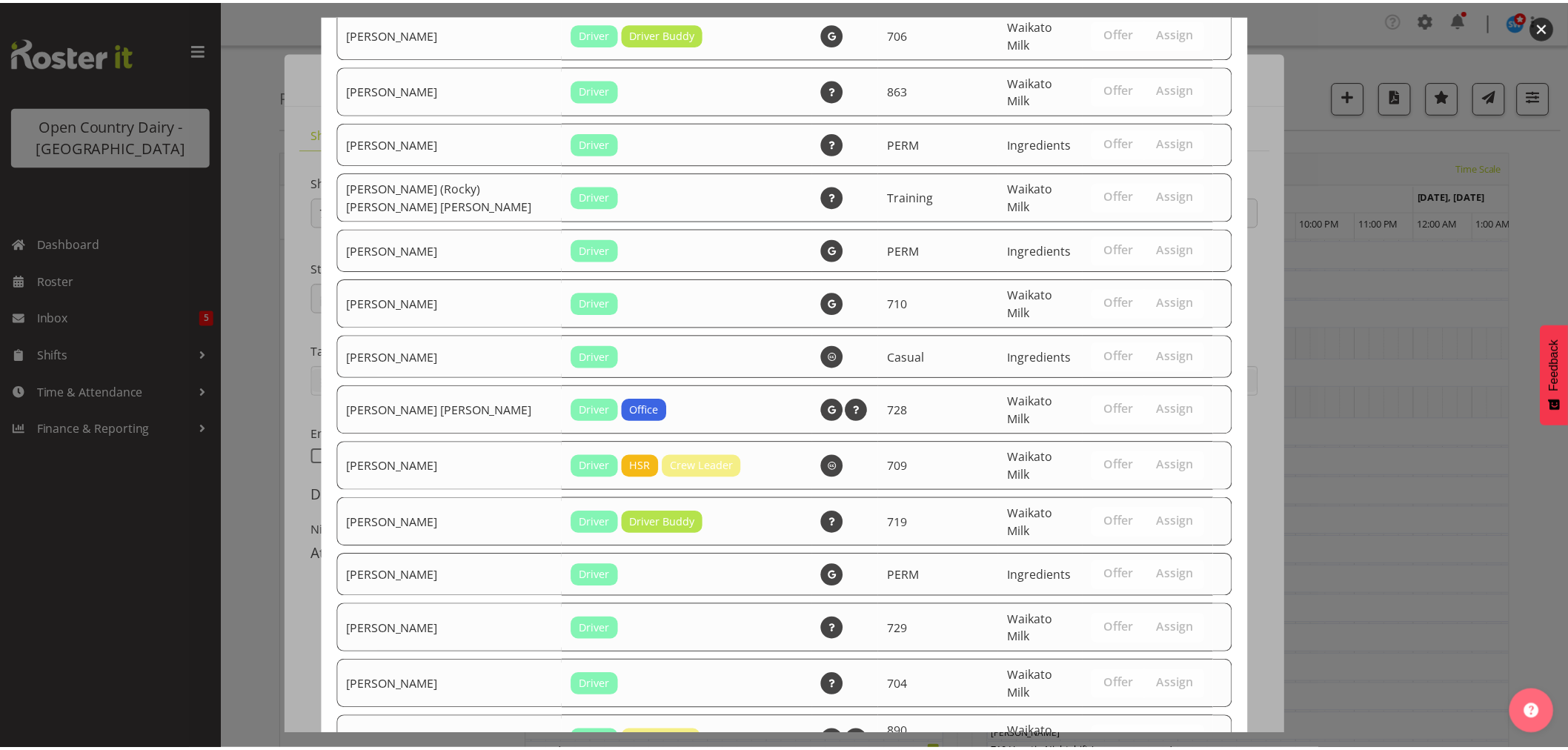
scroll to position [2817, 0]
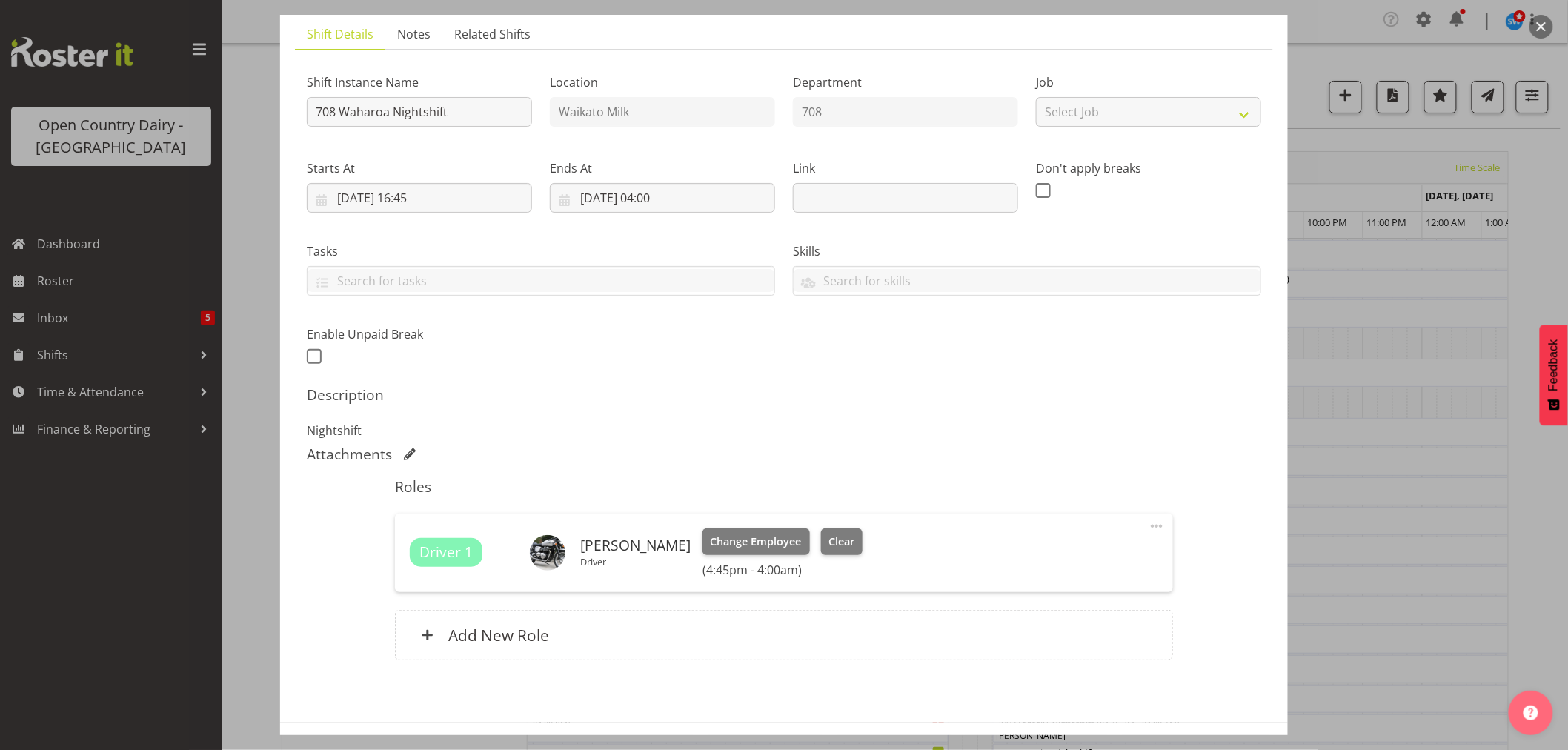
scroll to position [157, 0]
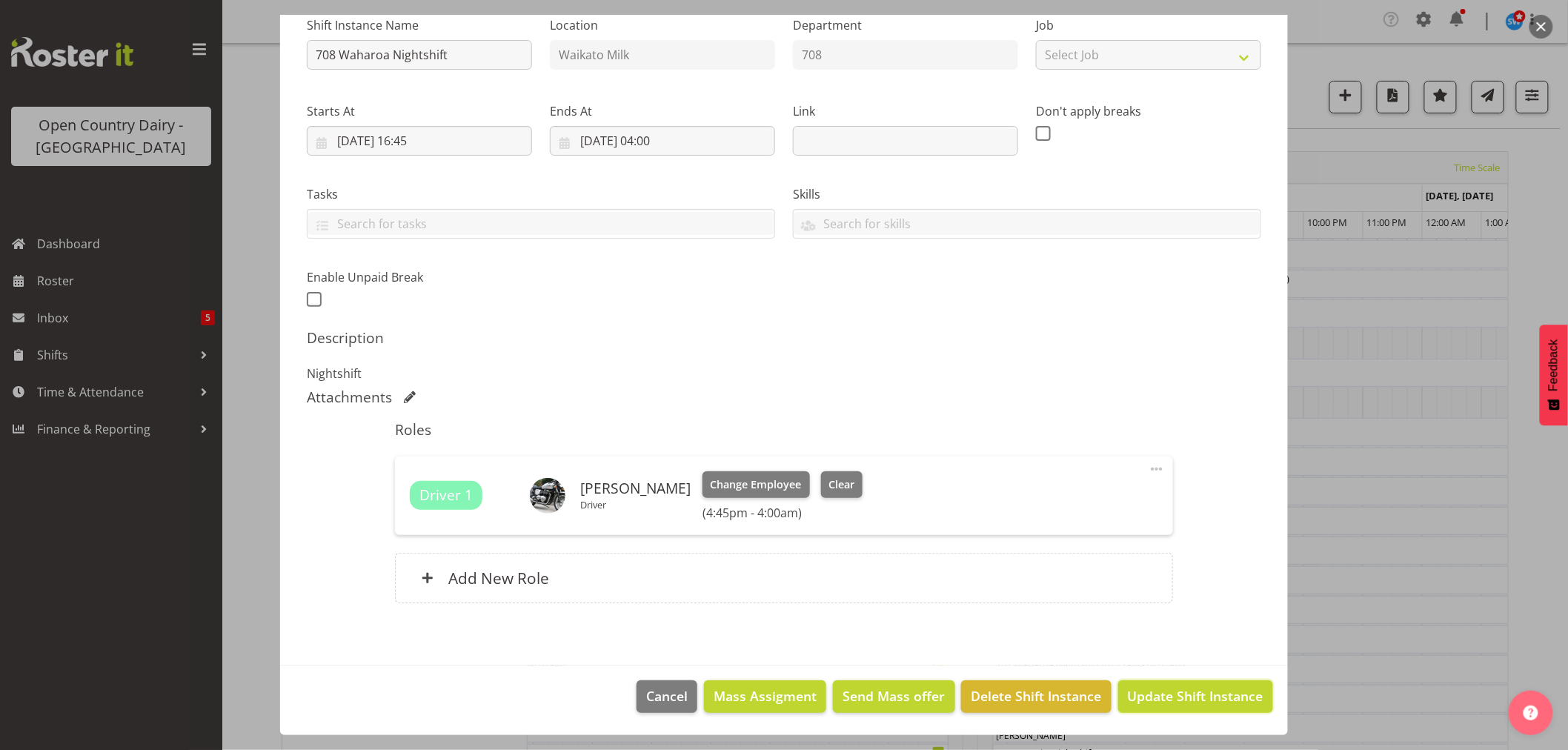
click at [1163, 690] on span "Update Shift Instance" at bounding box center [1196, 696] width 135 height 20
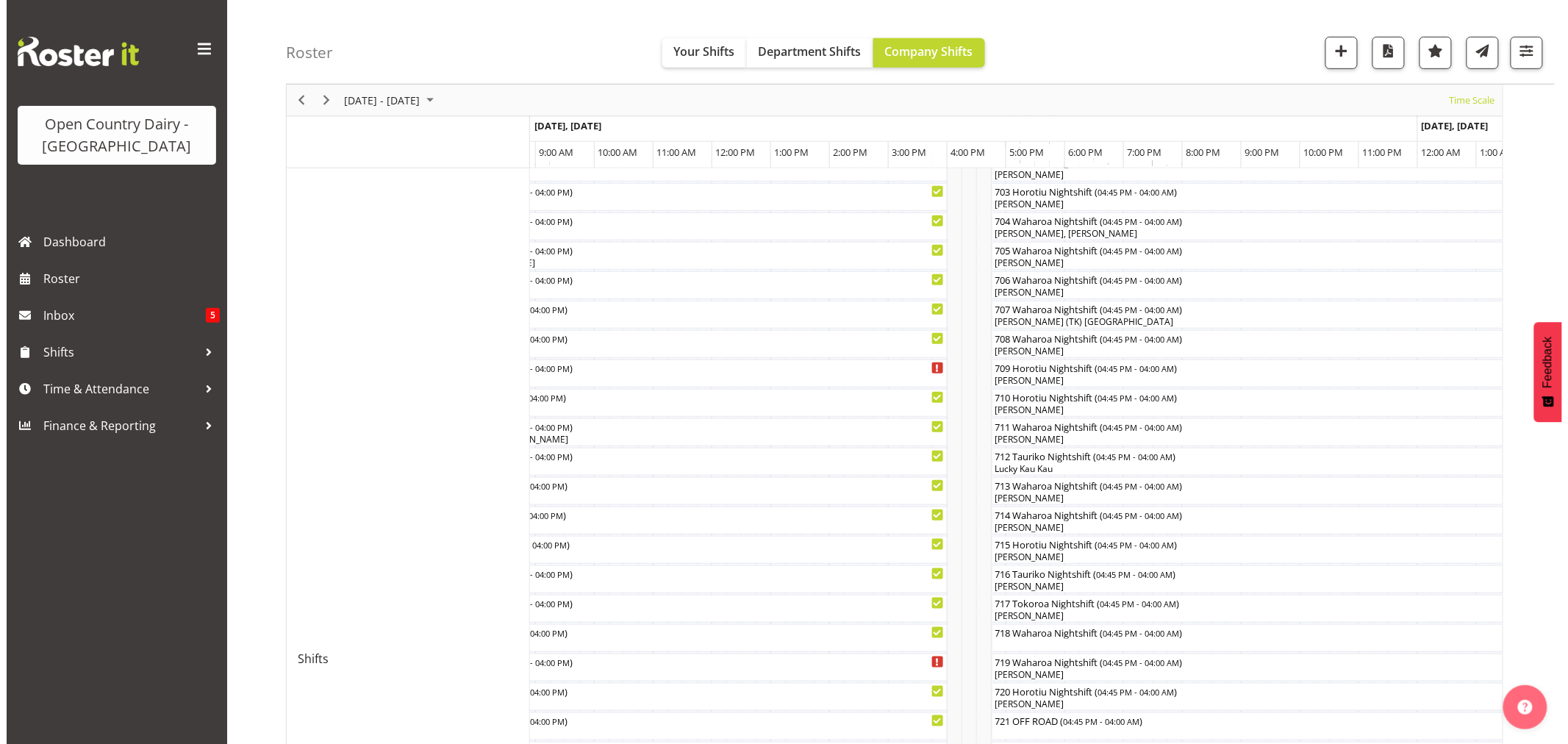
scroll to position [490, 0]
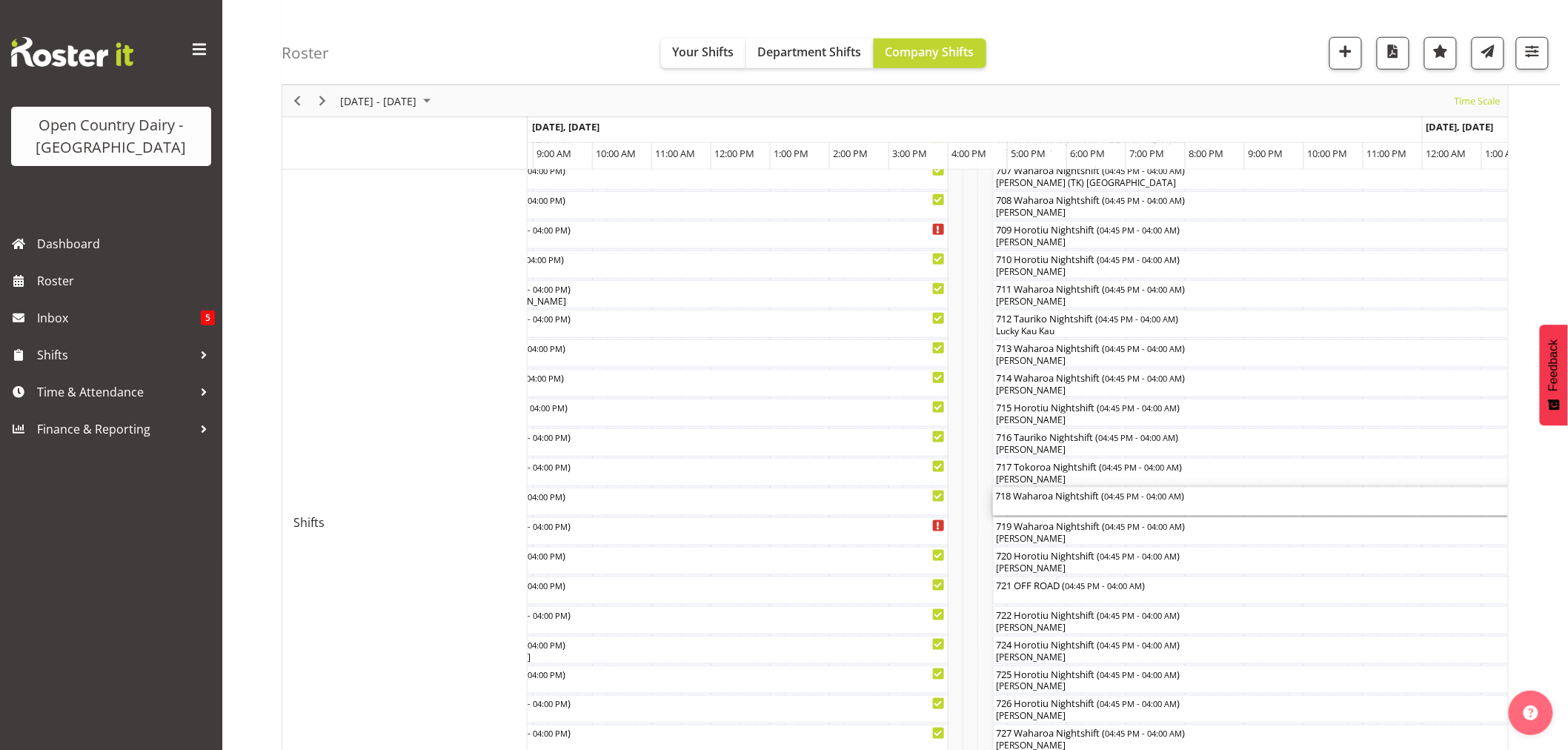
click at [1037, 505] on div "718 Waharoa Nightshift ( 04:45 PM - 04:00 AM )" at bounding box center [1325, 502] width 661 height 28
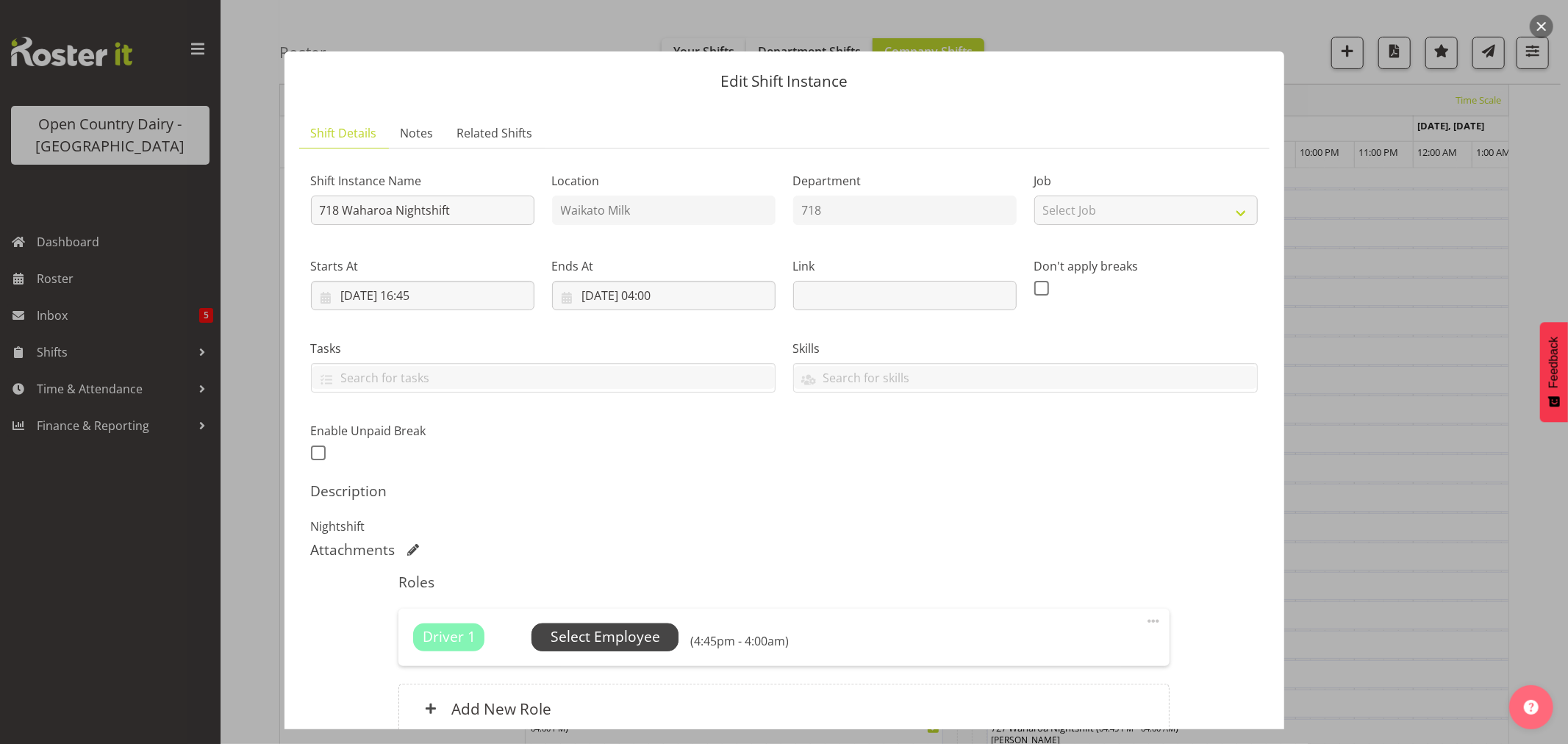
click at [627, 623] on span "Select Employee" at bounding box center [605, 637] width 147 height 28
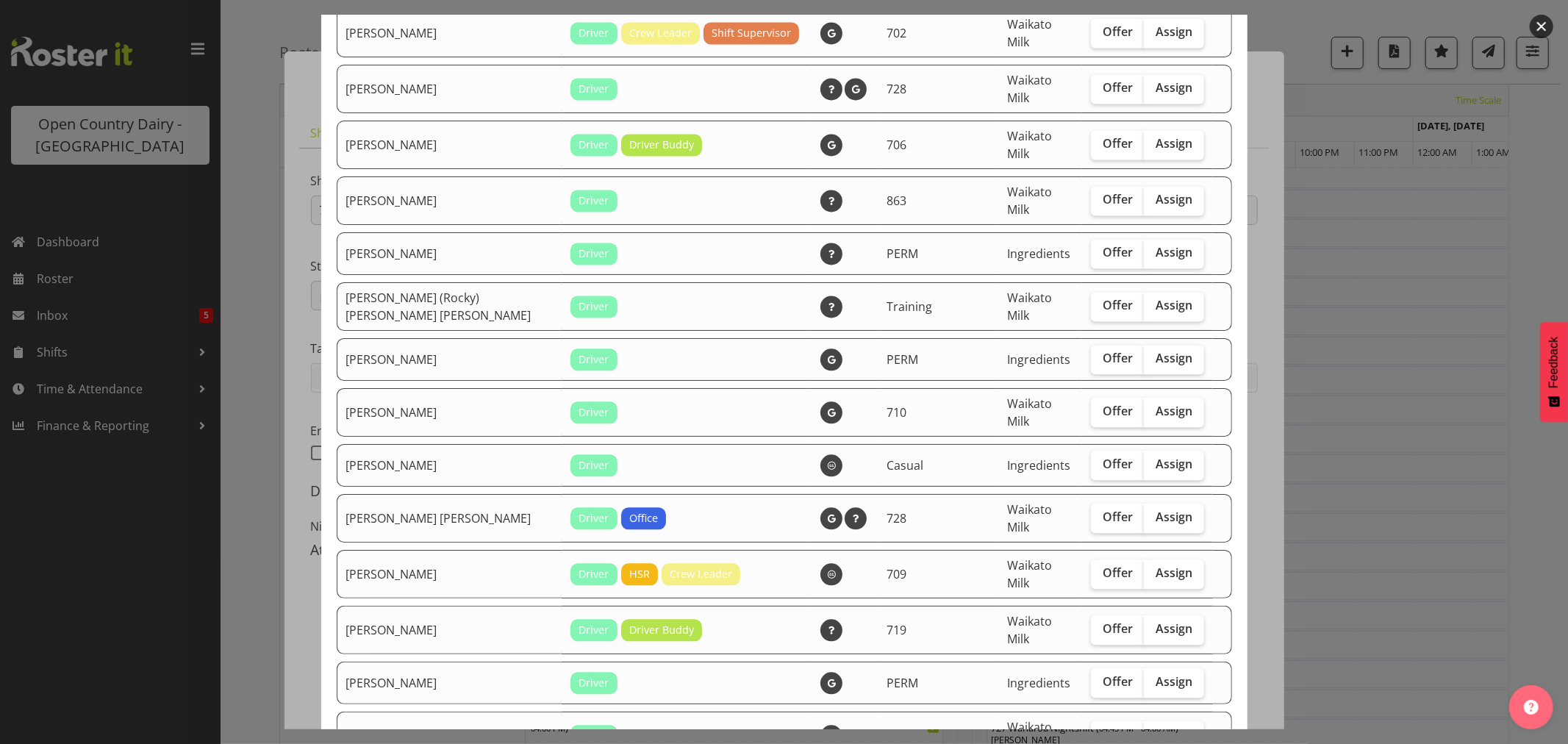
scroll to position [2582, 0]
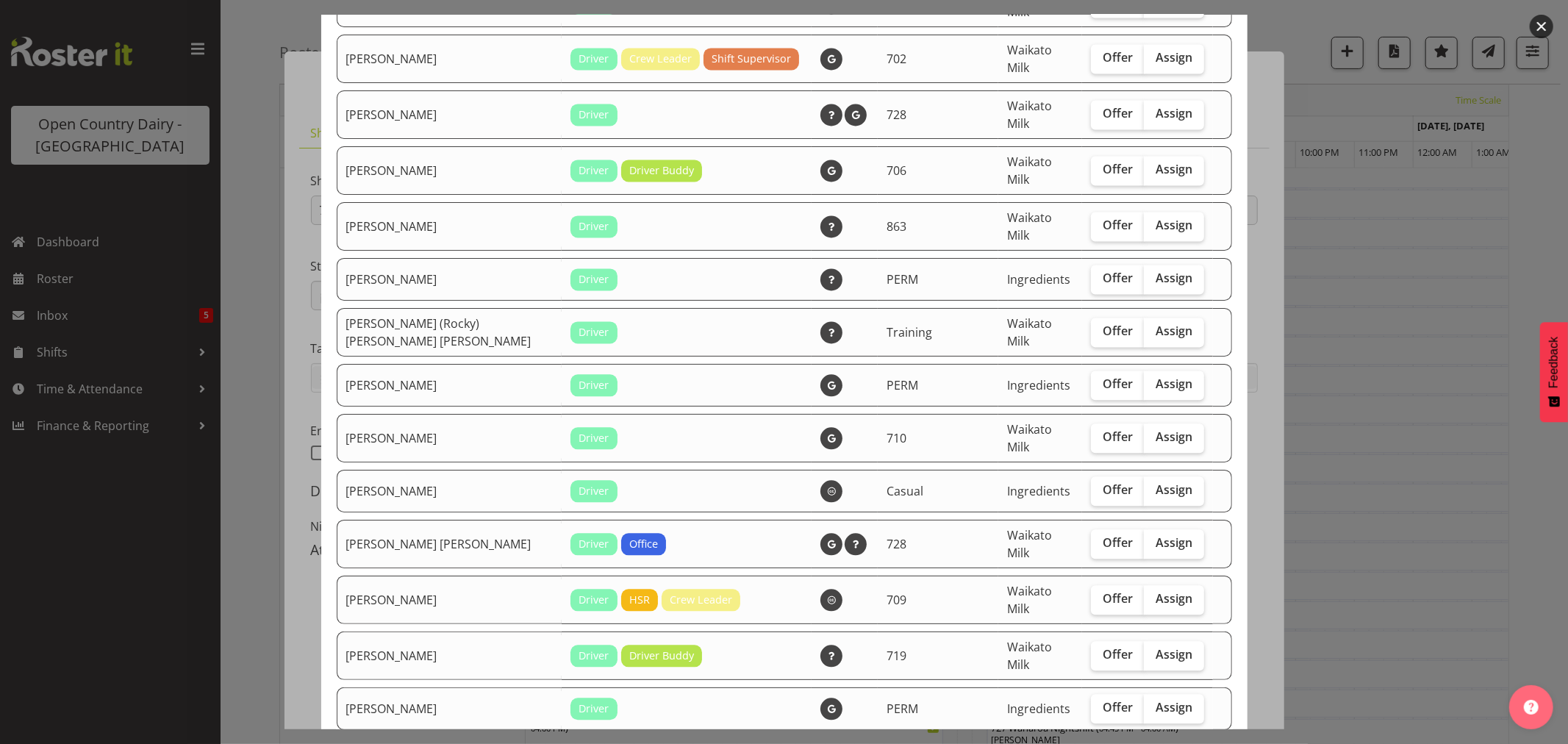
checkbox input "true"
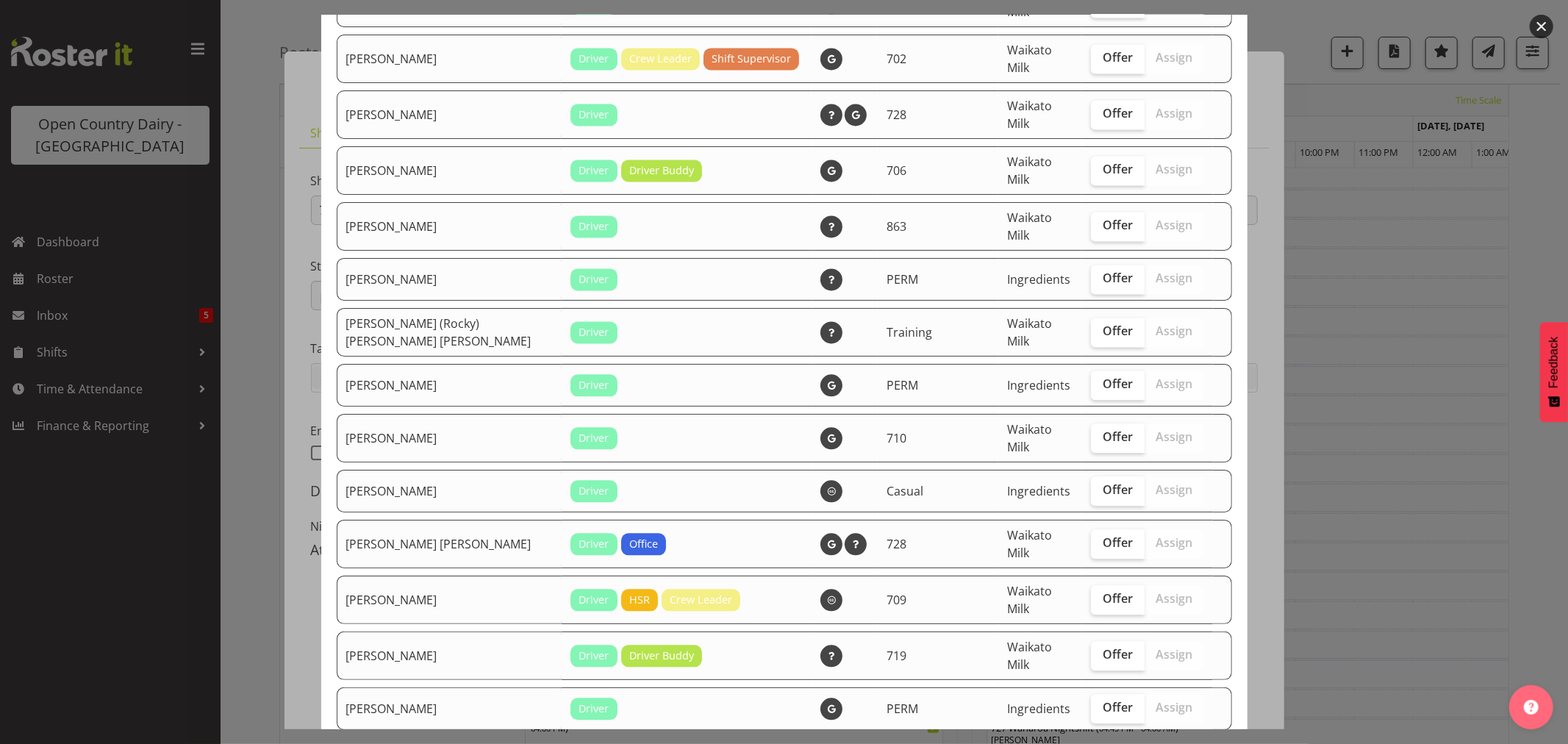
checkbox input "true"
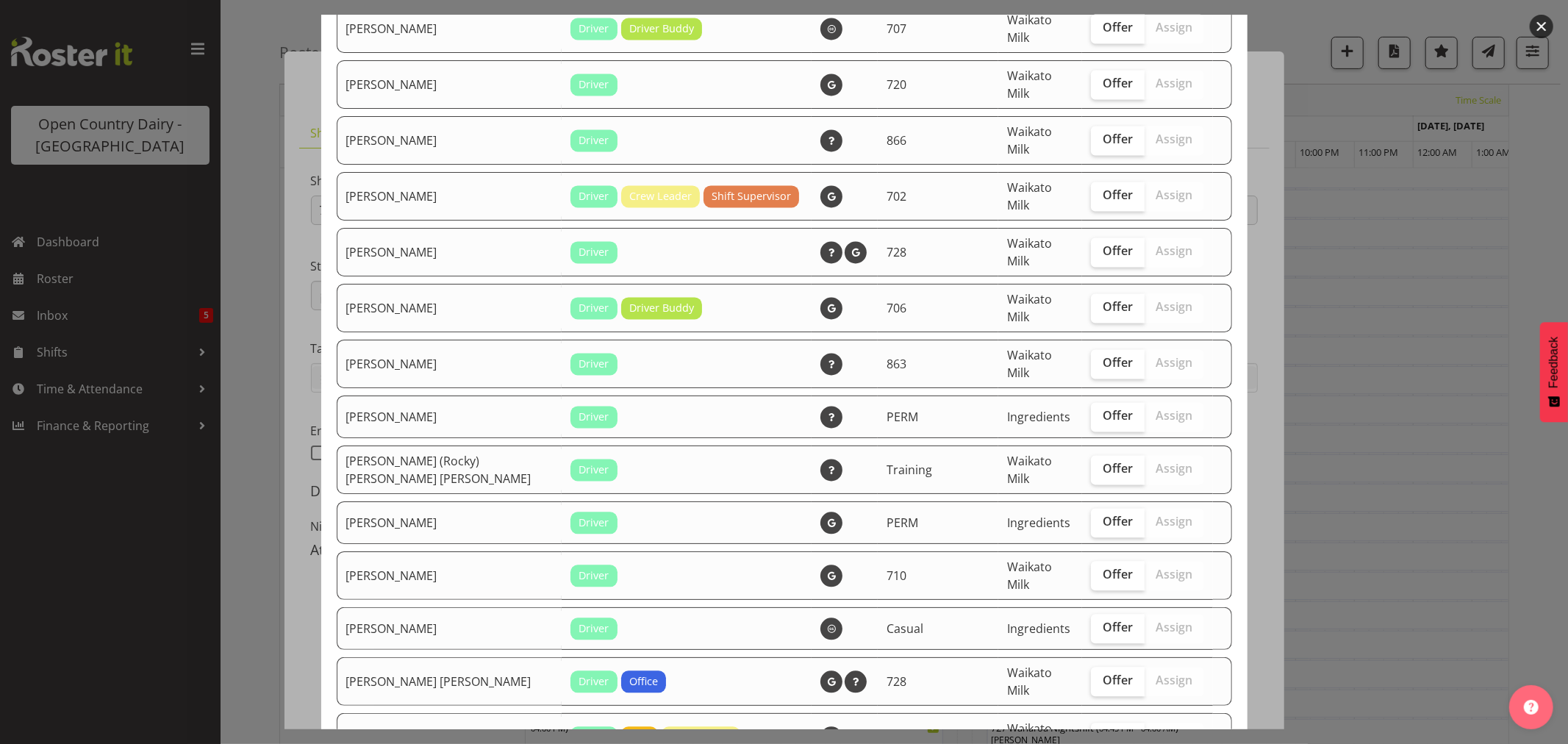
scroll to position [2418, 0]
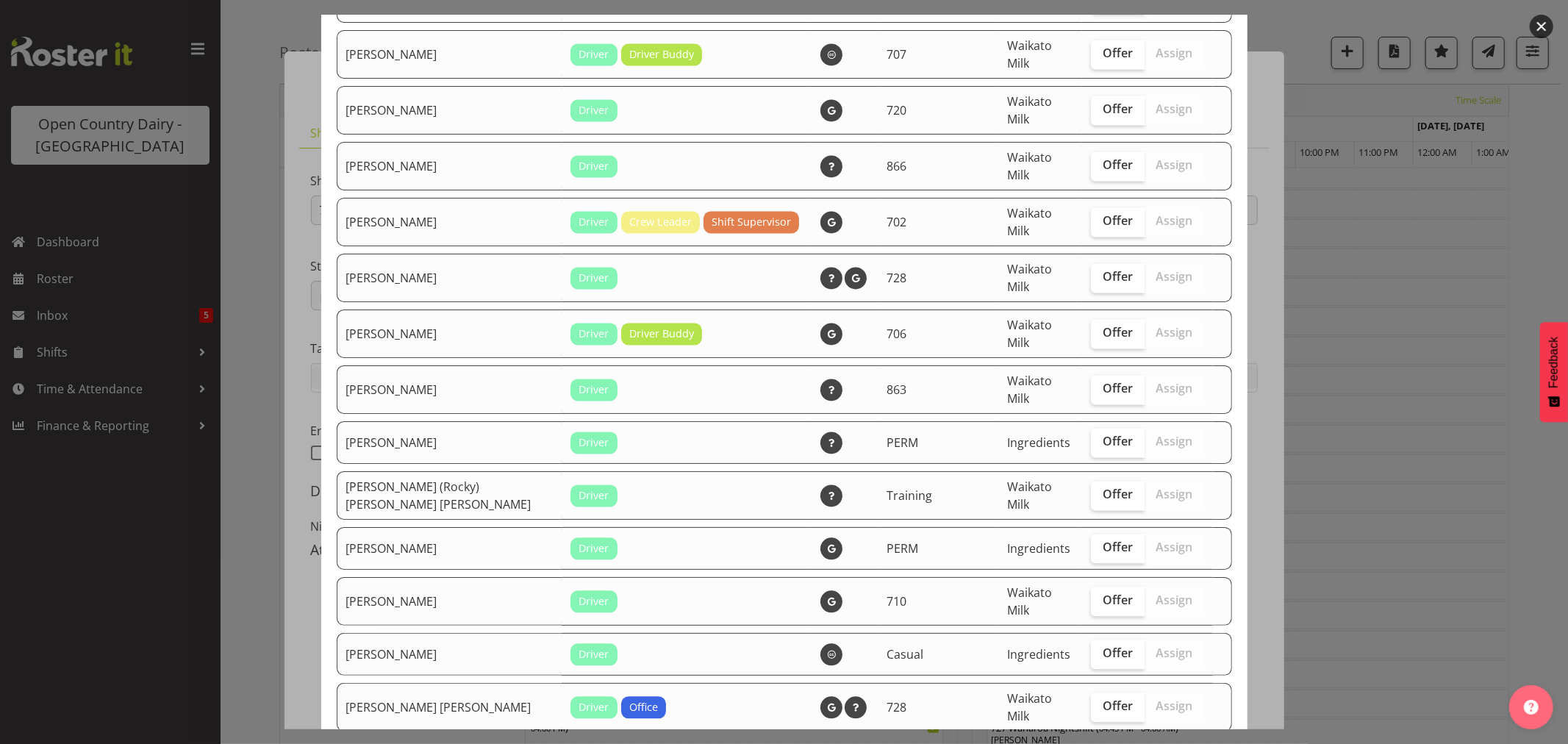
checkbox input "true"
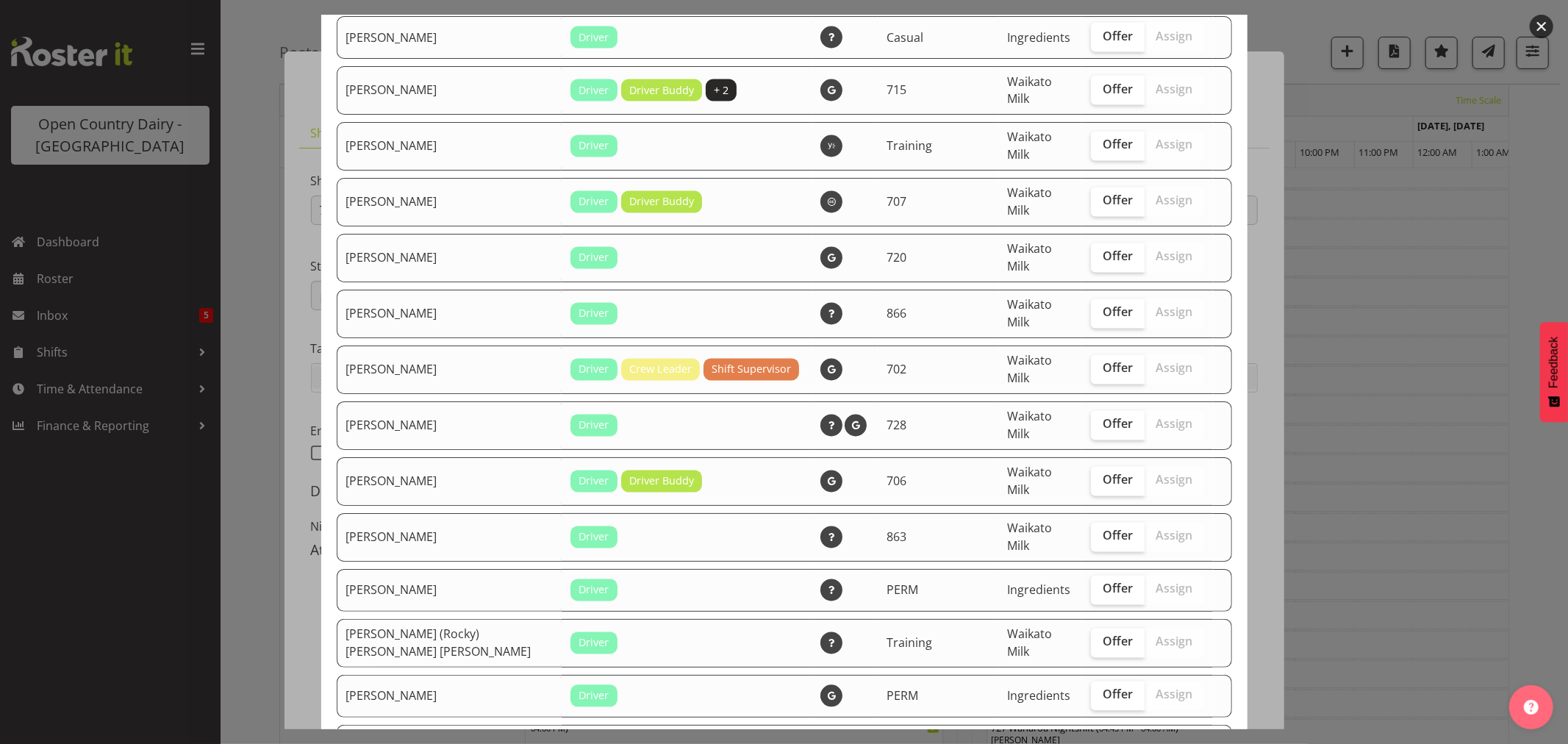
scroll to position [2254, 0]
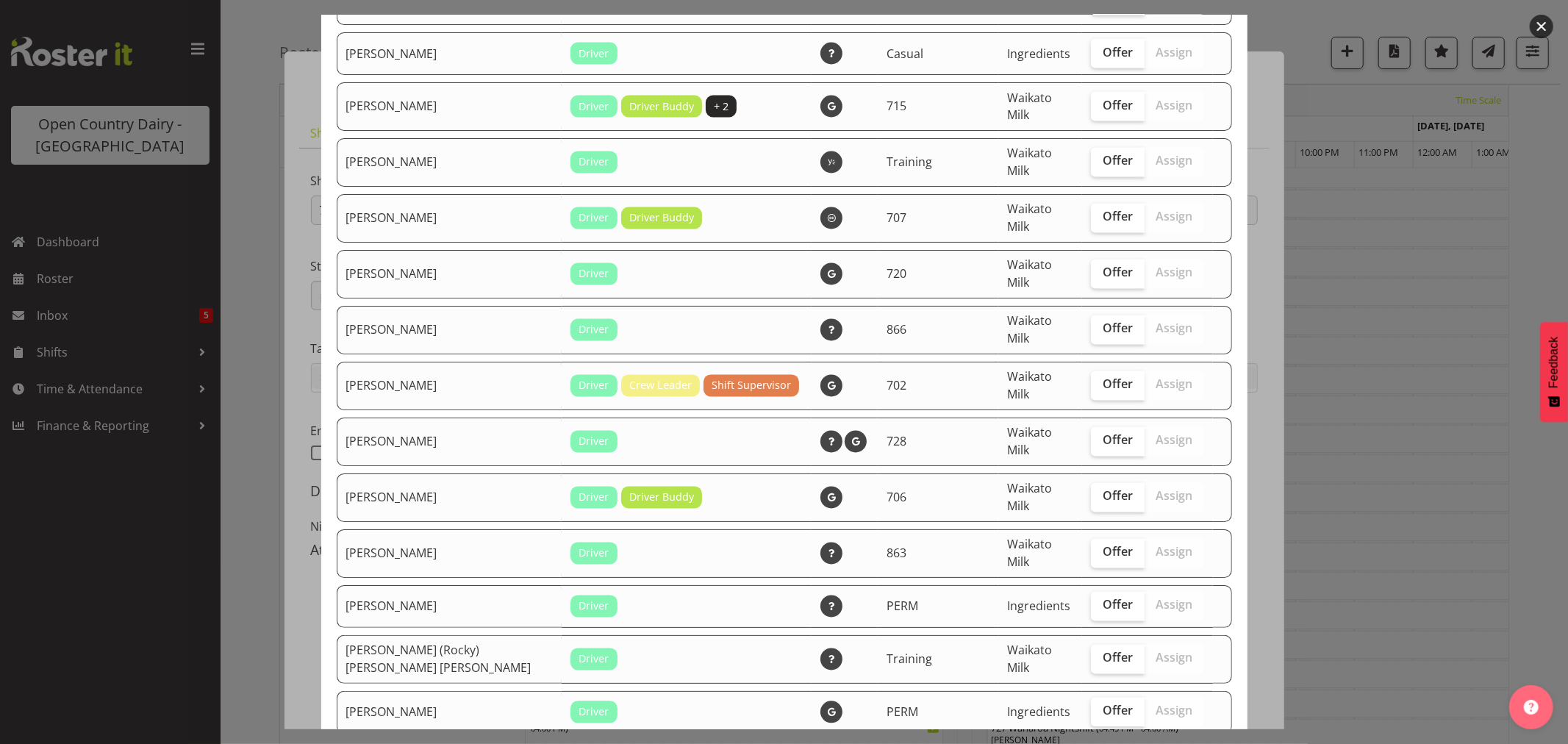
checkbox input "true"
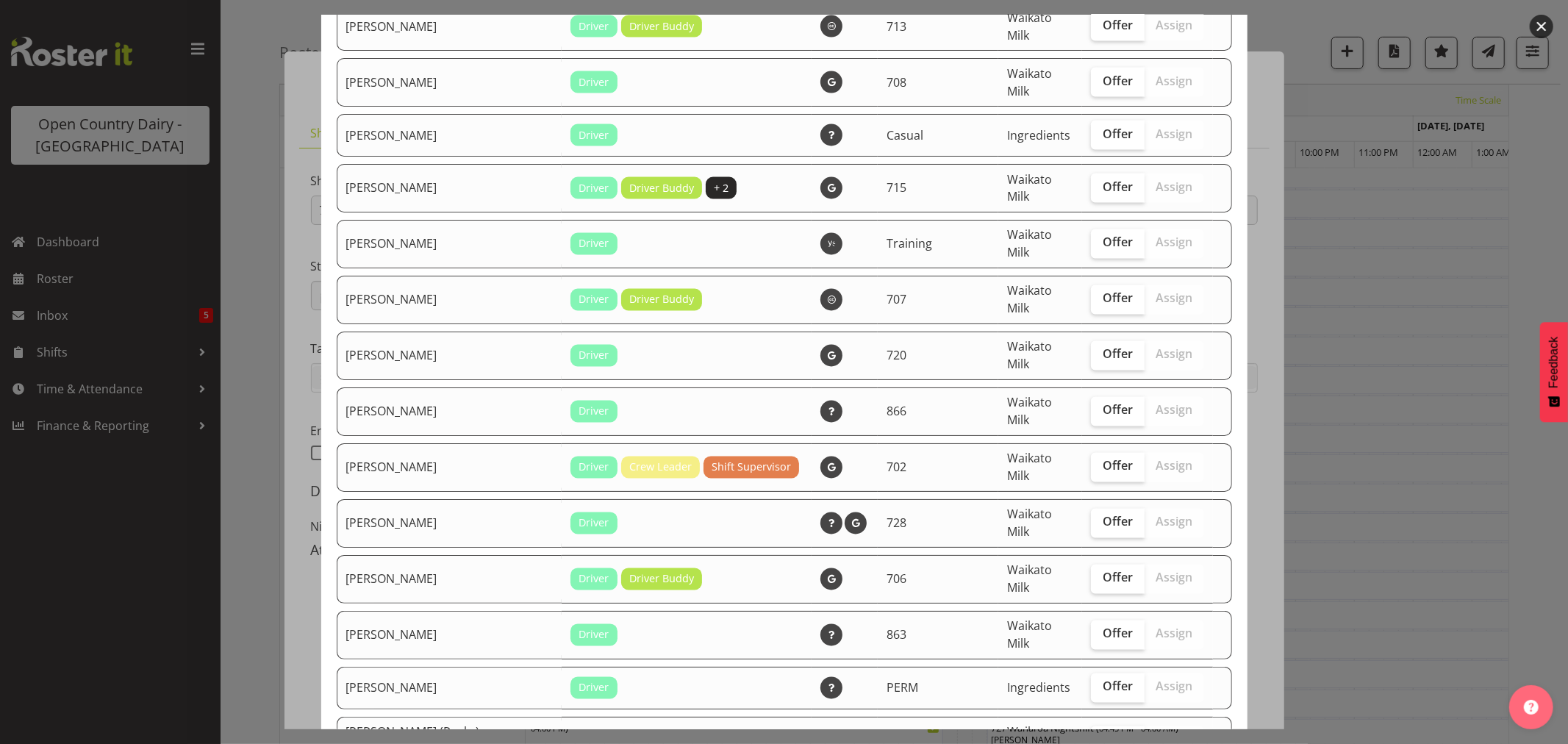
click at [1082, 555] on td "Offer Assign" at bounding box center [1147, 579] width 131 height 49
click at [1102, 571] on span "Offer" at bounding box center [1117, 577] width 30 height 15
click at [1099, 574] on input "Offer" at bounding box center [1096, 578] width 10 height 10
checkbox input "true"
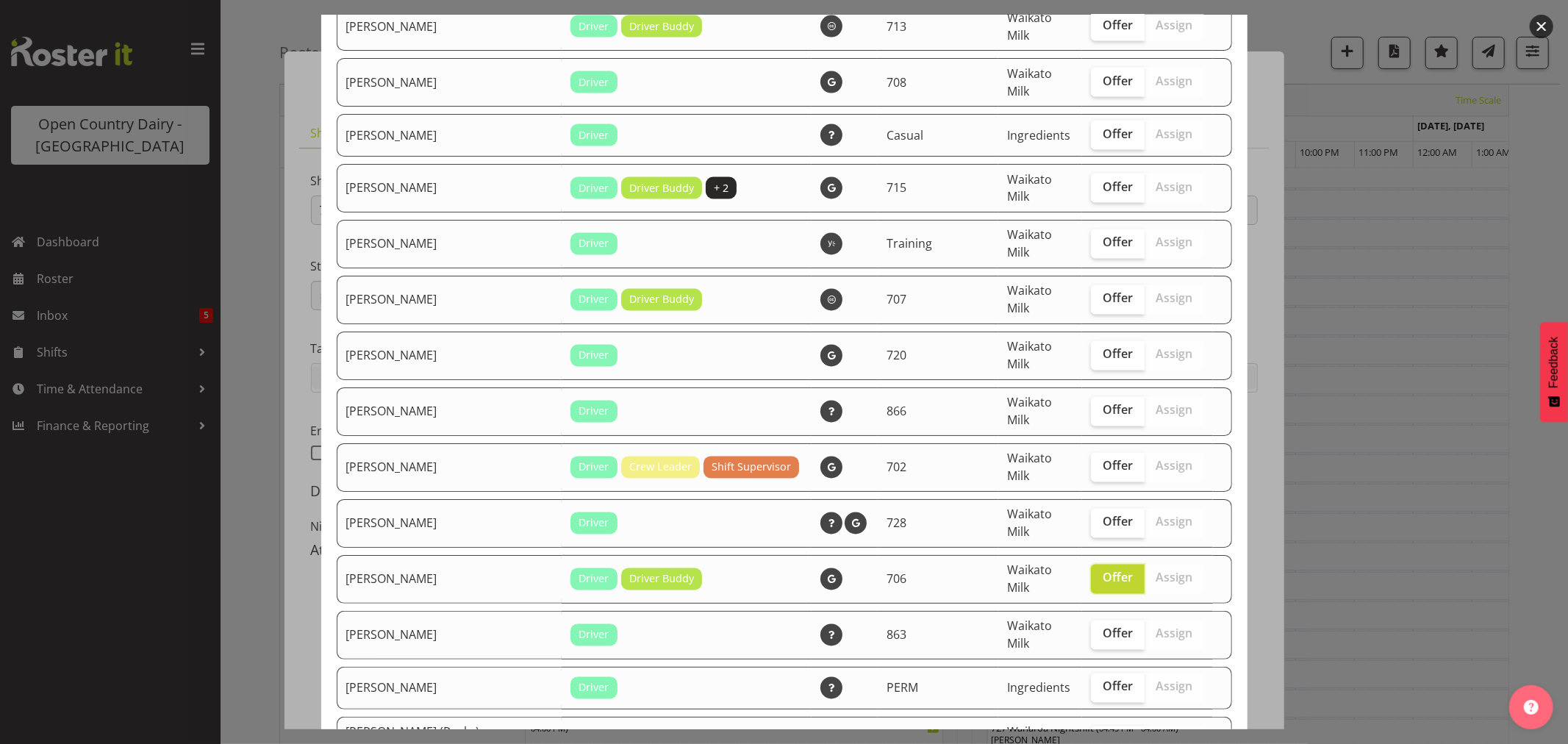
checkbox input "true"
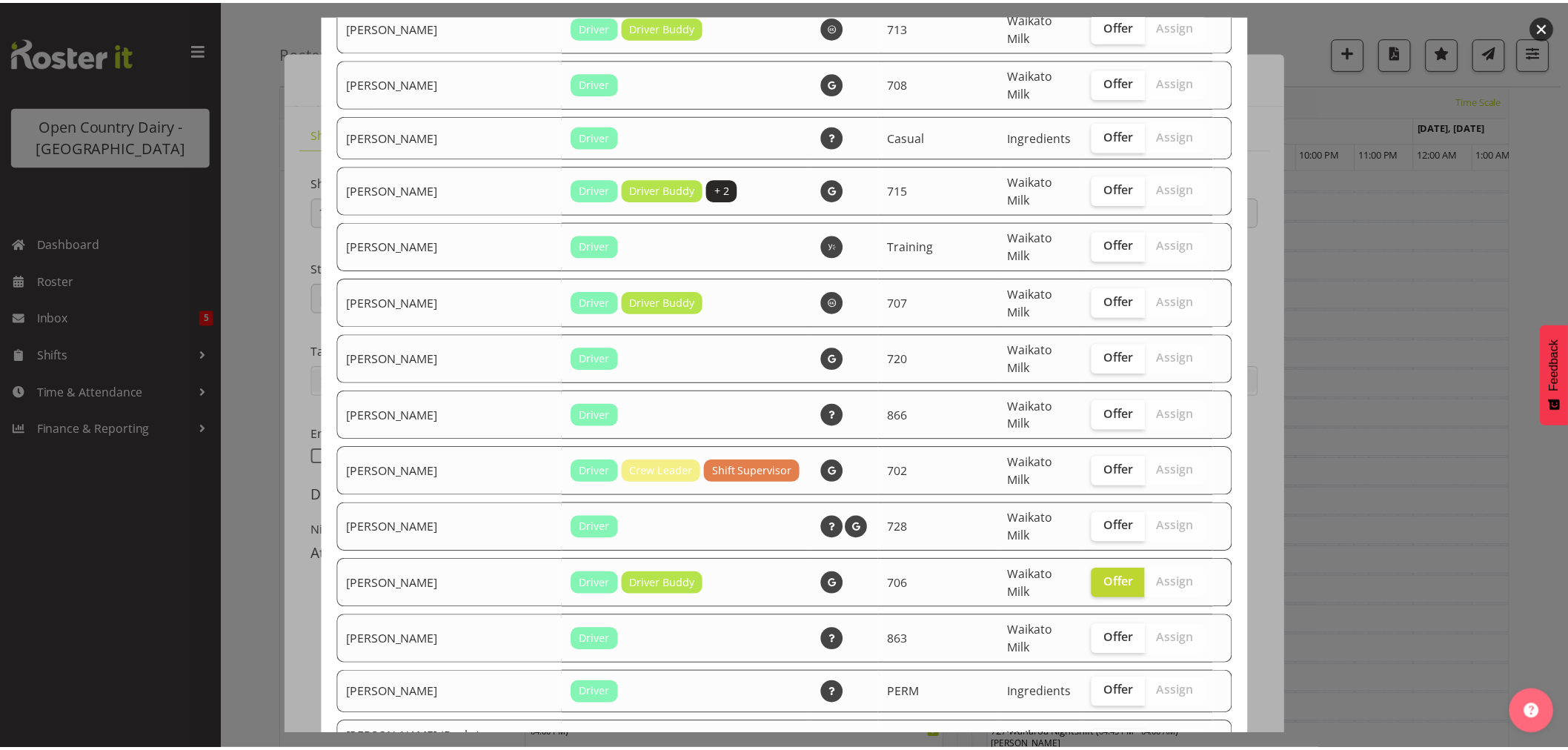
scroll to position [2766, 0]
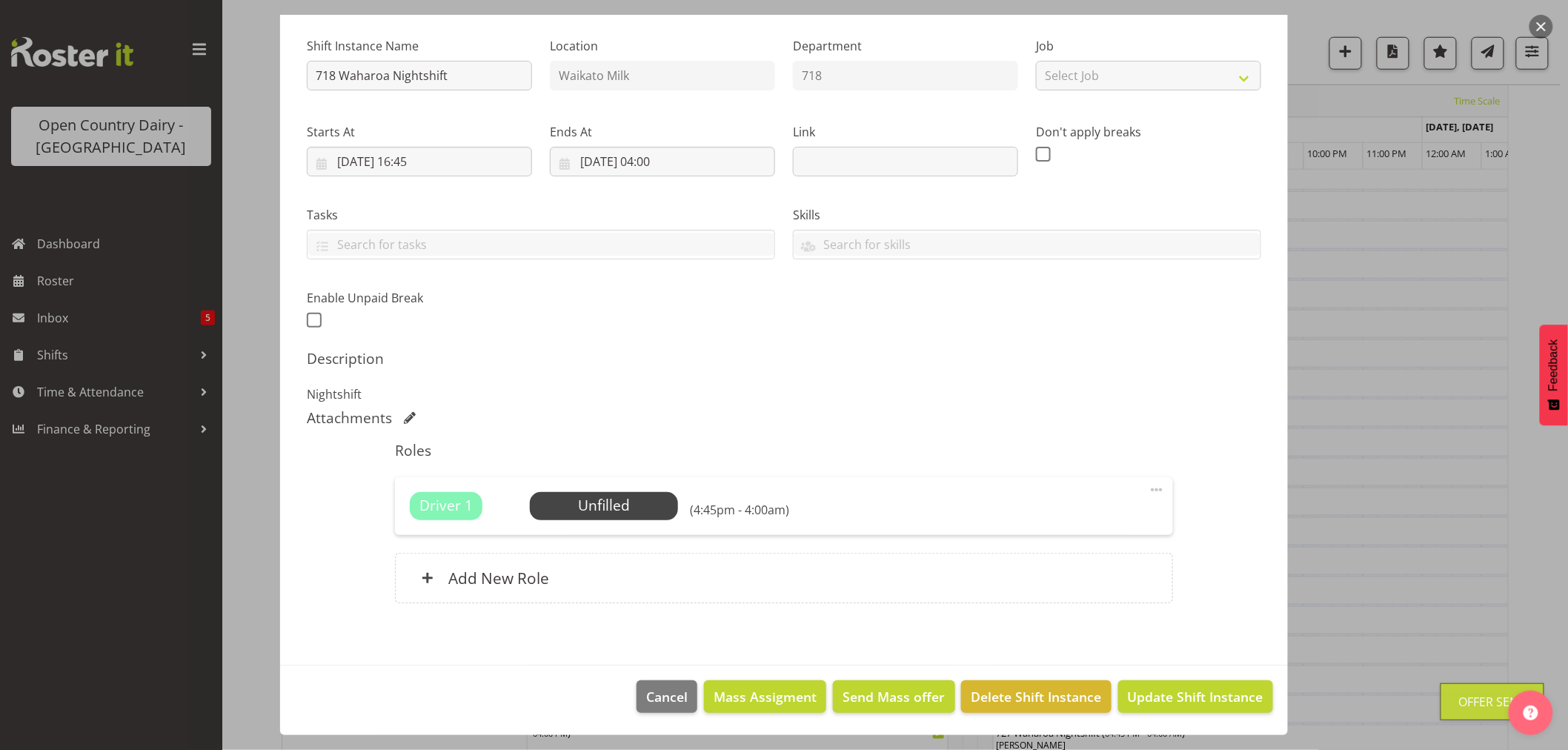
scroll to position [988, 0]
click at [1152, 693] on span "Update Shift Instance" at bounding box center [1196, 697] width 135 height 20
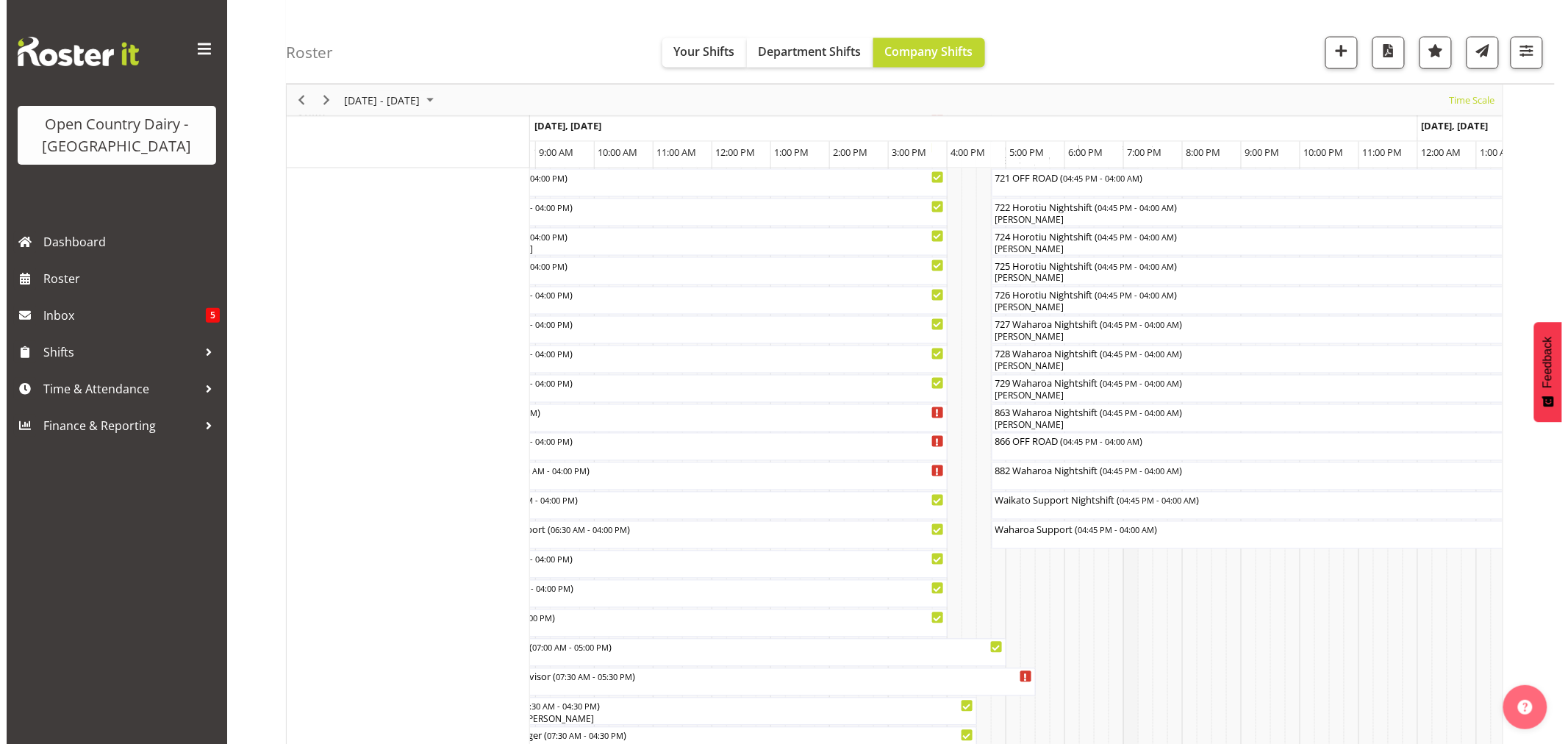
scroll to position [898, 0]
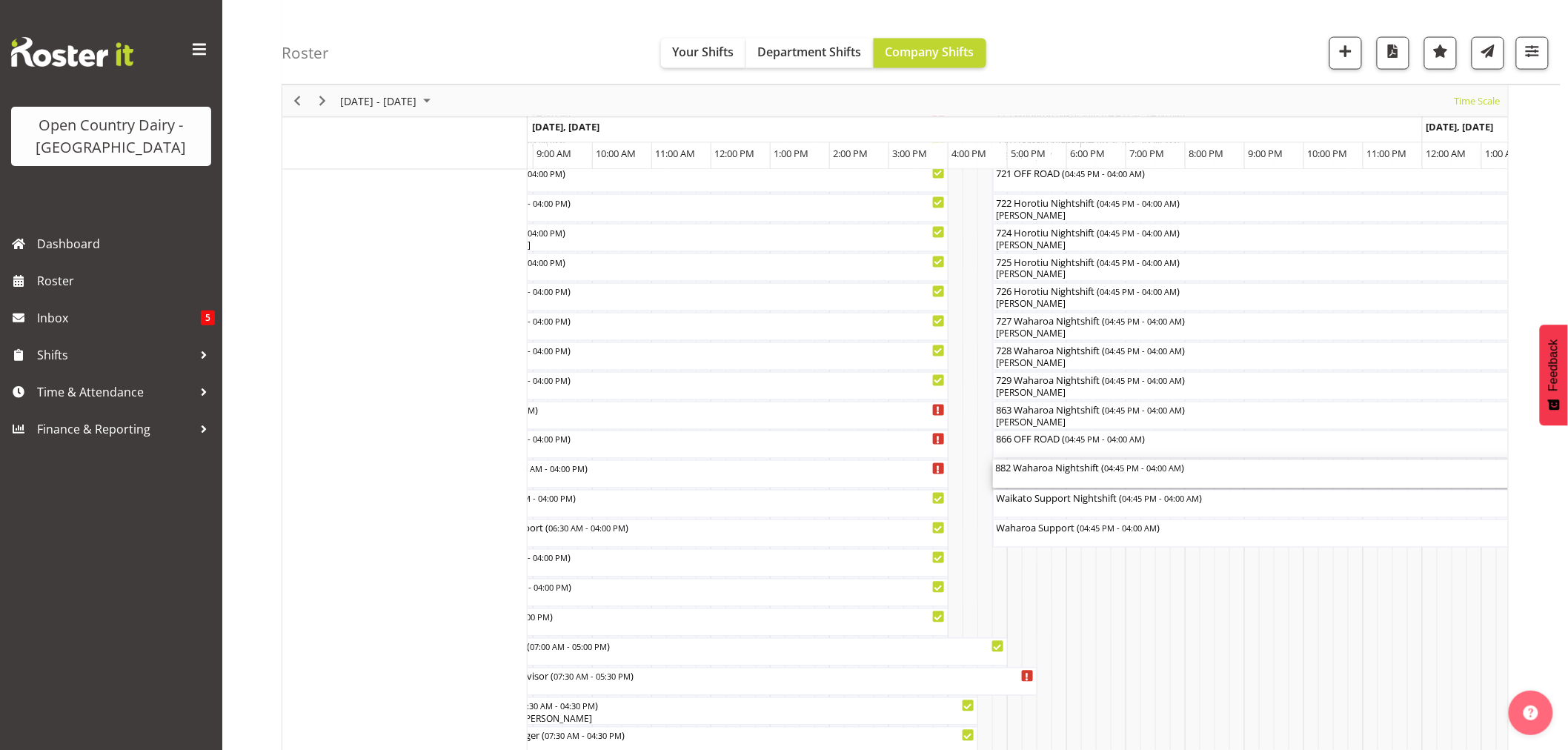
click at [1064, 484] on div "882 Waharoa Nightshift ( 04:45 PM - 04:00 AM )" at bounding box center [1325, 474] width 661 height 28
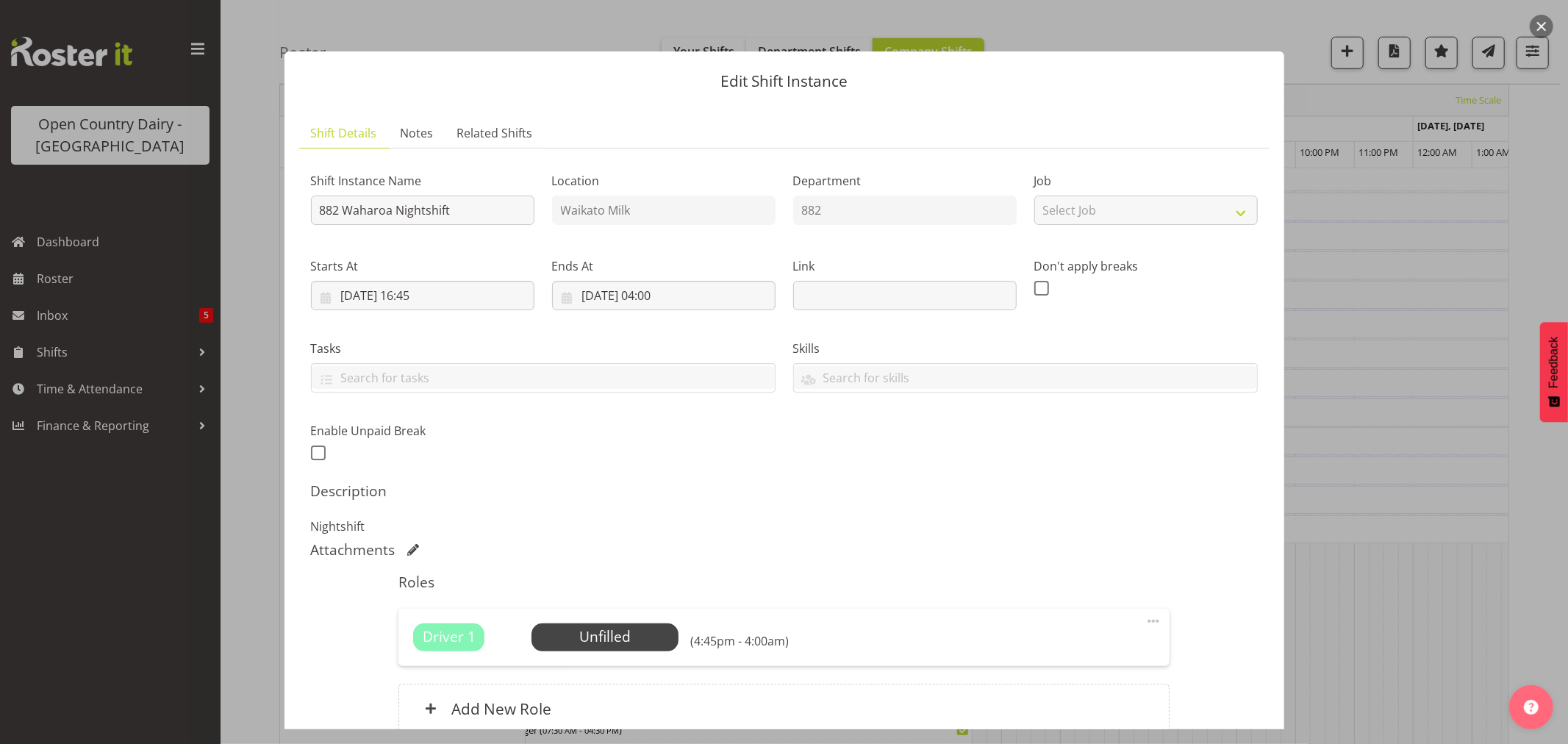
click at [598, 621] on div "Driver 1 Unfilled Select Employee (4:45pm - 4:00am) Edit Cover Role Delete" at bounding box center [784, 637] width 771 height 57
click at [600, 627] on span "Select Employee" at bounding box center [605, 637] width 109 height 21
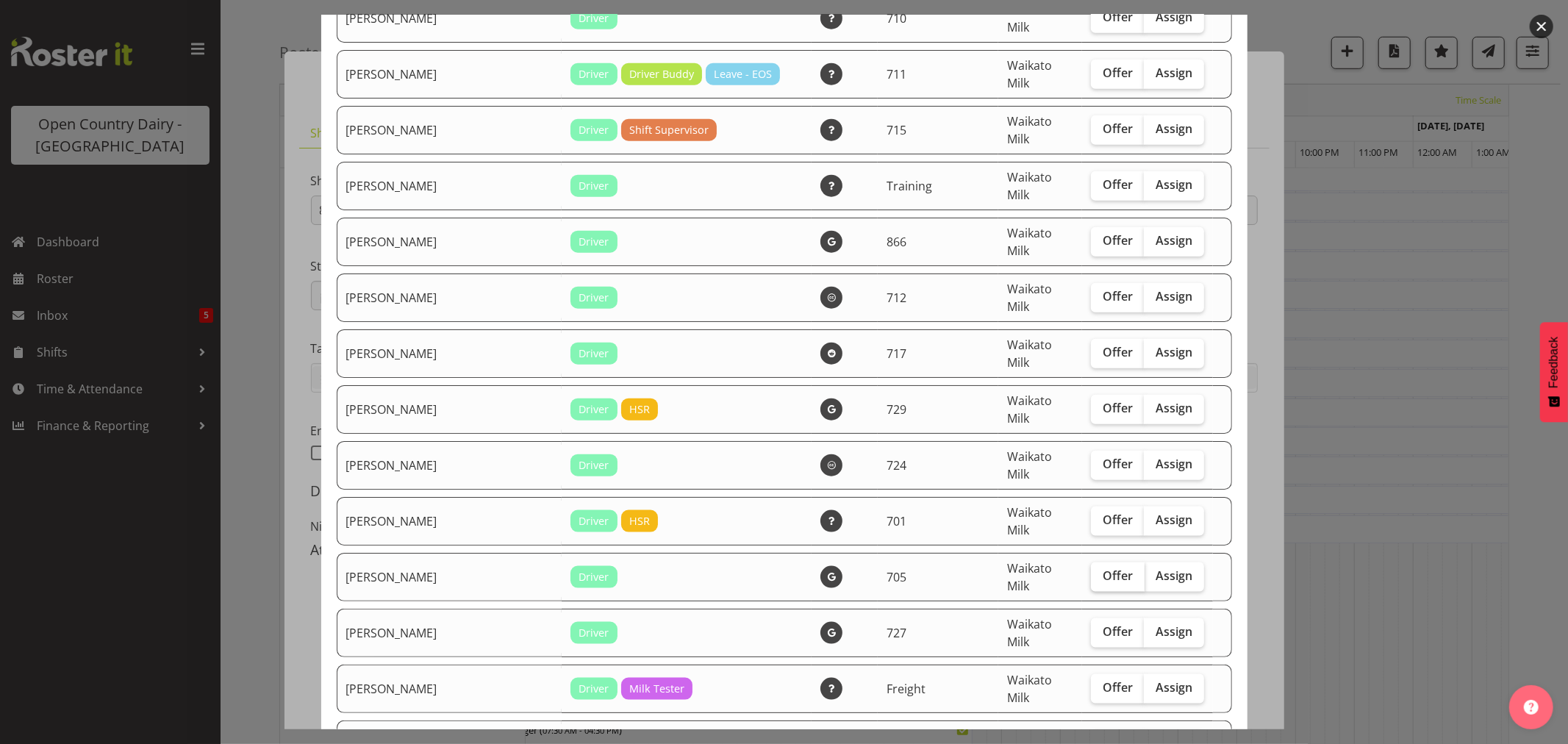
scroll to position [1306, 0]
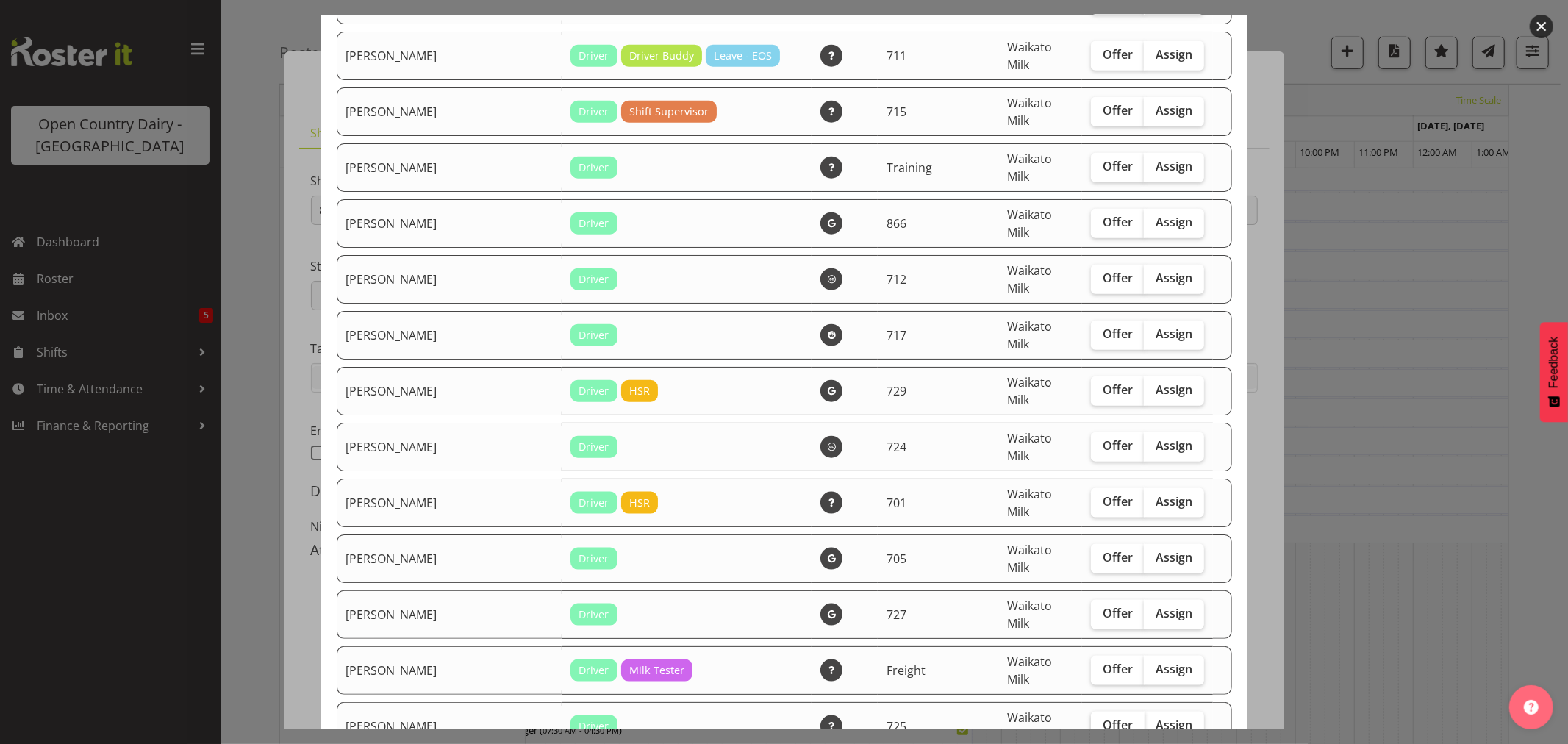
click at [1102, 718] on span "Offer" at bounding box center [1117, 725] width 30 height 15
click at [1091, 721] on input "Offer" at bounding box center [1096, 725] width 10 height 10
checkbox input "true"
click at [1102, 606] on span "Offer" at bounding box center [1117, 613] width 30 height 15
click at [1091, 609] on input "Offer" at bounding box center [1096, 614] width 10 height 10
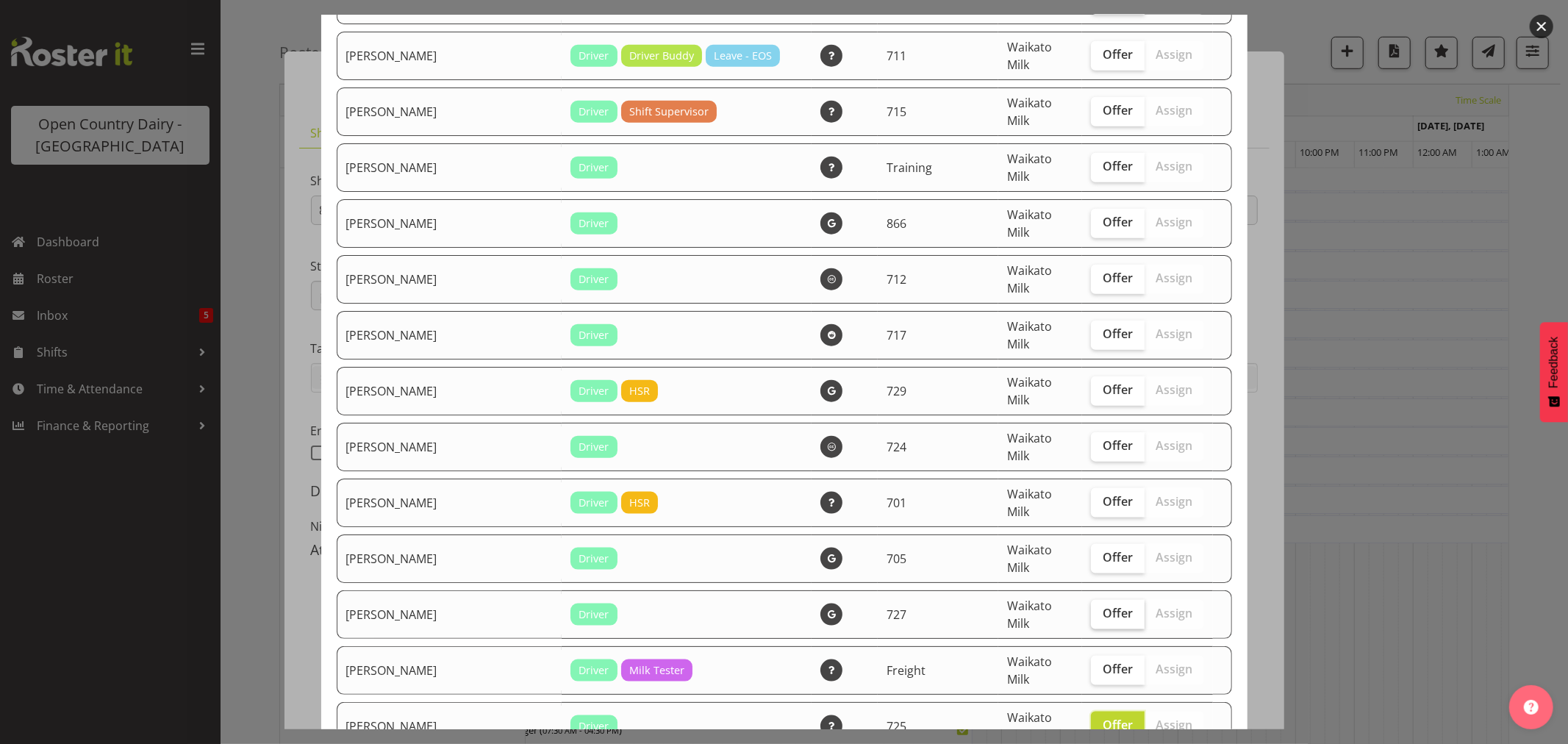
checkbox input "true"
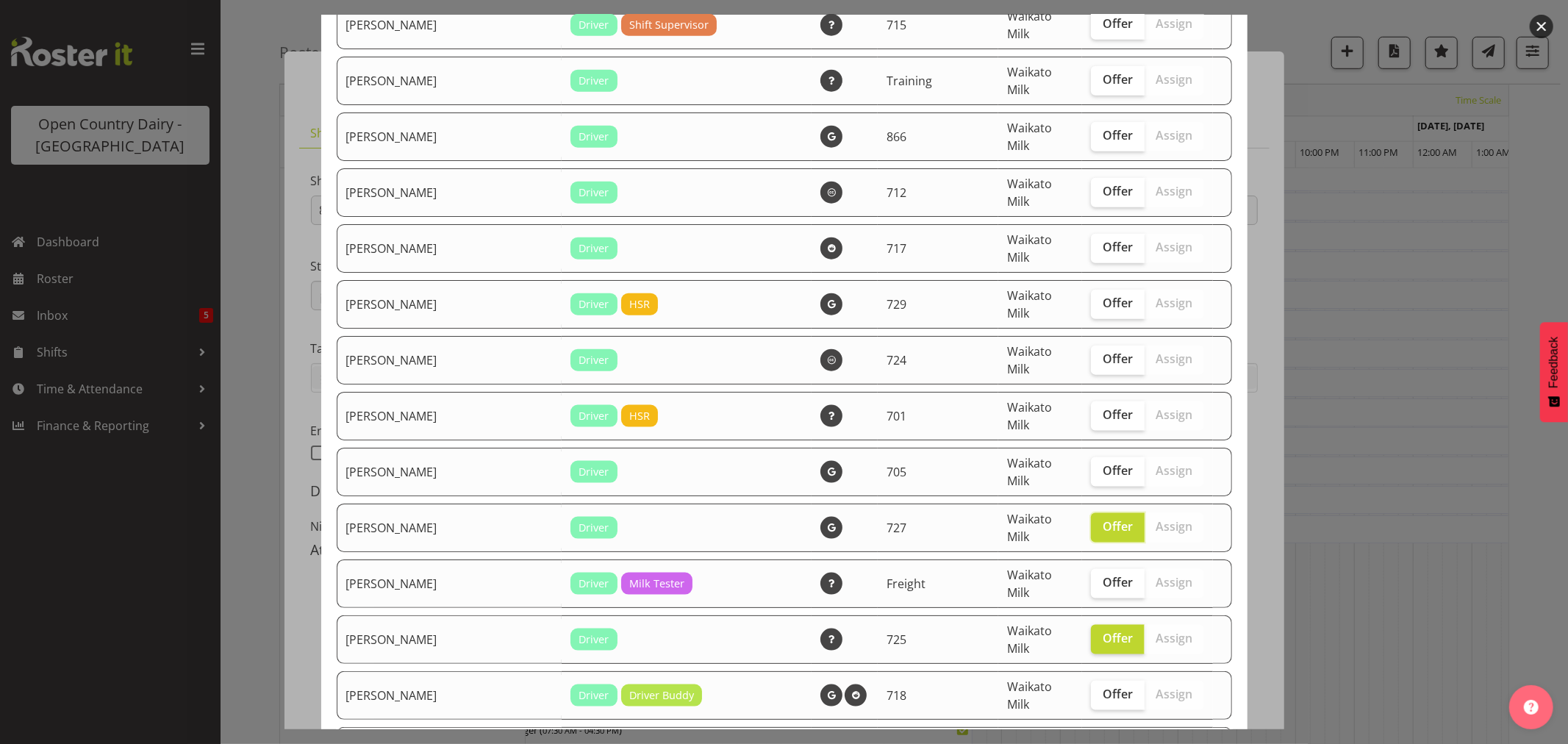
scroll to position [1469, 0]
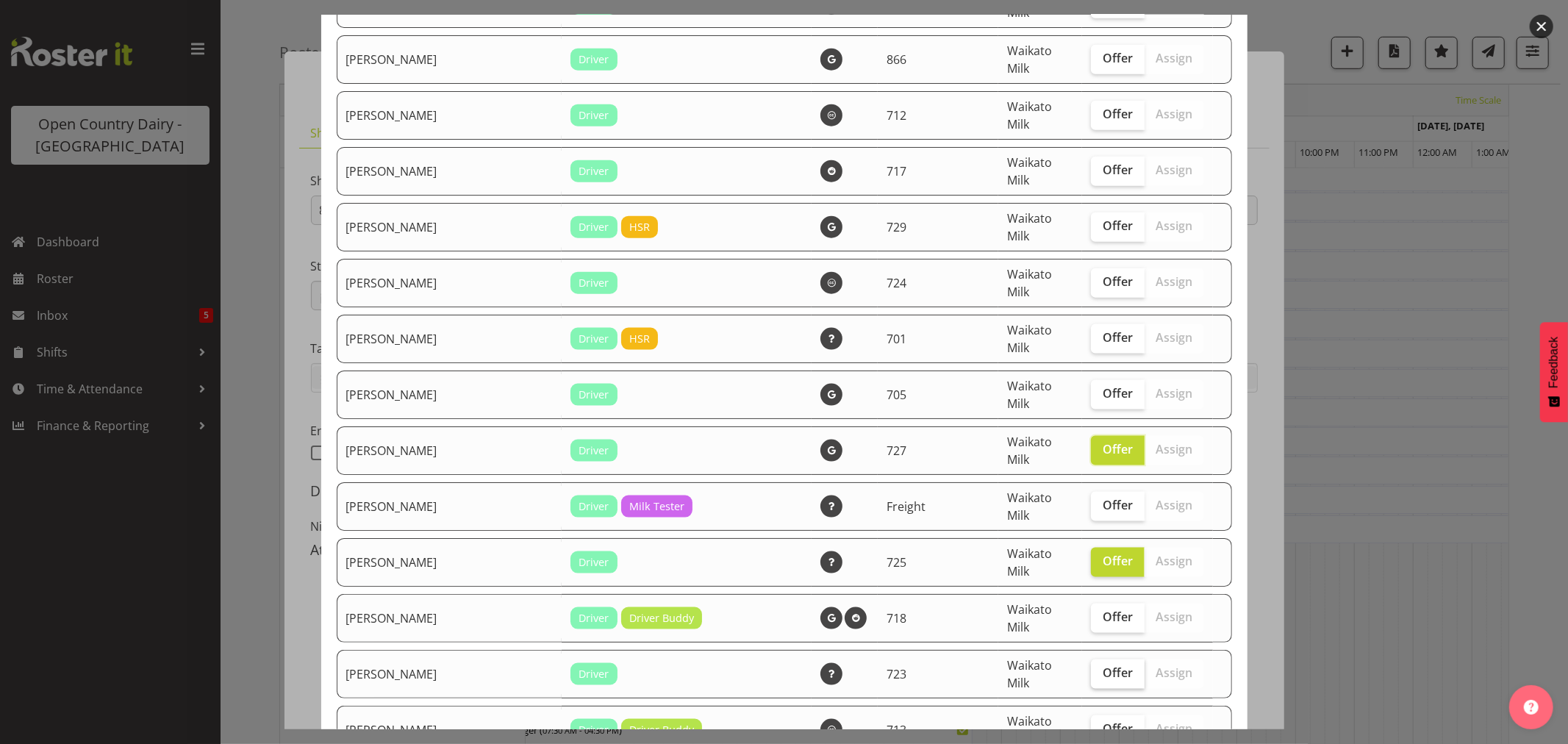
click at [1102, 665] on span "Offer" at bounding box center [1117, 672] width 30 height 15
click at [1091, 668] on input "Offer" at bounding box center [1096, 673] width 10 height 10
checkbox input "true"
click at [1102, 721] on span "Offer" at bounding box center [1117, 727] width 30 height 15
click at [1094, 724] on input "Offer" at bounding box center [1096, 728] width 10 height 10
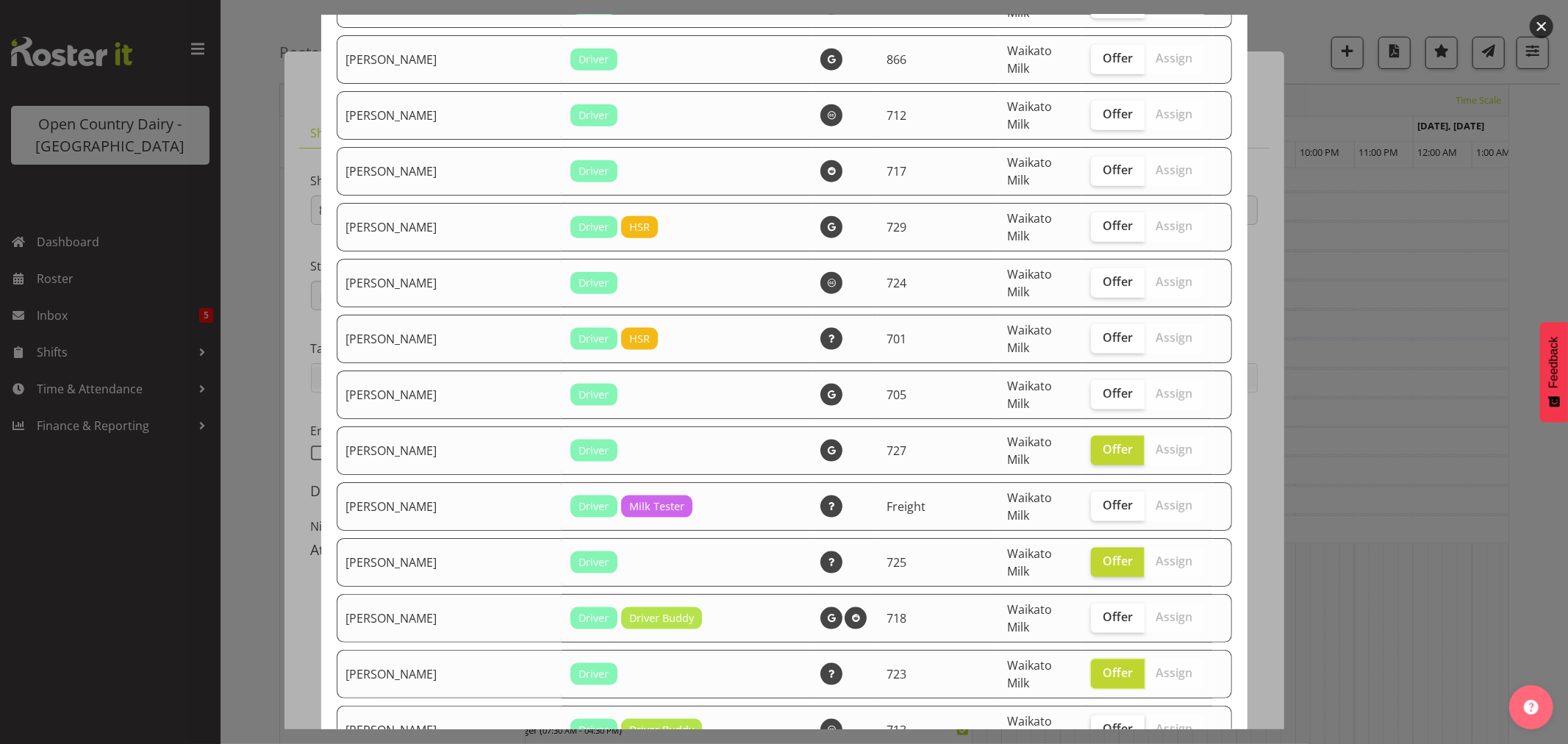
checkbox input "true"
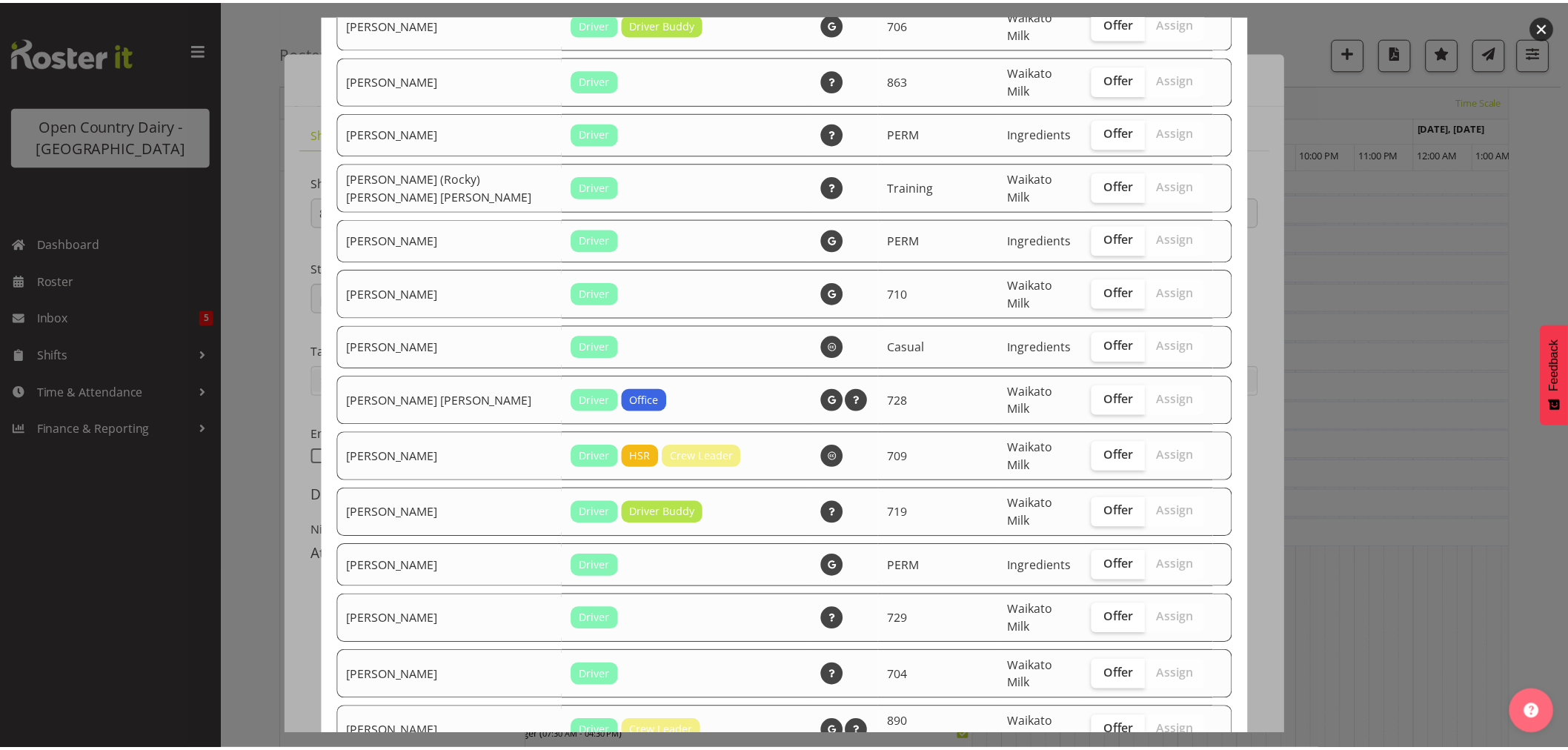
scroll to position [2766, 0]
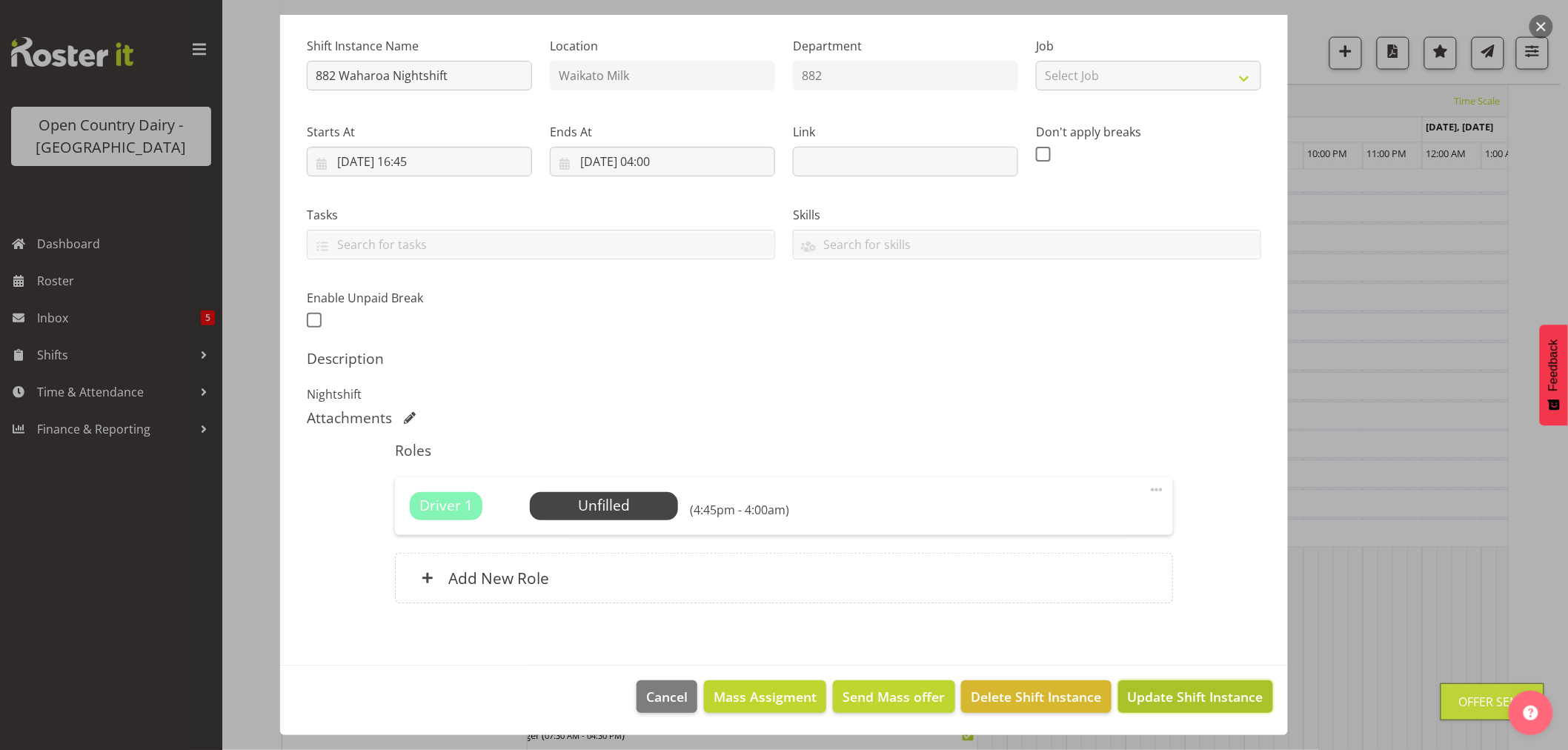
click at [1197, 704] on span "Update Shift Instance" at bounding box center [1196, 697] width 135 height 20
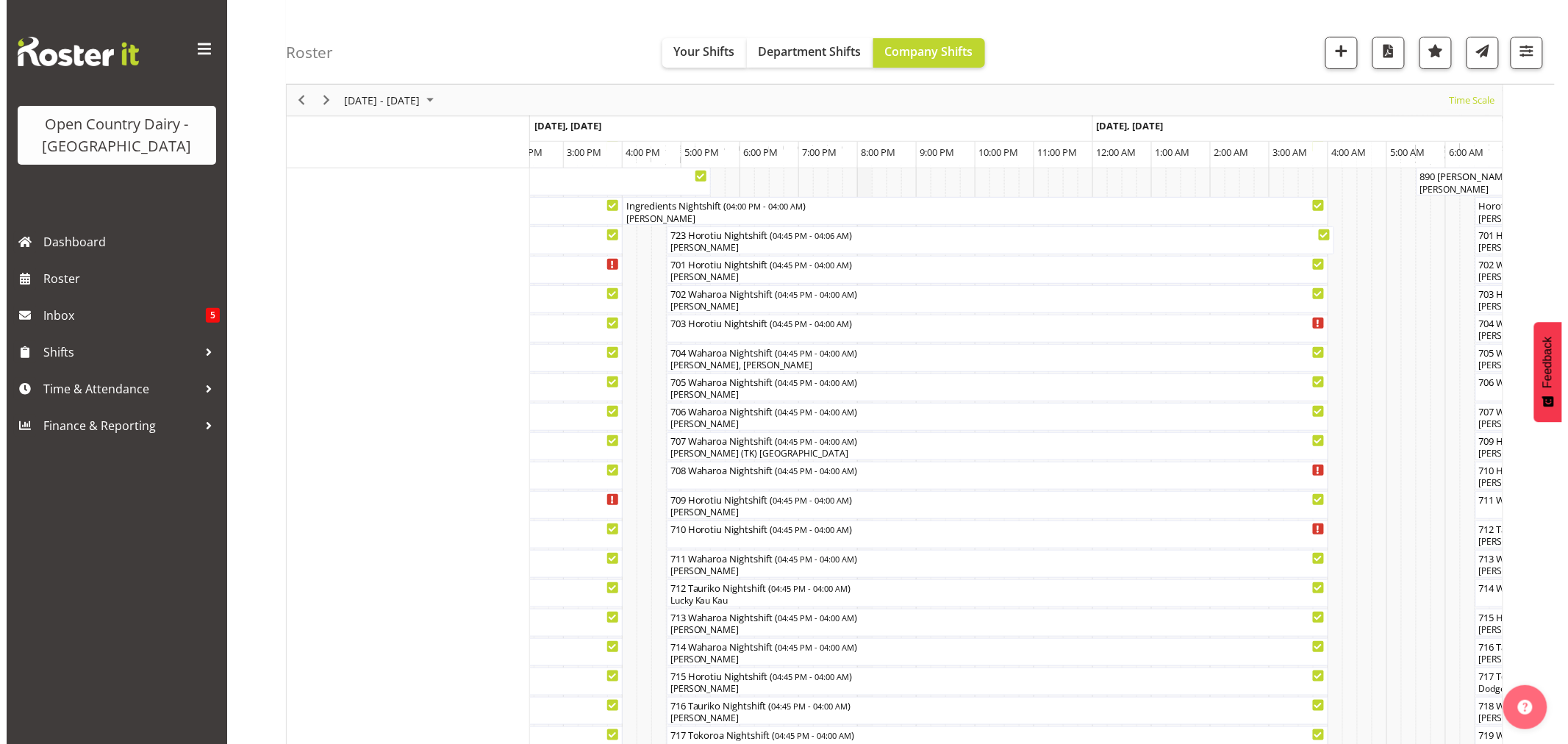
scroll to position [0, 0]
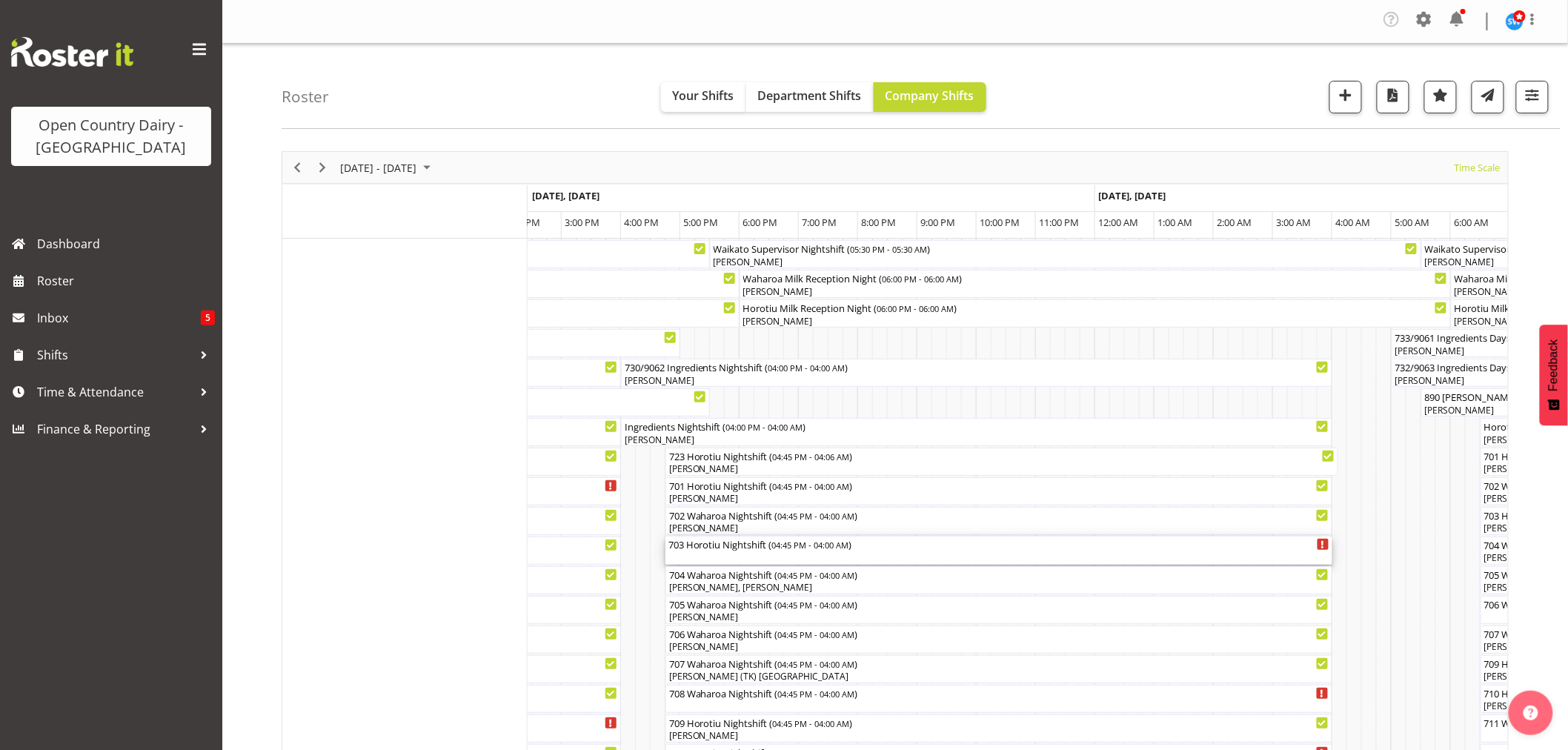
click at [788, 550] on span "04:45 PM - 04:00 AM" at bounding box center [810, 545] width 77 height 12
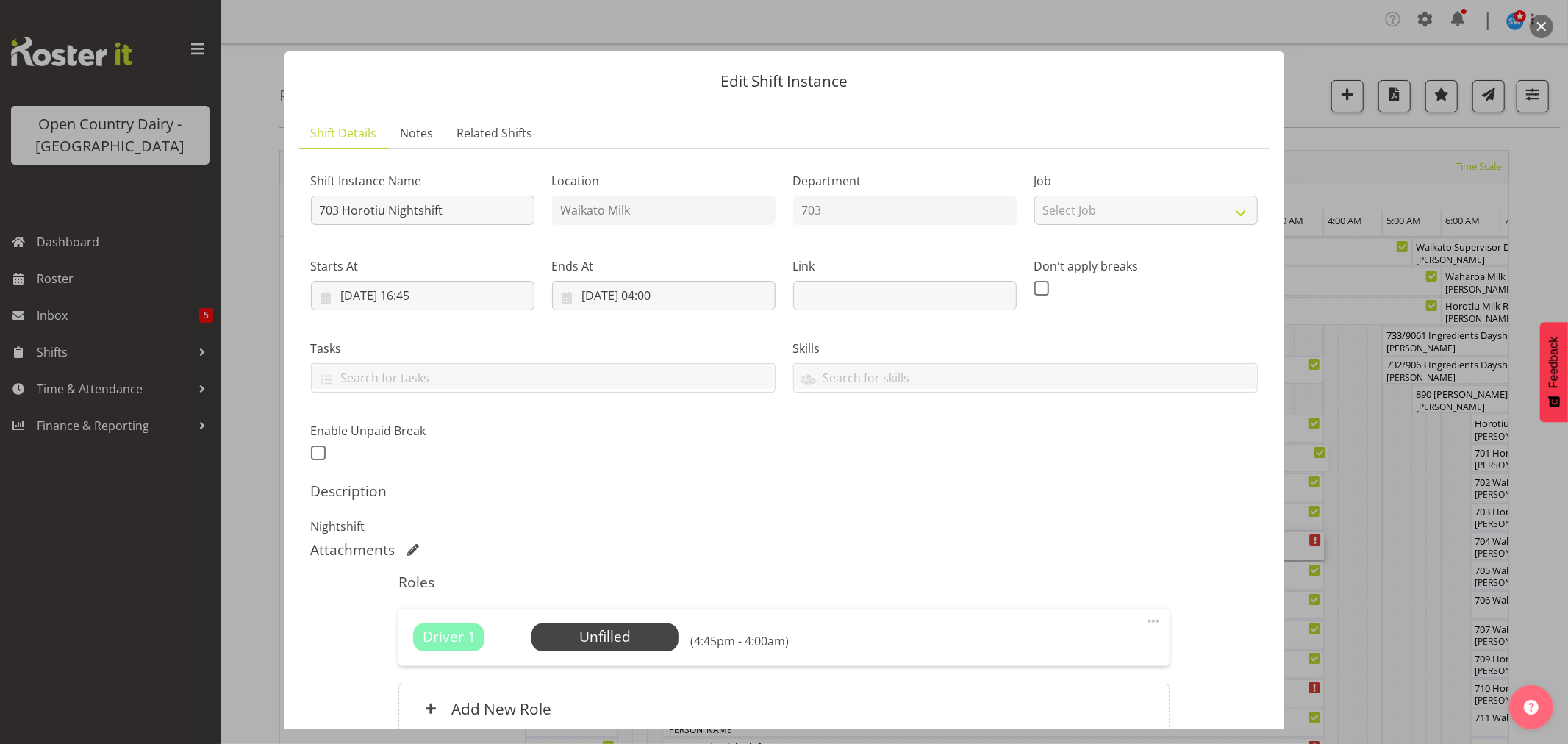
click at [1539, 19] on button "button" at bounding box center [1541, 26] width 23 height 23
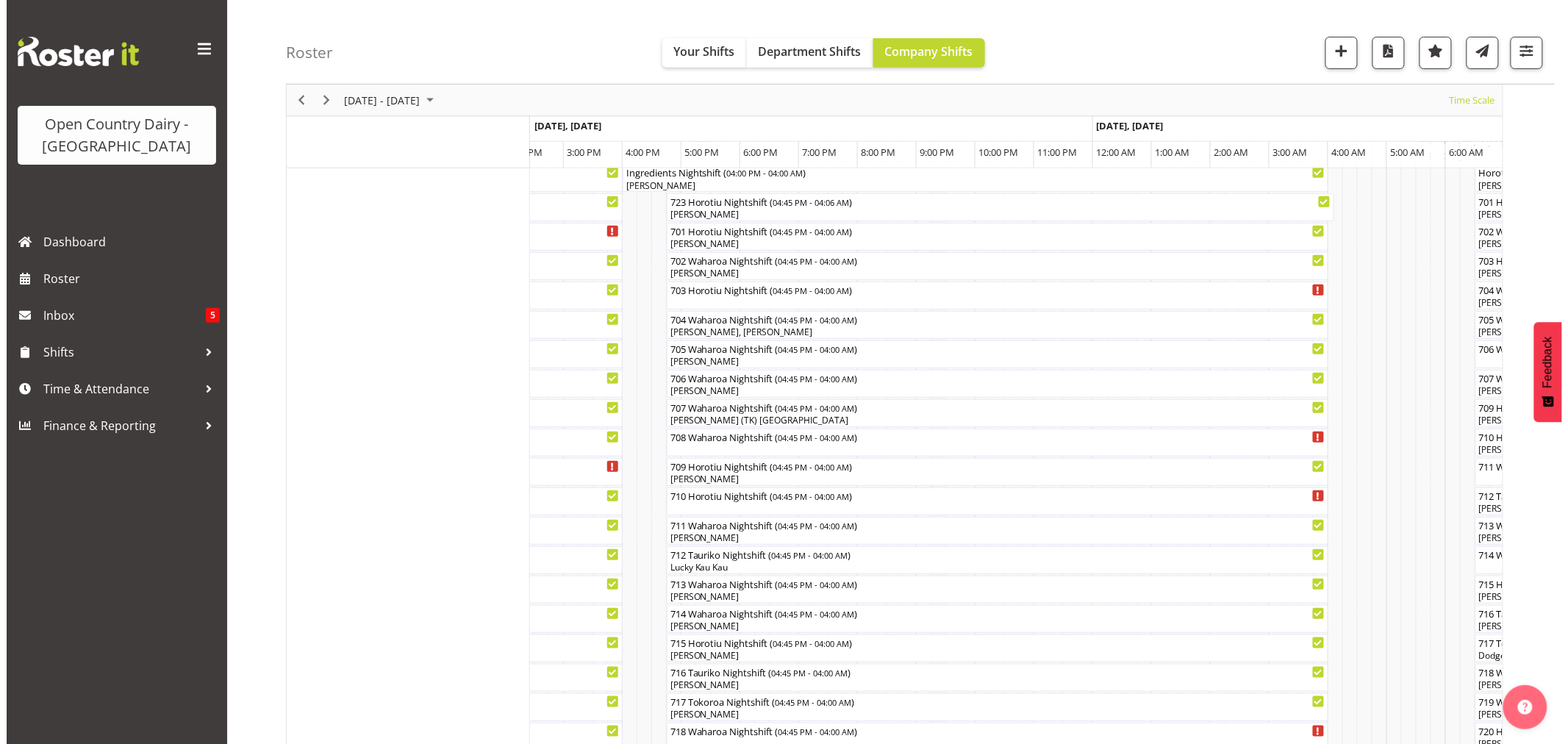
scroll to position [244, 0]
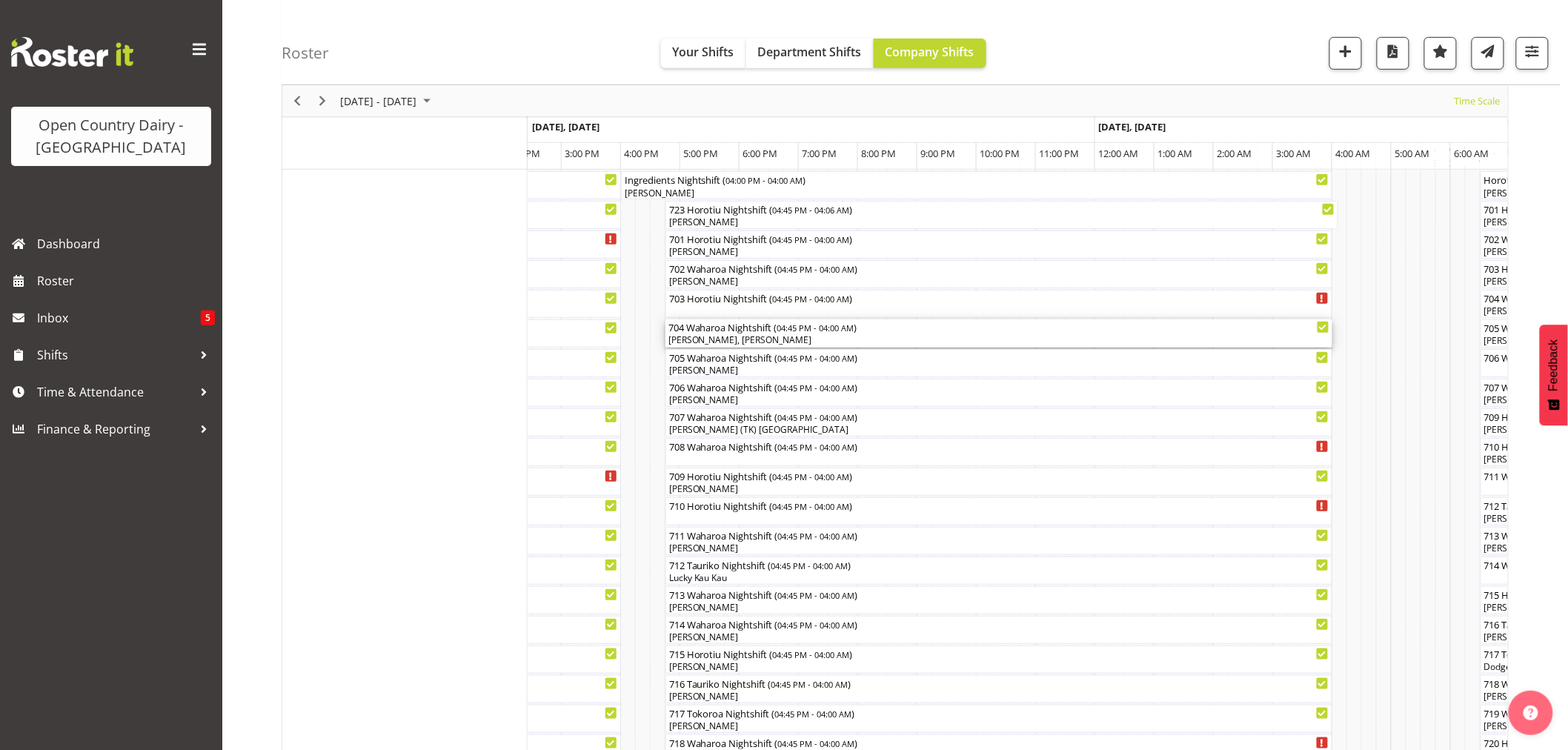
click at [681, 321] on div "704 Waharoa Nightshift ( 04:45 PM - 04:00 AM )" at bounding box center [999, 326] width 661 height 15
click at [0, 0] on div at bounding box center [0, 0] width 0 height 0
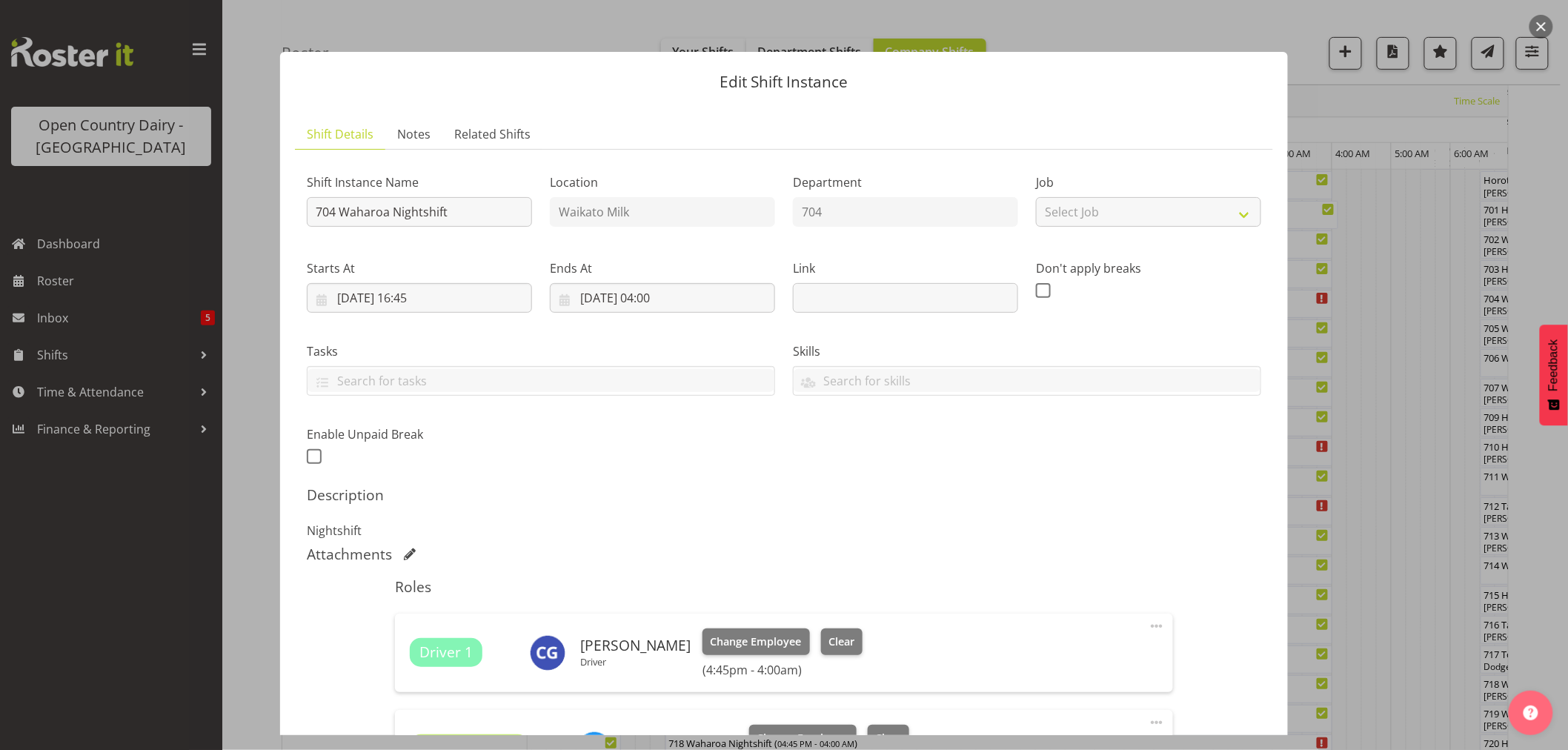
click at [728, 309] on div "Ends At 07/09/2025, 04:00 January February March April May June July August Sep…" at bounding box center [663, 280] width 243 height 83
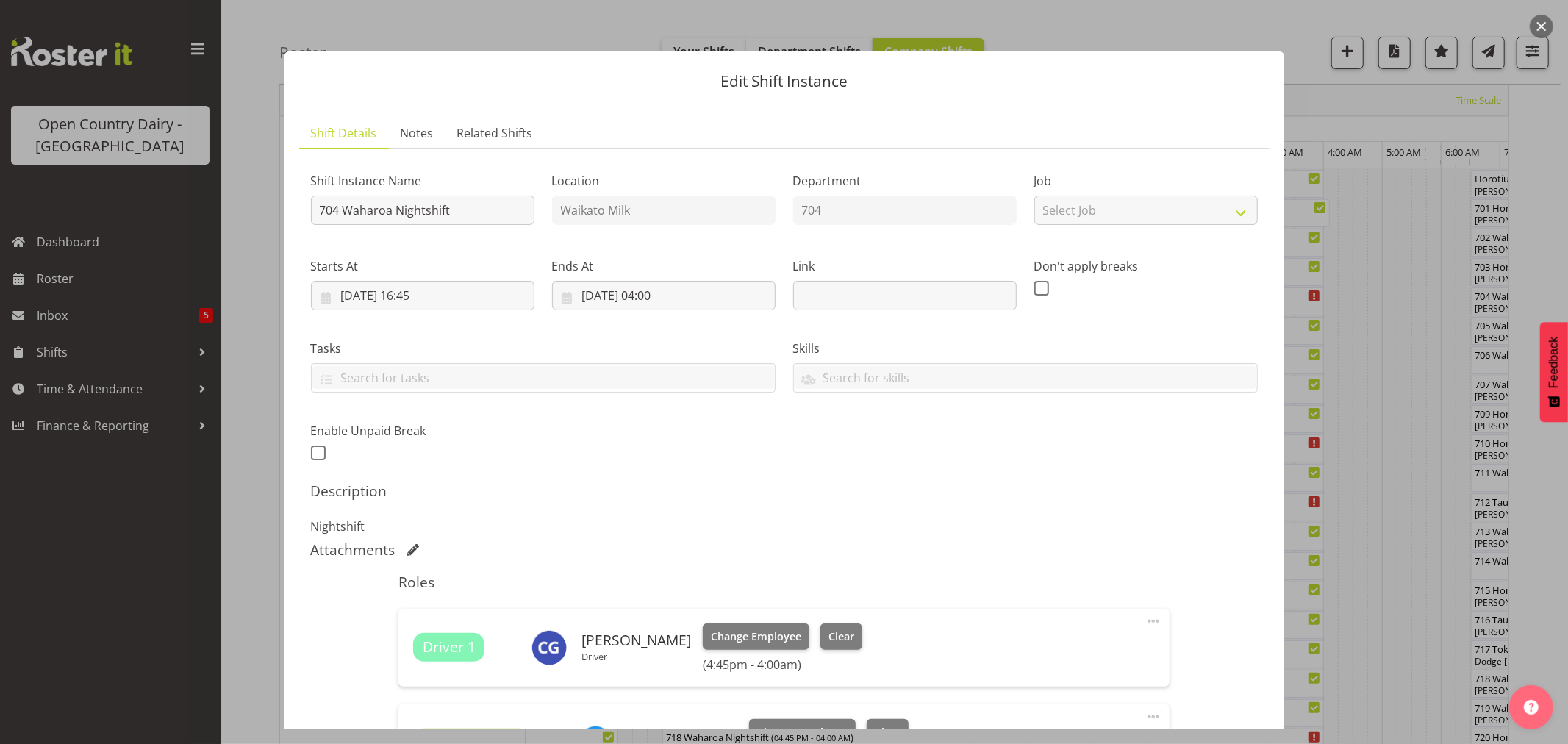
click at [1540, 24] on button "button" at bounding box center [1541, 26] width 23 height 23
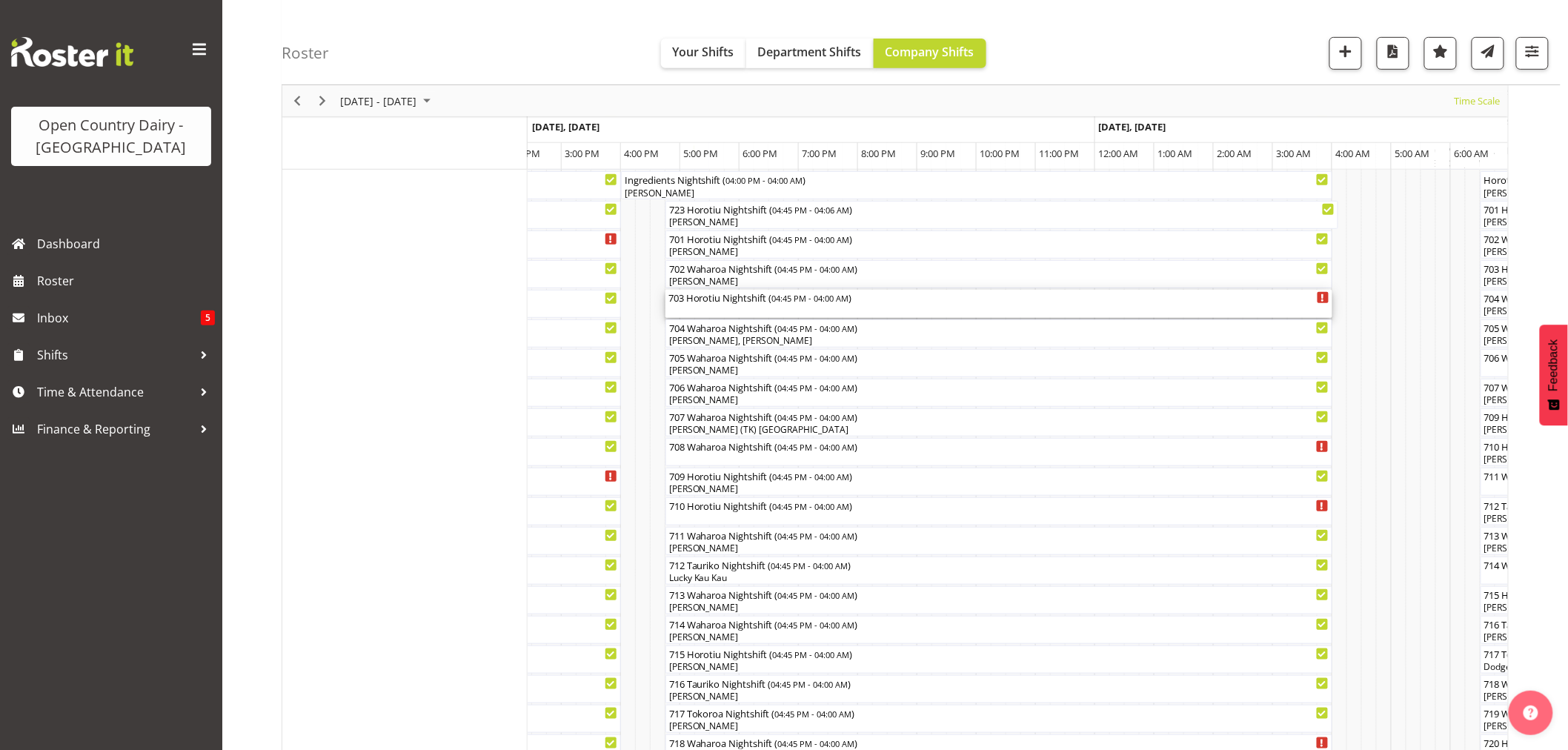
click at [745, 312] on div "703 Horotiu Nightshift ( 04:45 PM - 04:00 AM )" at bounding box center [999, 303] width 661 height 28
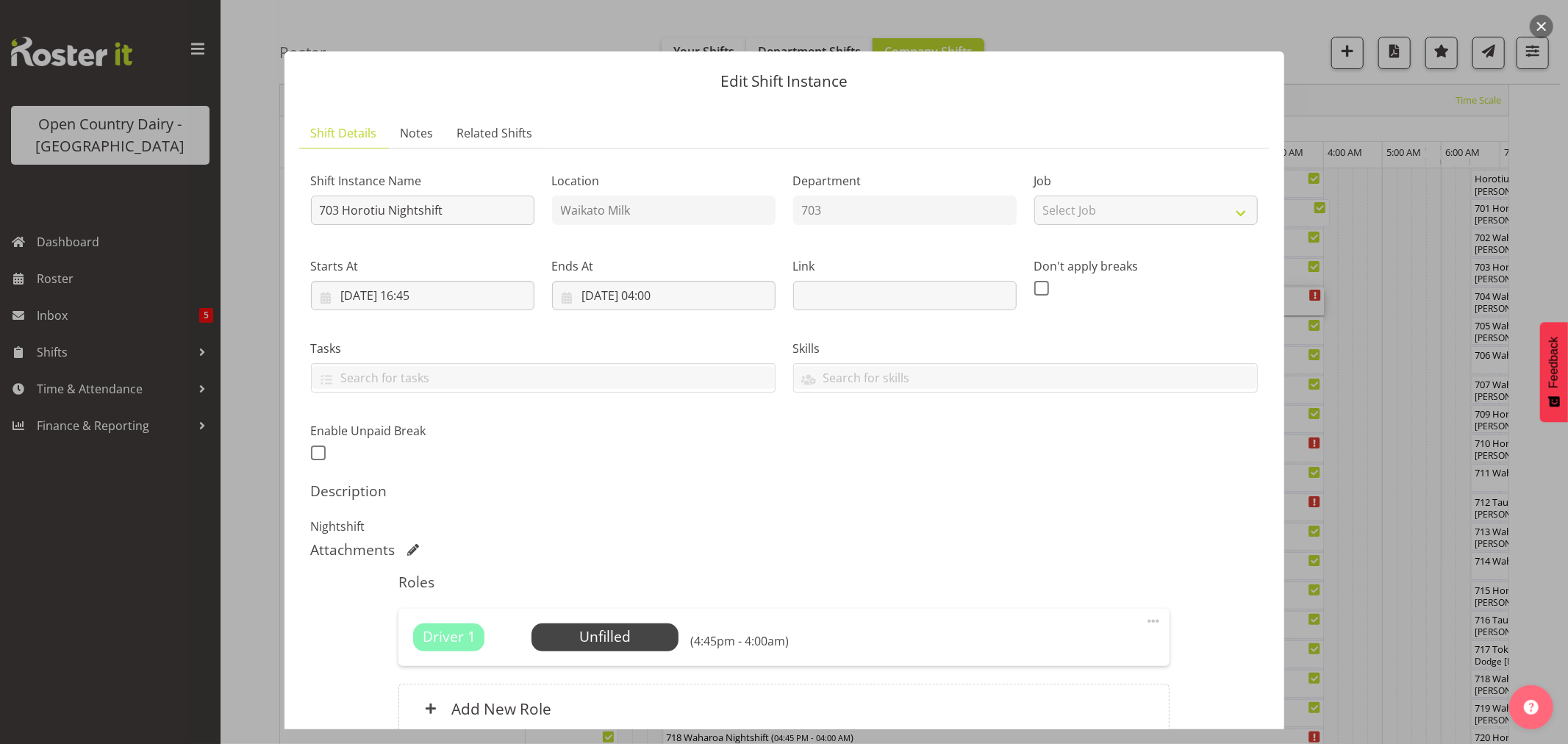
scroll to position [135, 0]
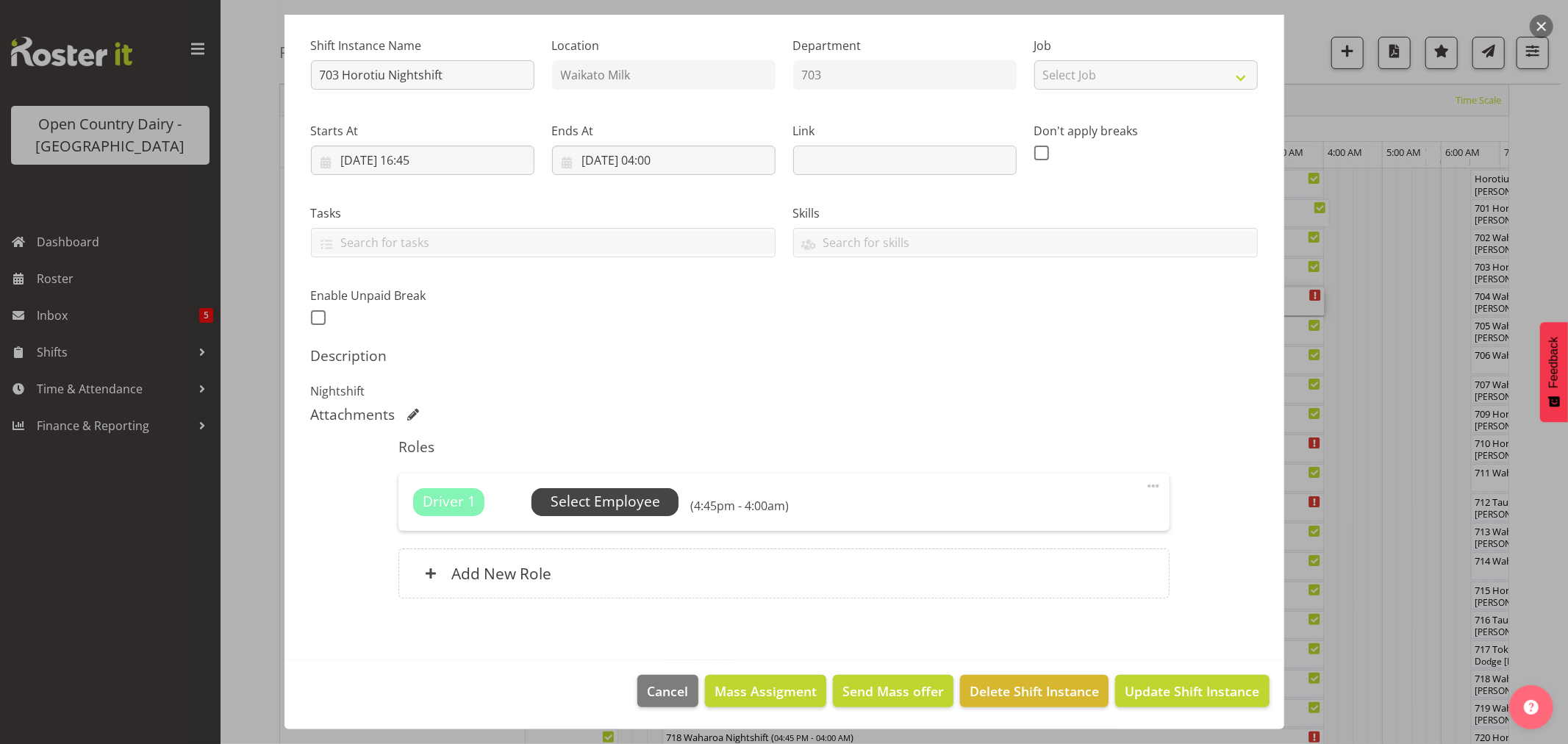
click at [627, 512] on span "Select Employee" at bounding box center [605, 502] width 147 height 28
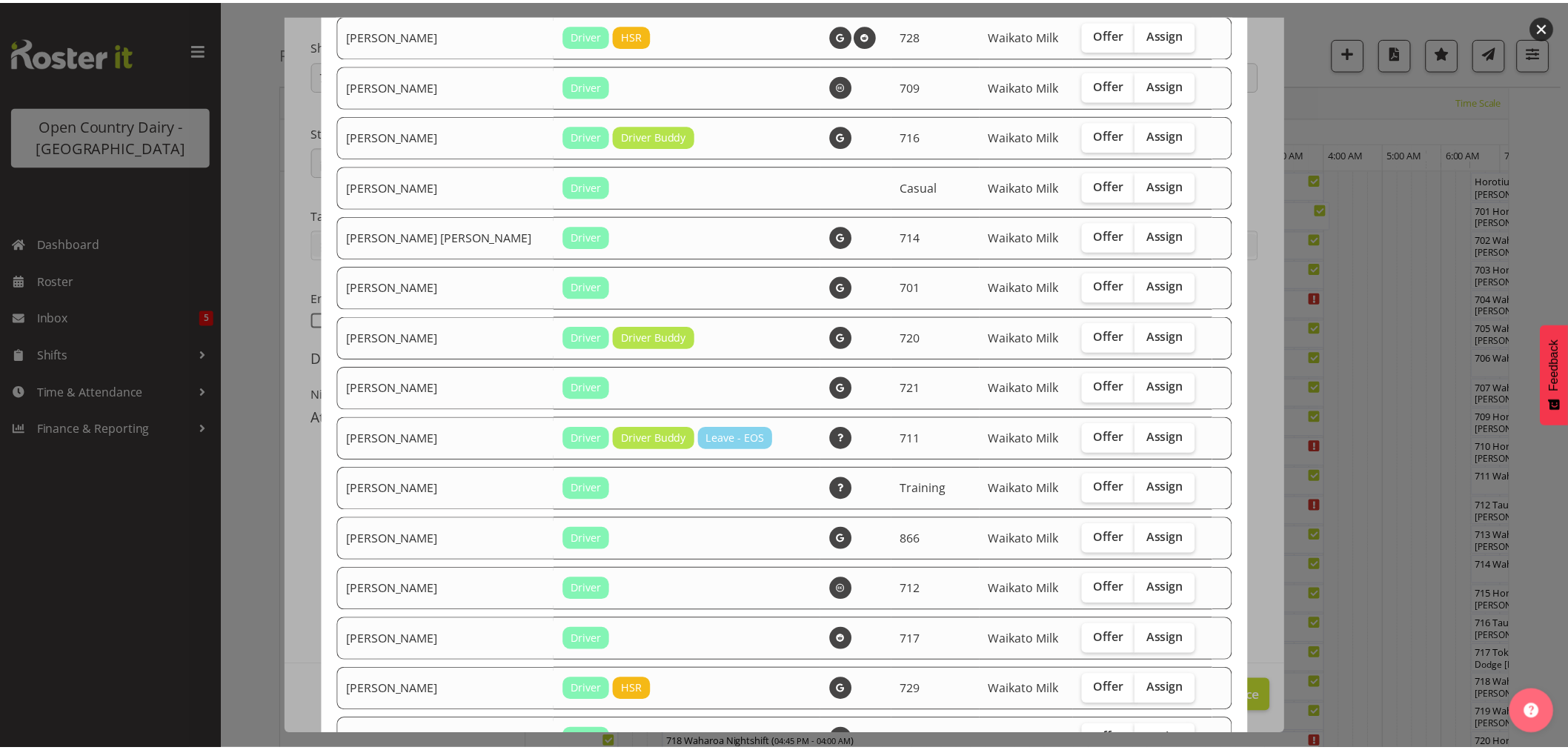
scroll to position [494, 0]
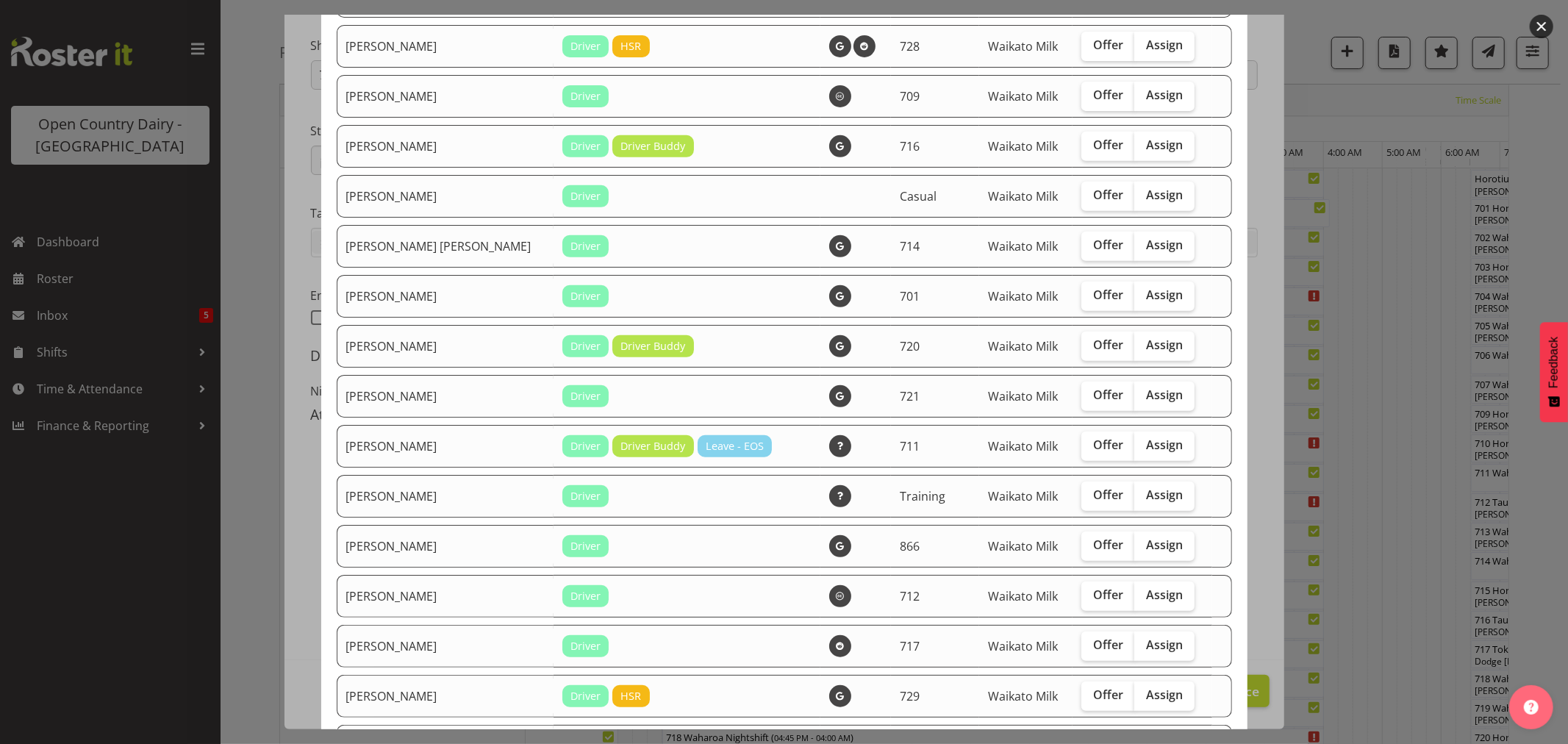
click at [1539, 29] on button "button" at bounding box center [1541, 26] width 23 height 23
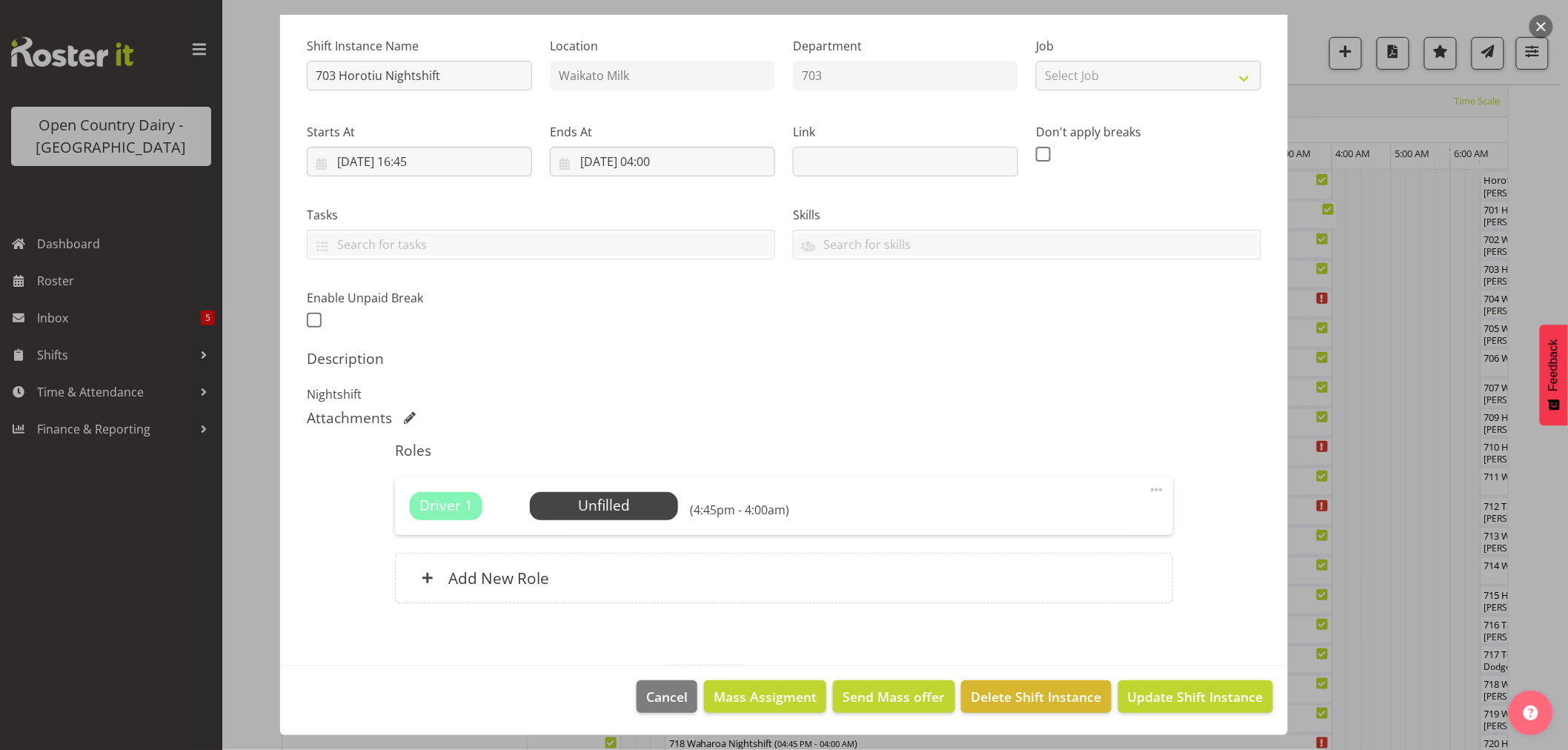
click at [1534, 25] on button "button" at bounding box center [1541, 27] width 24 height 24
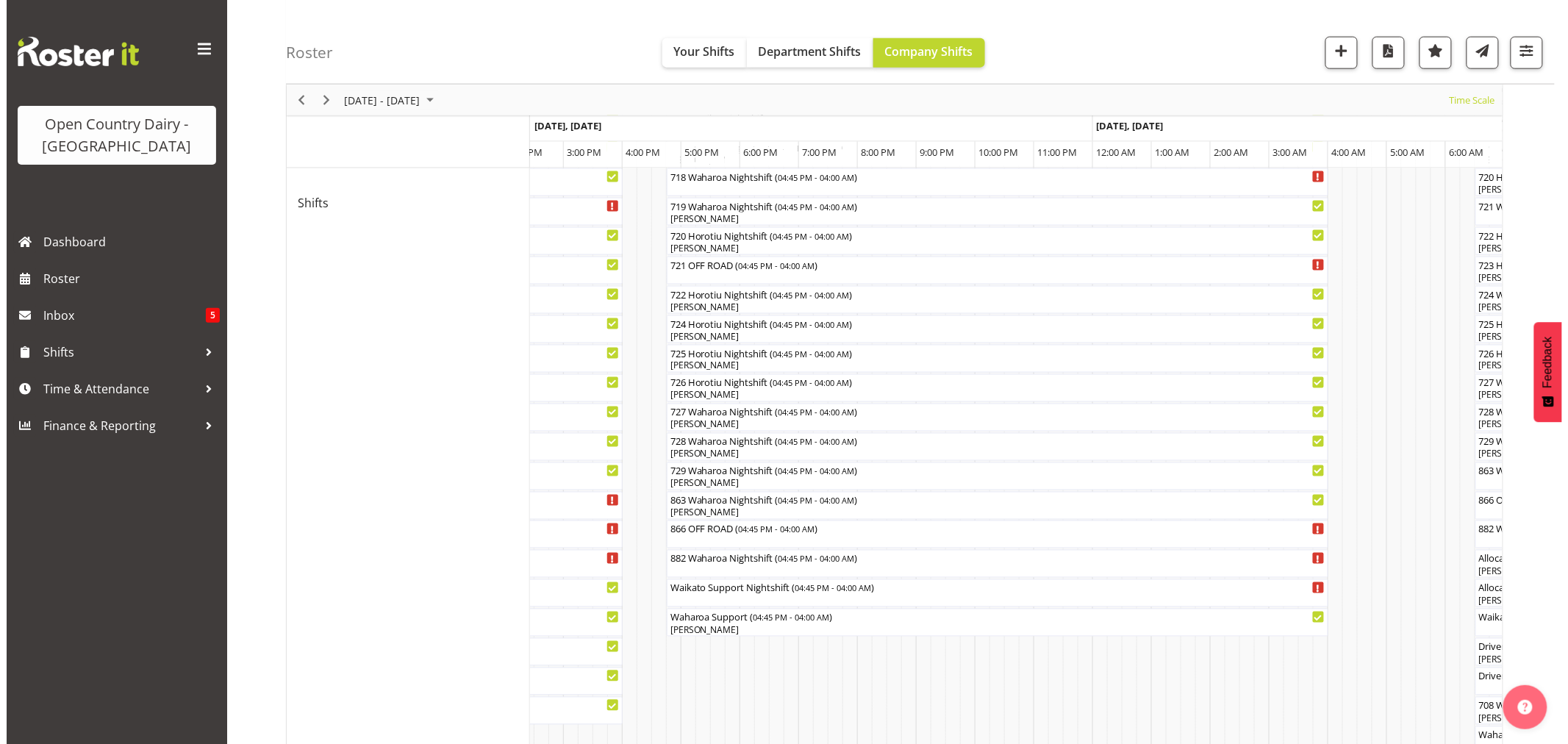
scroll to position [980, 0]
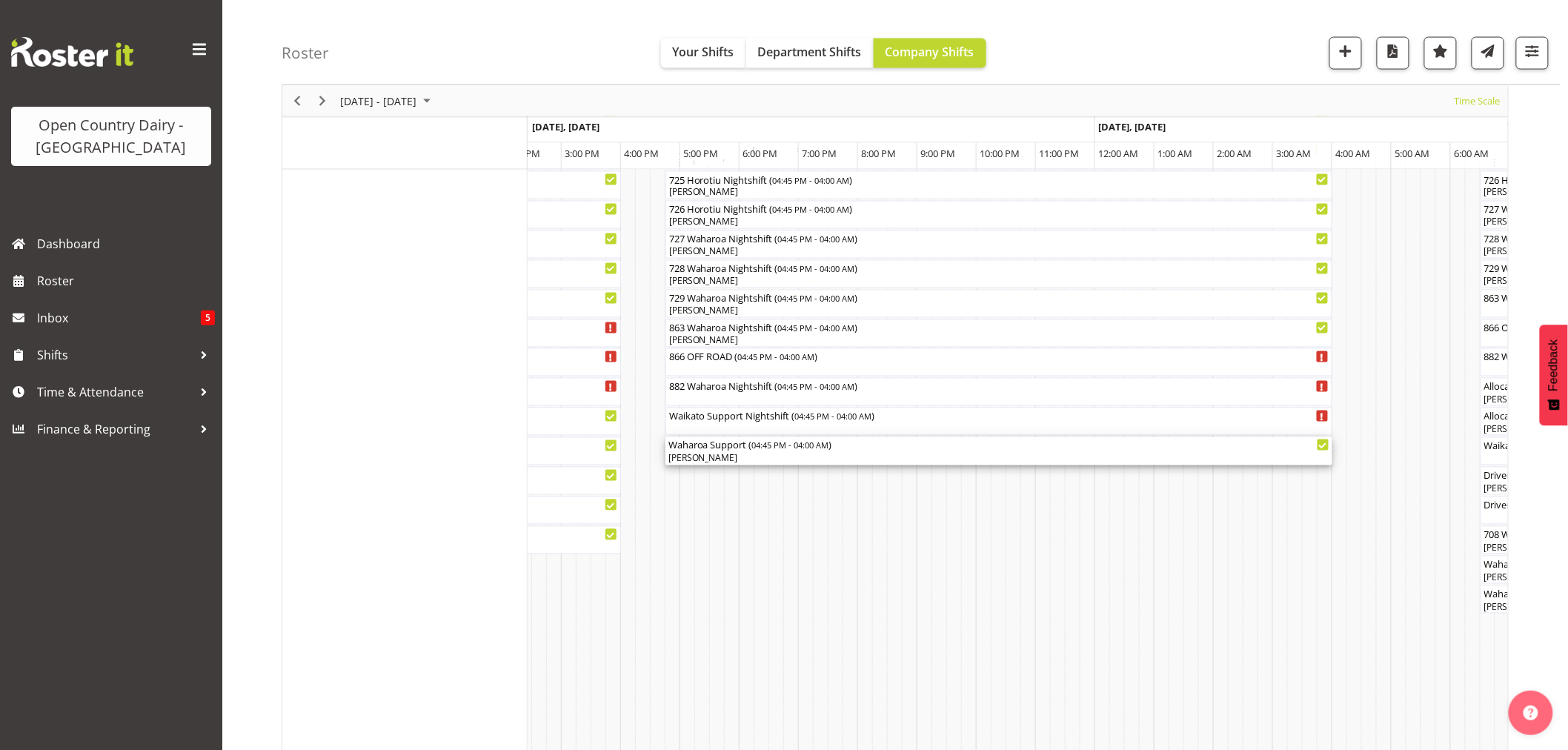
click at [724, 460] on div "[PERSON_NAME]" at bounding box center [999, 458] width 661 height 14
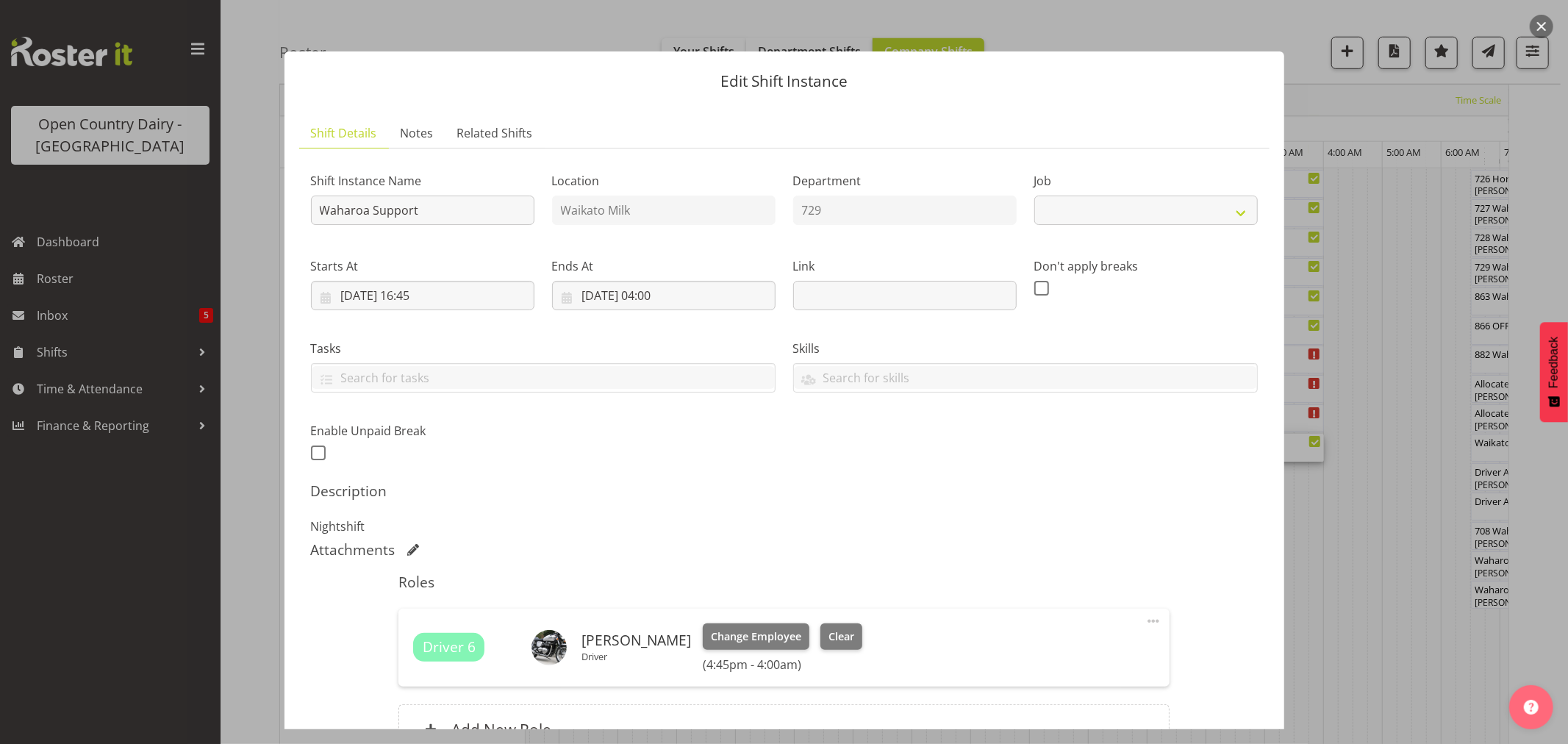
select select "9052"
click at [854, 633] on span "Clear" at bounding box center [840, 636] width 25 height 17
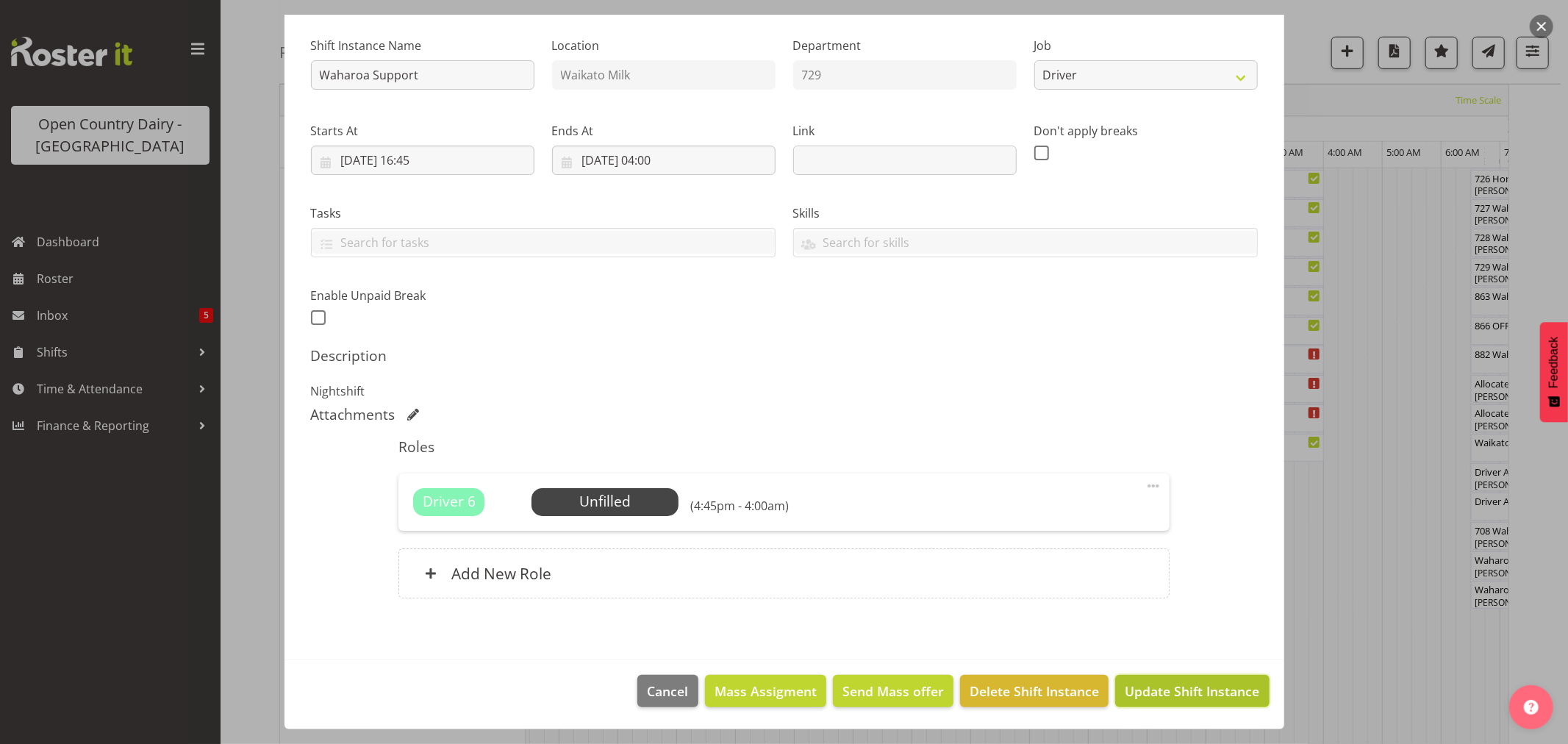
click at [1145, 678] on button "Update Shift Instance" at bounding box center [1192, 690] width 154 height 32
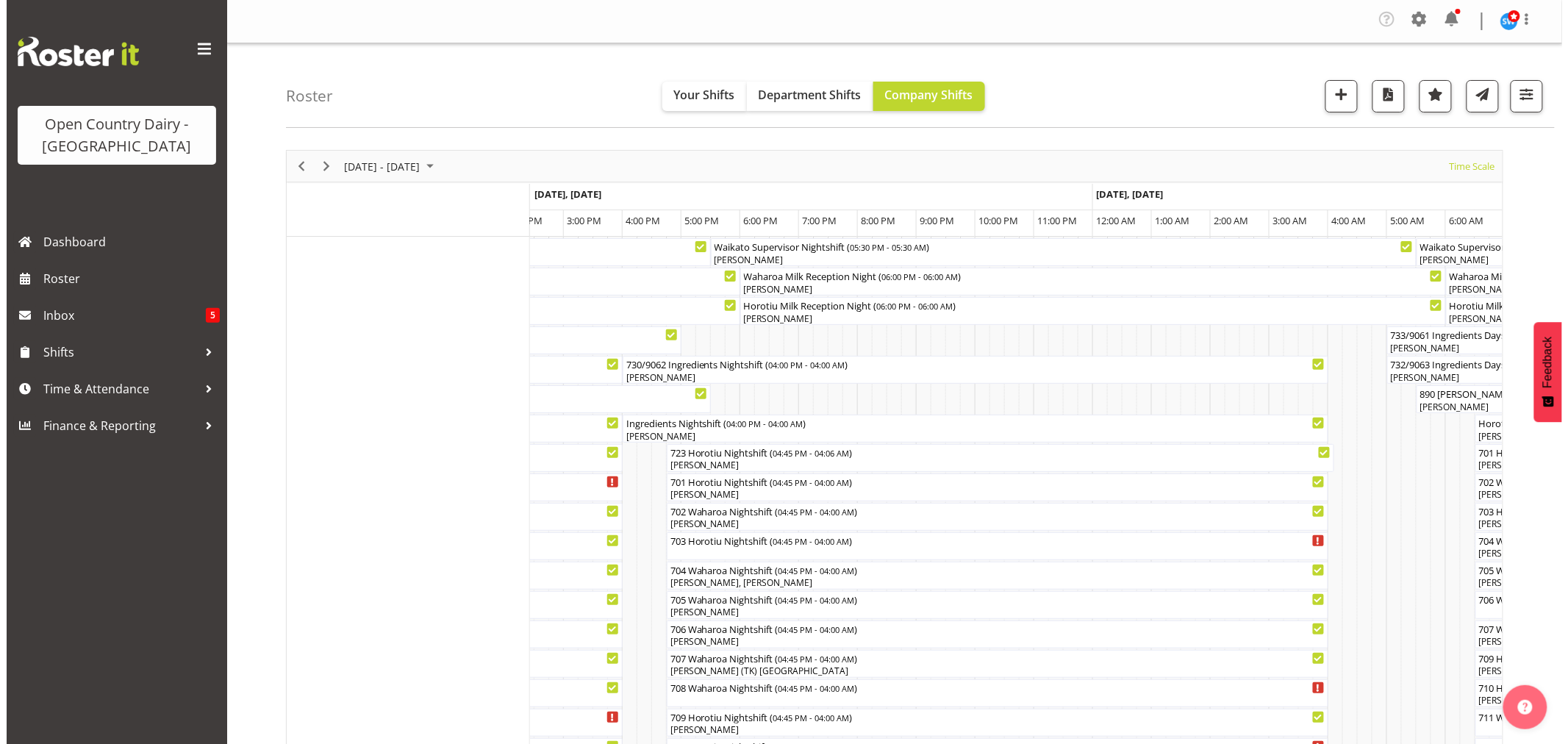
scroll to position [326, 0]
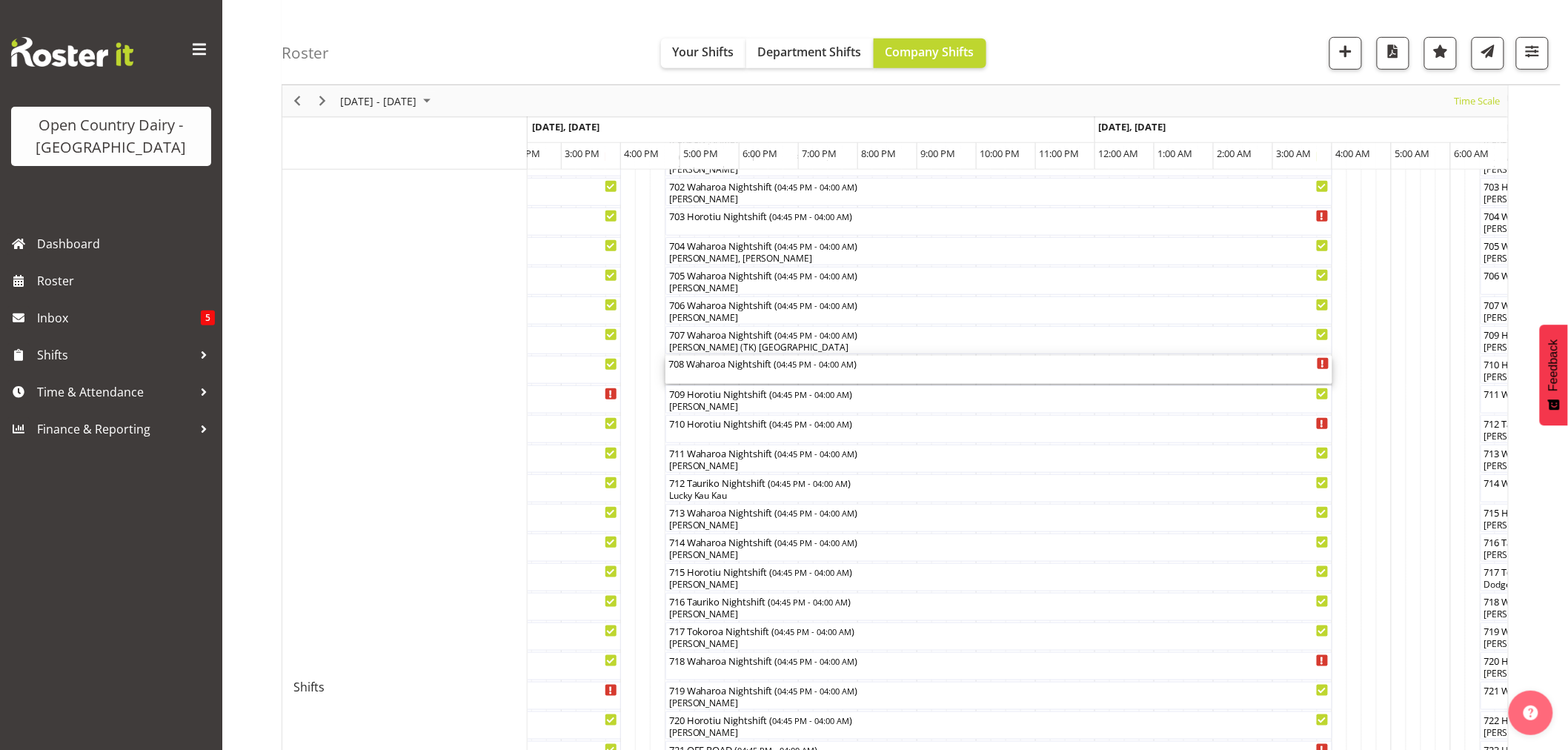
click at [722, 375] on div "708 Waharoa Nightshift ( 04:45 PM - 04:00 AM )" at bounding box center [999, 369] width 661 height 28
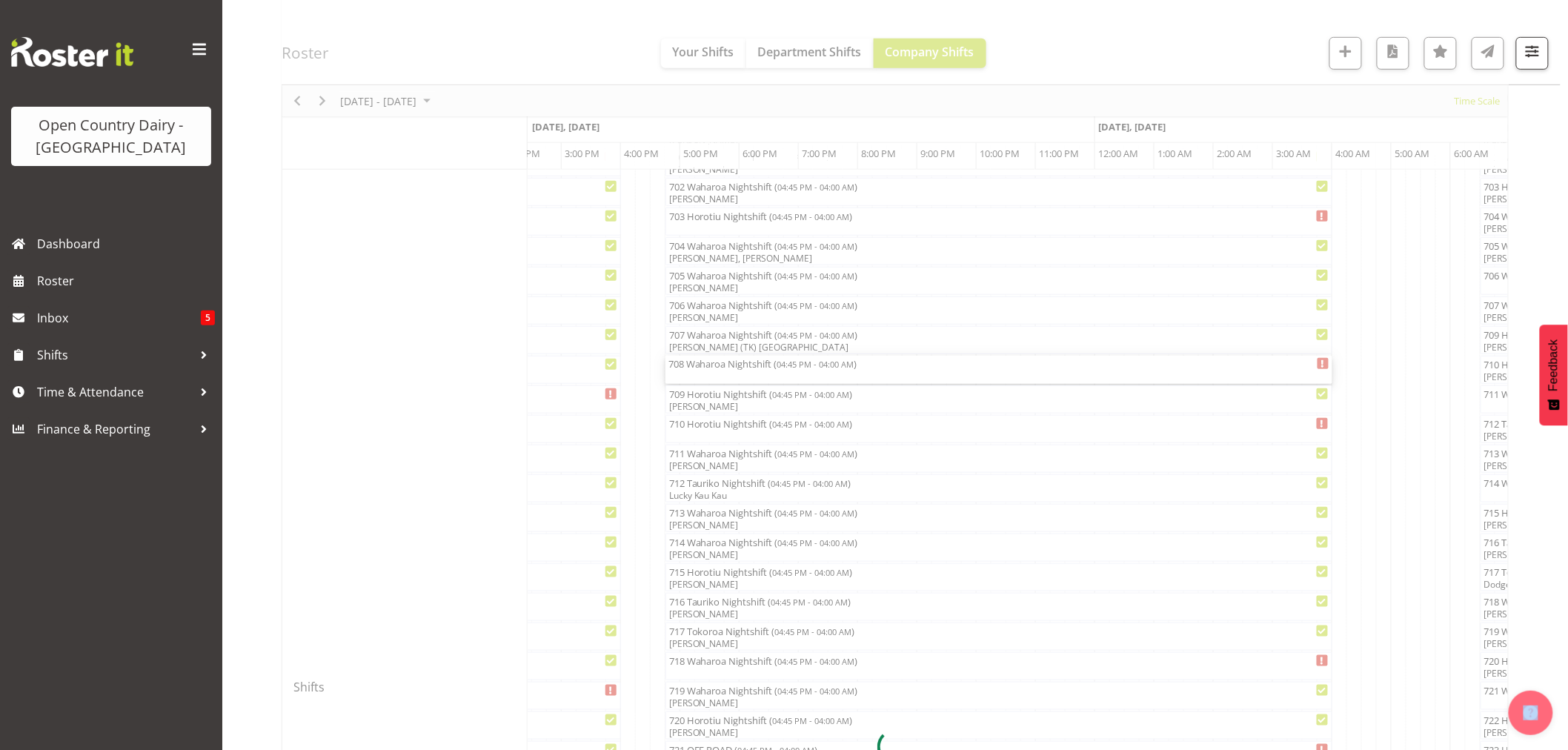
click at [722, 375] on div at bounding box center [895, 747] width 1227 height 1849
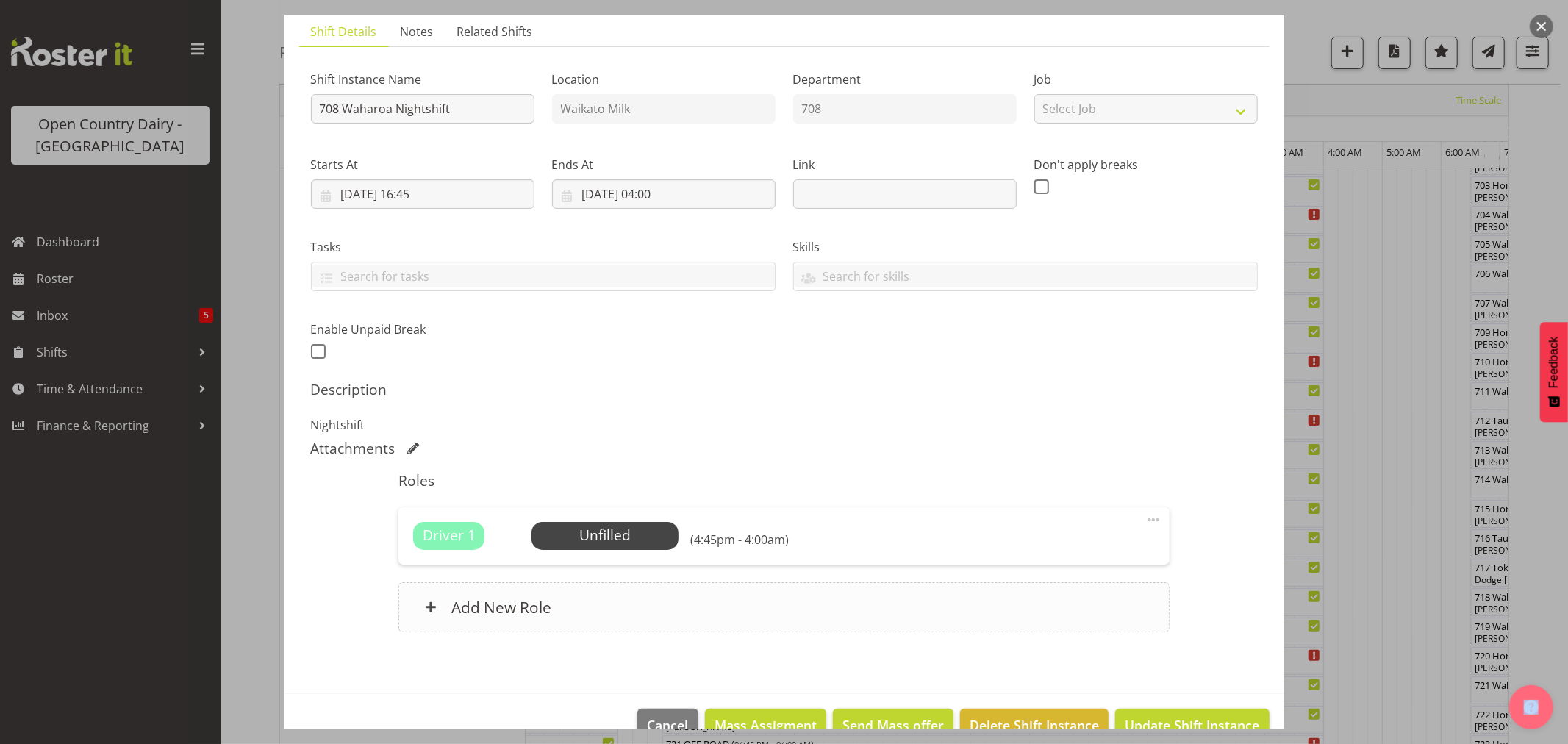
scroll to position [135, 0]
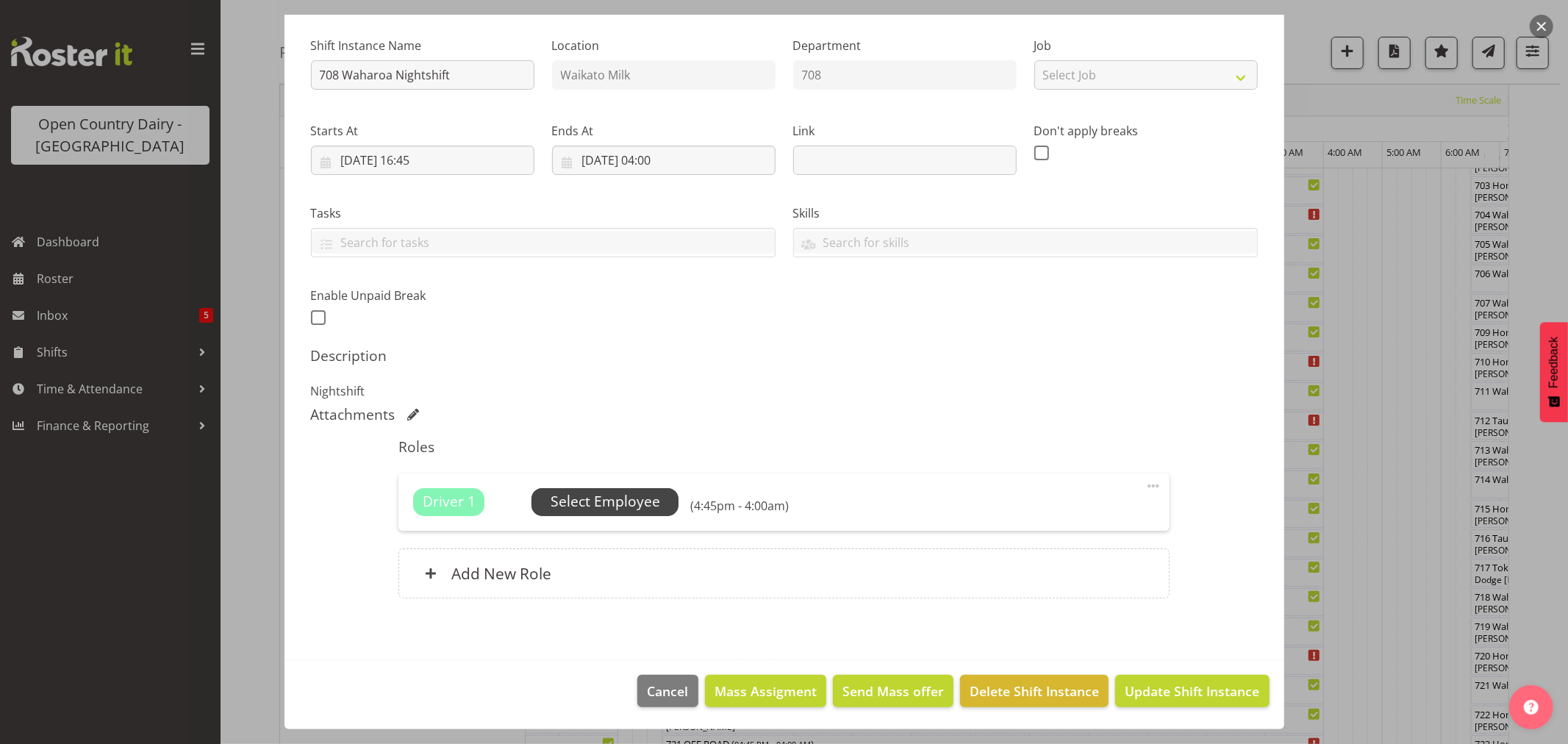
click at [621, 503] on span "Select Employee" at bounding box center [605, 502] width 109 height 21
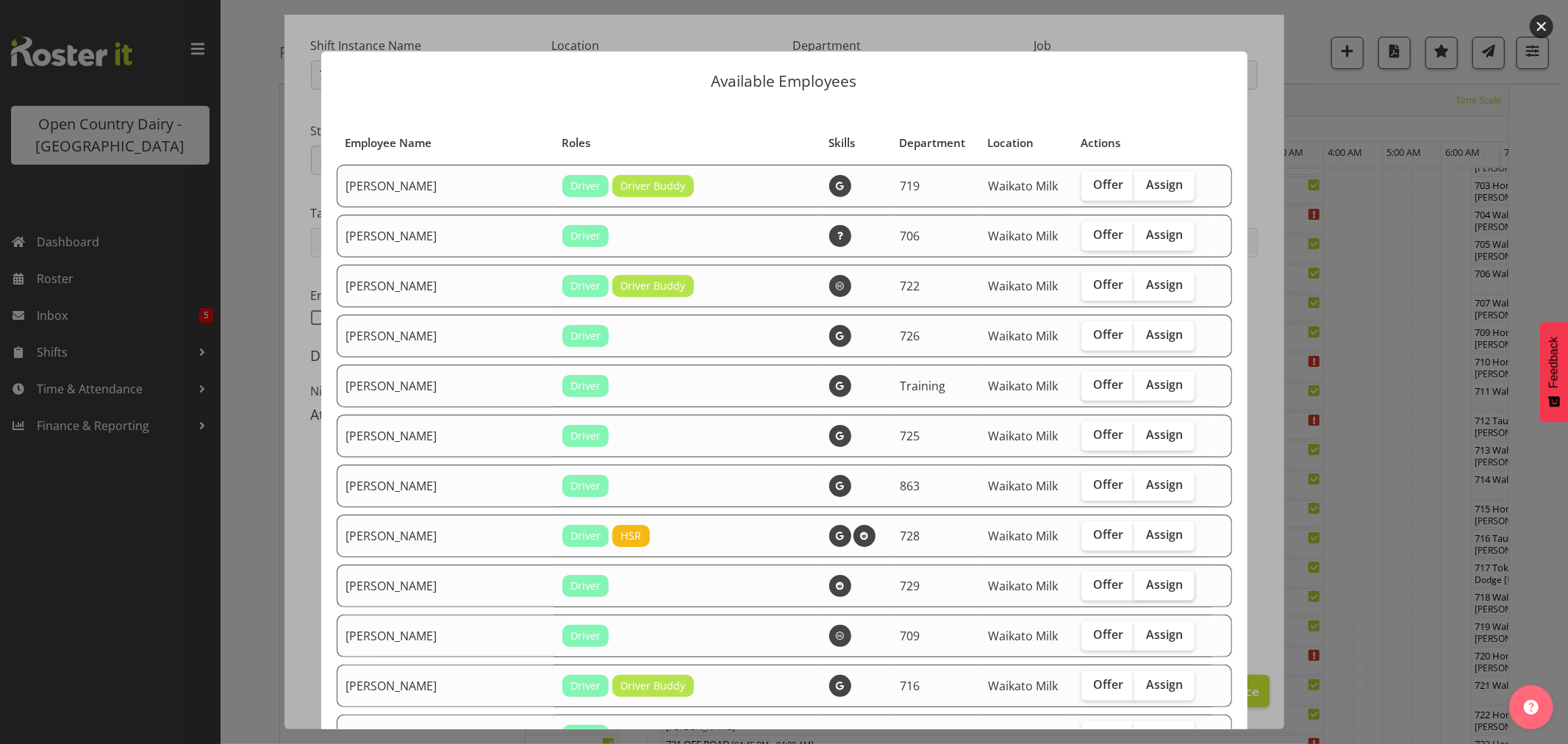
click at [1145, 583] on span "Assign" at bounding box center [1164, 583] width 37 height 15
click at [1138, 583] on input "Assign" at bounding box center [1139, 584] width 10 height 10
checkbox input "true"
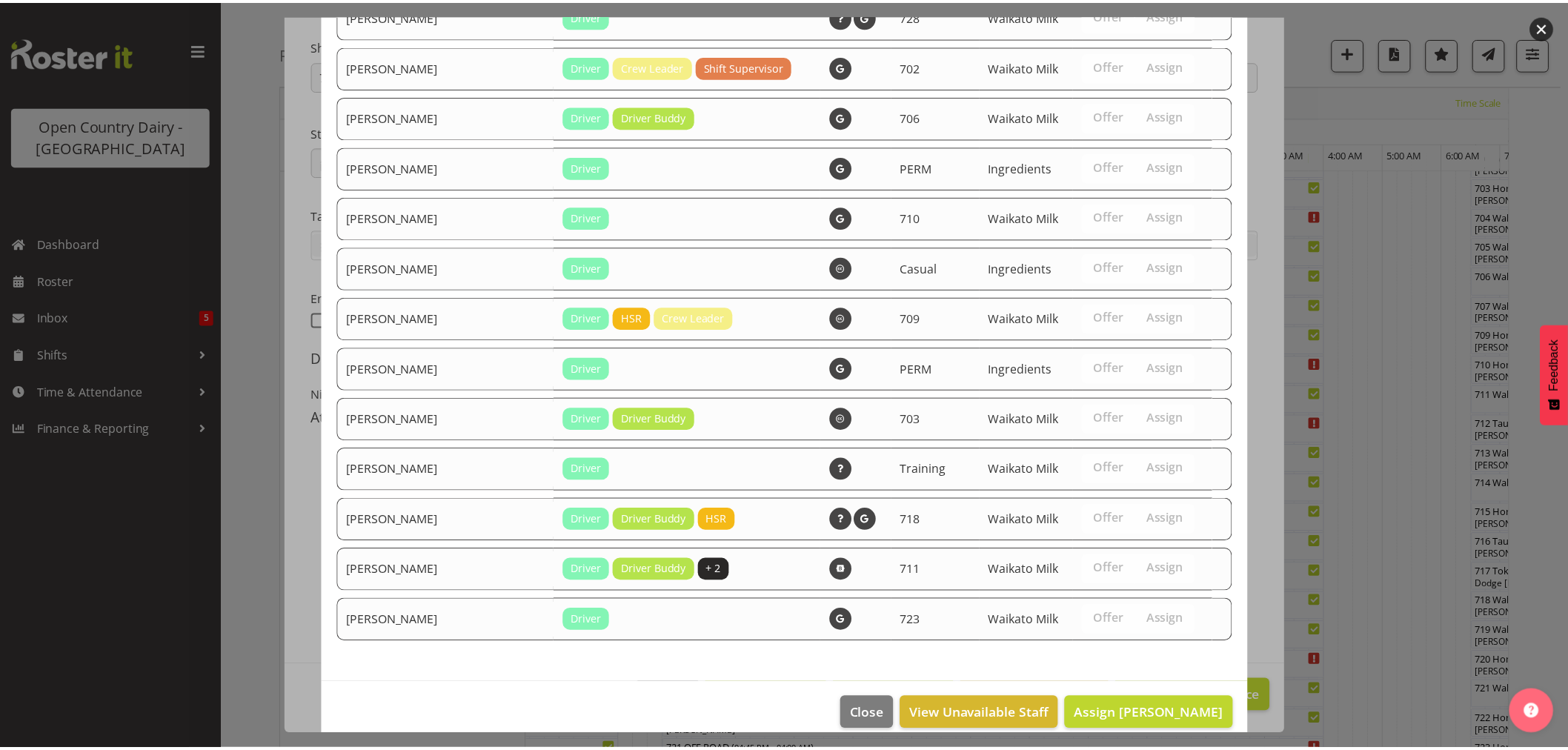
scroll to position [1807, 0]
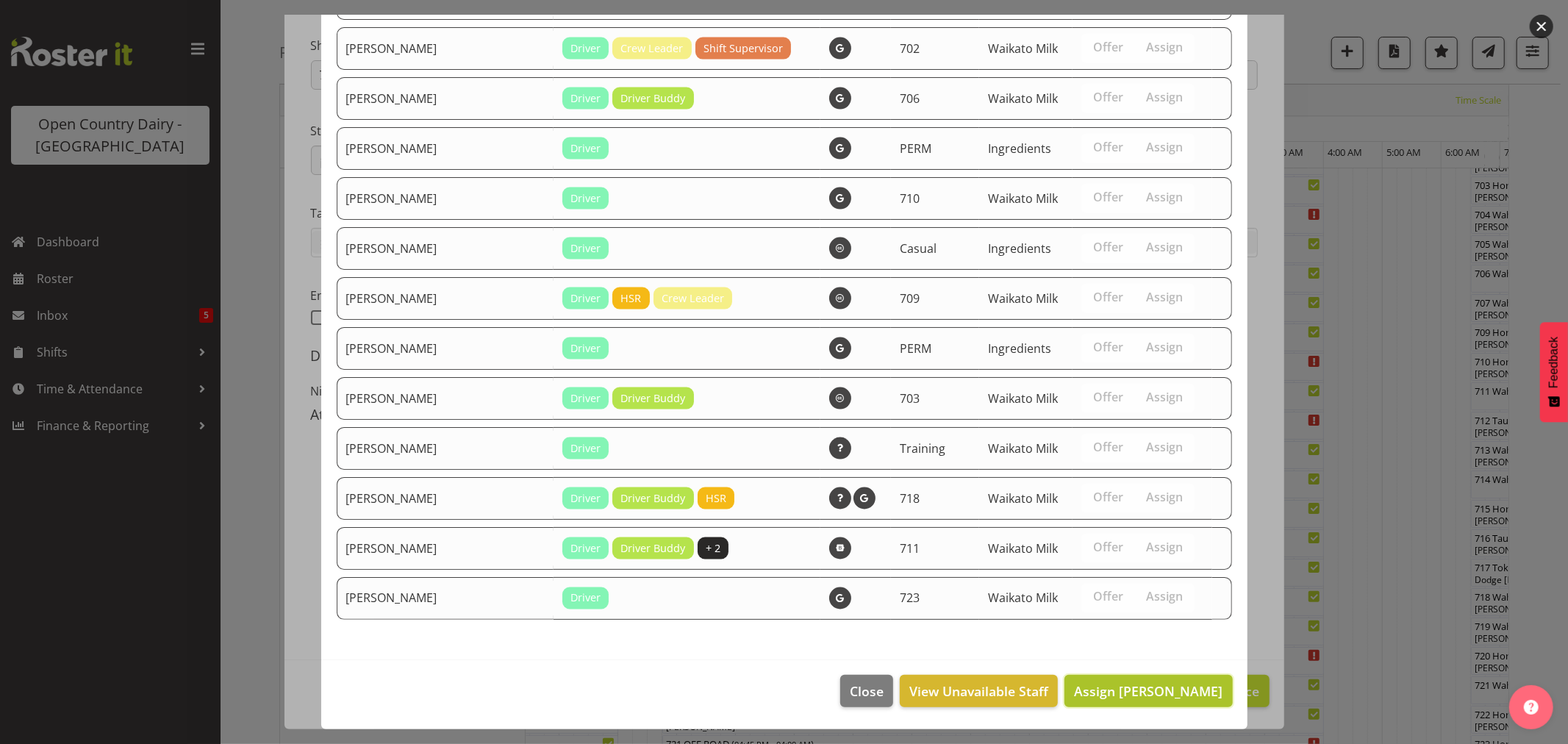
click at [1139, 688] on span "Assign Craig Schlager-Reay" at bounding box center [1147, 690] width 148 height 18
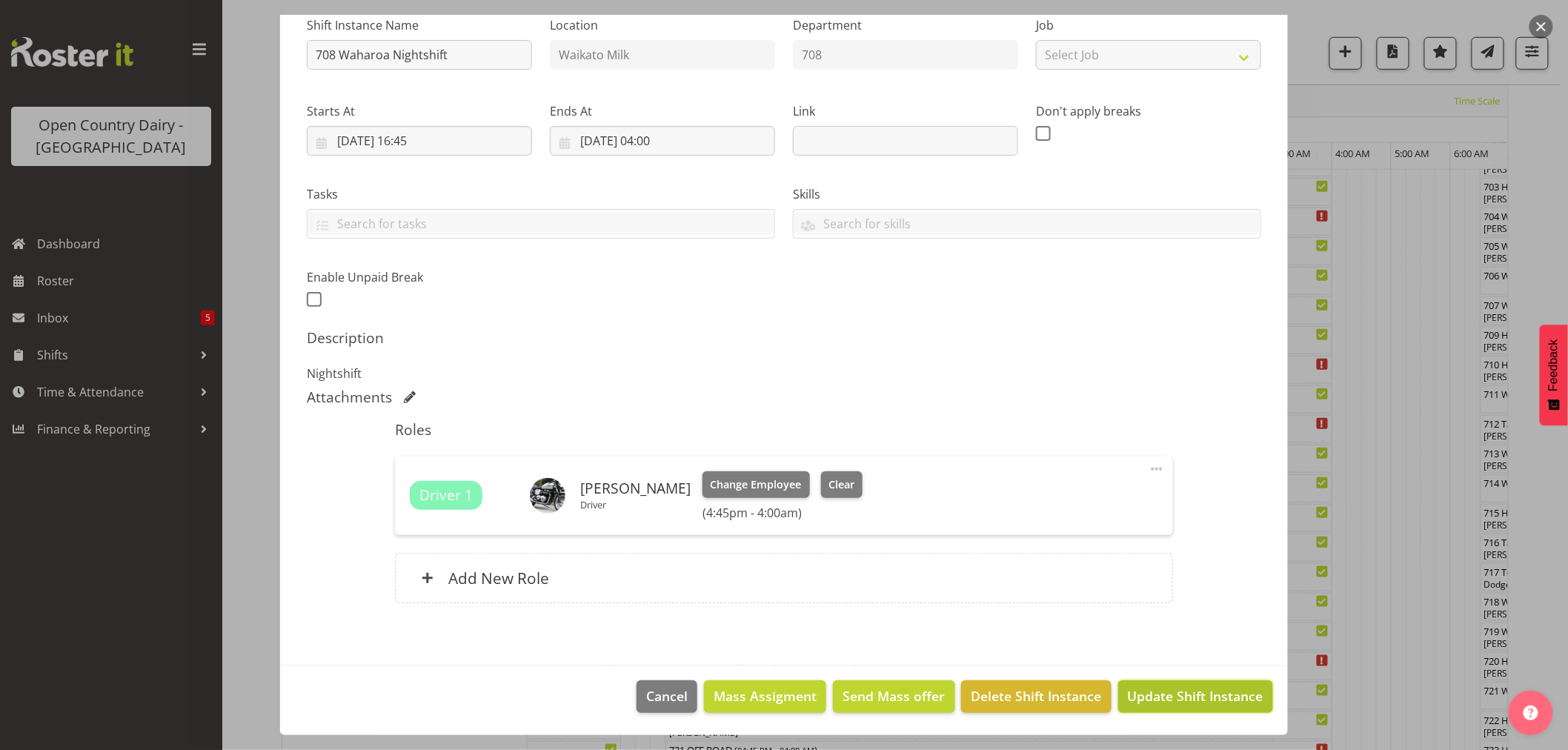
click at [1182, 694] on span "Update Shift Instance" at bounding box center [1196, 696] width 135 height 20
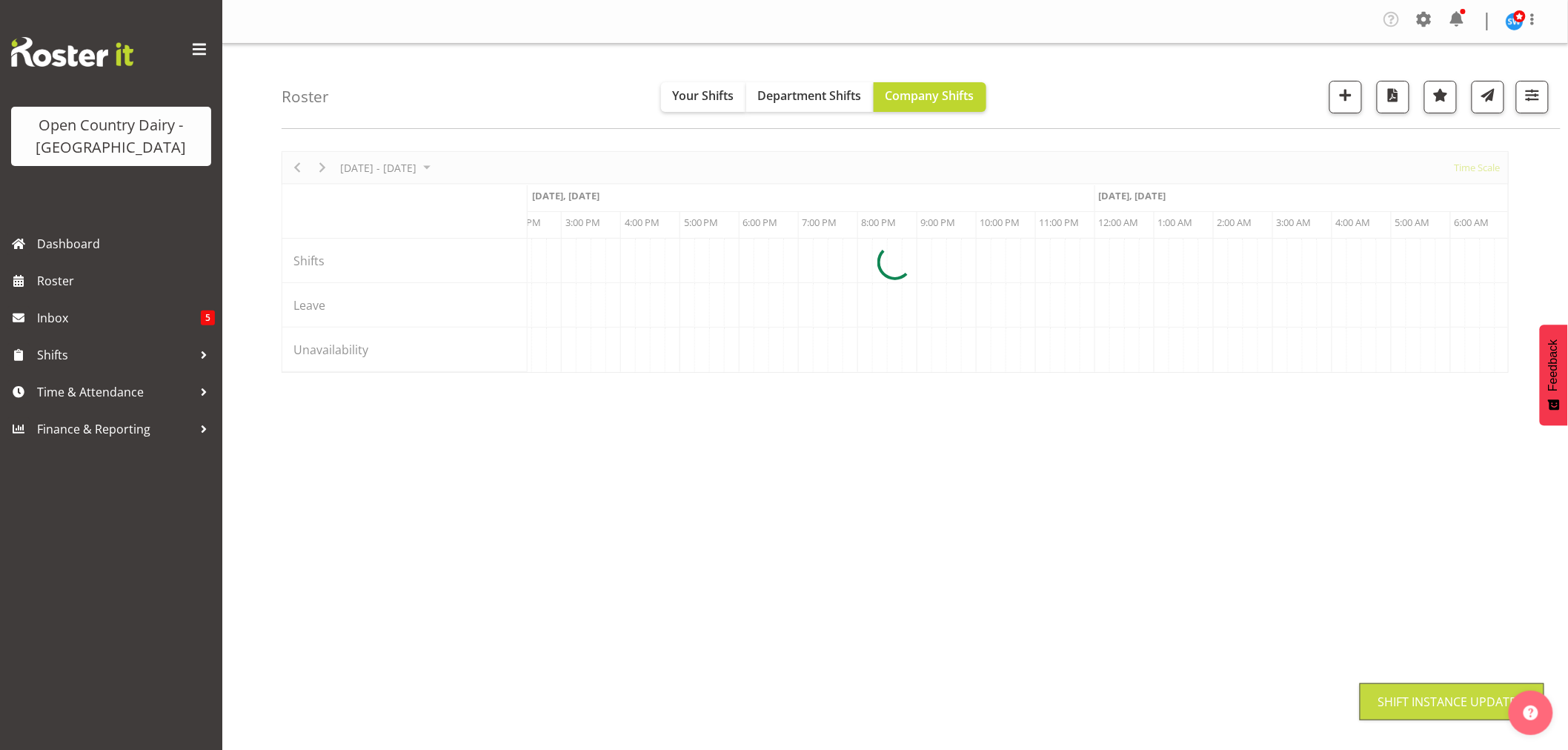
scroll to position [0, 0]
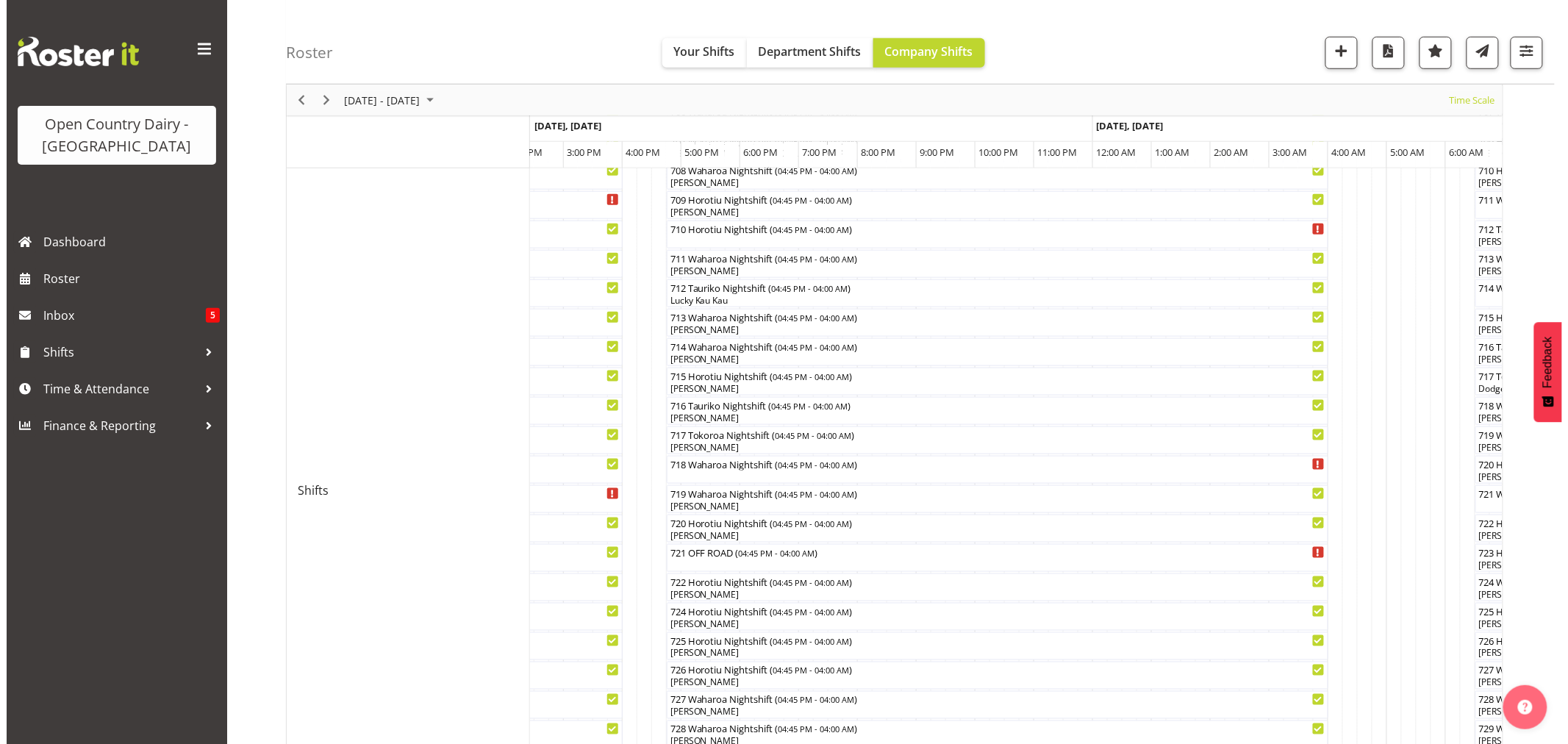
scroll to position [490, 0]
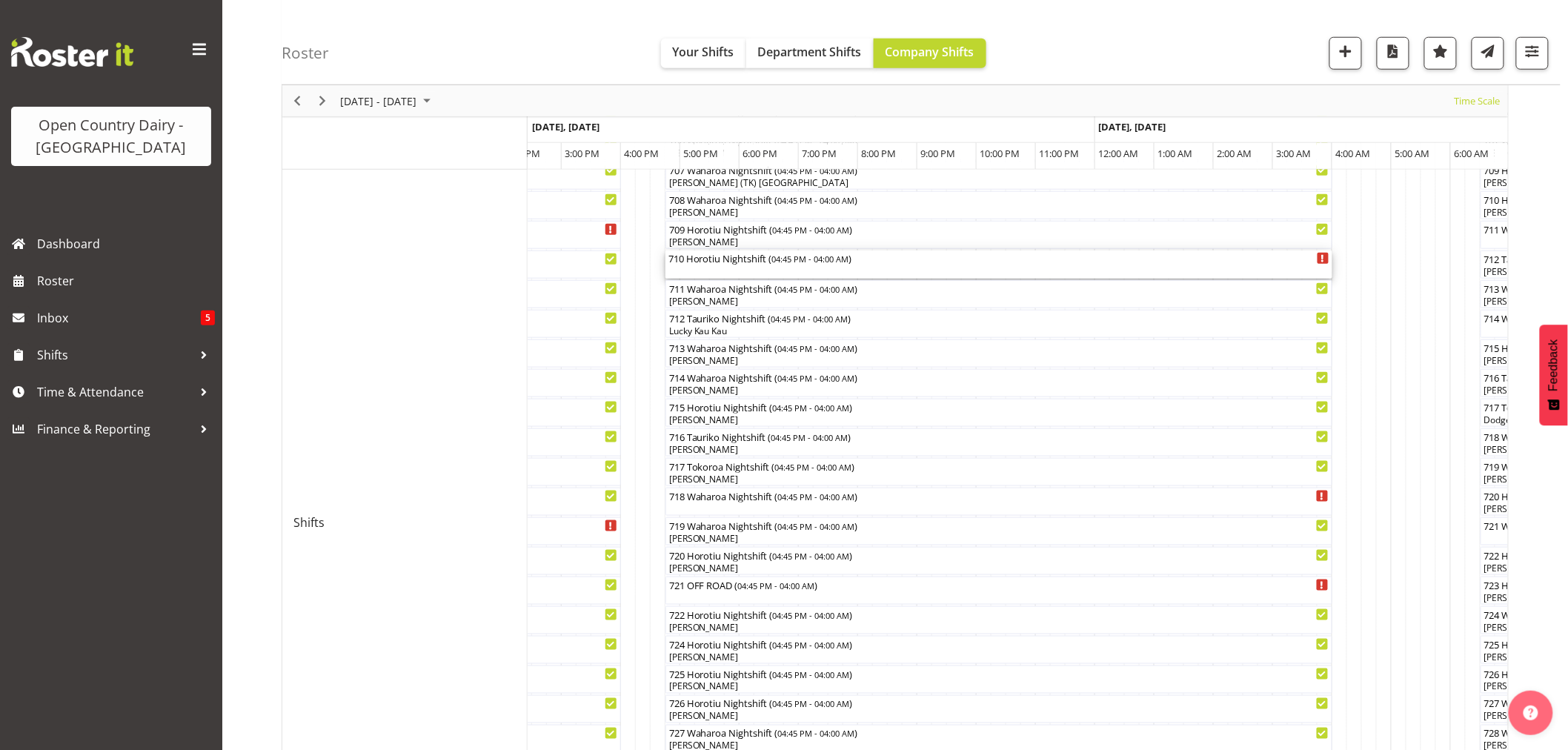
click at [735, 265] on div "710 Horotiu Nightshift ( 04:45 PM - 04:00 AM )" at bounding box center [999, 264] width 661 height 28
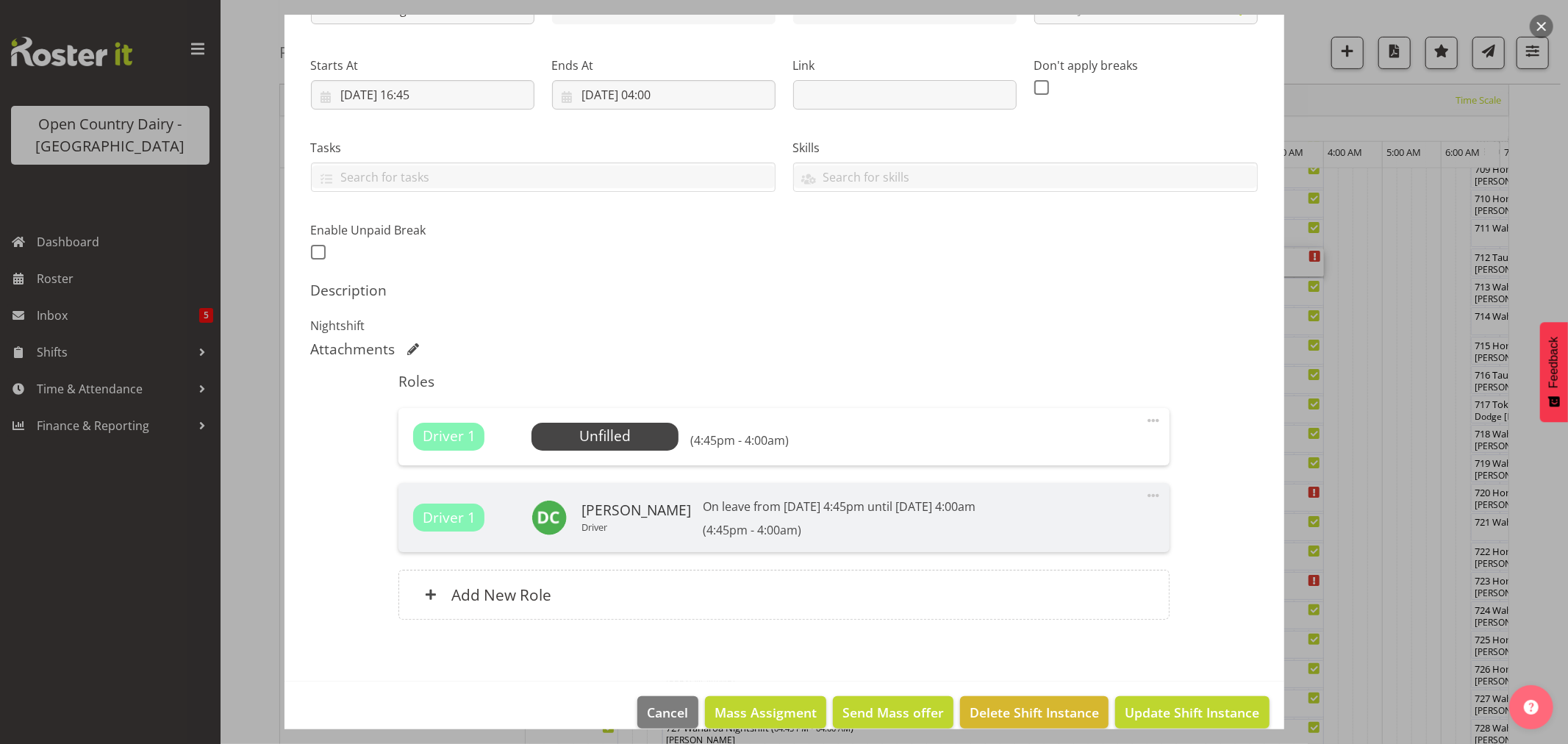
scroll to position [222, 0]
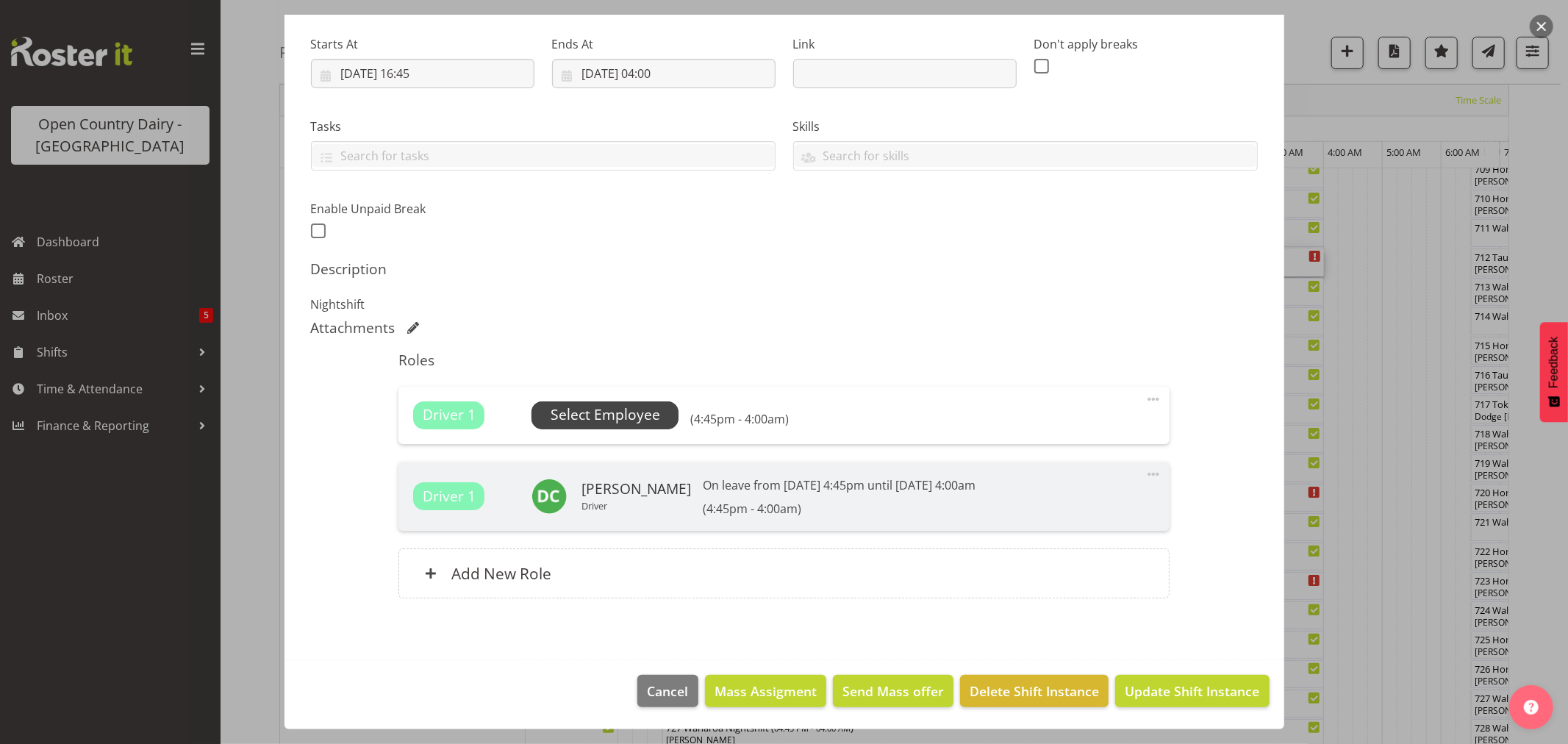
click at [616, 421] on span "Select Employee" at bounding box center [605, 415] width 109 height 21
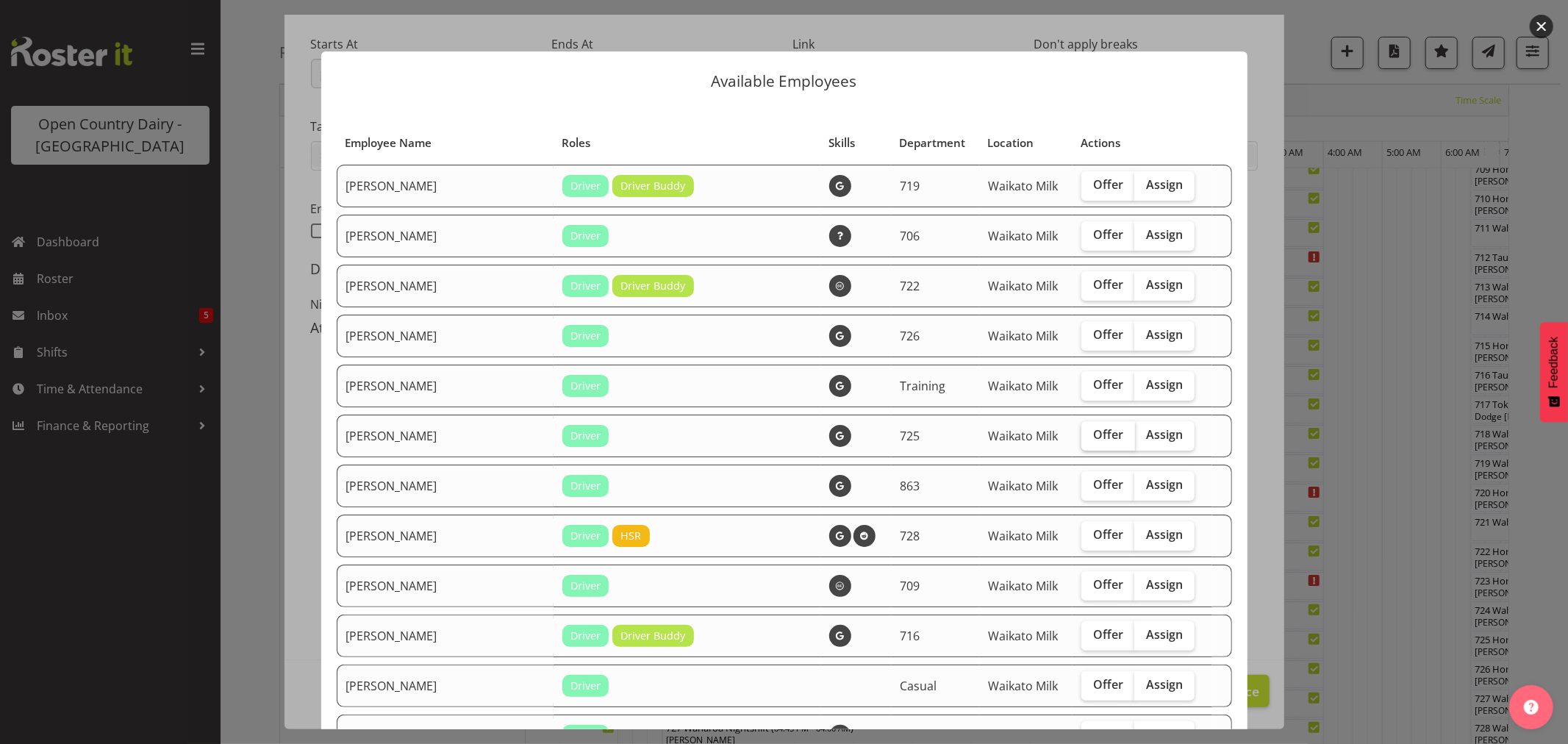
click at [1093, 439] on span "Offer" at bounding box center [1107, 433] width 30 height 15
click at [1084, 439] on input "Offer" at bounding box center [1086, 434] width 10 height 10
checkbox input "true"
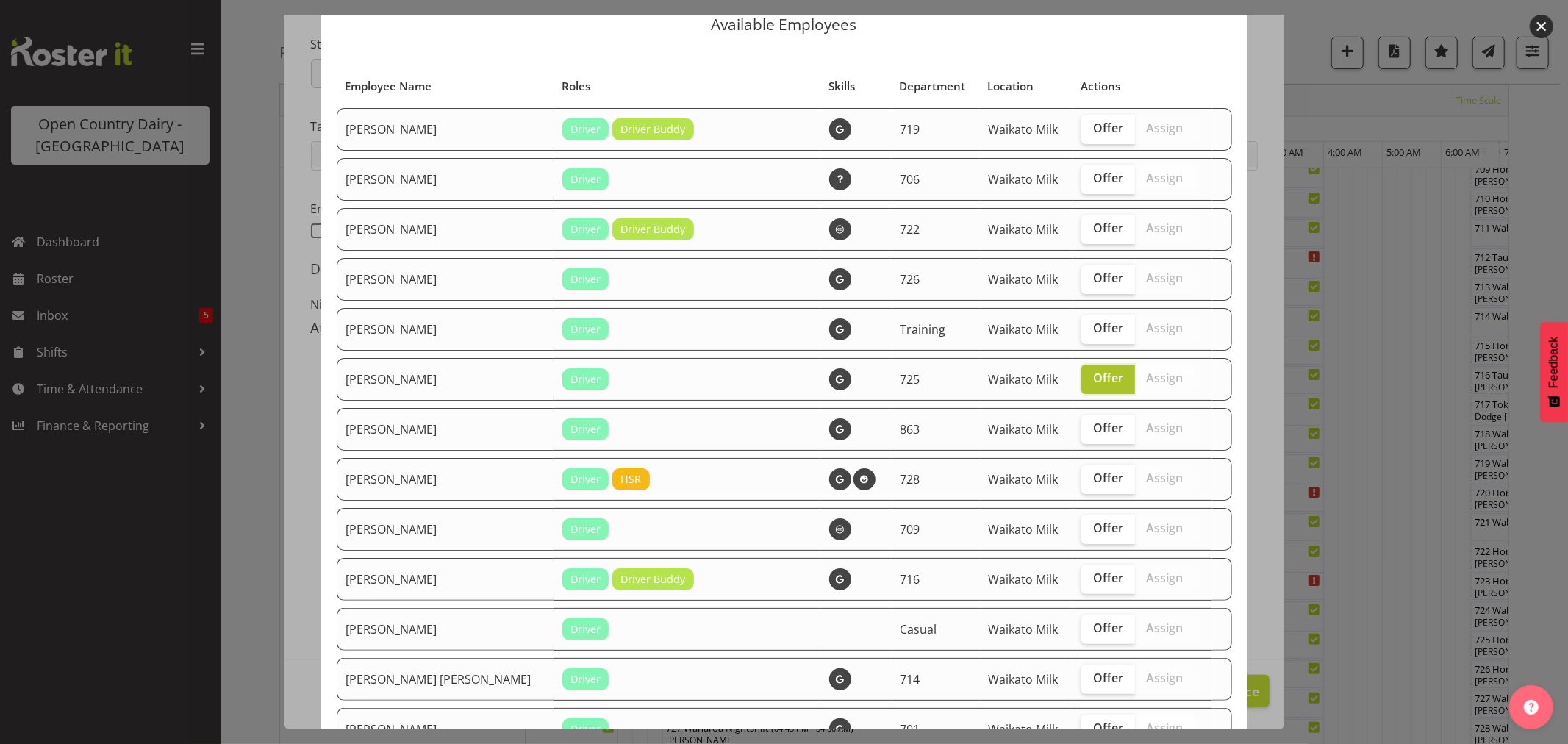
scroll to position [82, 0]
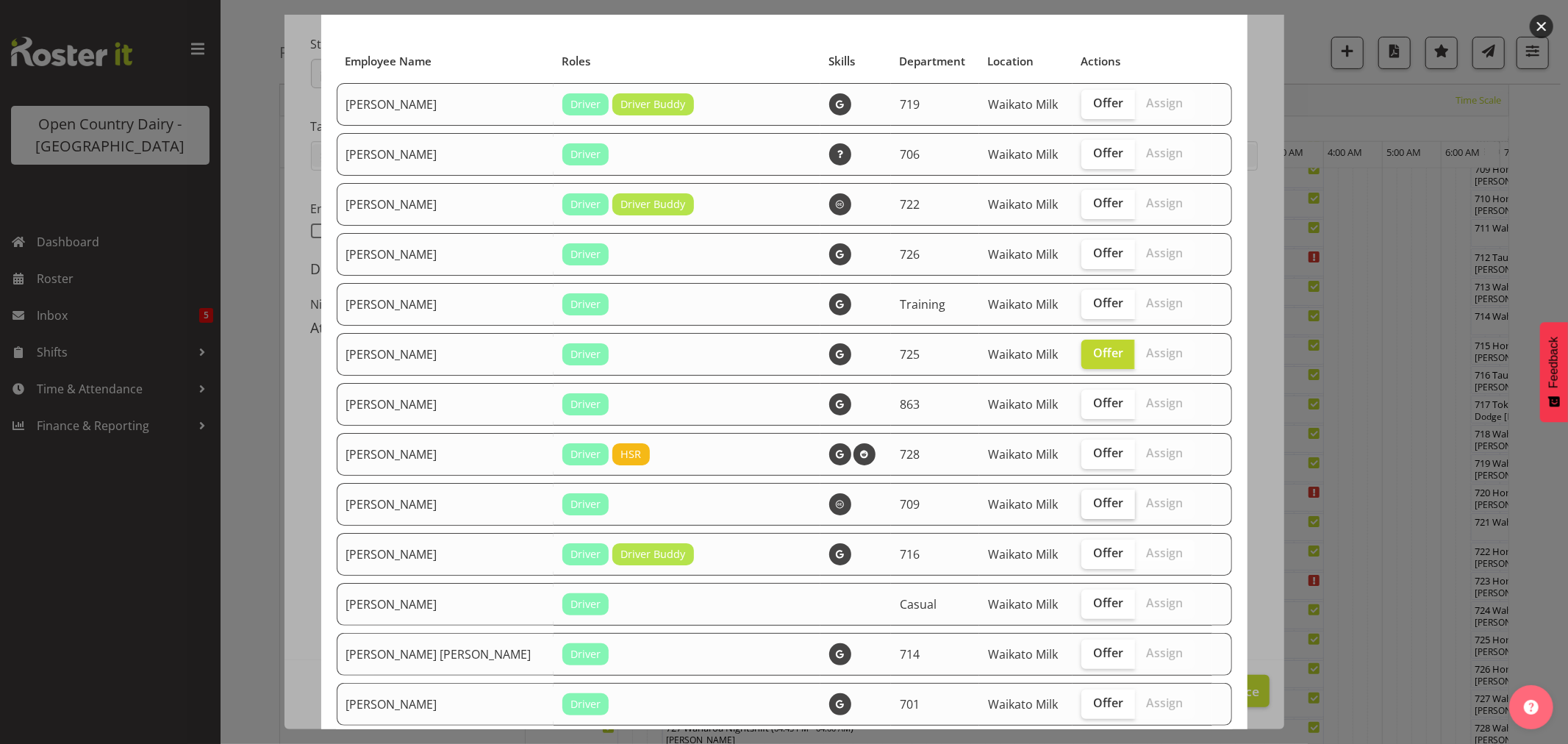
click at [1081, 511] on label "Offer" at bounding box center [1107, 504] width 54 height 29
click at [1081, 507] on input "Offer" at bounding box center [1086, 503] width 10 height 10
checkbox input "true"
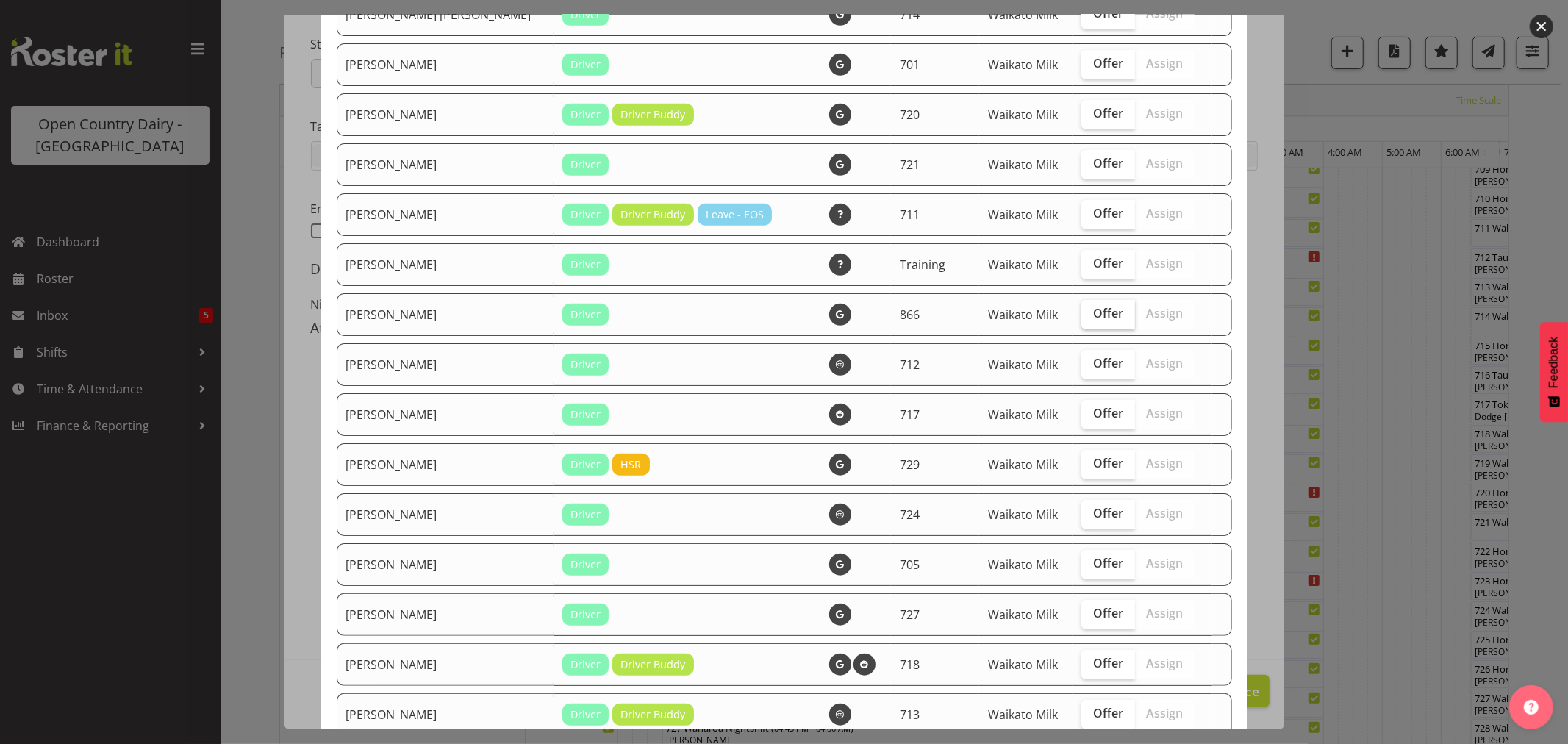
scroll to position [735, 0]
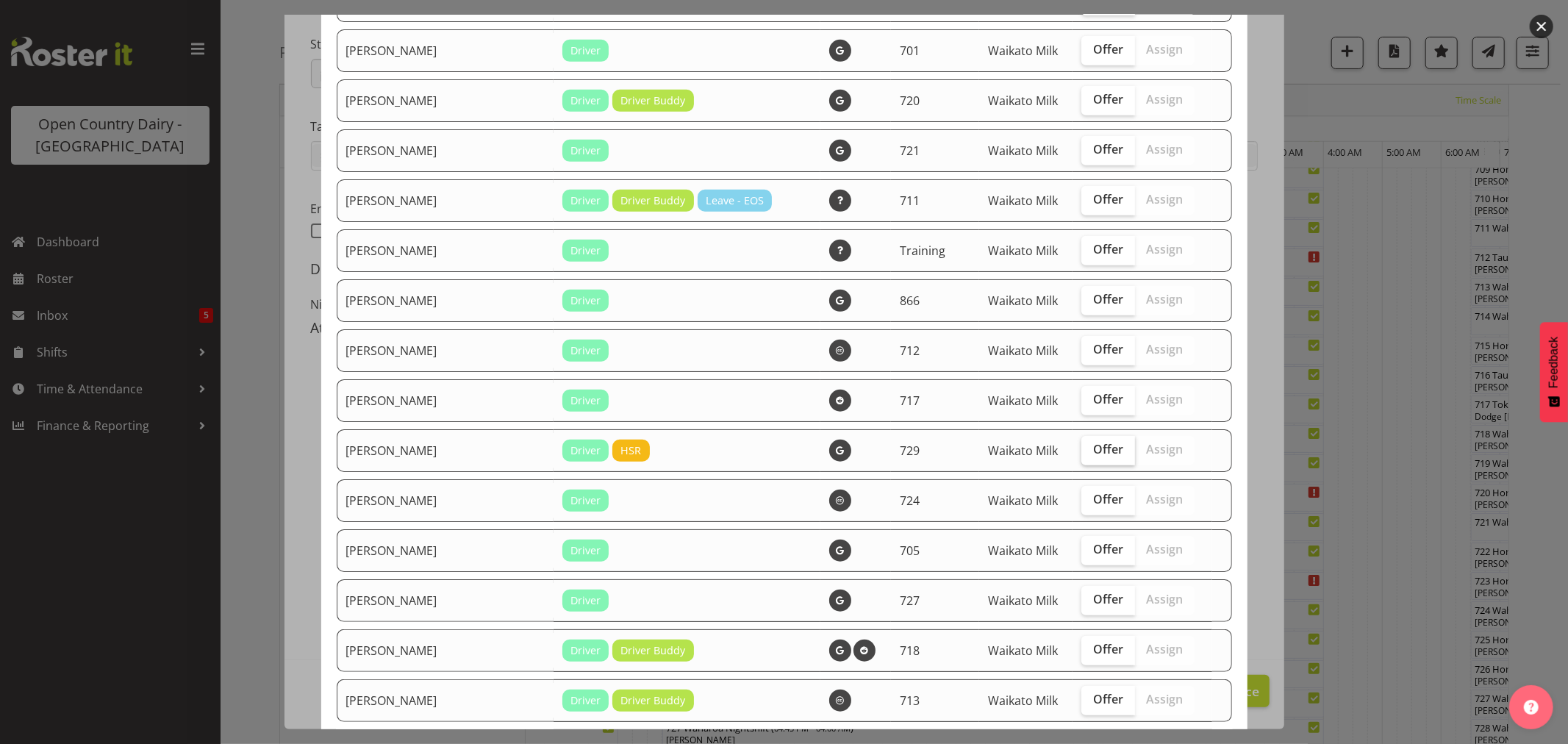
click at [1081, 460] on label "Offer" at bounding box center [1107, 450] width 54 height 29
click at [1081, 454] on input "Offer" at bounding box center [1086, 450] width 10 height 10
checkbox input "true"
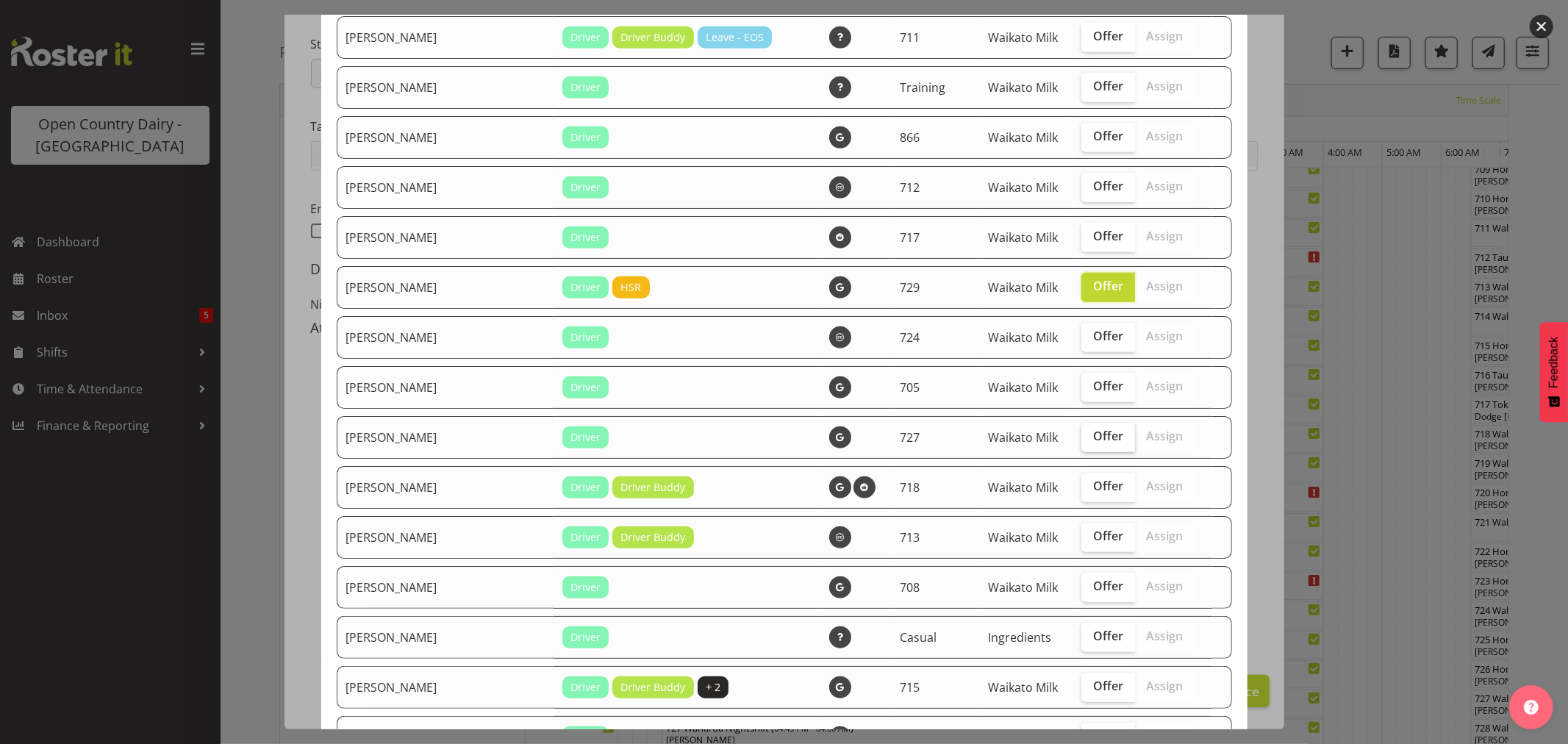
click at [1083, 452] on label "Offer" at bounding box center [1107, 437] width 54 height 29
click at [1083, 441] on input "Offer" at bounding box center [1086, 436] width 10 height 10
checkbox input "true"
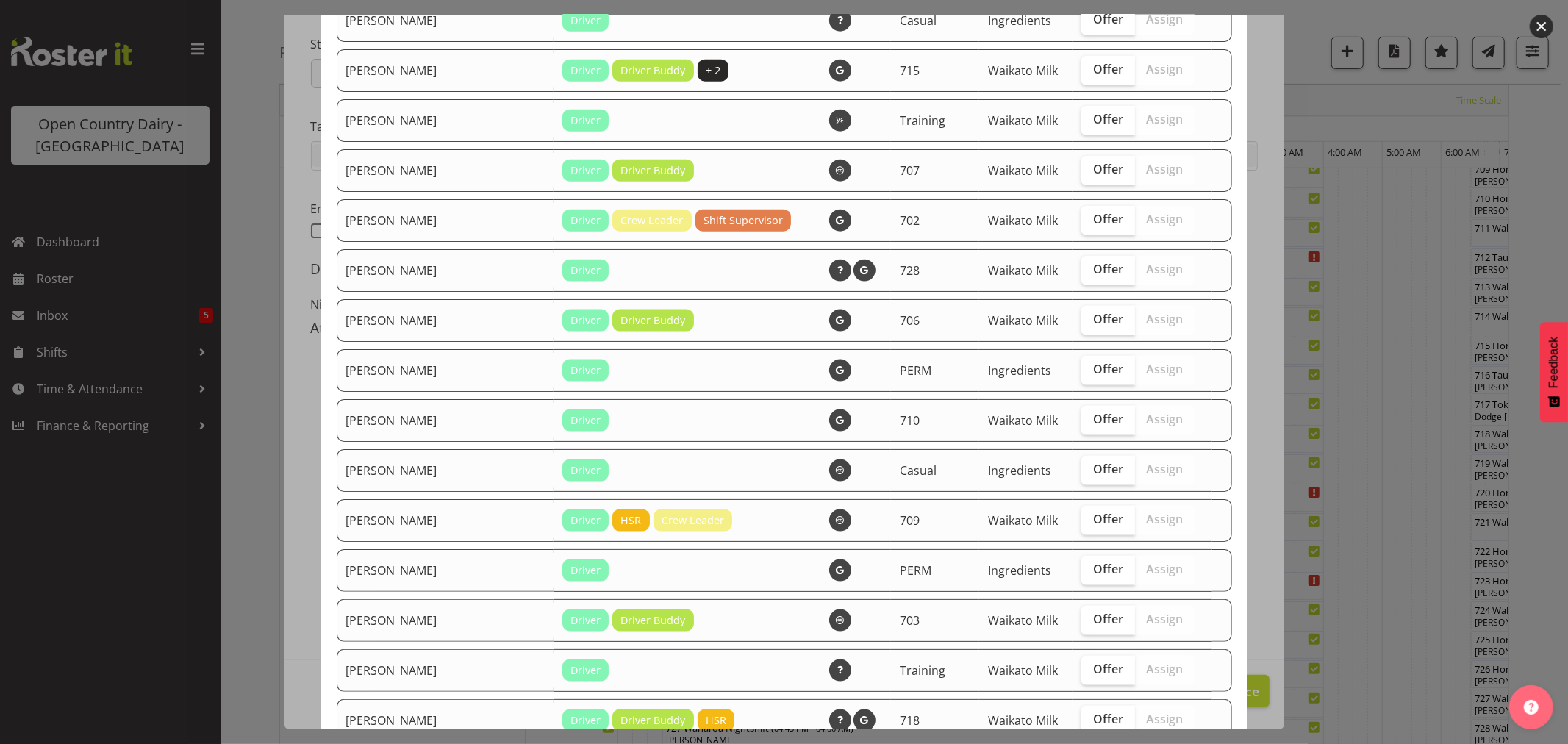
scroll to position [1551, 0]
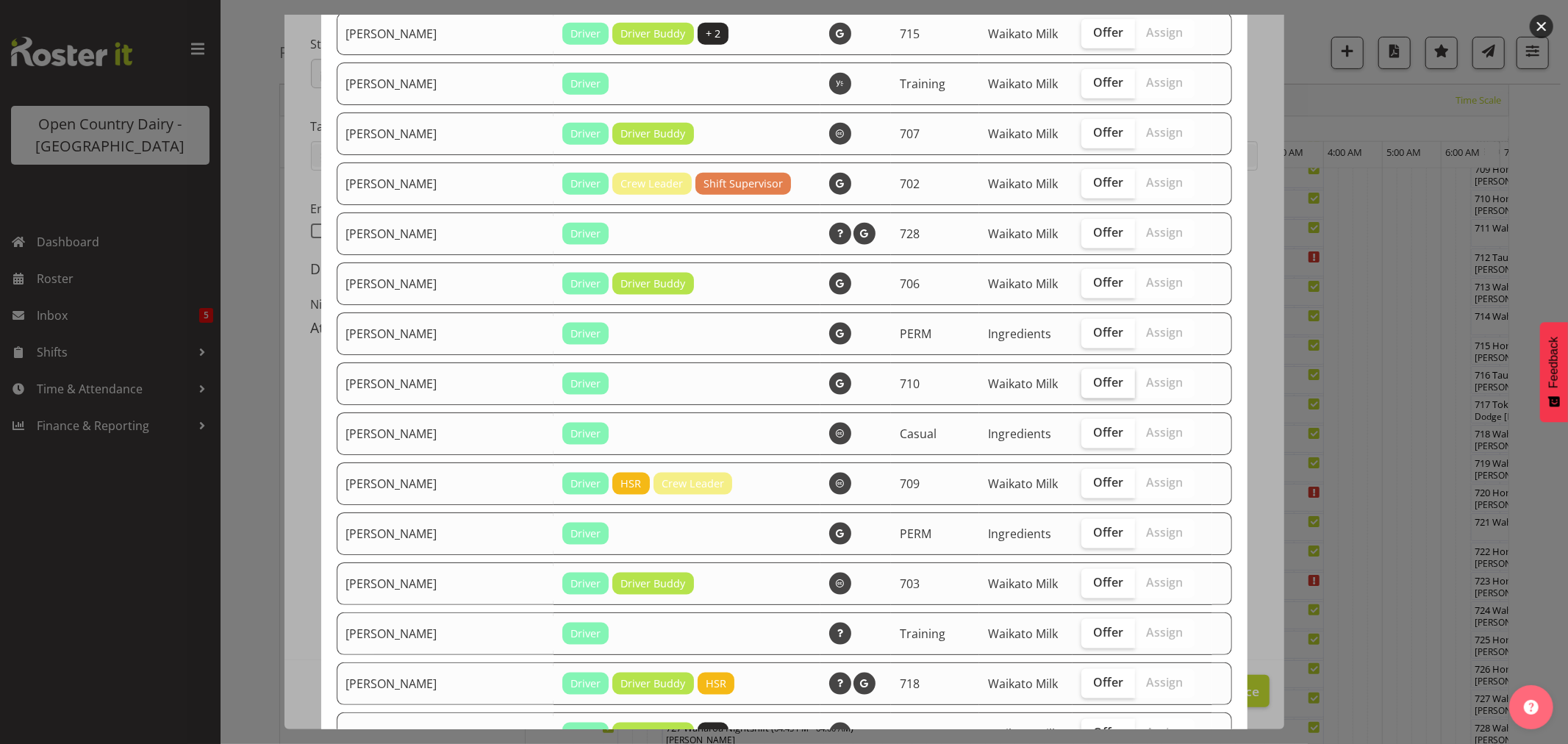
click at [1093, 390] on span "Offer" at bounding box center [1107, 382] width 30 height 15
click at [1086, 388] on input "Offer" at bounding box center [1086, 383] width 10 height 10
checkbox input "true"
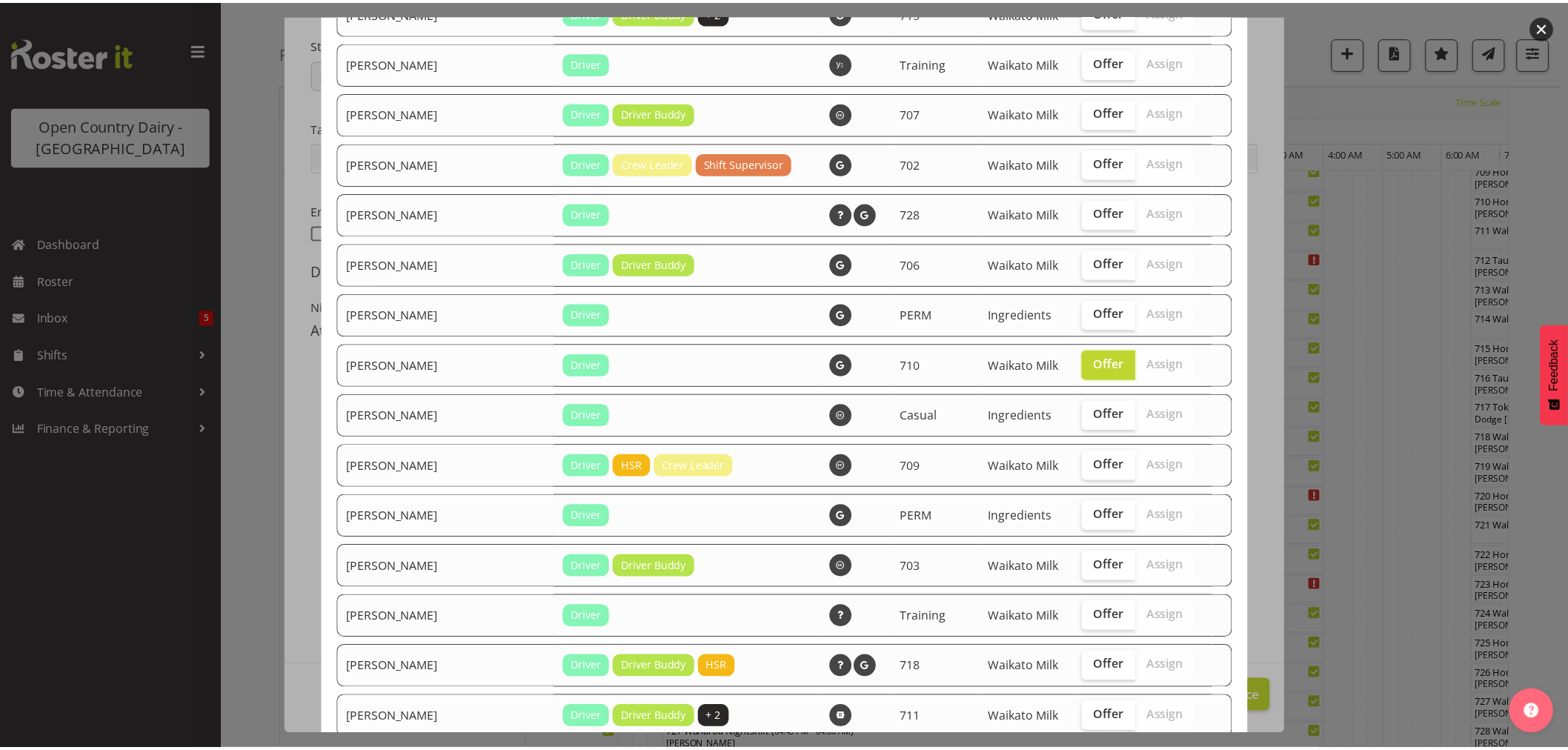
scroll to position [1756, 0]
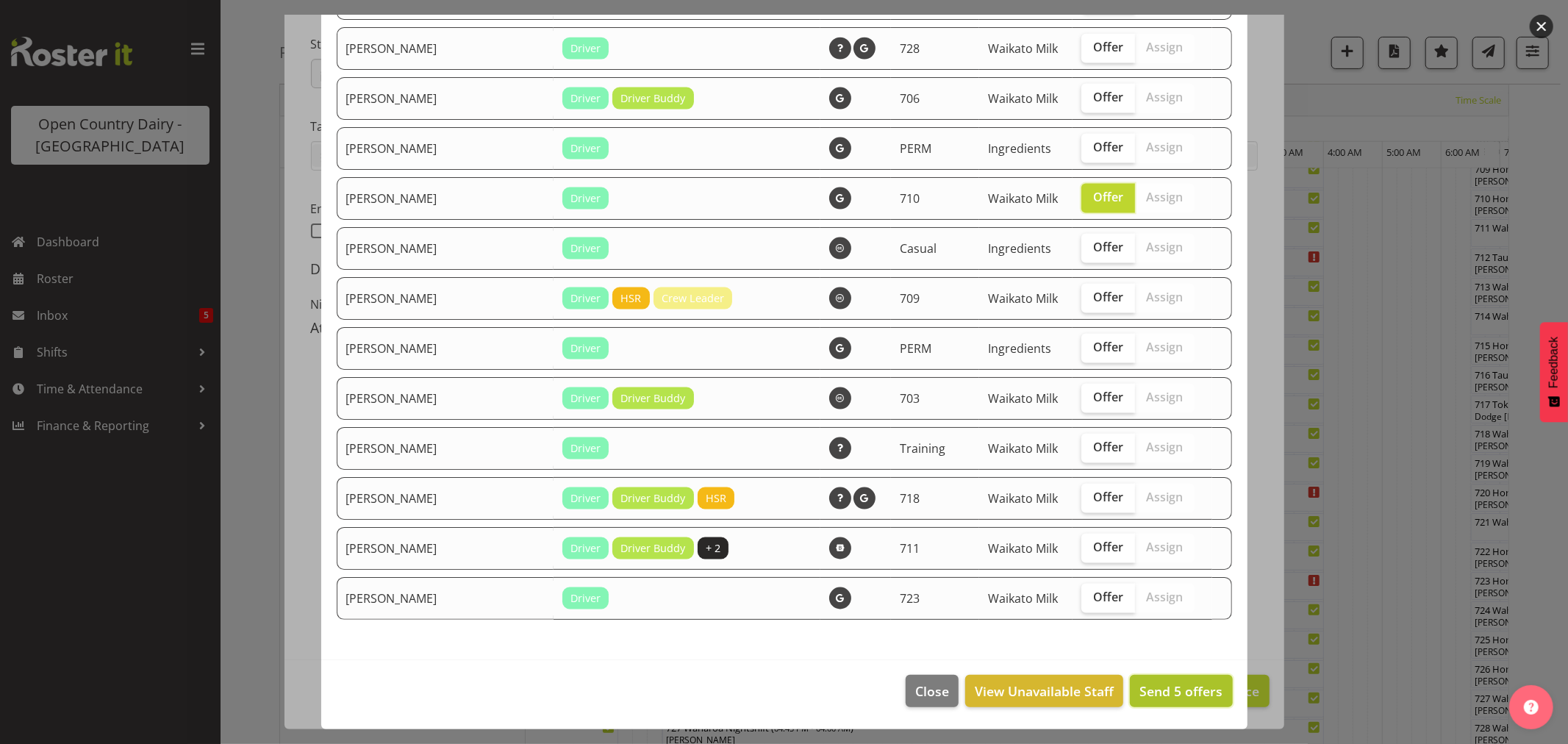
click at [1171, 685] on span "Send 5 offers" at bounding box center [1180, 690] width 83 height 18
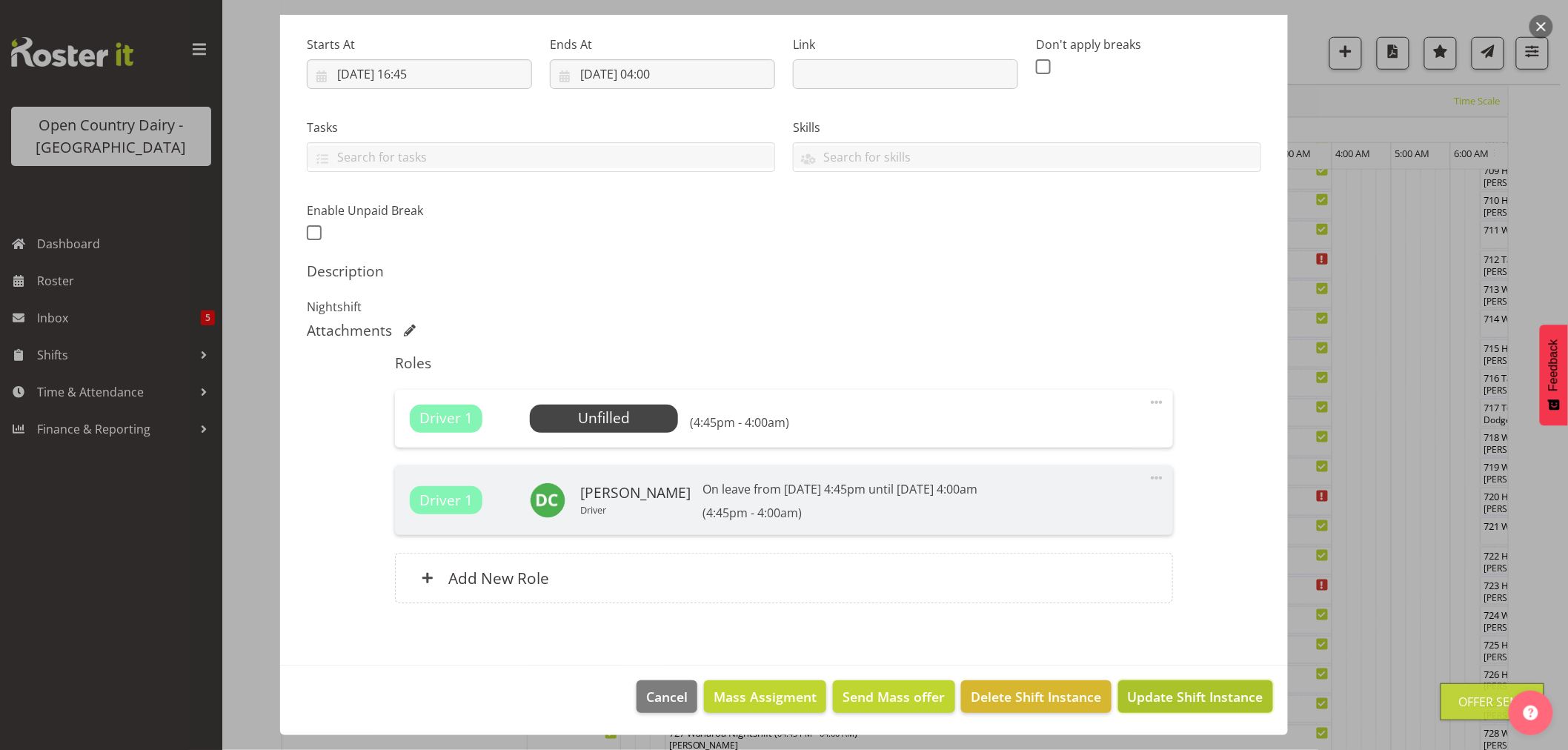
click at [1208, 699] on span "Update Shift Instance" at bounding box center [1196, 697] width 135 height 20
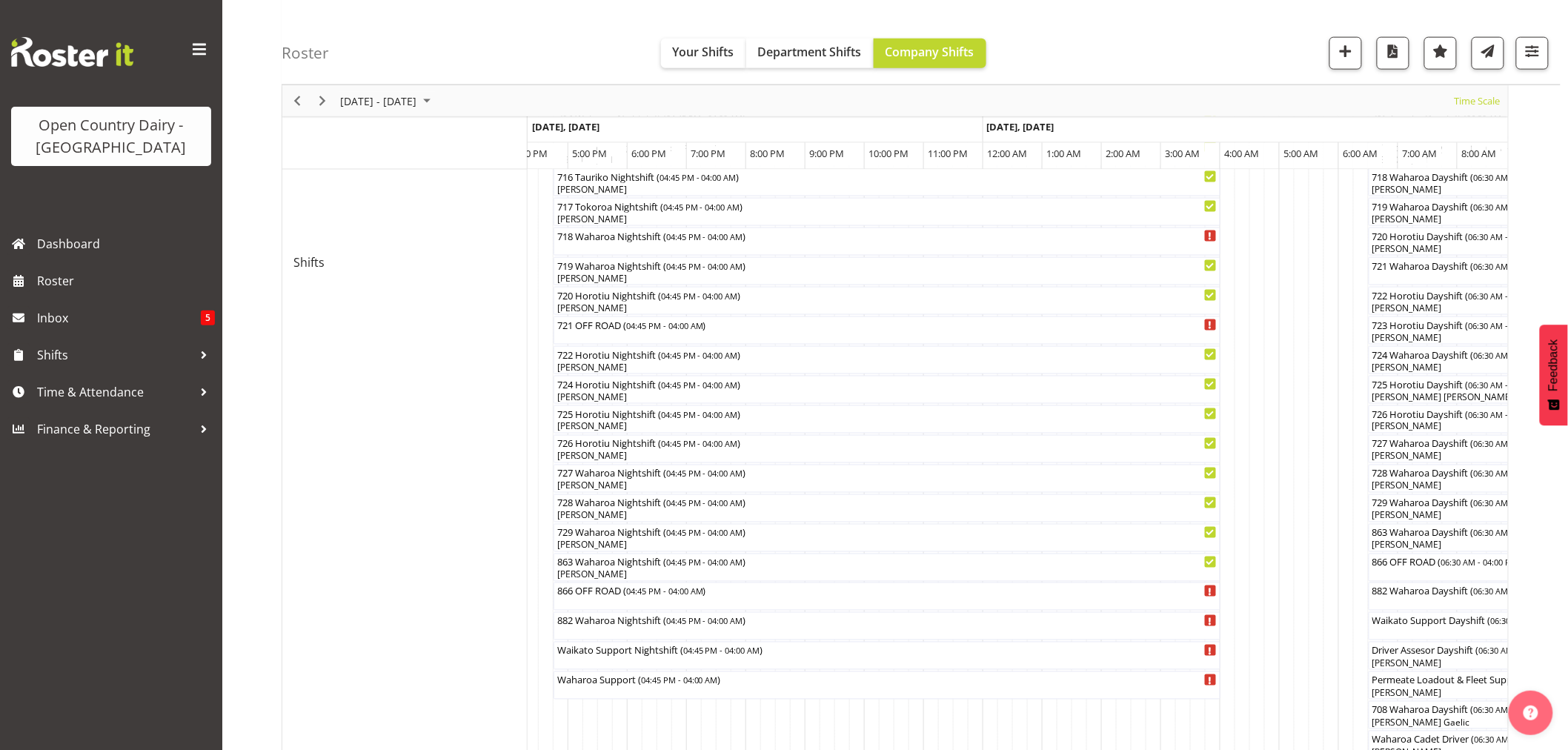
scroll to position [698, 0]
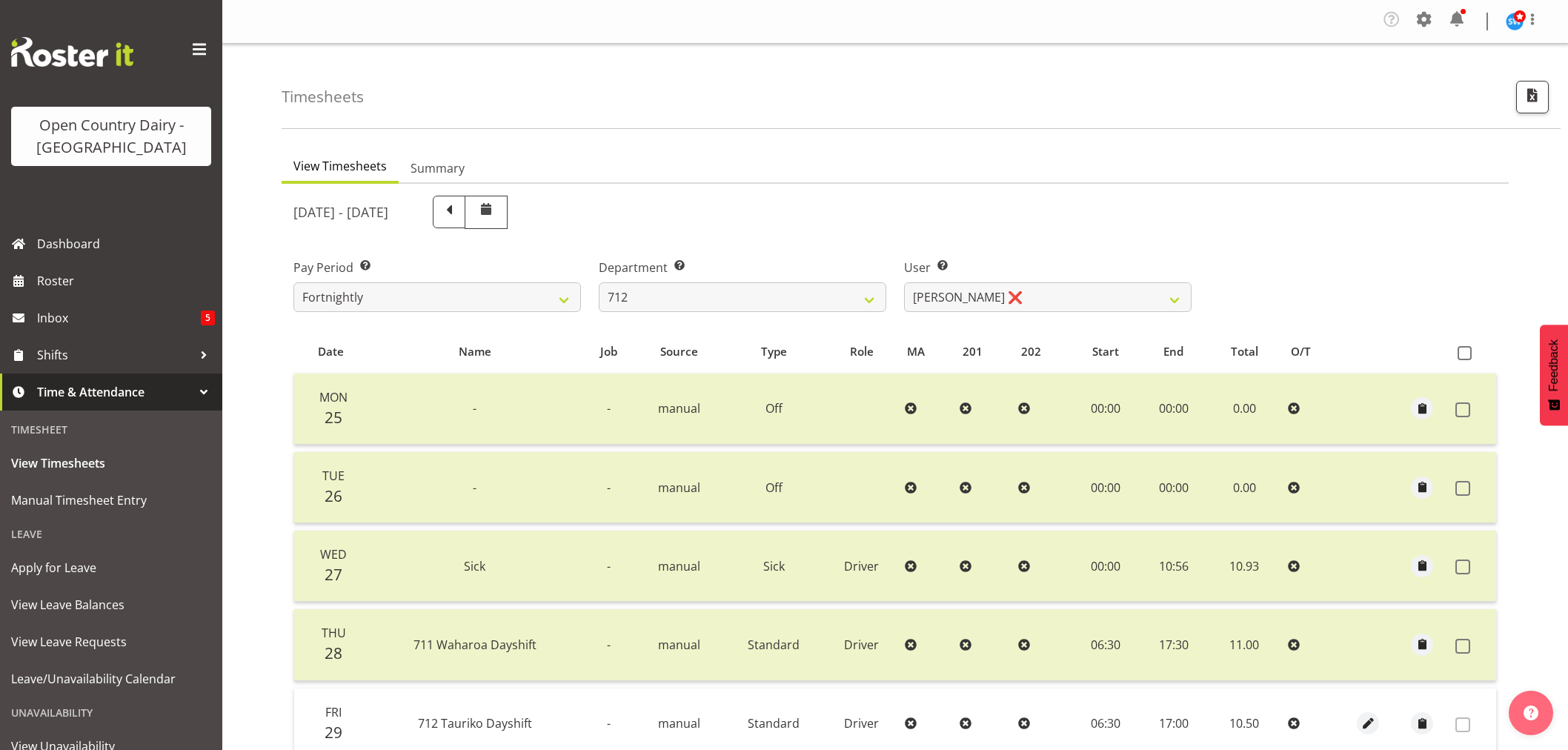
select select "822"
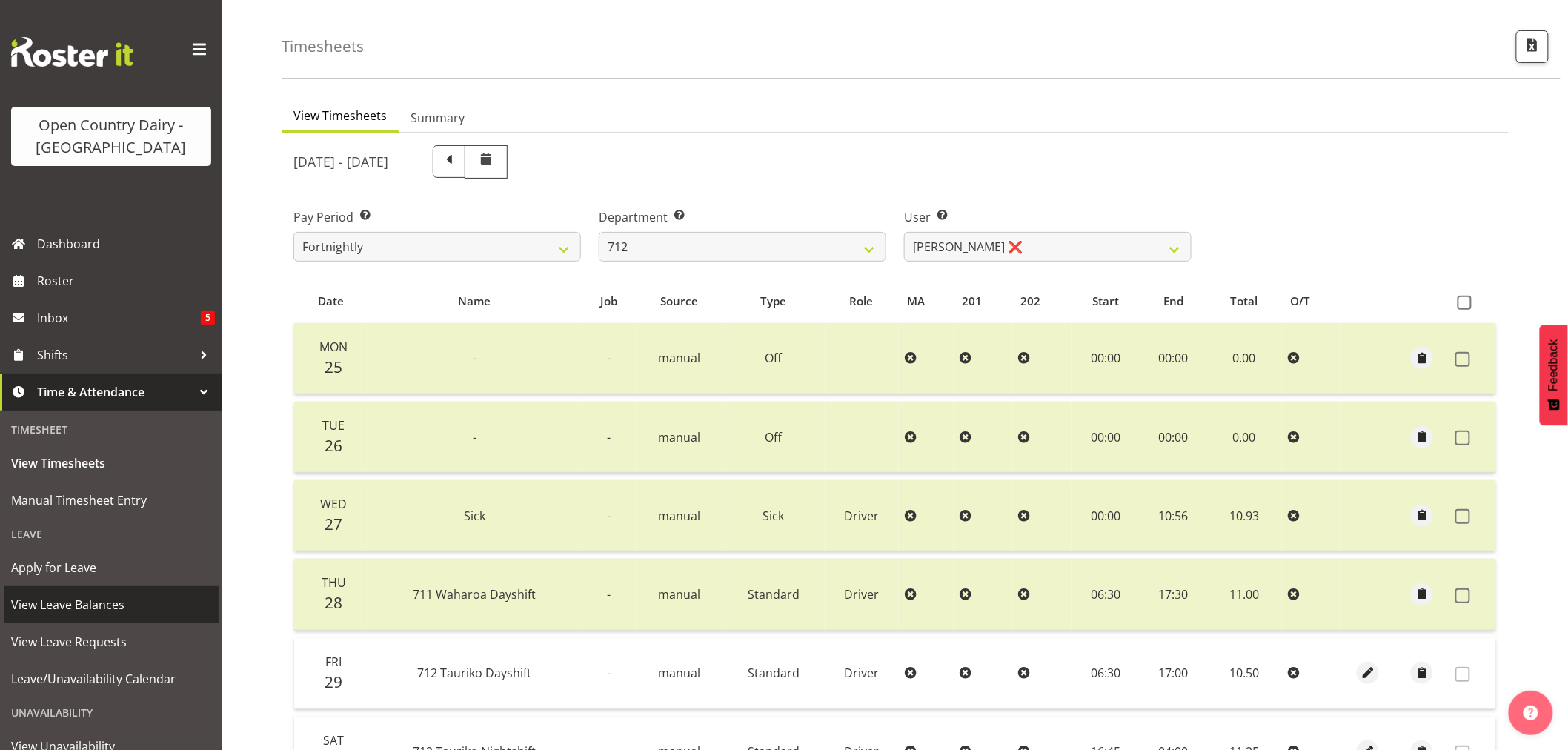
scroll to position [92, 0]
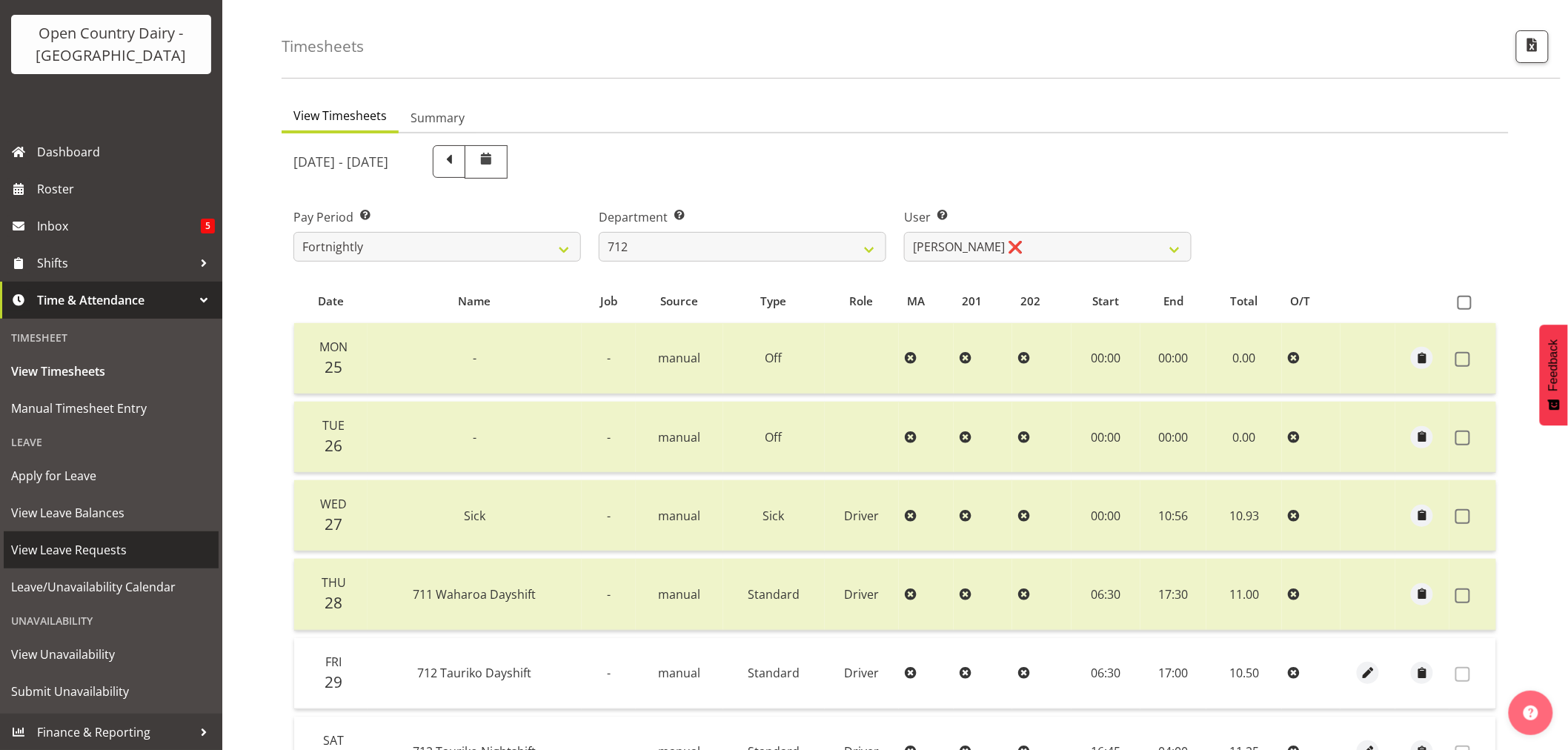
click at [85, 545] on span "View Leave Requests" at bounding box center [111, 550] width 200 height 23
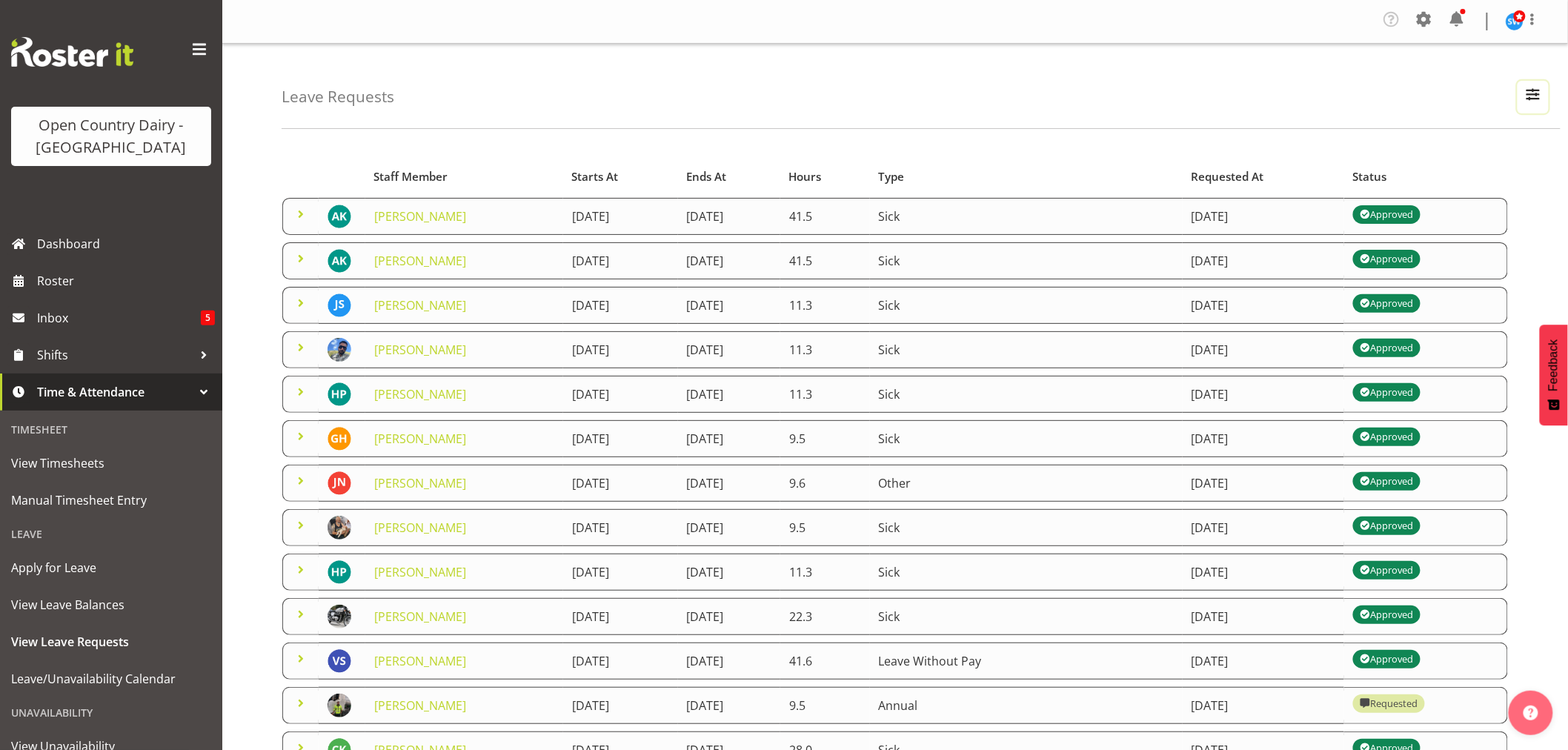
drag, startPoint x: 1524, startPoint y: 91, endPoint x: 1350, endPoint y: 143, distance: 181.6
click at [1524, 91] on span "button" at bounding box center [1533, 94] width 20 height 20
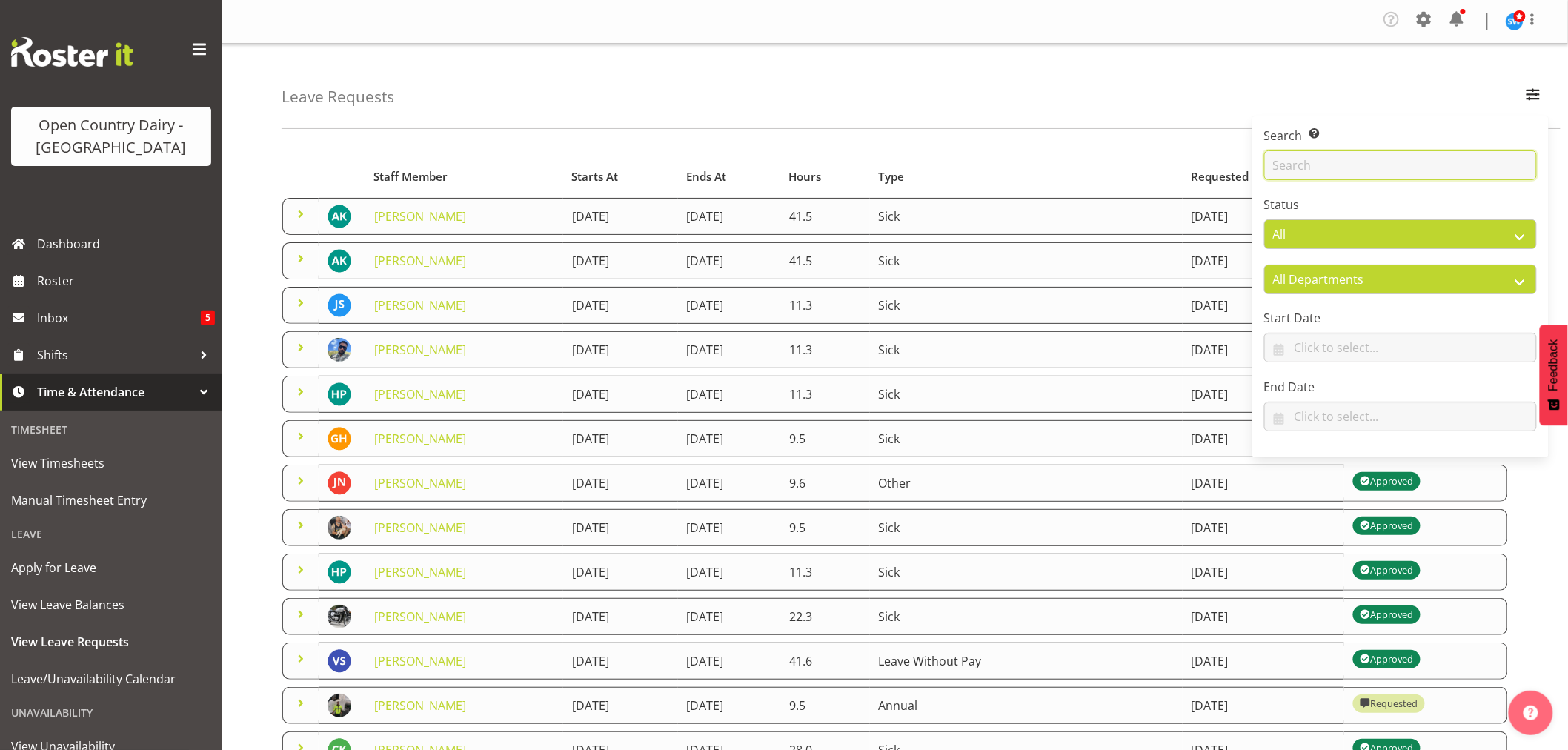
click at [1277, 168] on input "text" at bounding box center [1400, 165] width 273 height 29
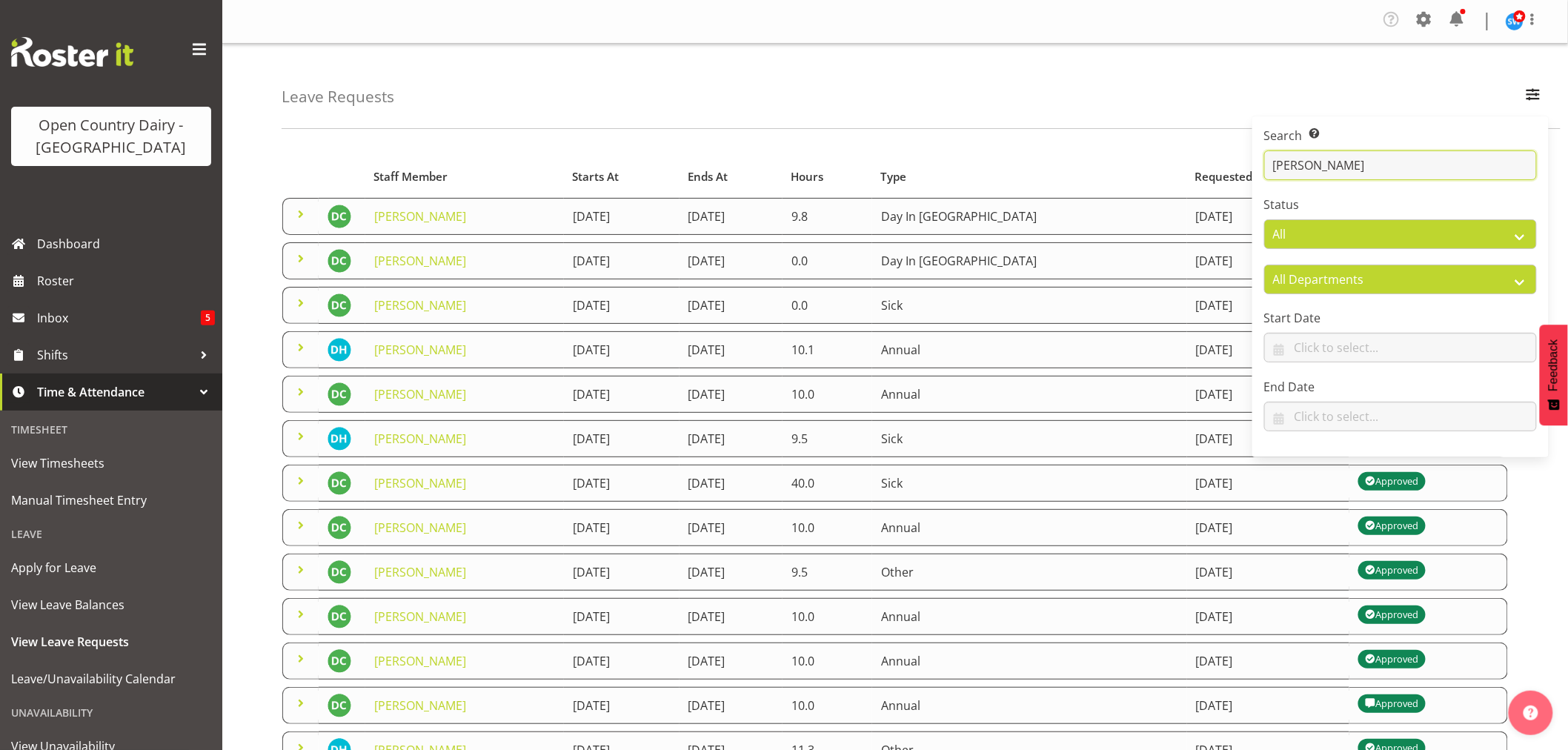
type input "[PERSON_NAME]"
click at [1124, 129] on div "Leave Requests Search Search for a particular employee [PERSON_NAME] Status All…" at bounding box center [894, 493] width 1345 height 898
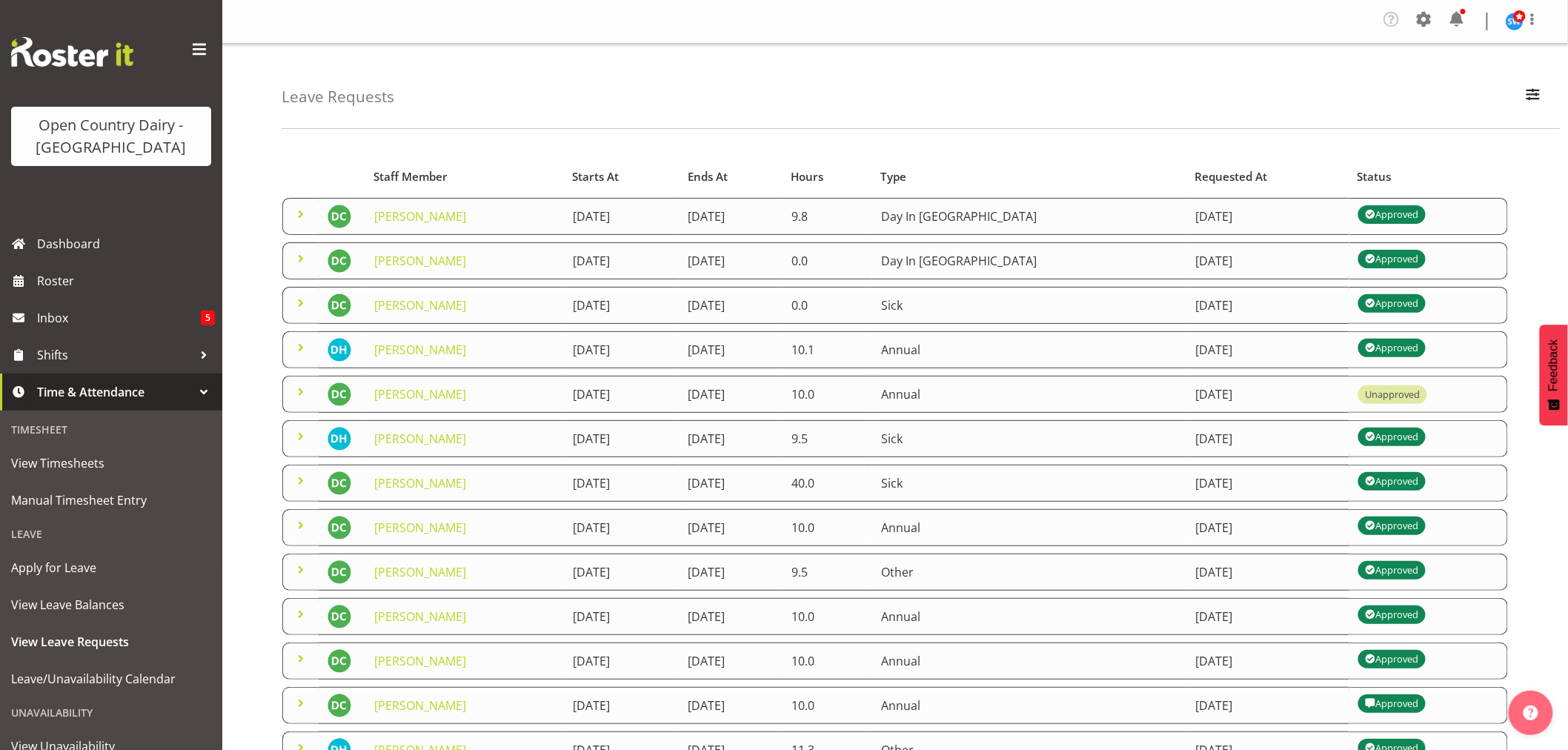
click at [300, 216] on span at bounding box center [300, 214] width 18 height 18
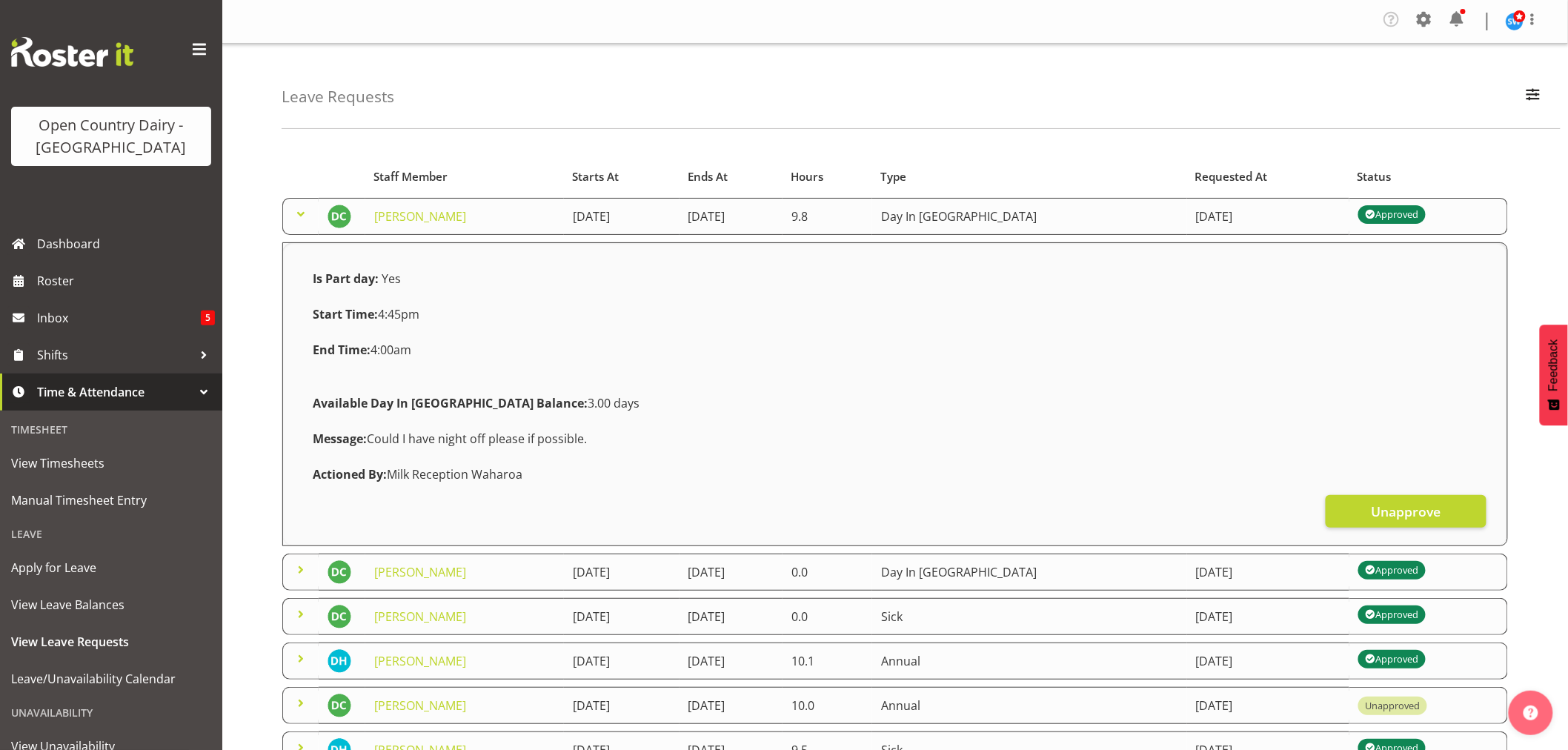
click at [295, 210] on span at bounding box center [300, 214] width 18 height 18
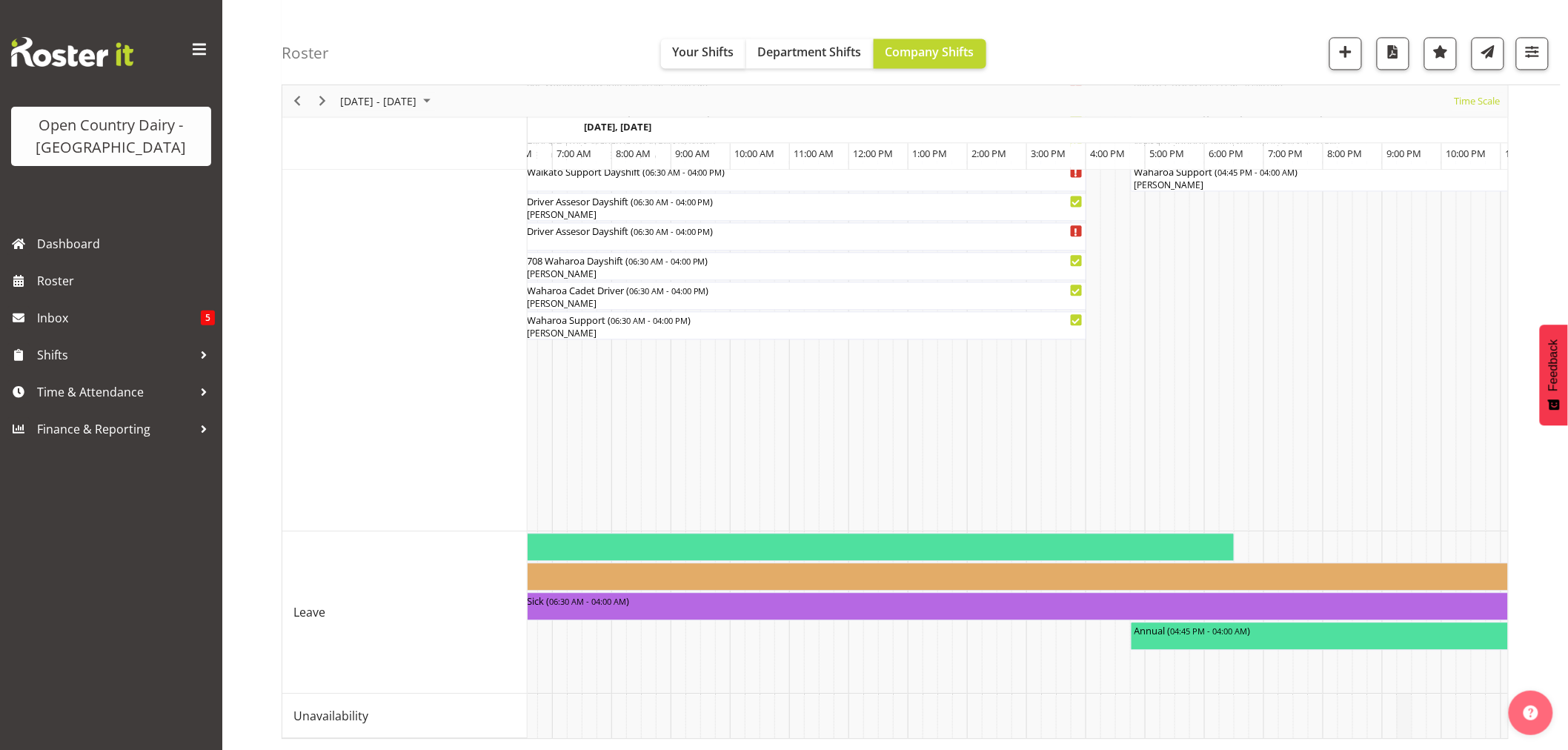
scroll to position [0, 8936]
drag, startPoint x: 1402, startPoint y: 726, endPoint x: 1338, endPoint y: 732, distance: 64.3
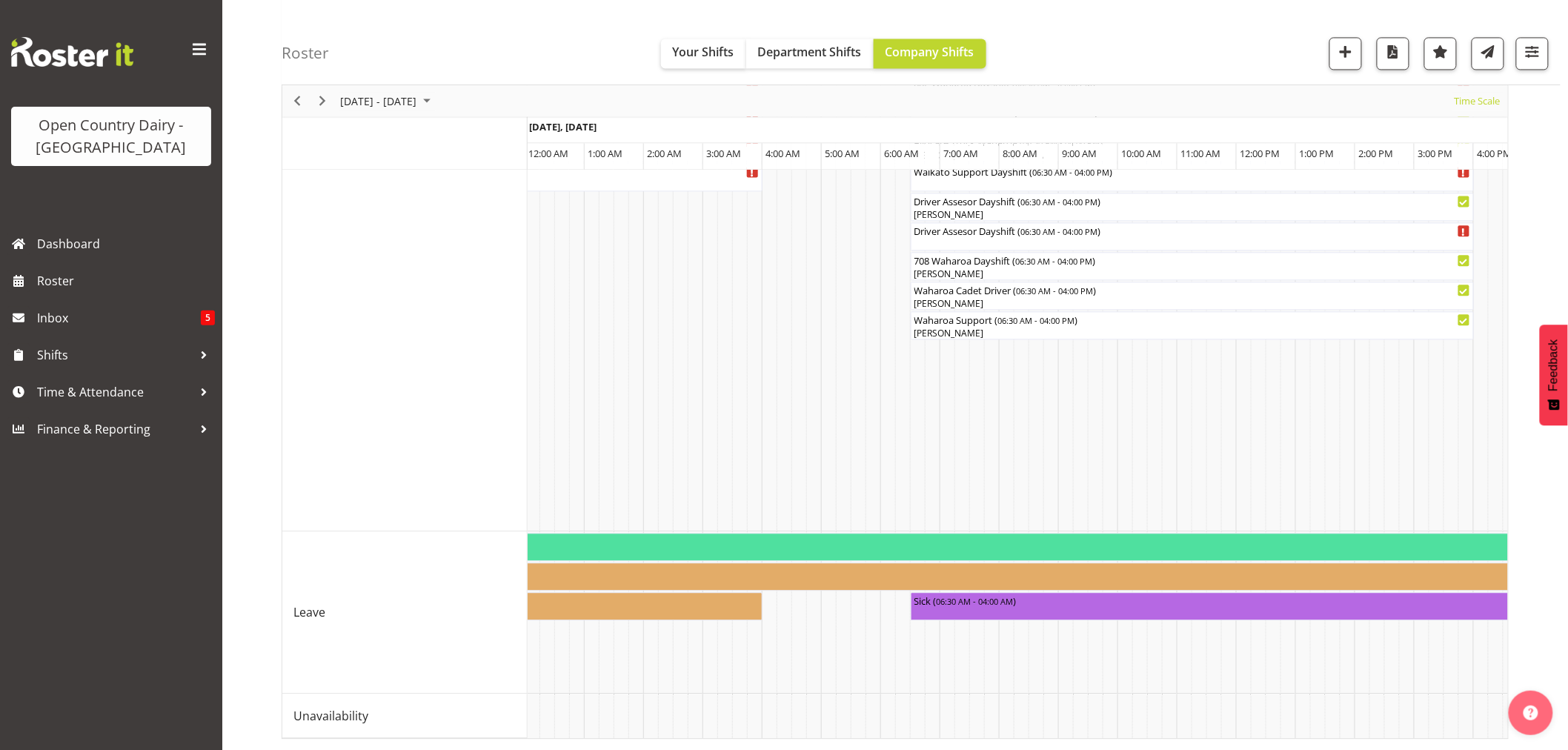
scroll to position [0, 7685]
